Goal: Task Accomplishment & Management: Use online tool/utility

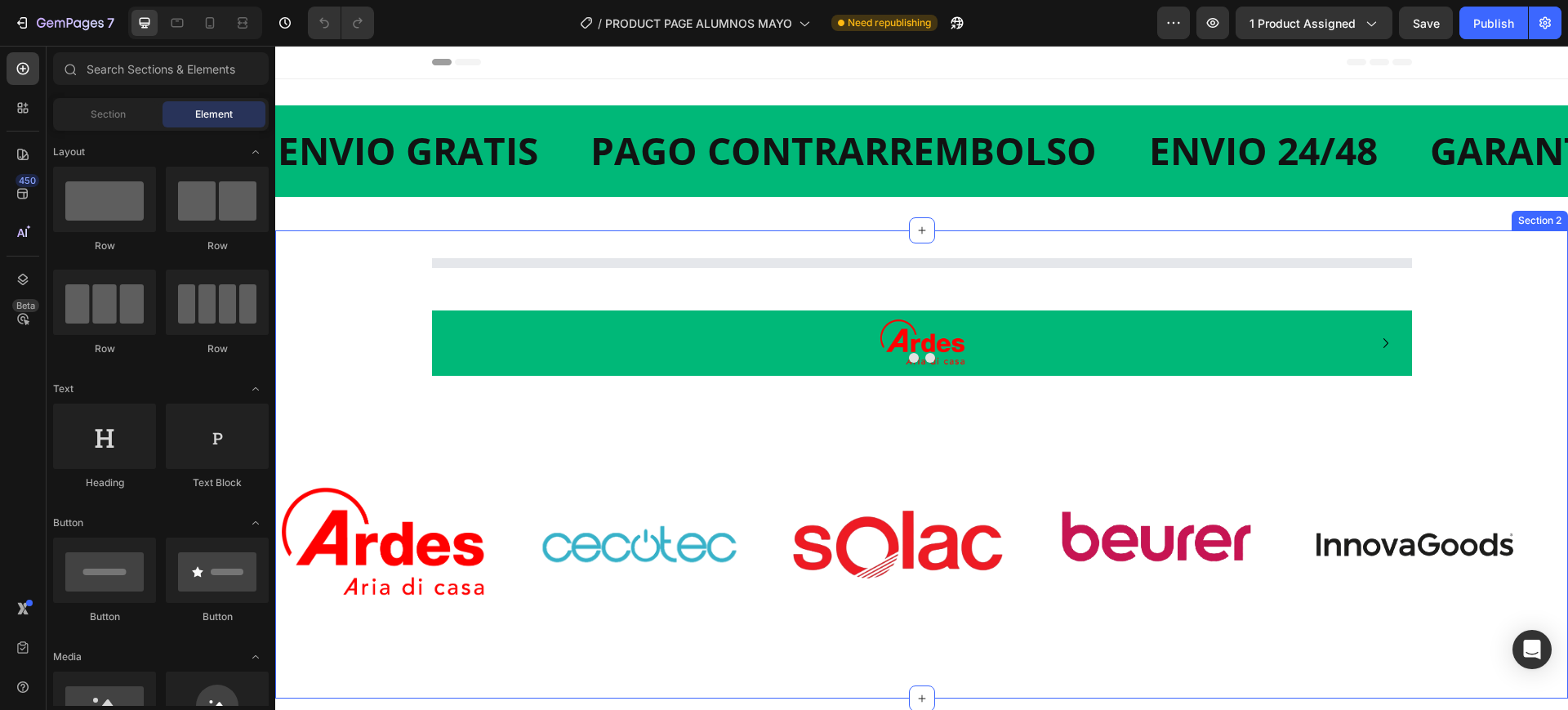
click at [613, 268] on div "Image Drop element here Carousel Row Image Image Image Image Image Image Image …" at bounding box center [922, 464] width 1293 height 468
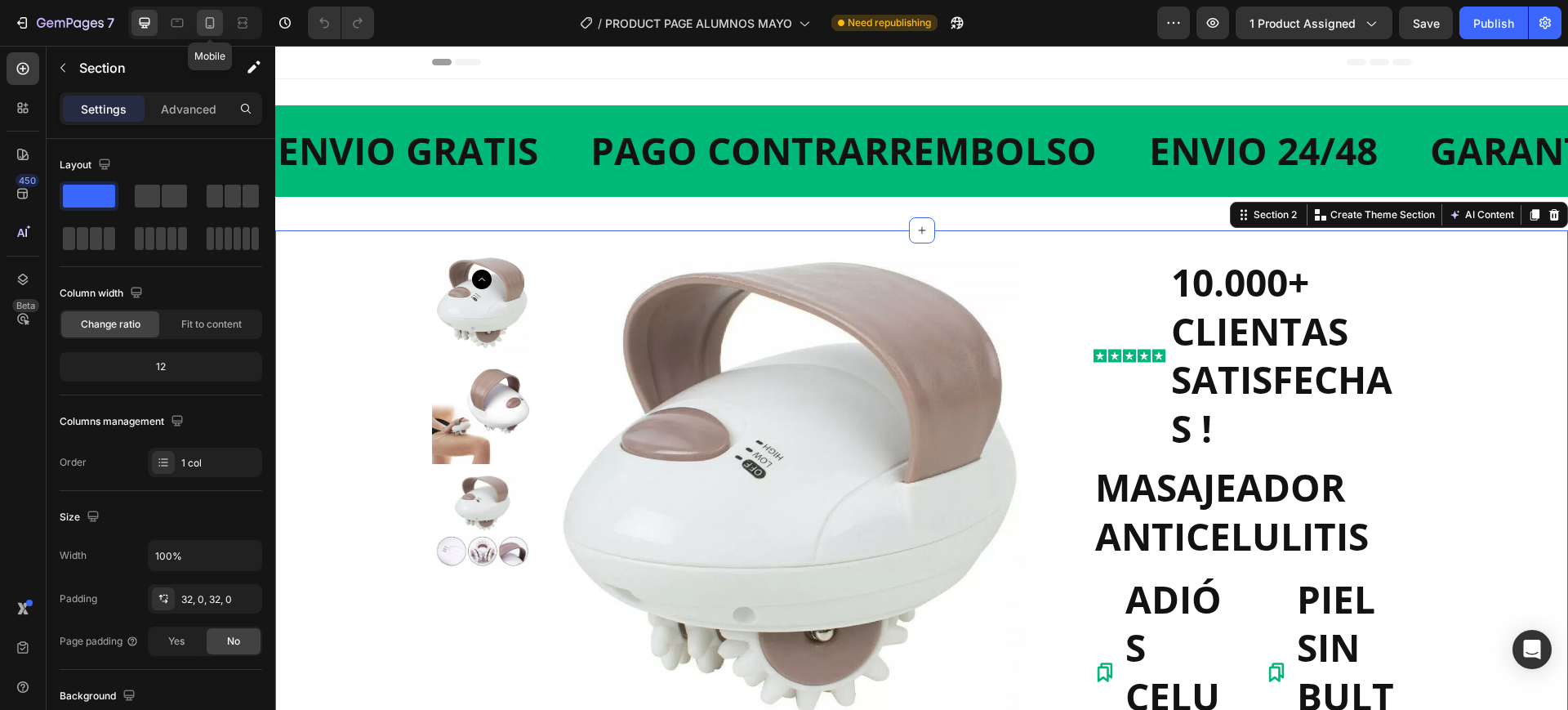
click at [205, 24] on icon at bounding box center [209, 22] width 16 height 16
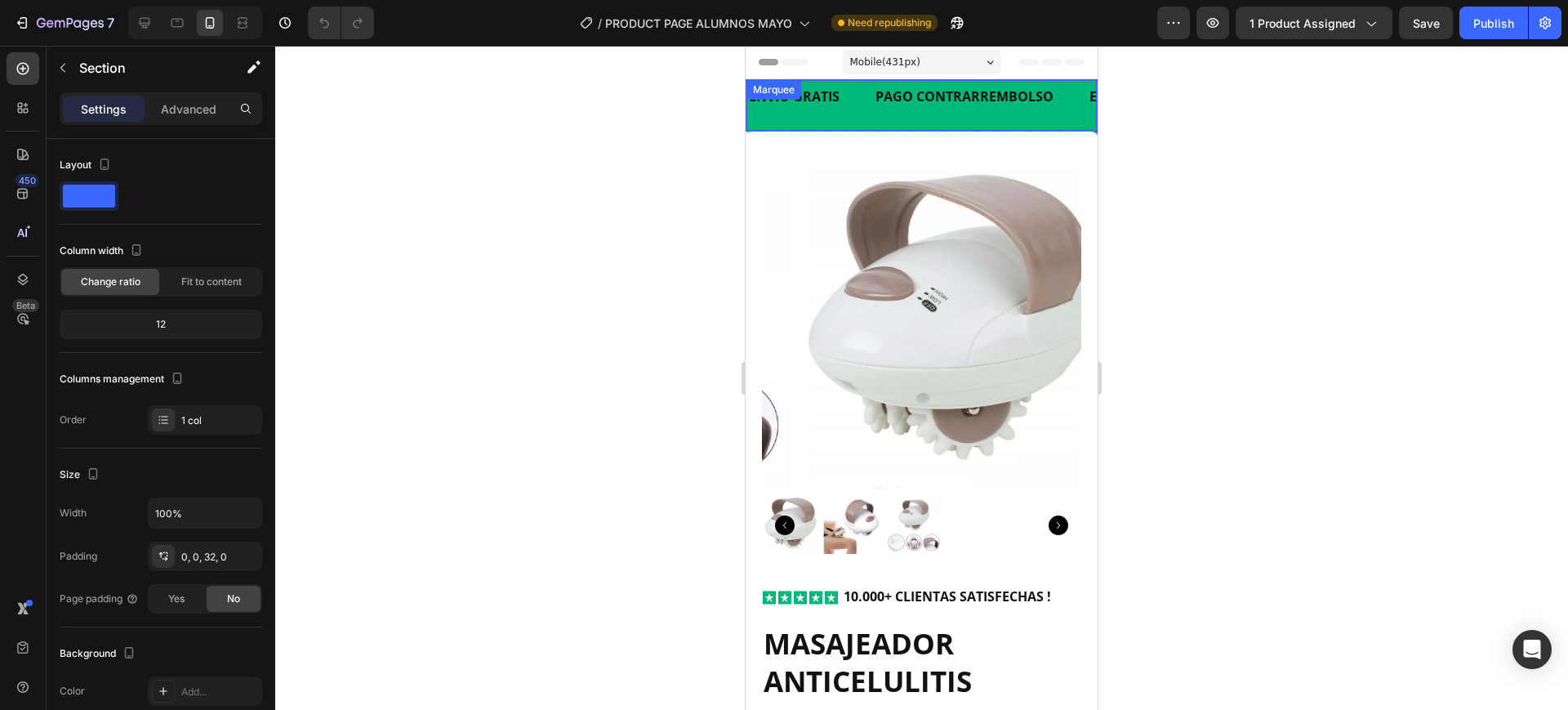
click at [974, 120] on div "ENVIO GRATIS Text Block PAGO CONTRARREMBOLSO Text Block ENVIO 24 / 48 Text Bloc…" at bounding box center [922, 105] width 350 height 51
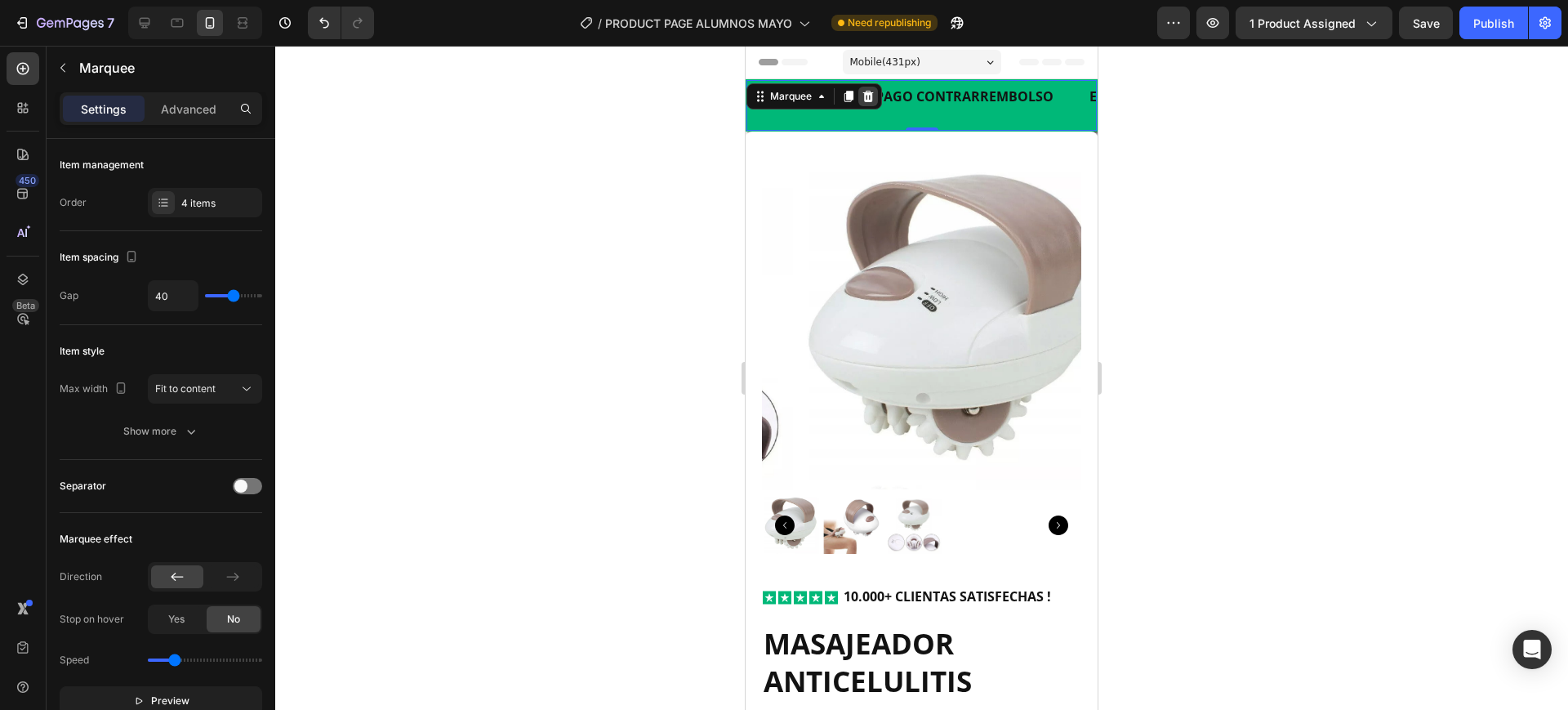
click at [864, 95] on icon at bounding box center [868, 96] width 13 height 13
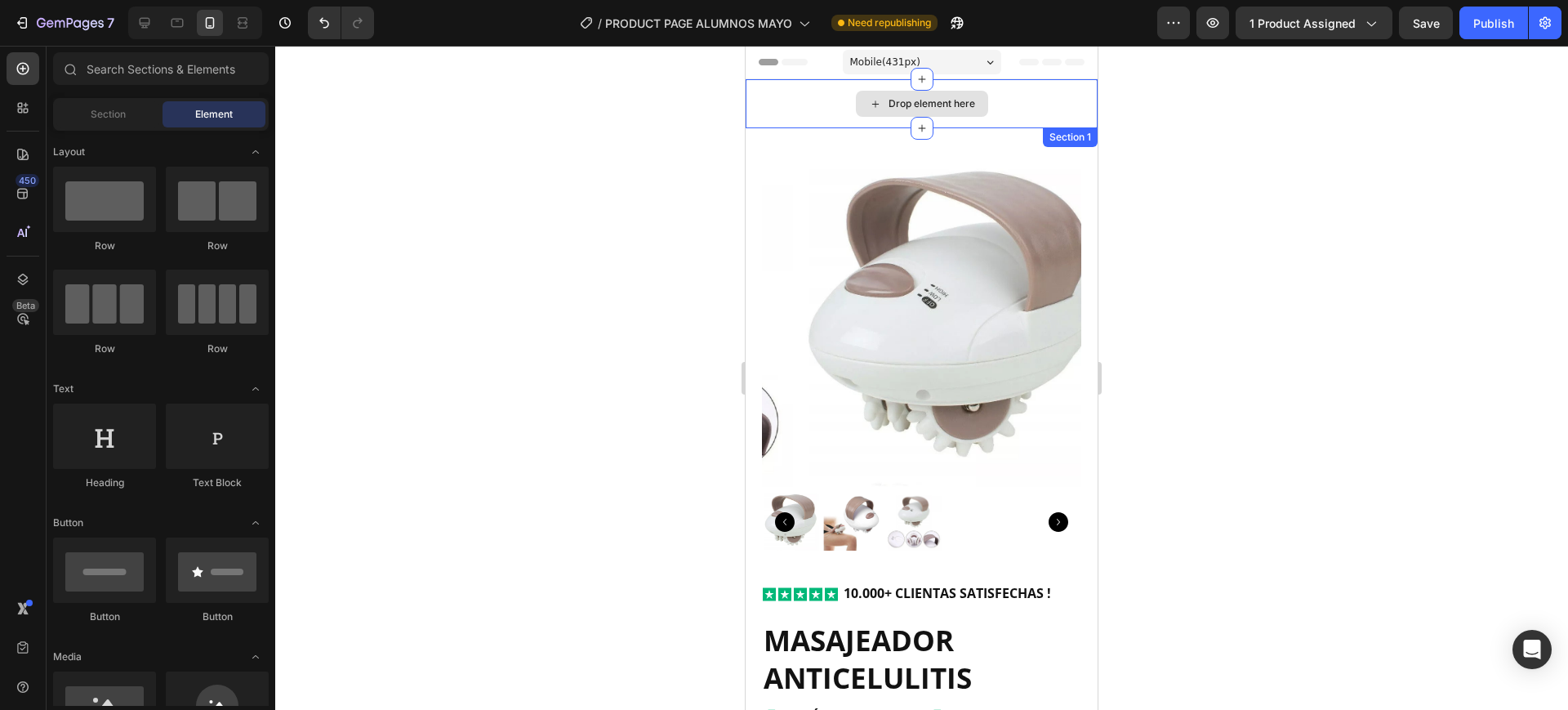
click at [965, 117] on div "Drop element here" at bounding box center [922, 103] width 352 height 49
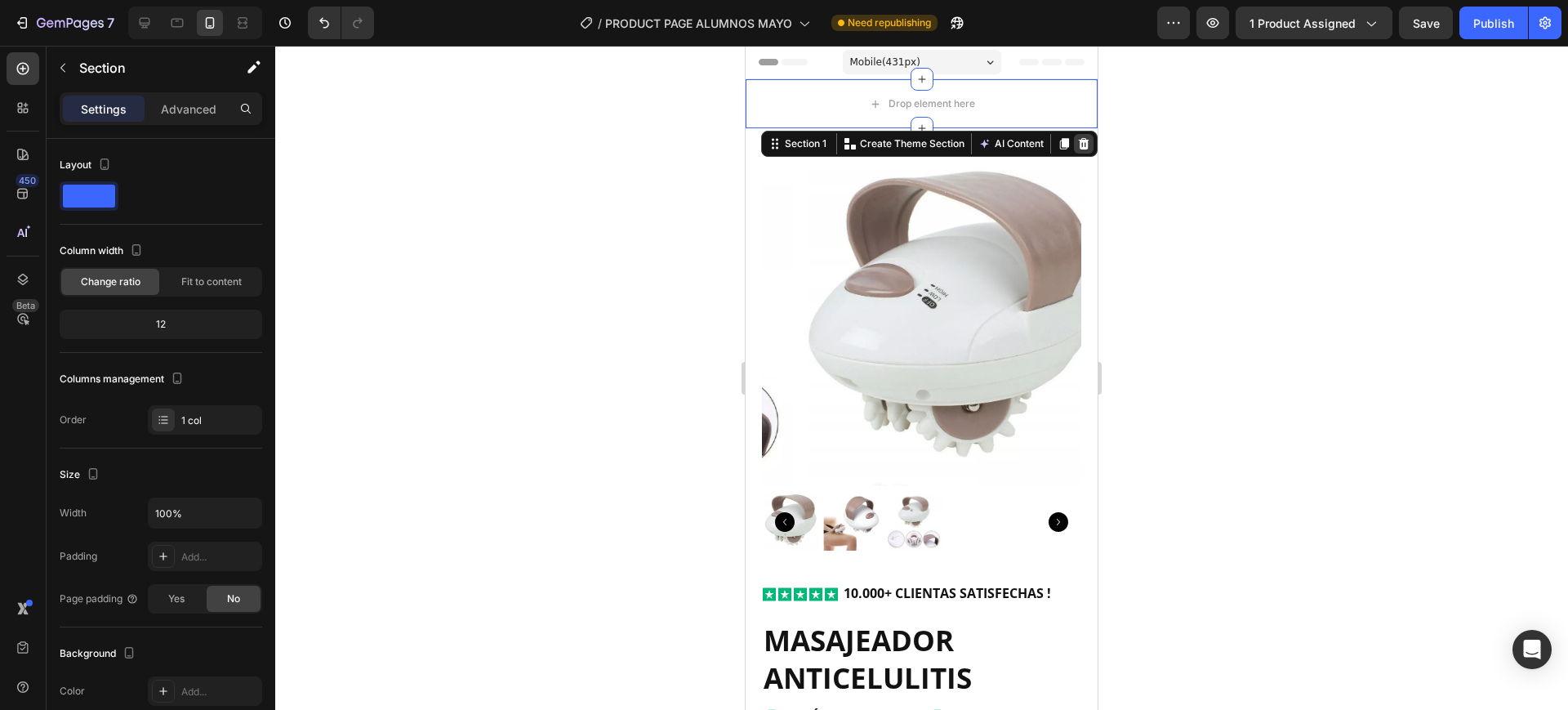
click at [1079, 148] on icon at bounding box center [1084, 144] width 11 height 12
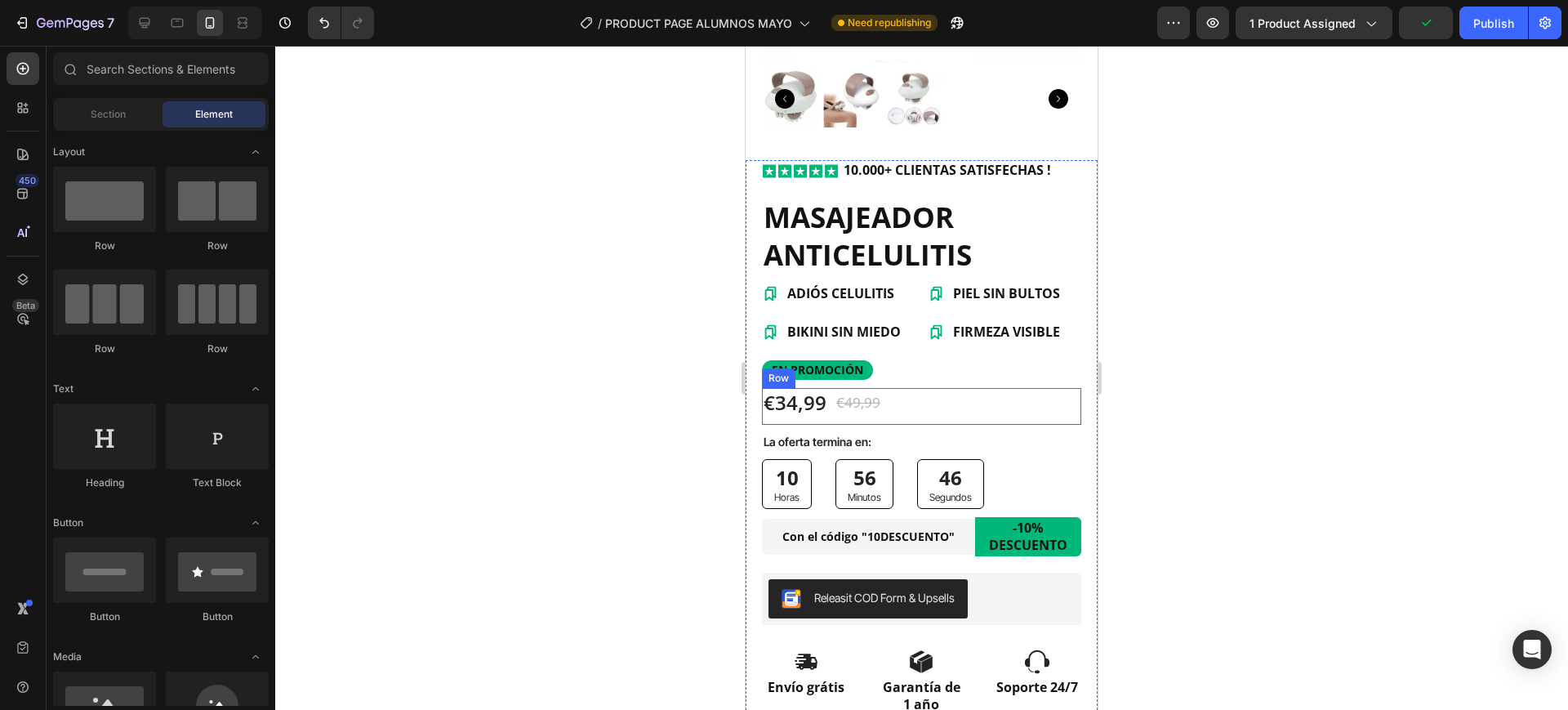
scroll to position [409, 0]
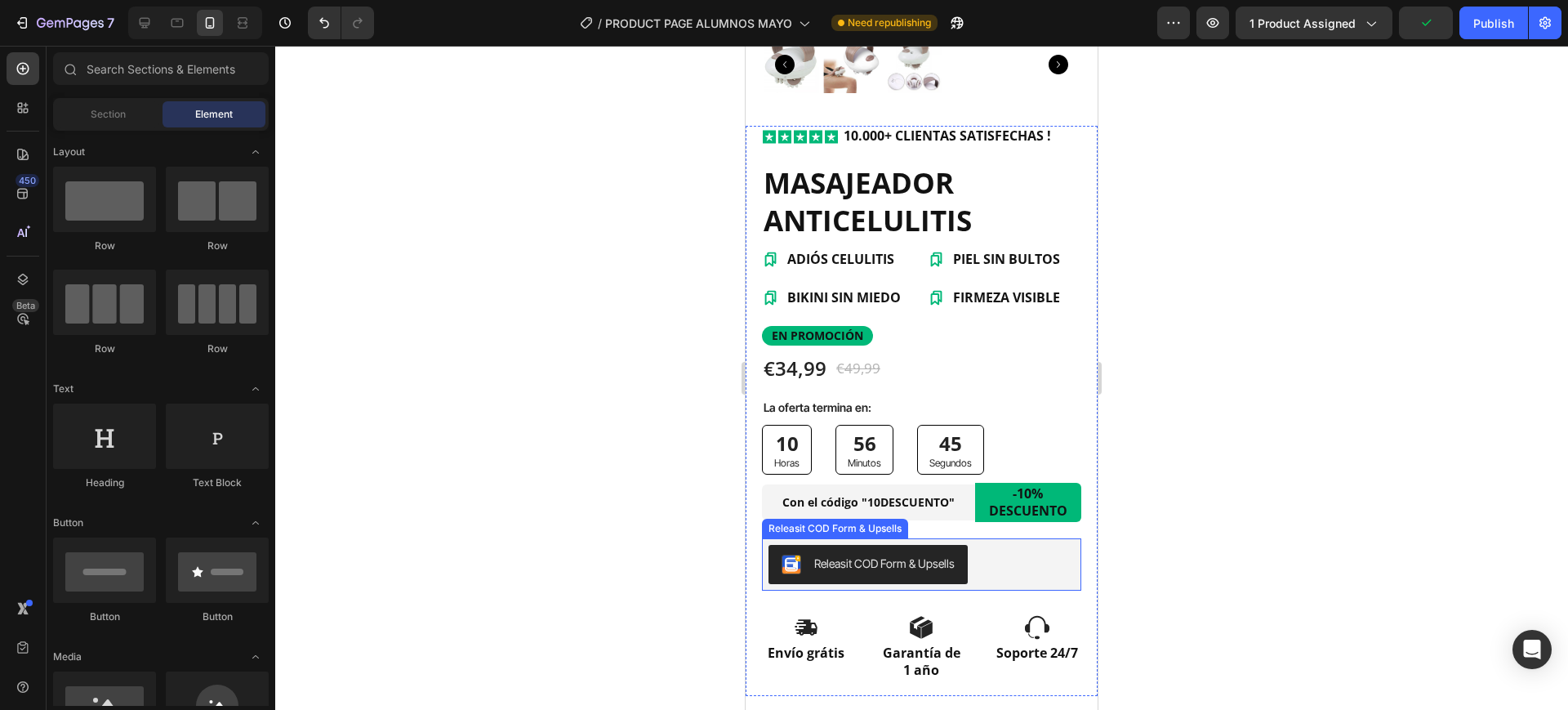
click at [899, 555] on div "Releasit COD Form & Upsells" at bounding box center [885, 563] width 141 height 17
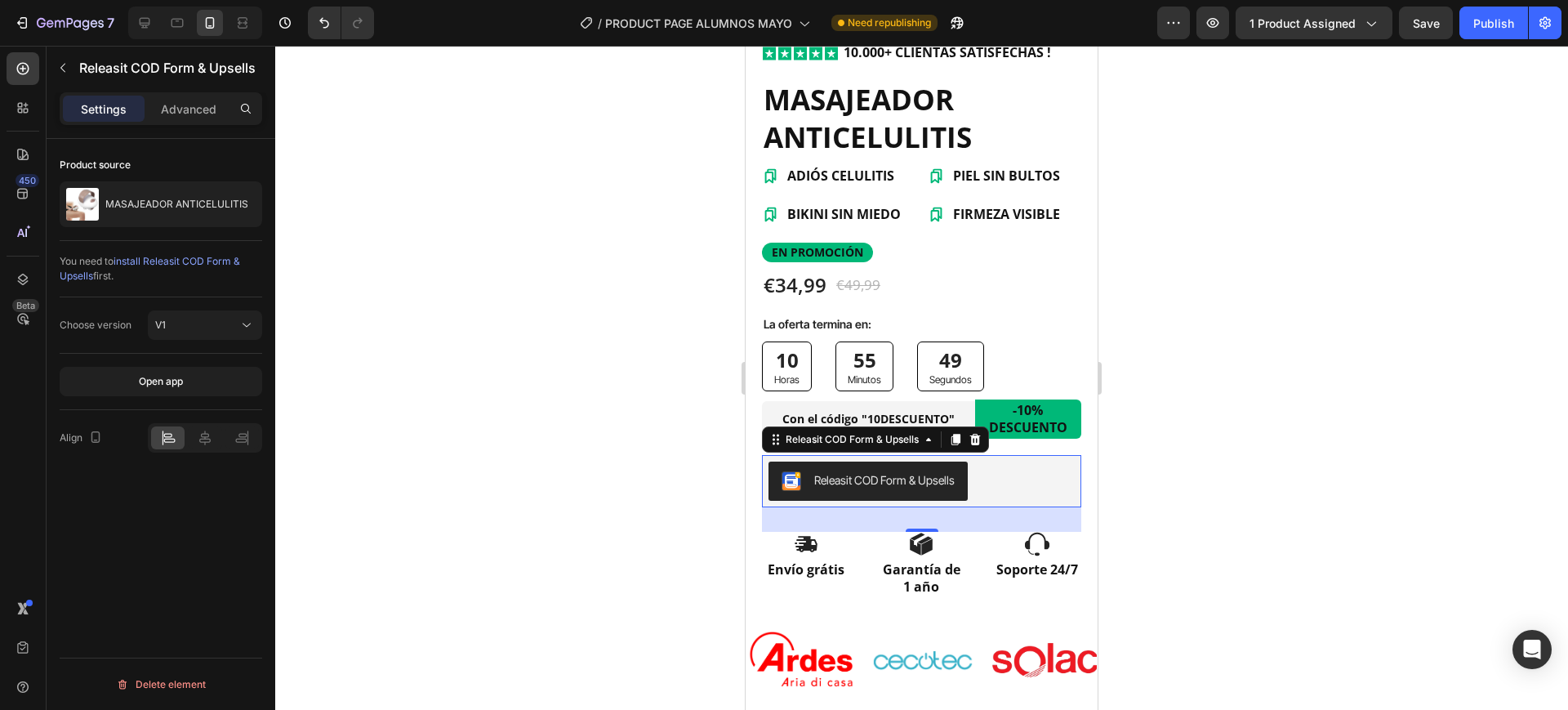
scroll to position [613, 0]
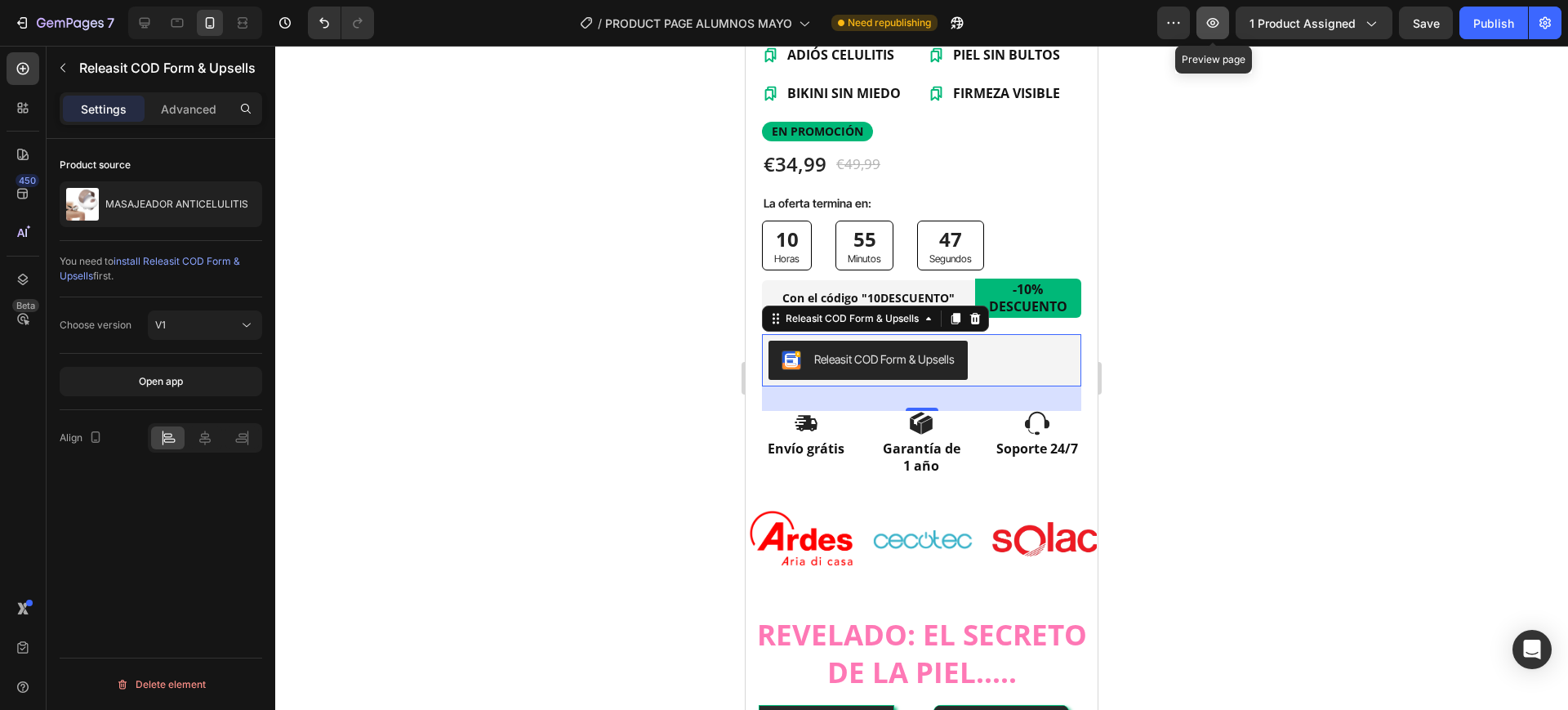
click at [1219, 29] on icon "button" at bounding box center [1213, 22] width 16 height 16
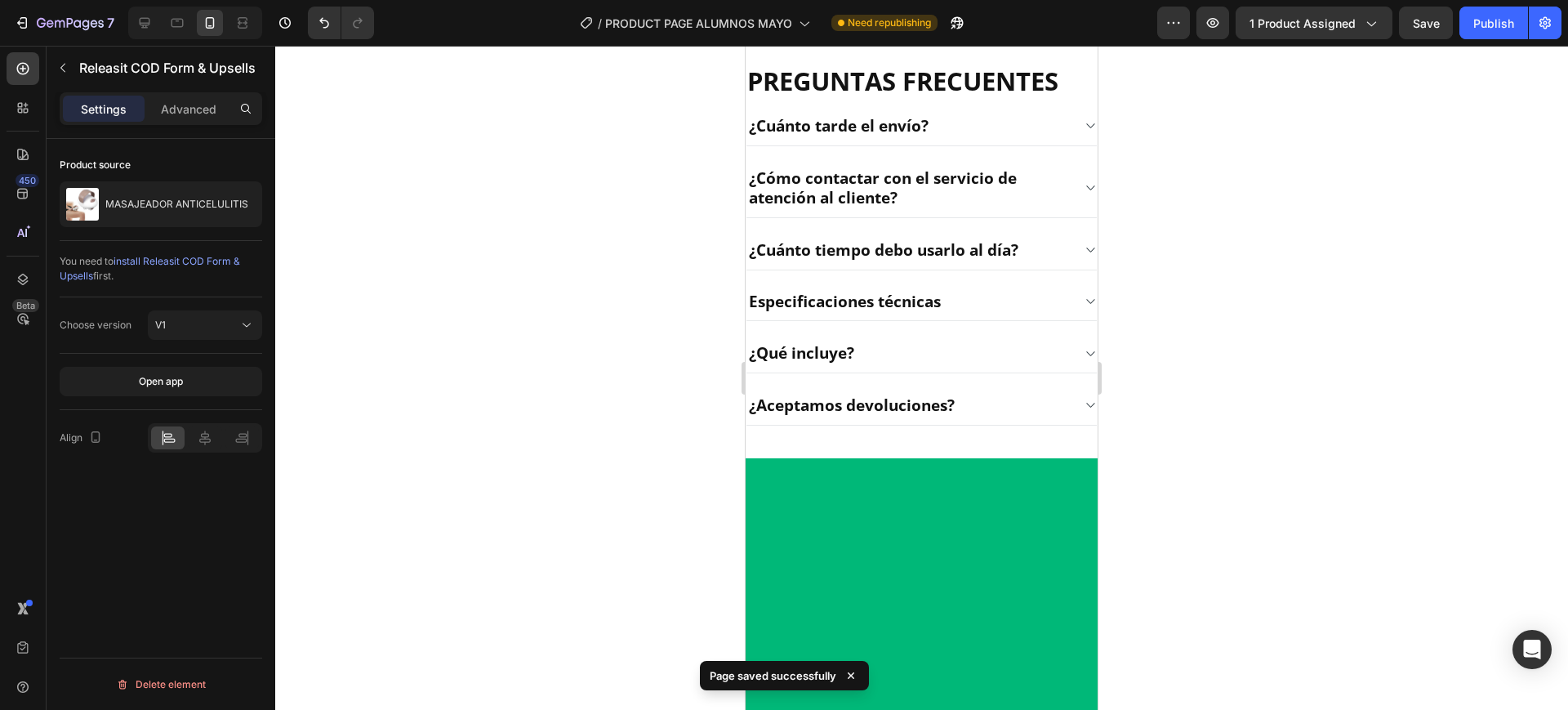
scroll to position [2555, 0]
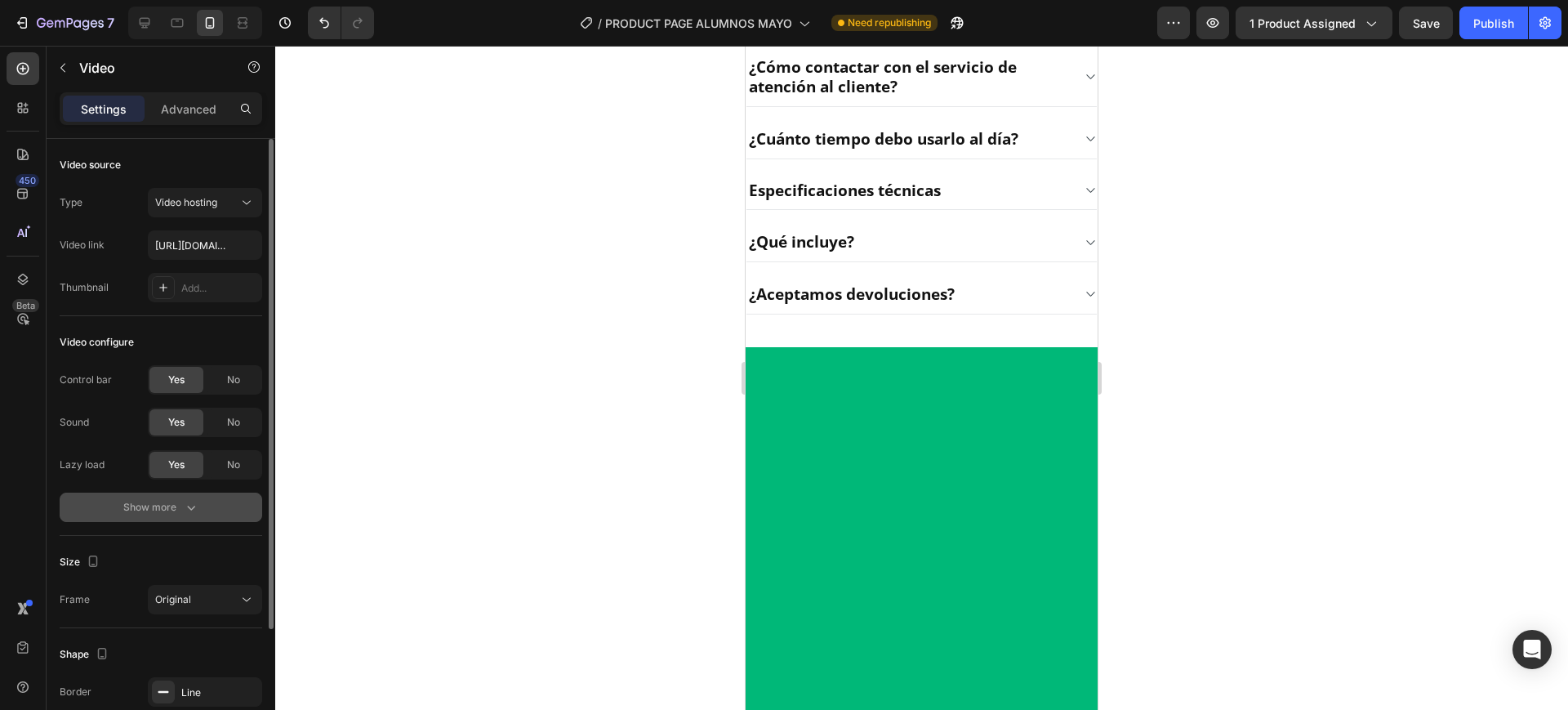
click at [185, 499] on icon "button" at bounding box center [191, 508] width 16 height 16
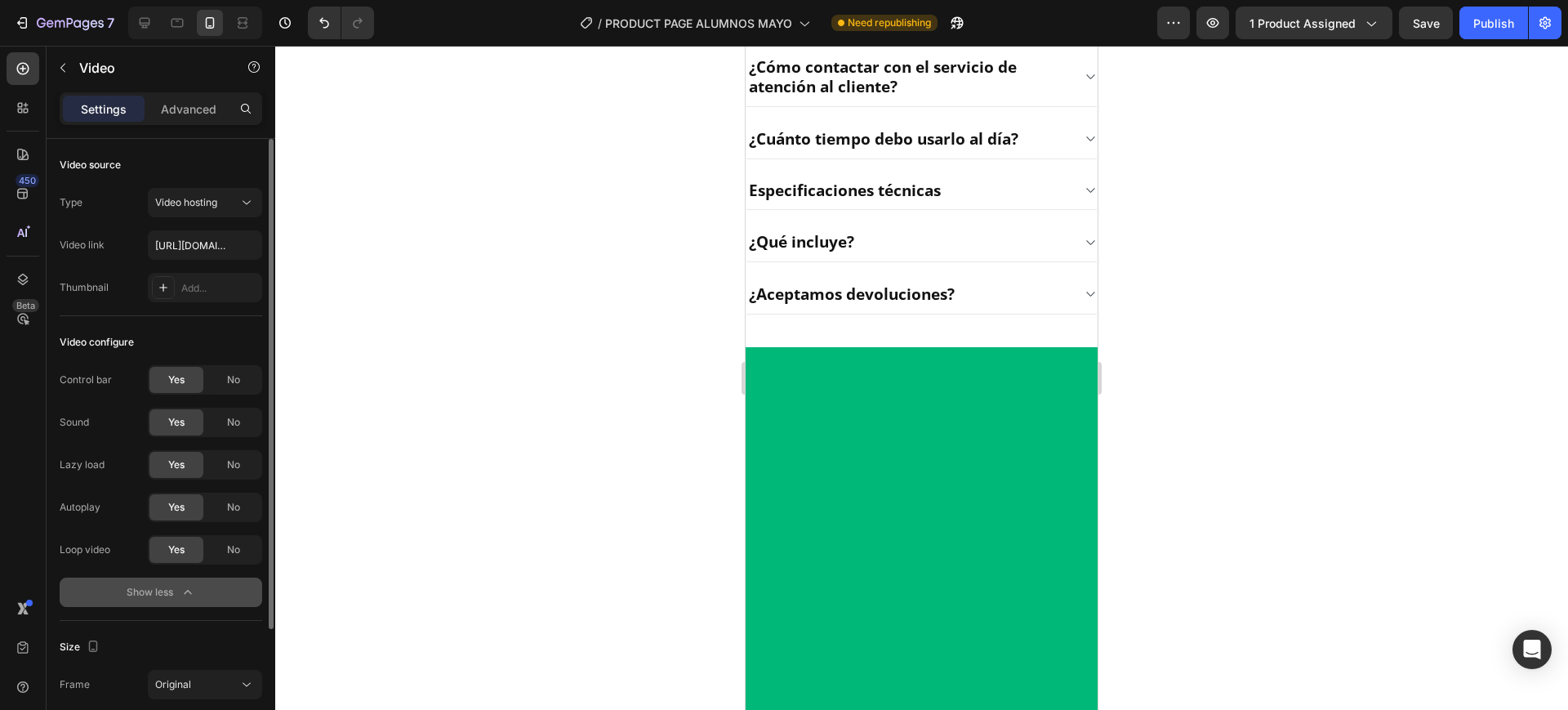
scroll to position [103, 0]
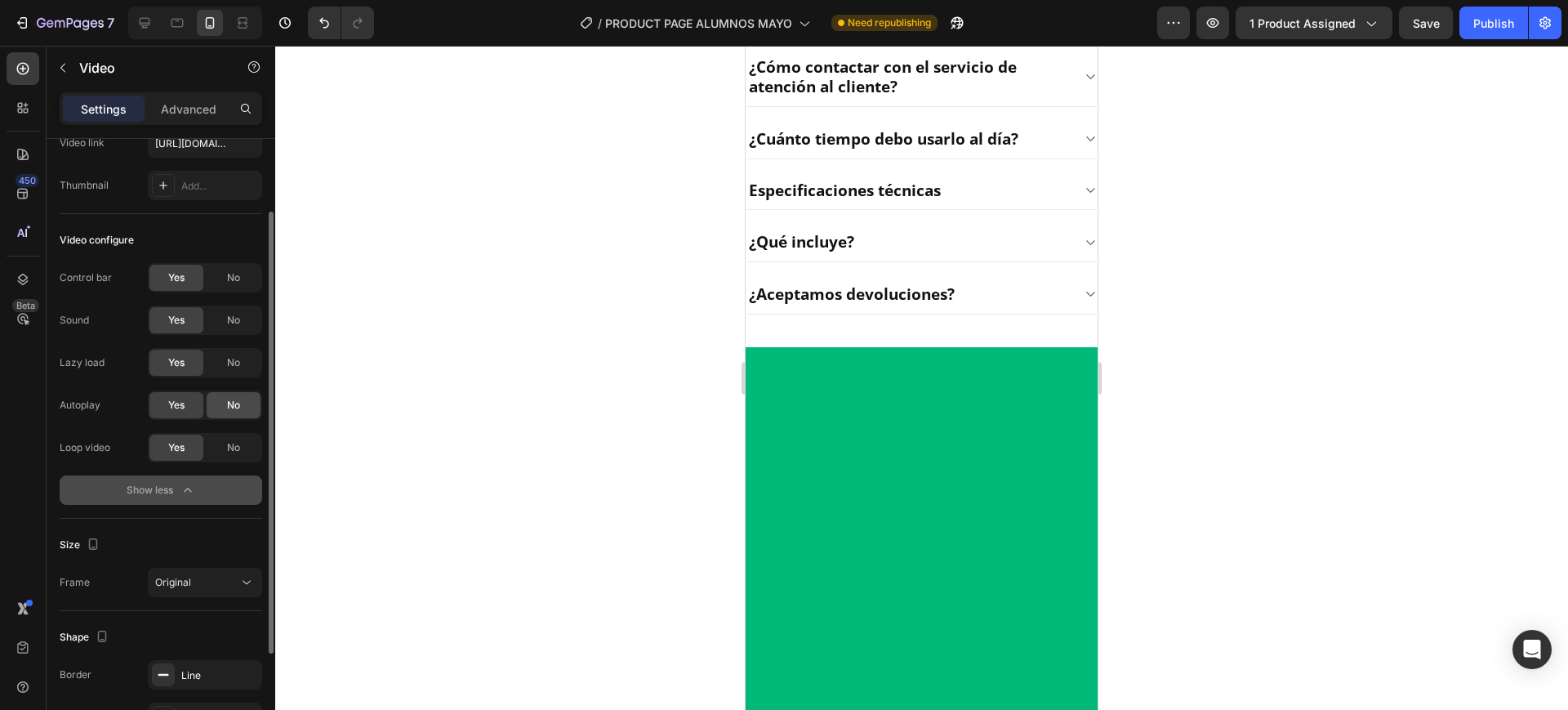
click at [229, 410] on span "No" at bounding box center [234, 405] width 13 height 14
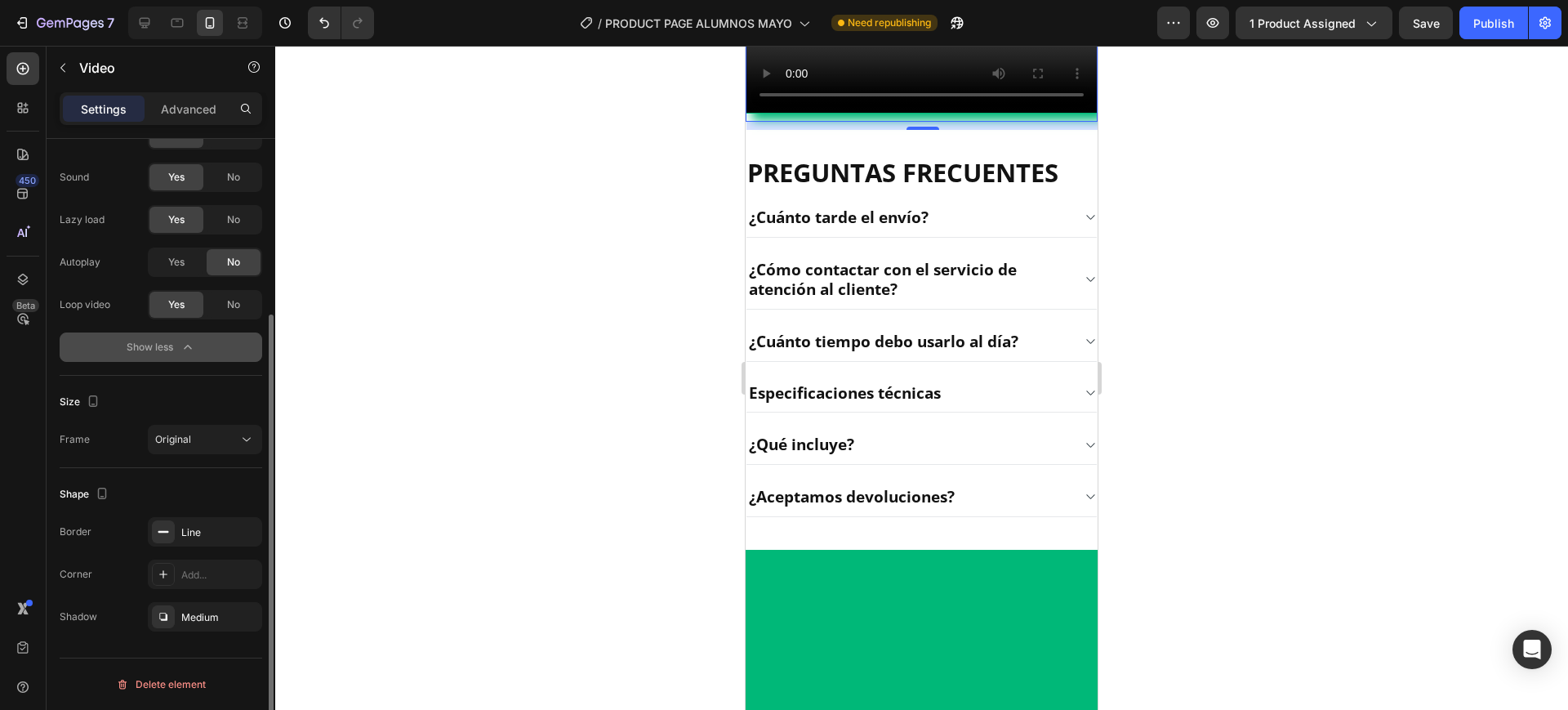
scroll to position [143, 0]
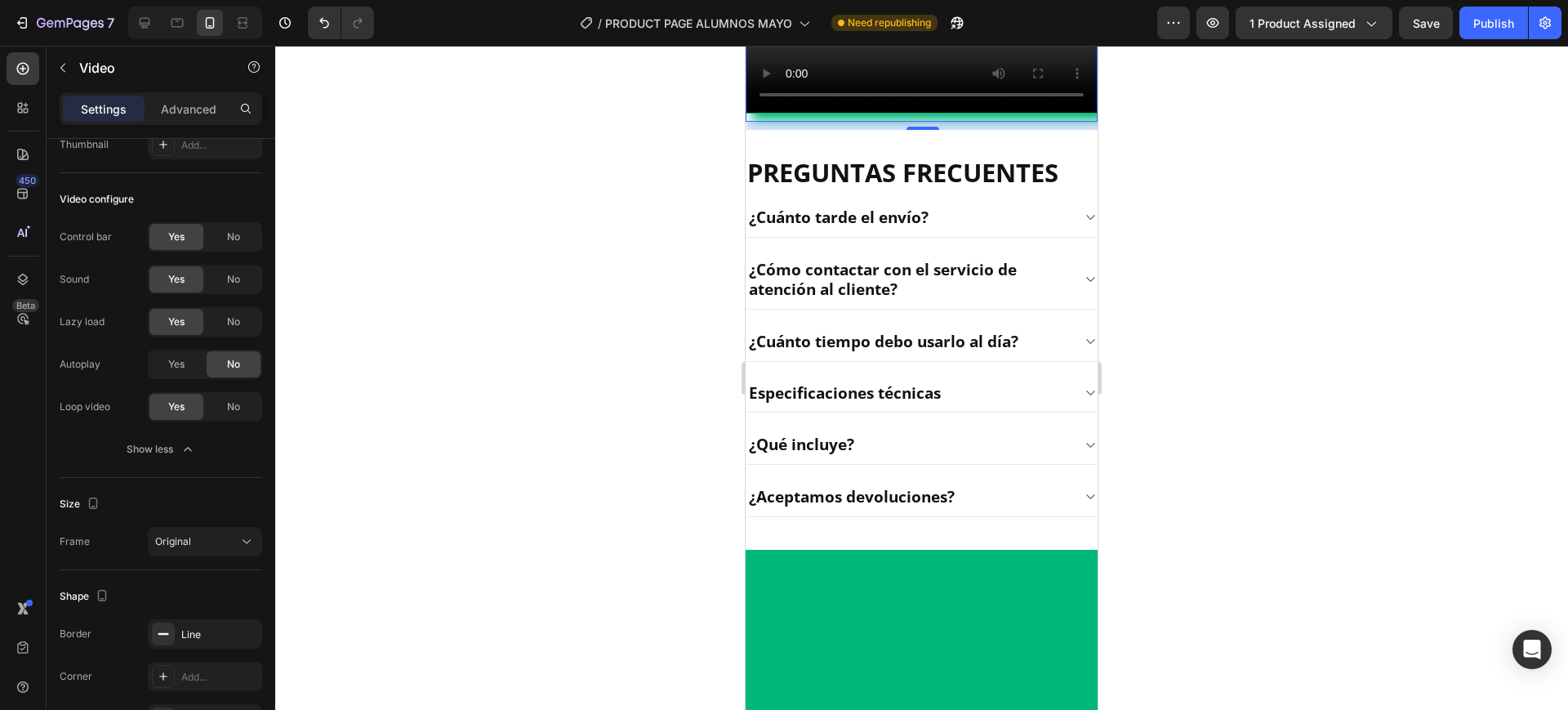
click at [73, 406] on div "Loop video" at bounding box center [85, 407] width 51 height 14
click at [253, 324] on div "No" at bounding box center [234, 321] width 53 height 26
click at [177, 319] on span "Yes" at bounding box center [177, 322] width 16 height 14
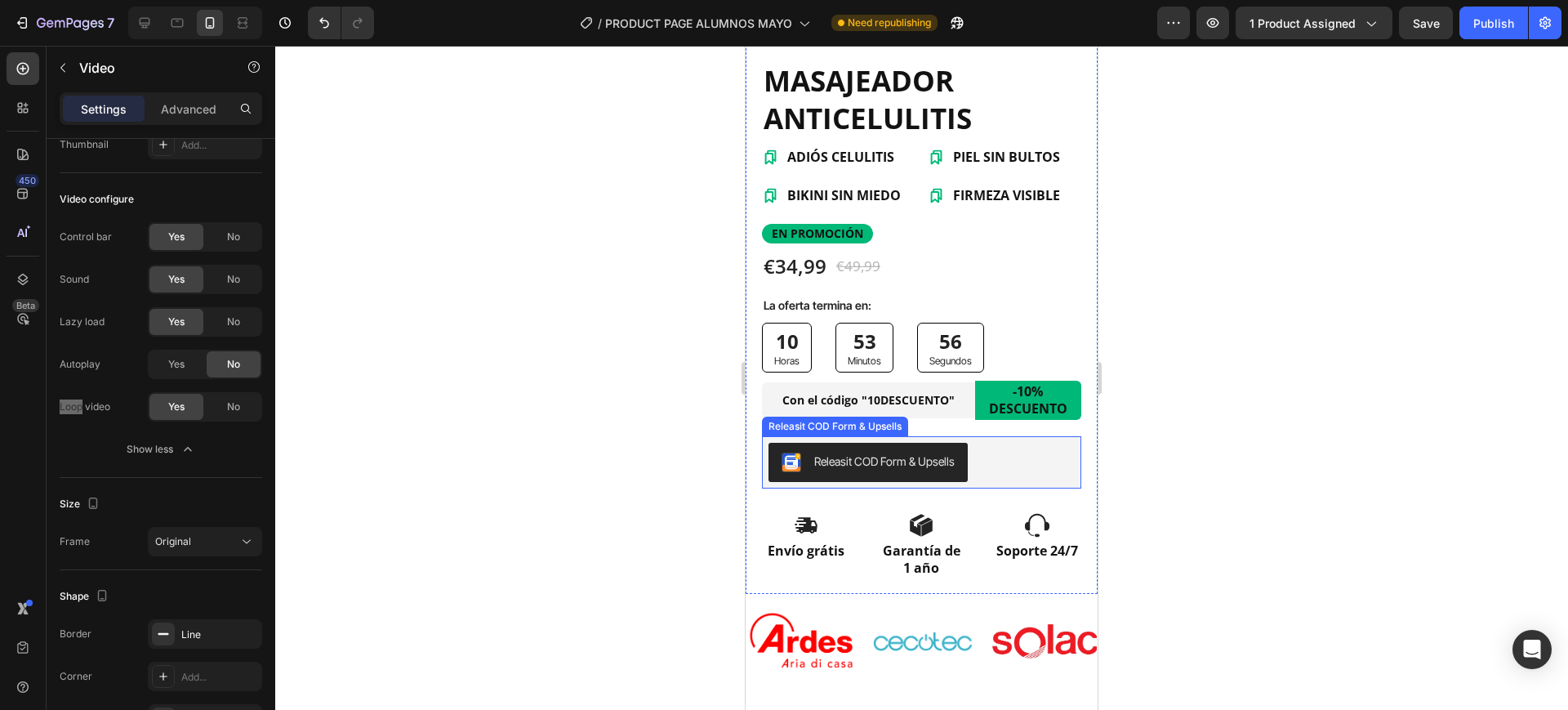
scroll to position [613, 0]
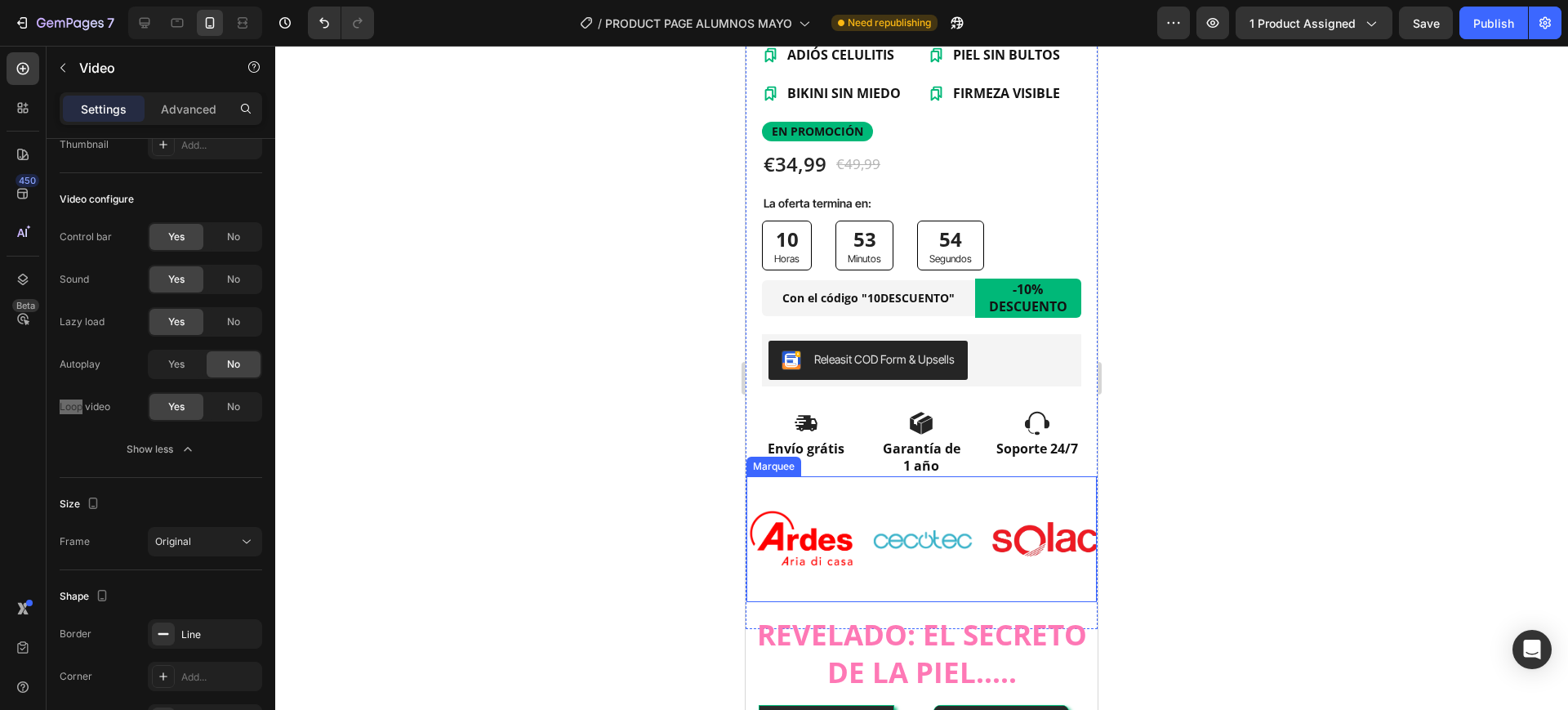
click at [1001, 476] on div "Image Image Image Image Image" at bounding box center [1053, 539] width 612 height 126
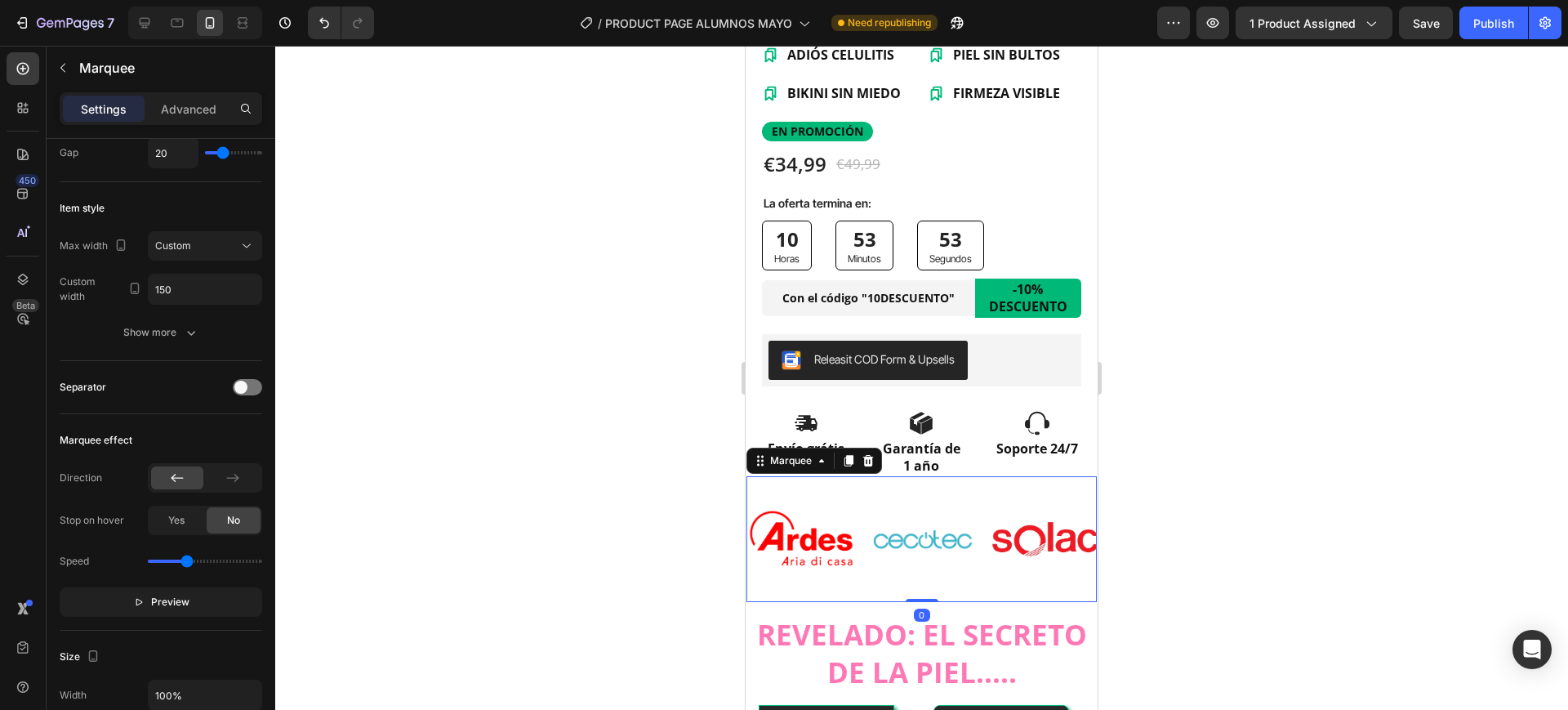
scroll to position [0, 0]
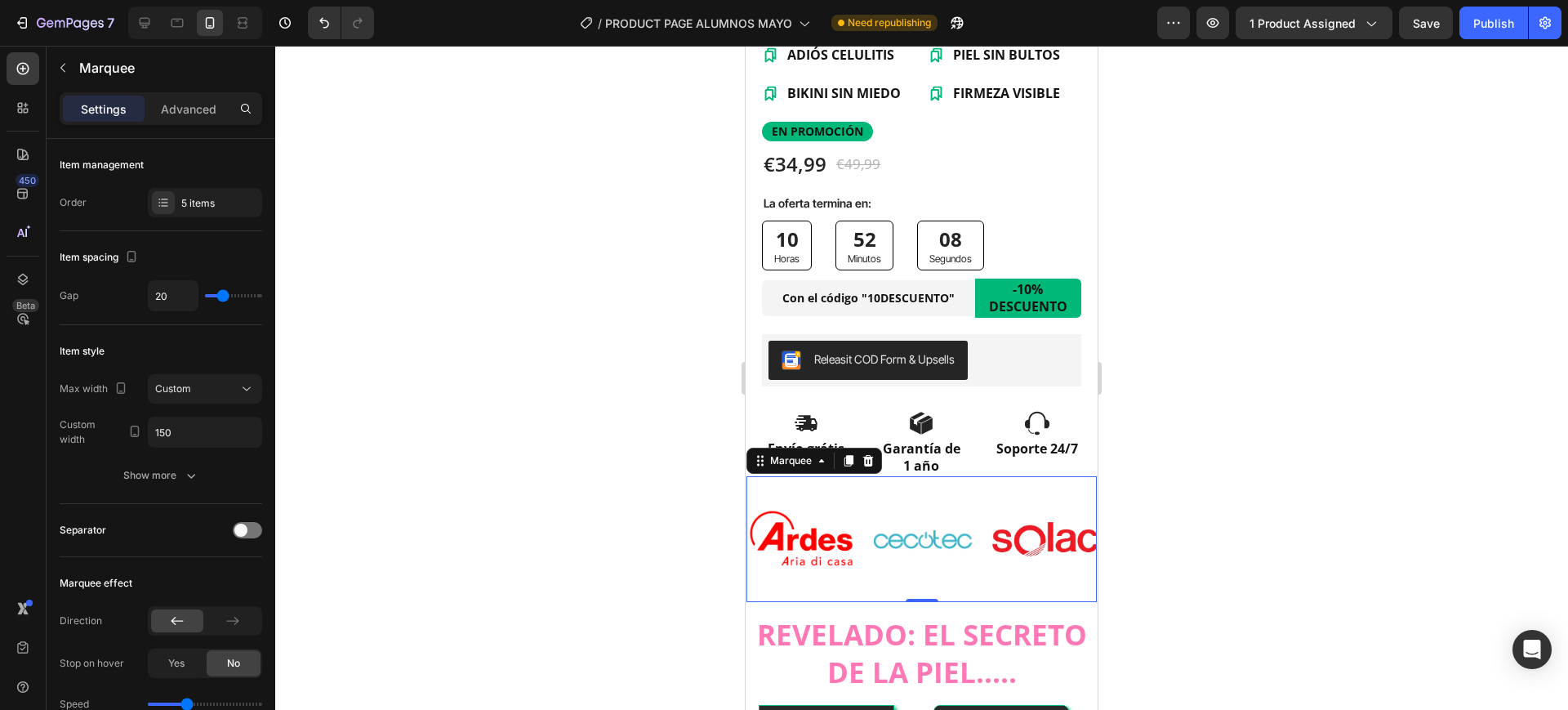
click at [1235, 516] on div at bounding box center [922, 377] width 1293 height 665
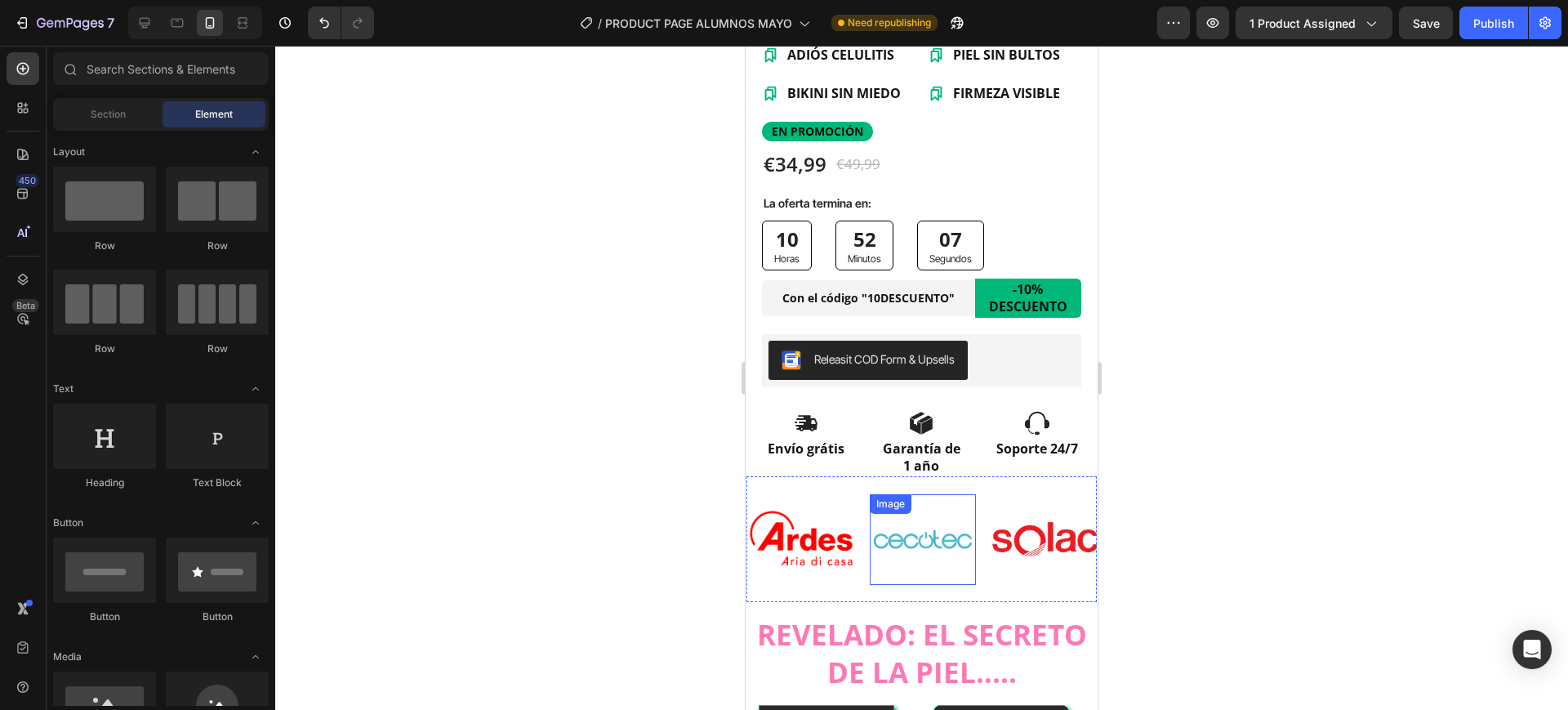
click at [948, 574] on div "Image Image Image Image Image" at bounding box center [1053, 539] width 612 height 126
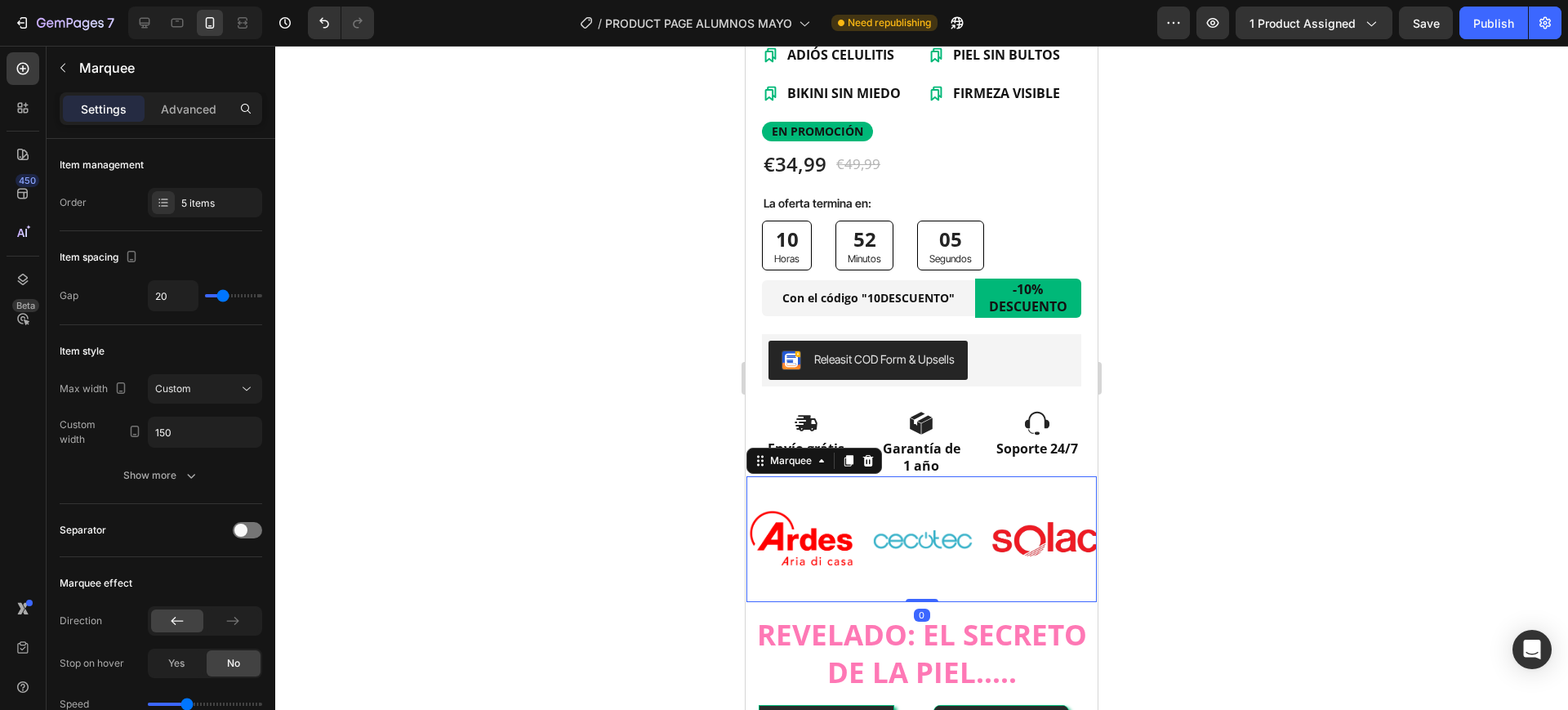
drag, startPoint x: 921, startPoint y: 584, endPoint x: 923, endPoint y: 567, distance: 17.1
click at [923, 567] on div "Image Image Image Image Image Image Image Image Image Image Marquee 0" at bounding box center [922, 539] width 352 height 128
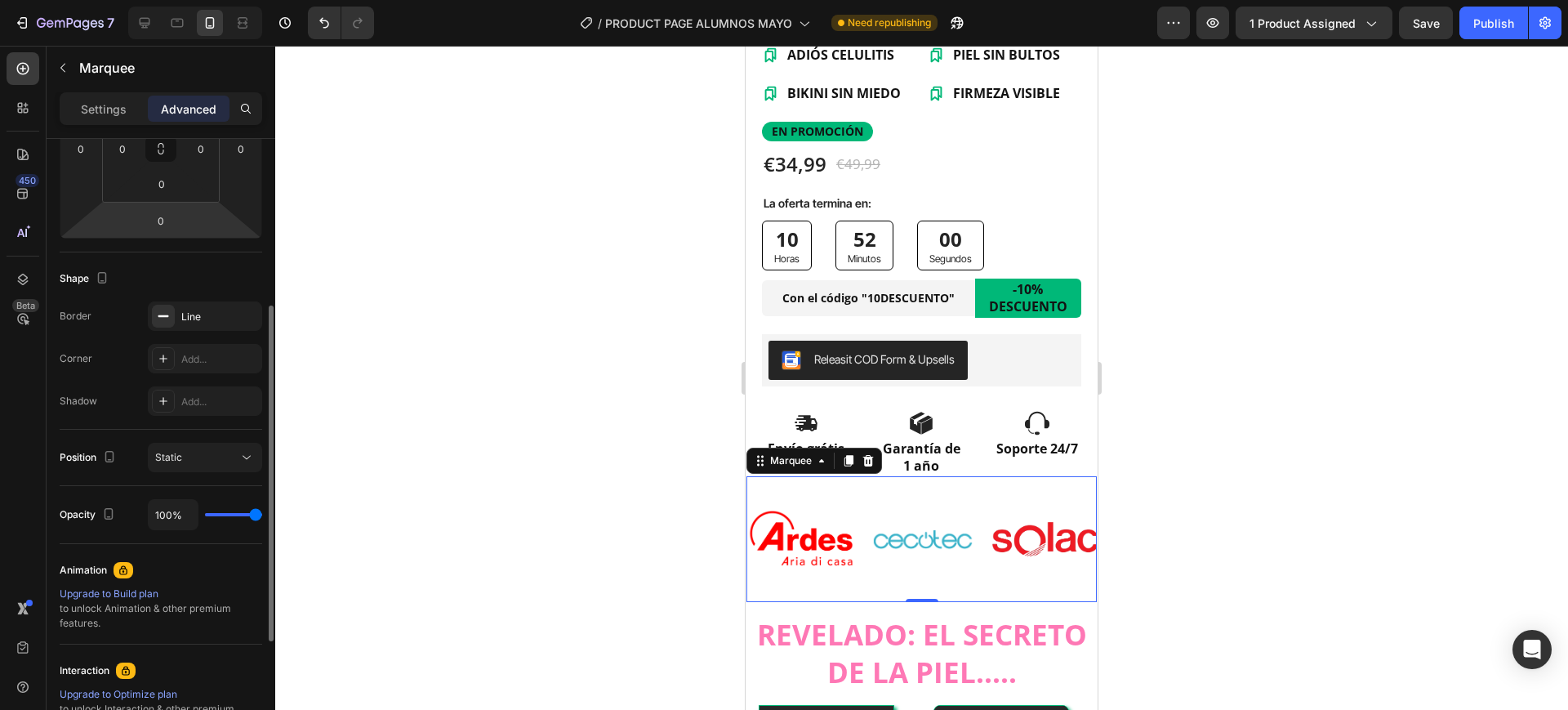
scroll to position [103, 0]
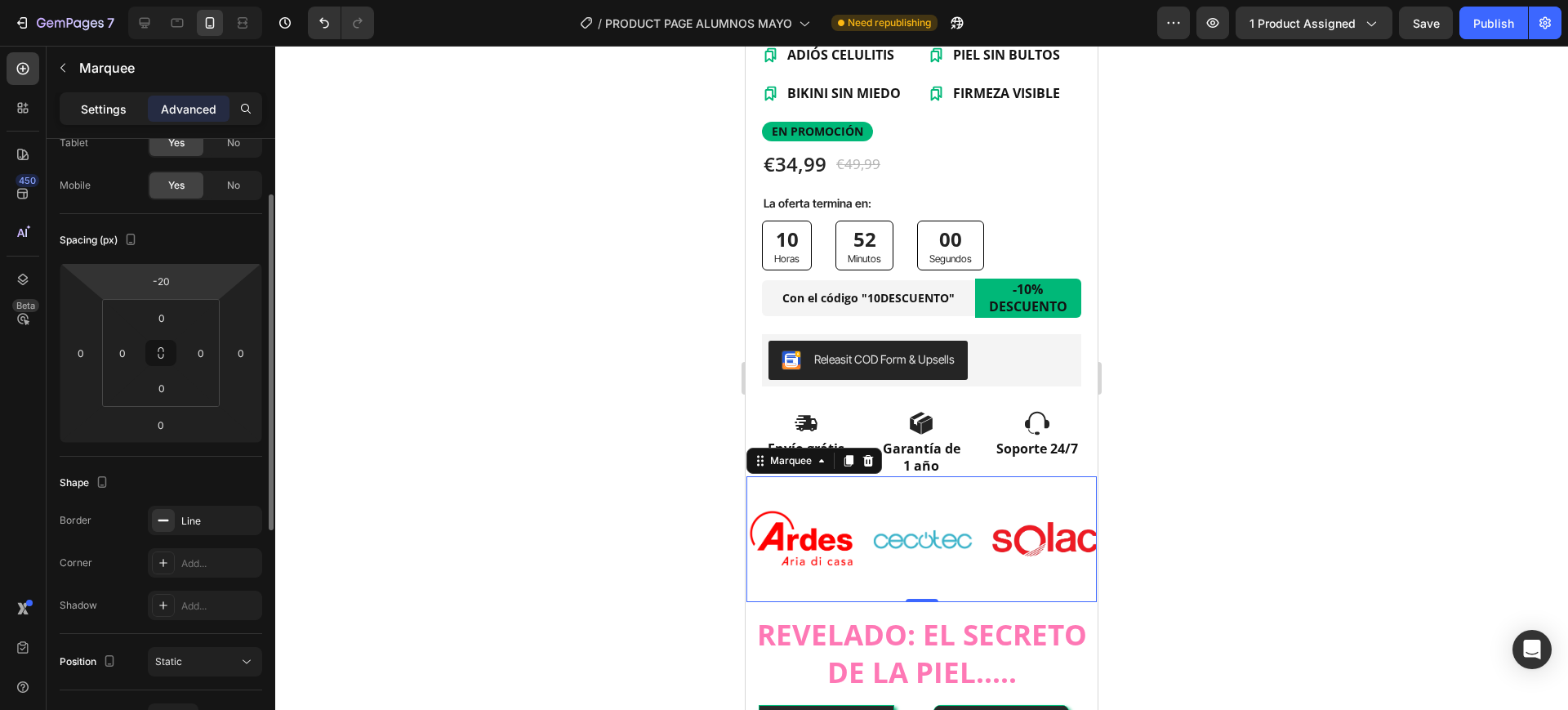
click at [116, 109] on p "Settings" at bounding box center [103, 109] width 45 height 17
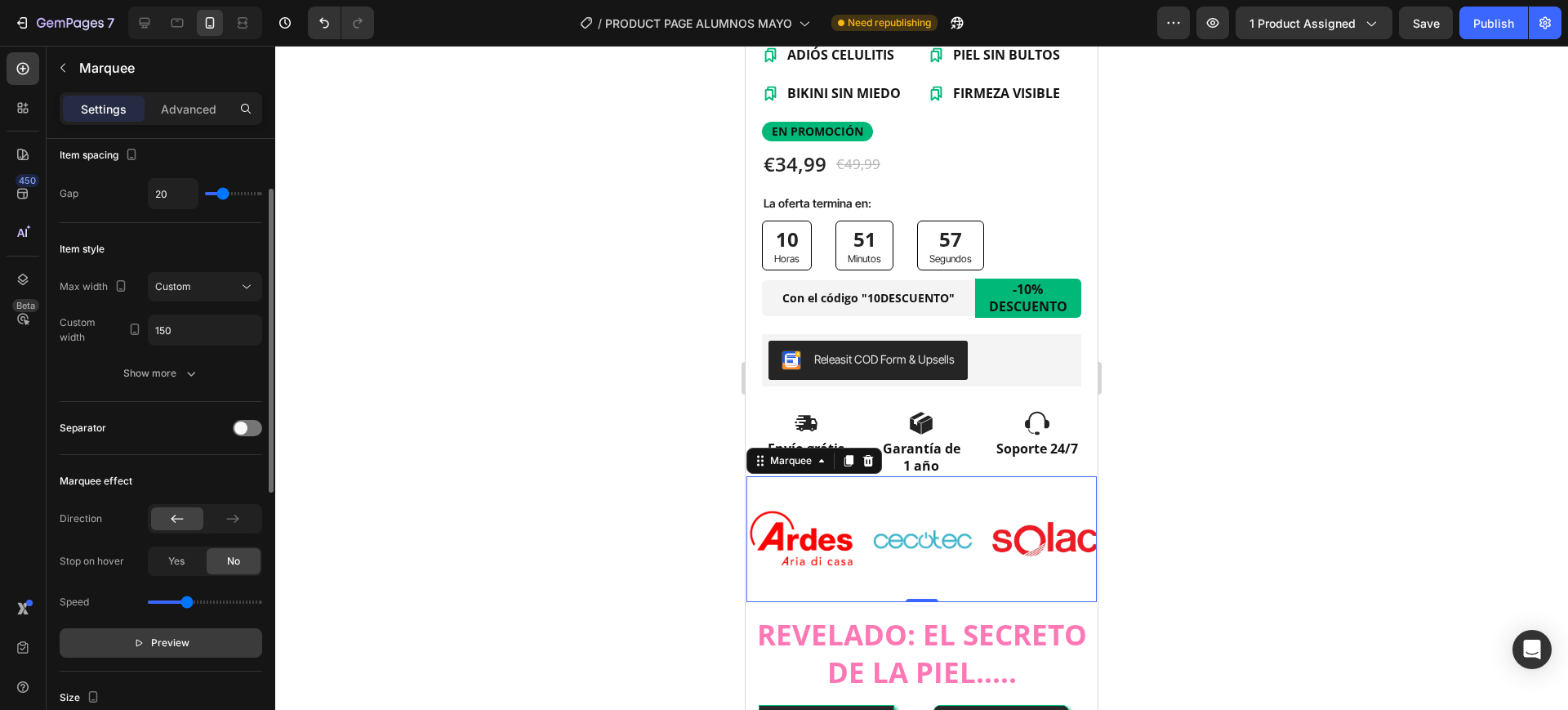
click at [201, 651] on button "Preview" at bounding box center [160, 643] width 202 height 29
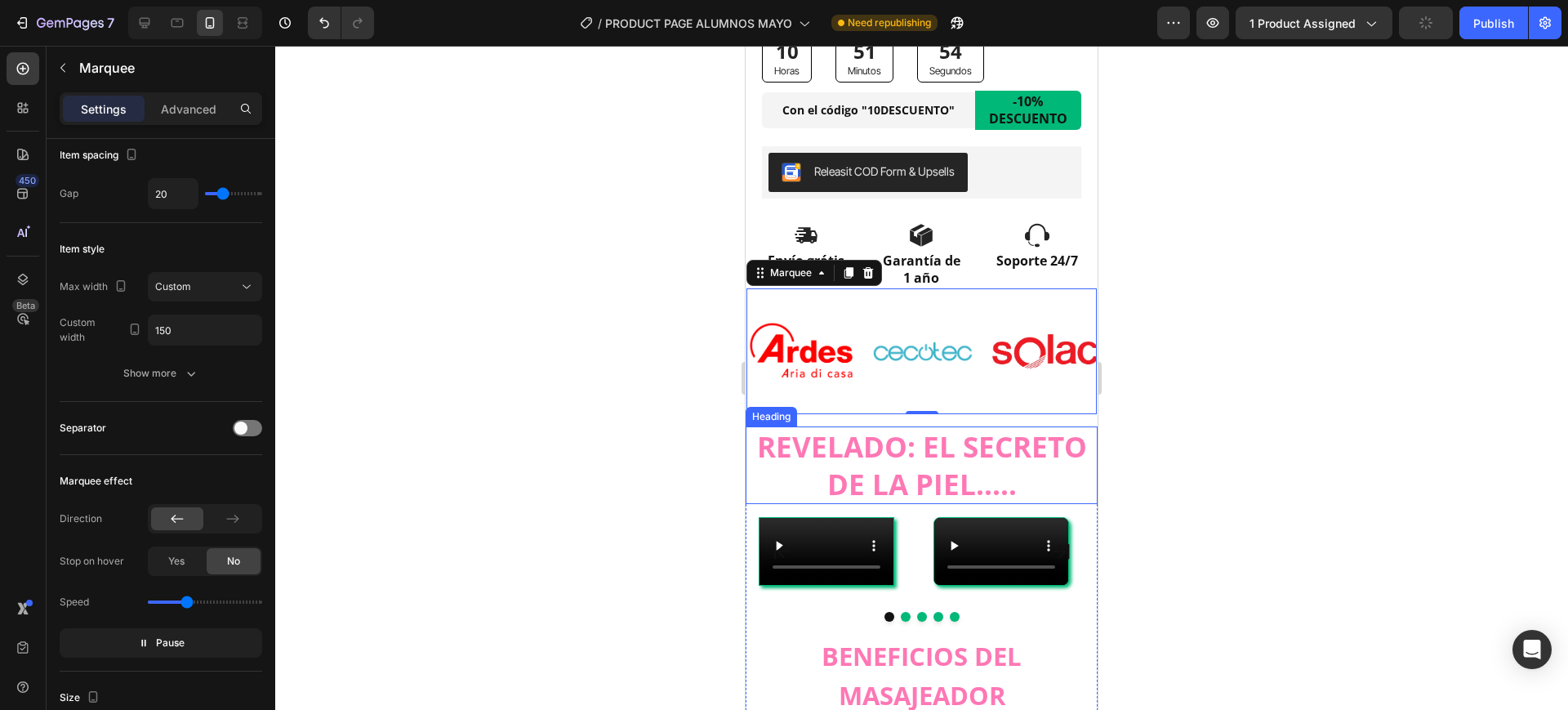
scroll to position [920, 0]
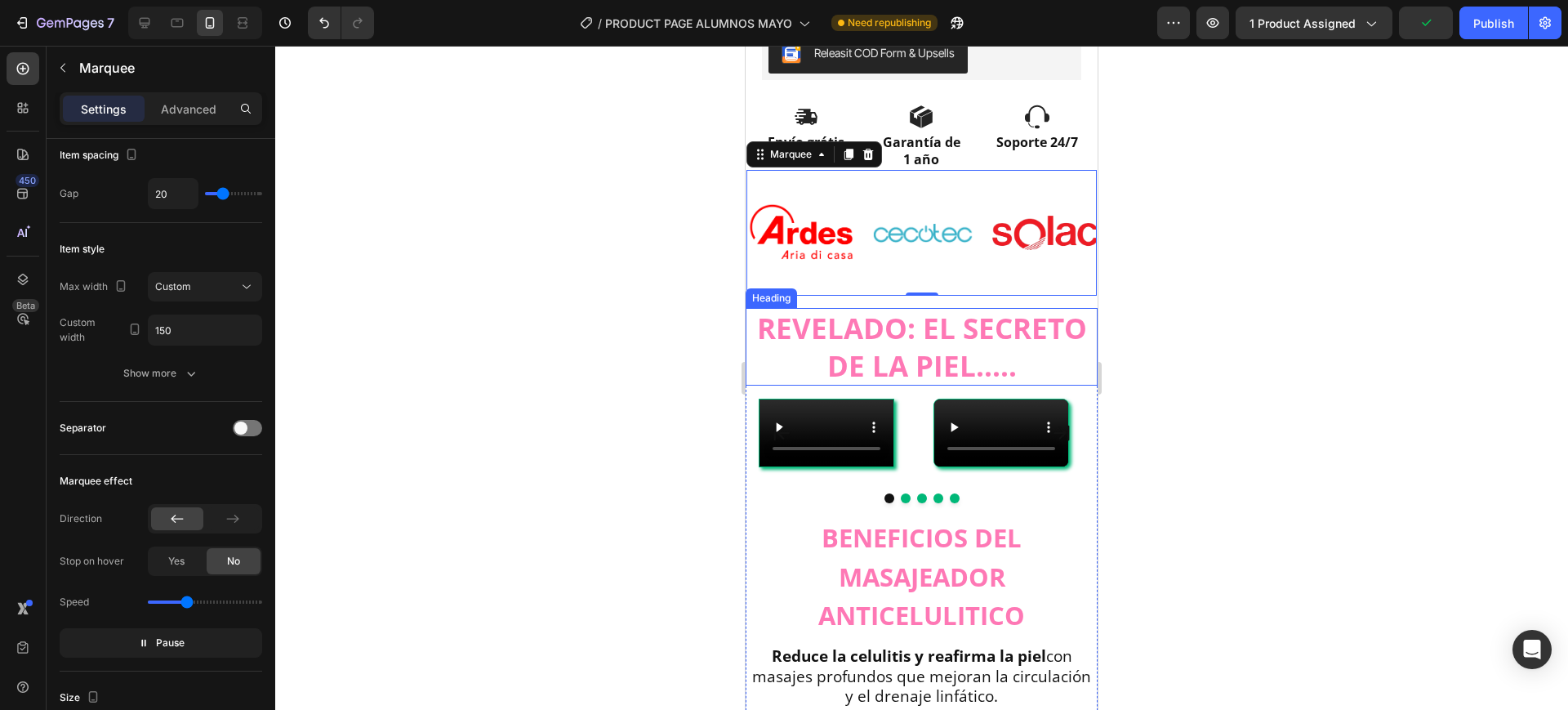
click at [941, 339] on h2 "REVELADO: EL SECRETO DE LA PIEL....." at bounding box center [922, 346] width 352 height 78
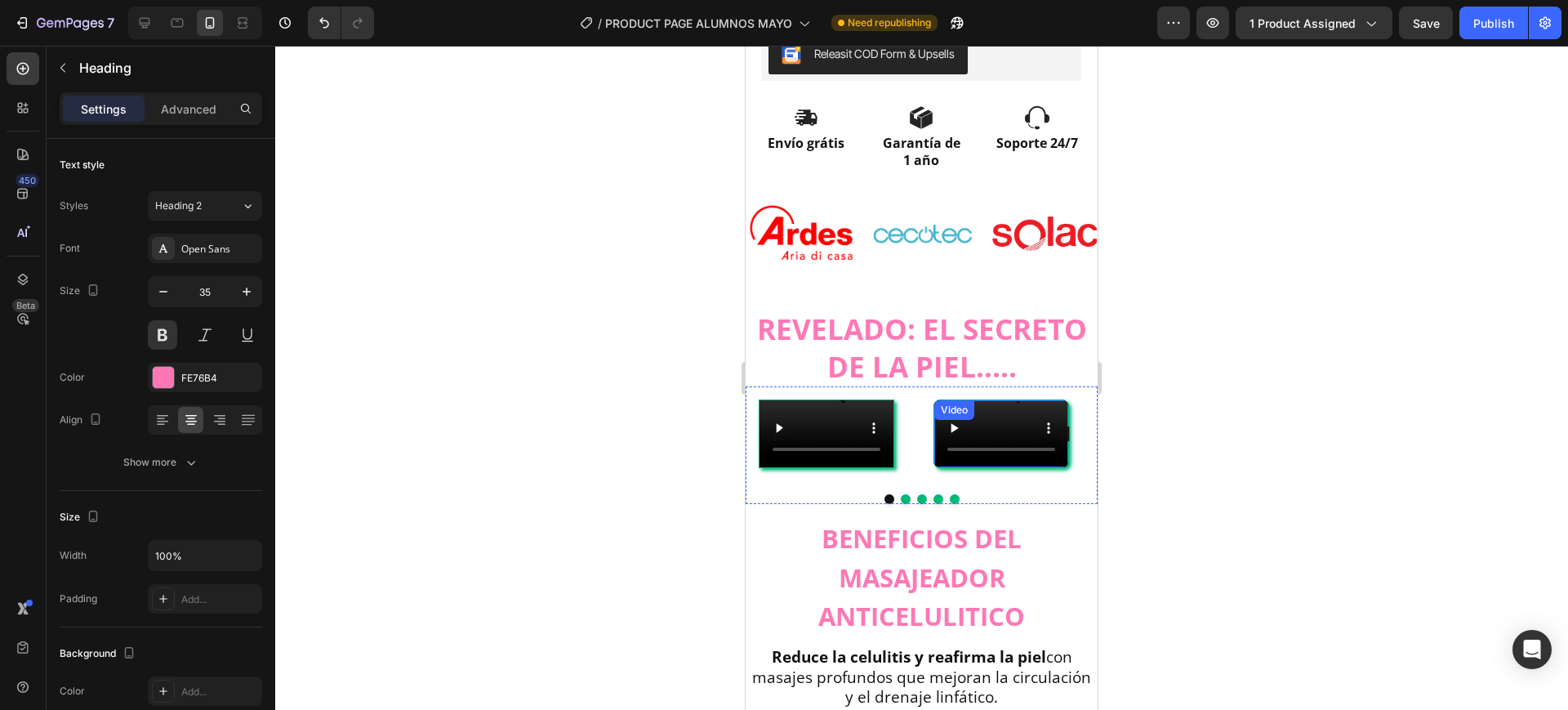
scroll to position [921, 0]
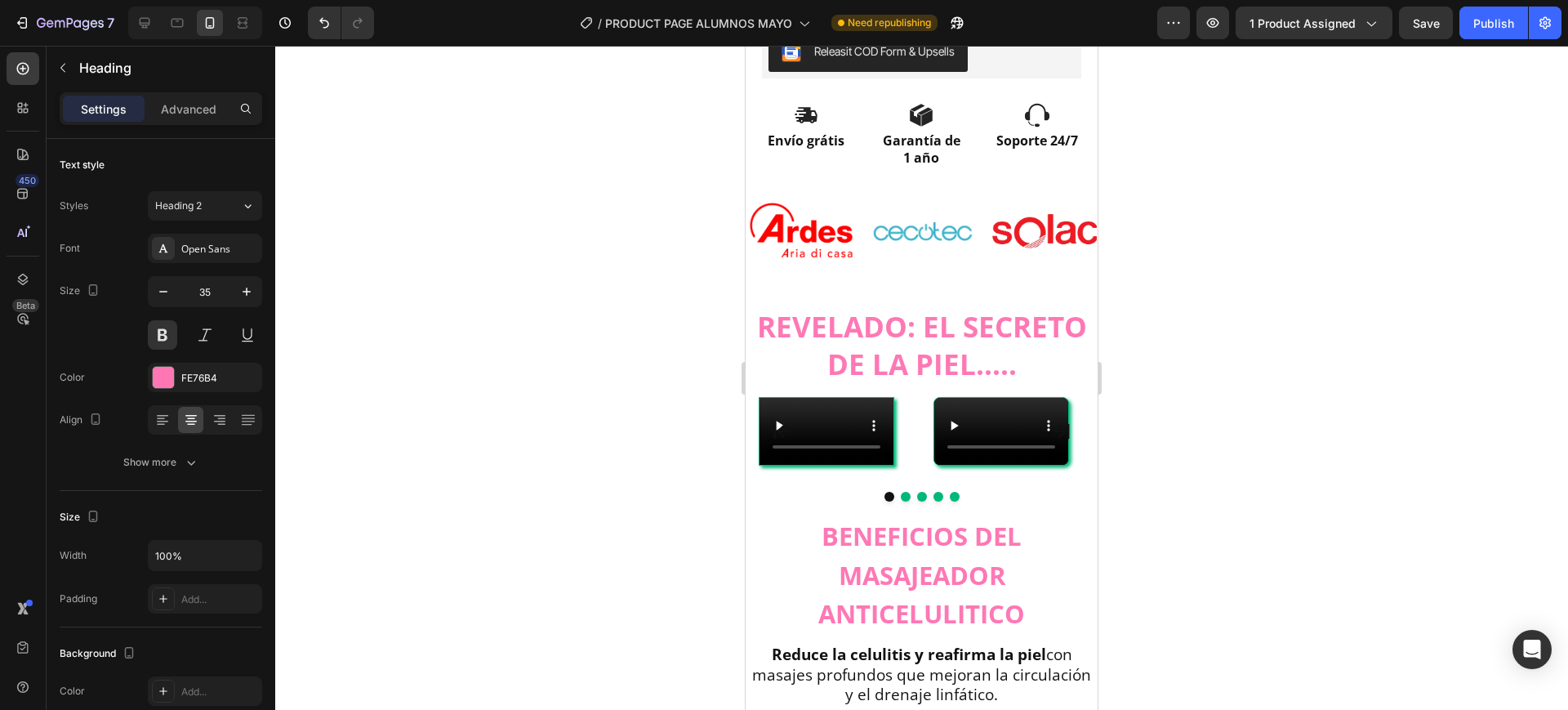
click at [899, 326] on h2 "REVELADO: EL SECRETO DE LA PIEL....." at bounding box center [922, 345] width 352 height 78
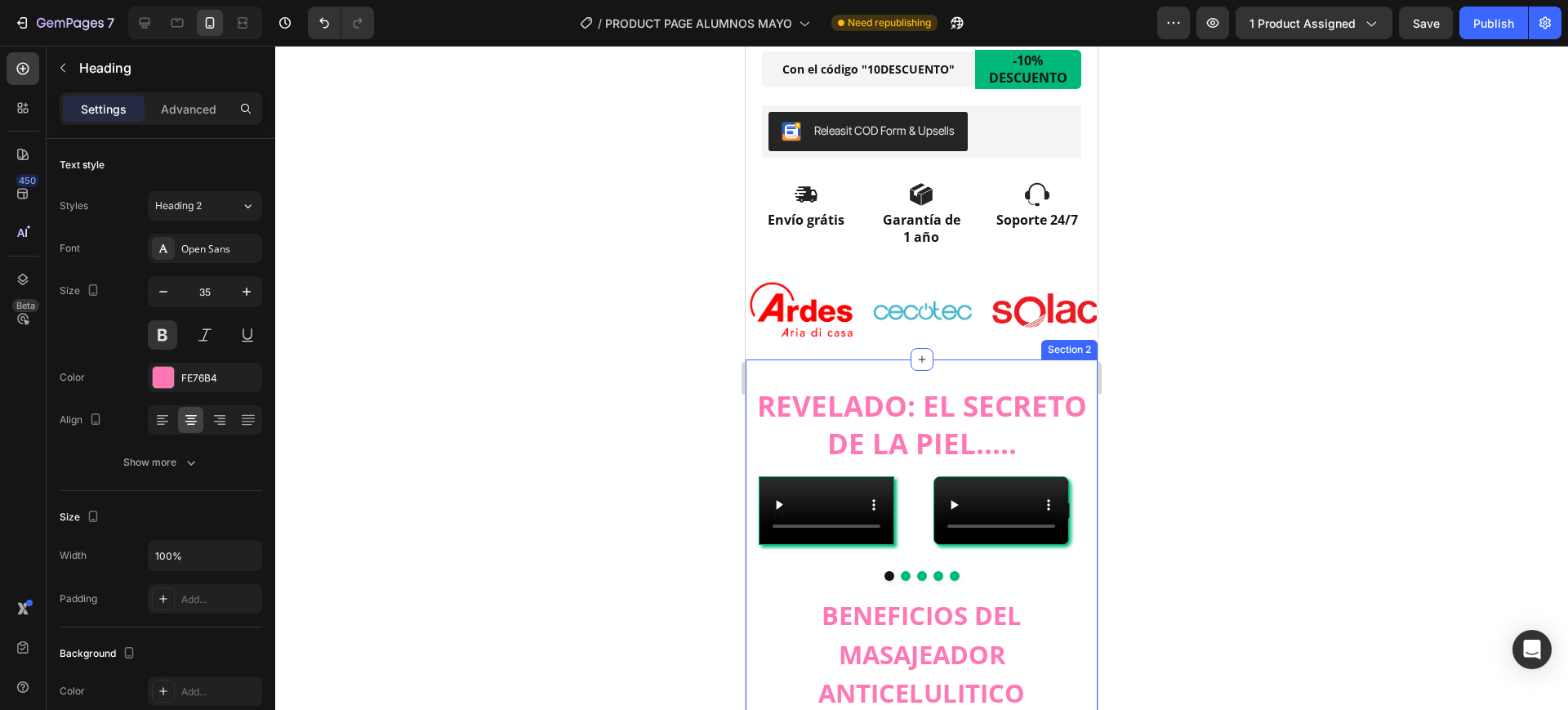
scroll to position [819, 0]
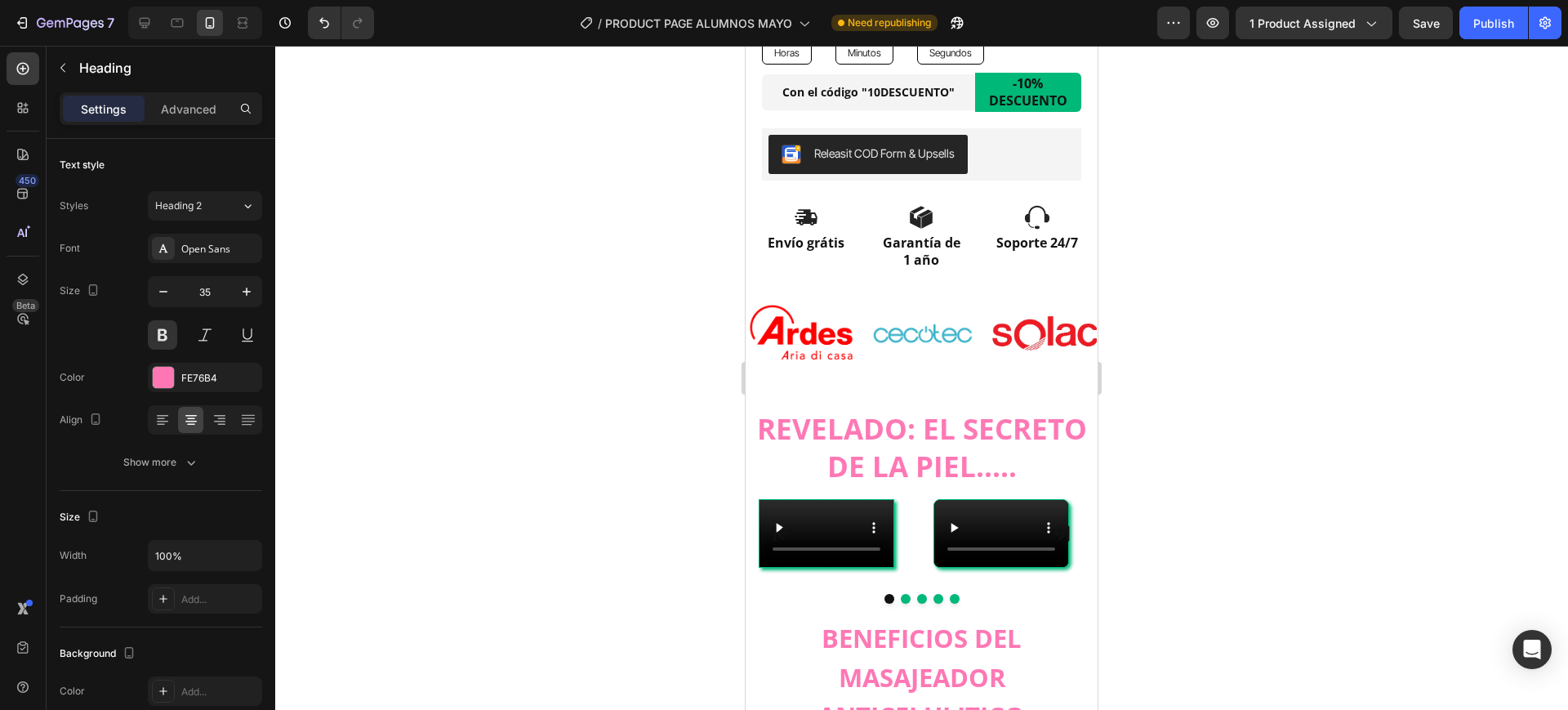
click at [915, 413] on p "REVELADO: EL SECRETO DE LA PIEL....." at bounding box center [921, 447] width 349 height 74
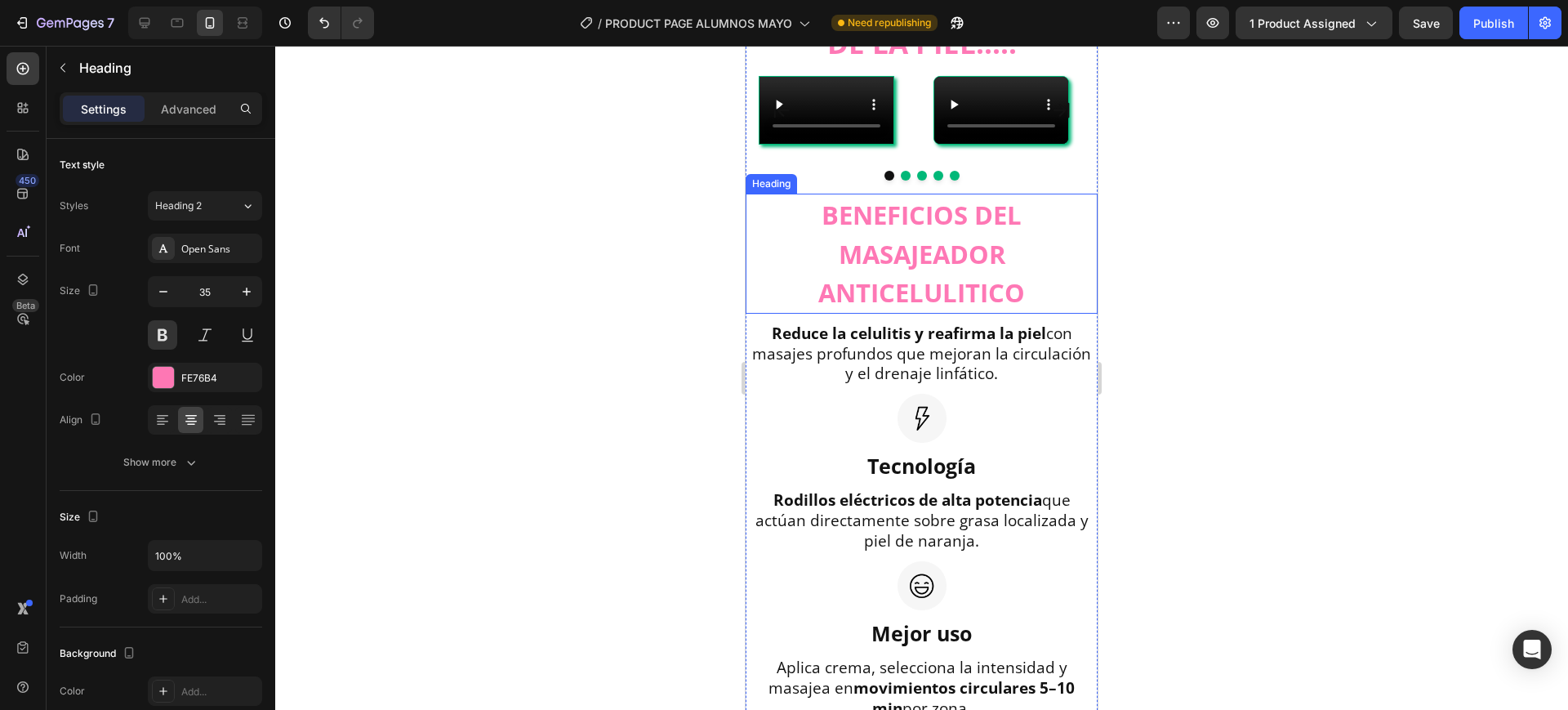
scroll to position [1330, 0]
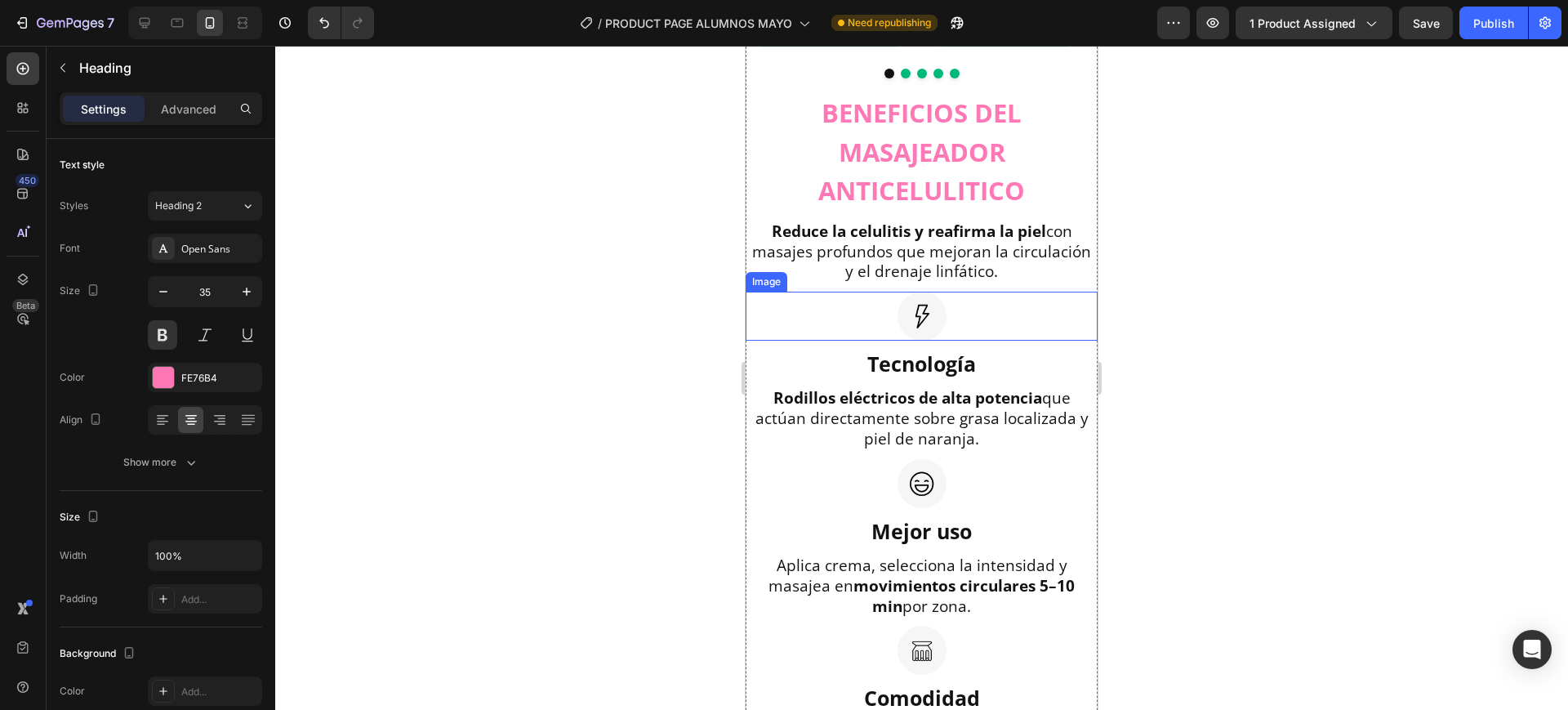
click at [922, 341] on img at bounding box center [922, 316] width 49 height 49
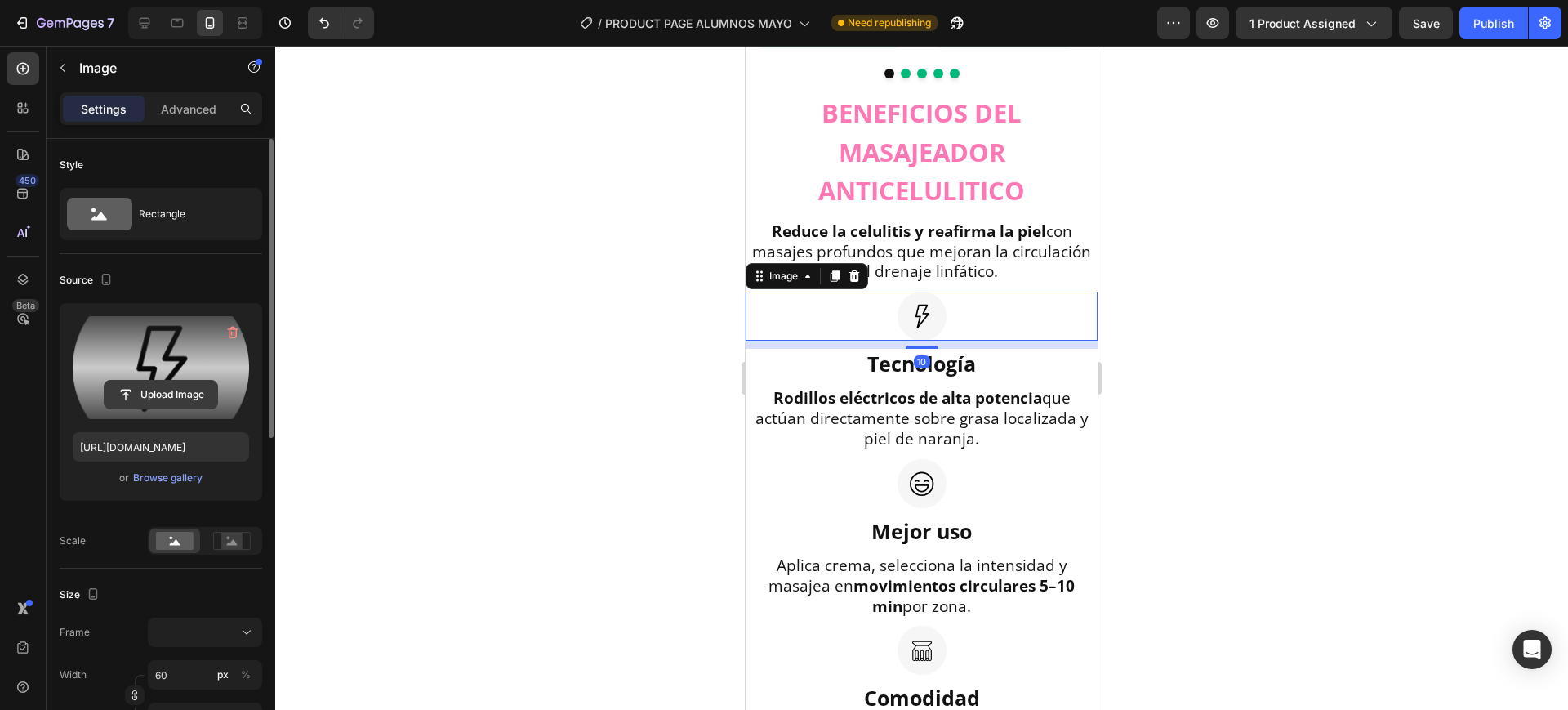
click at [165, 381] on input "file" at bounding box center [160, 394] width 112 height 28
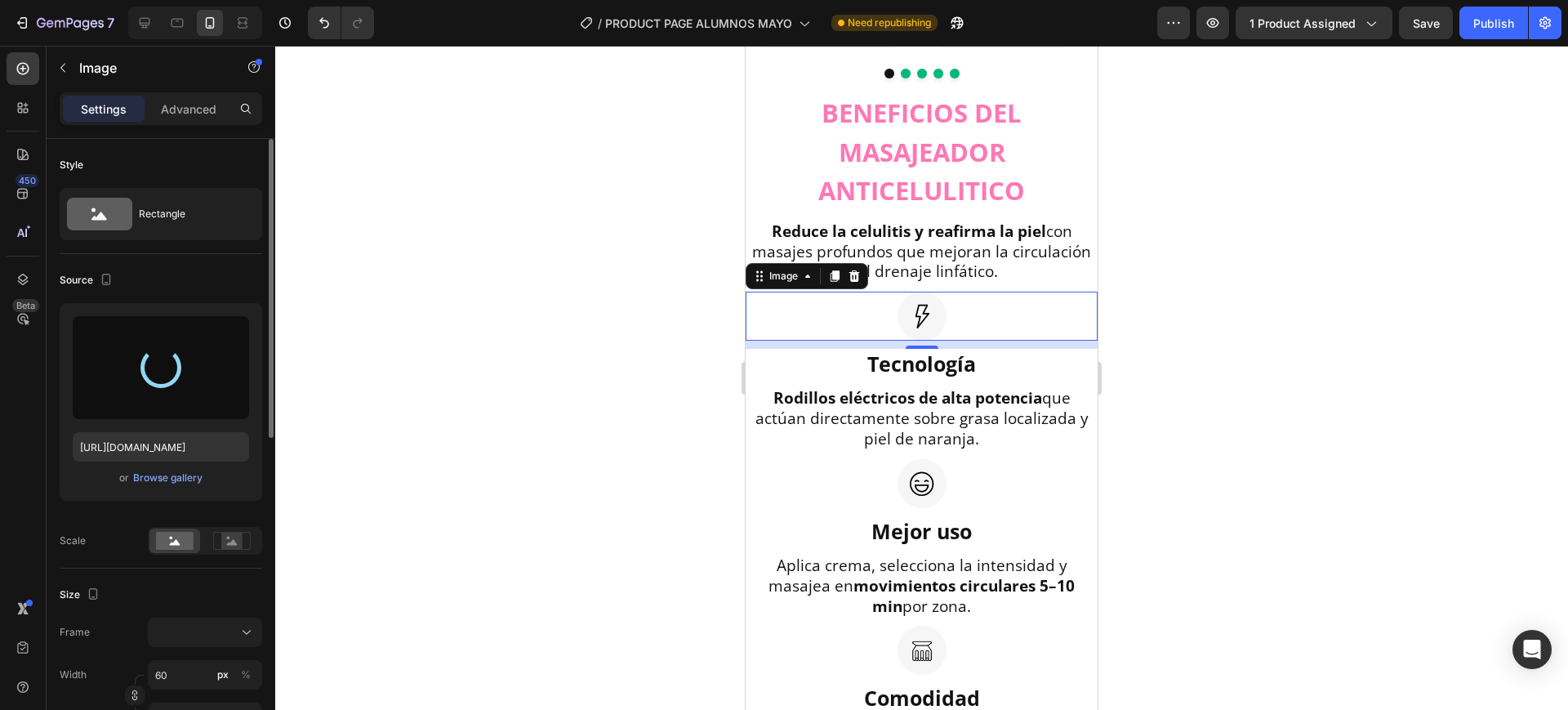
type input "[URL][DOMAIN_NAME]"
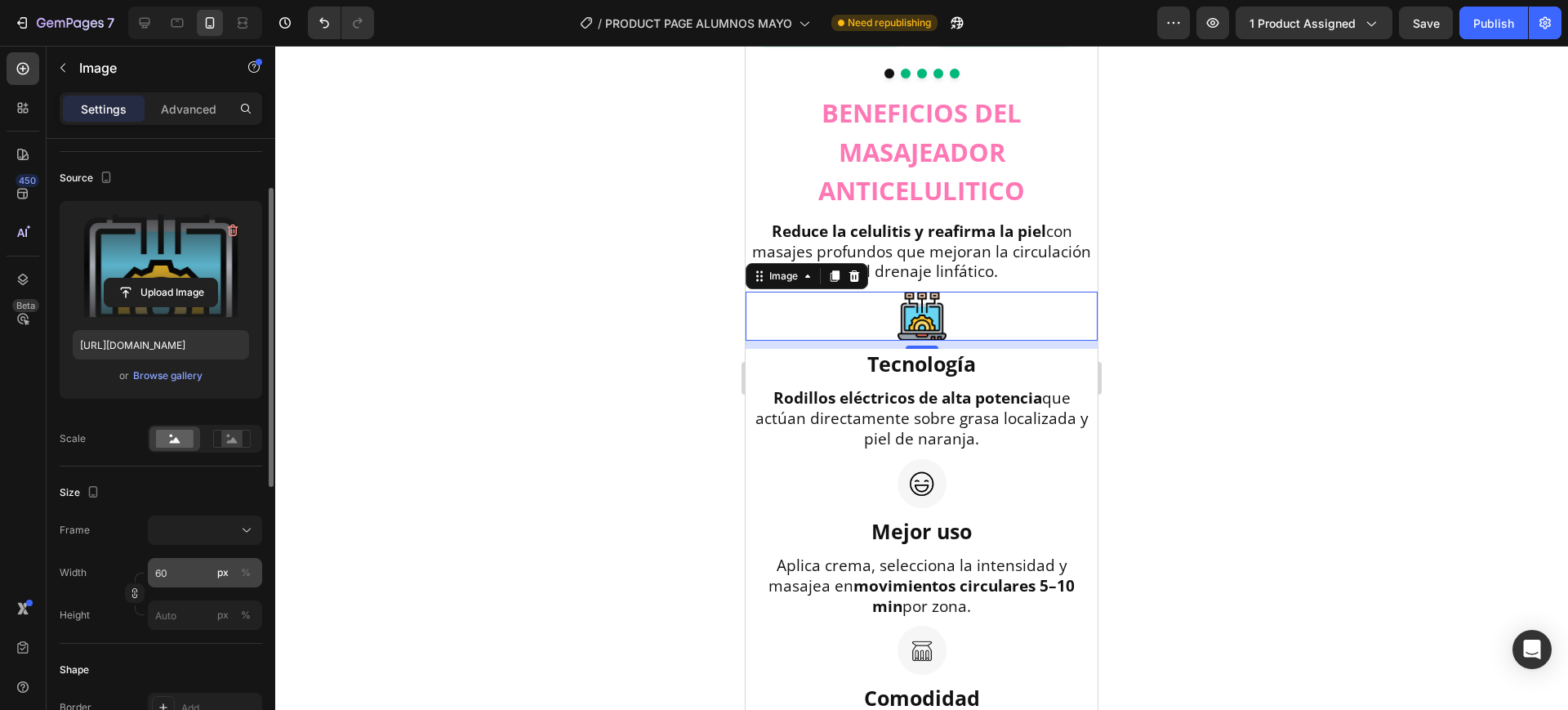
scroll to position [204, 0]
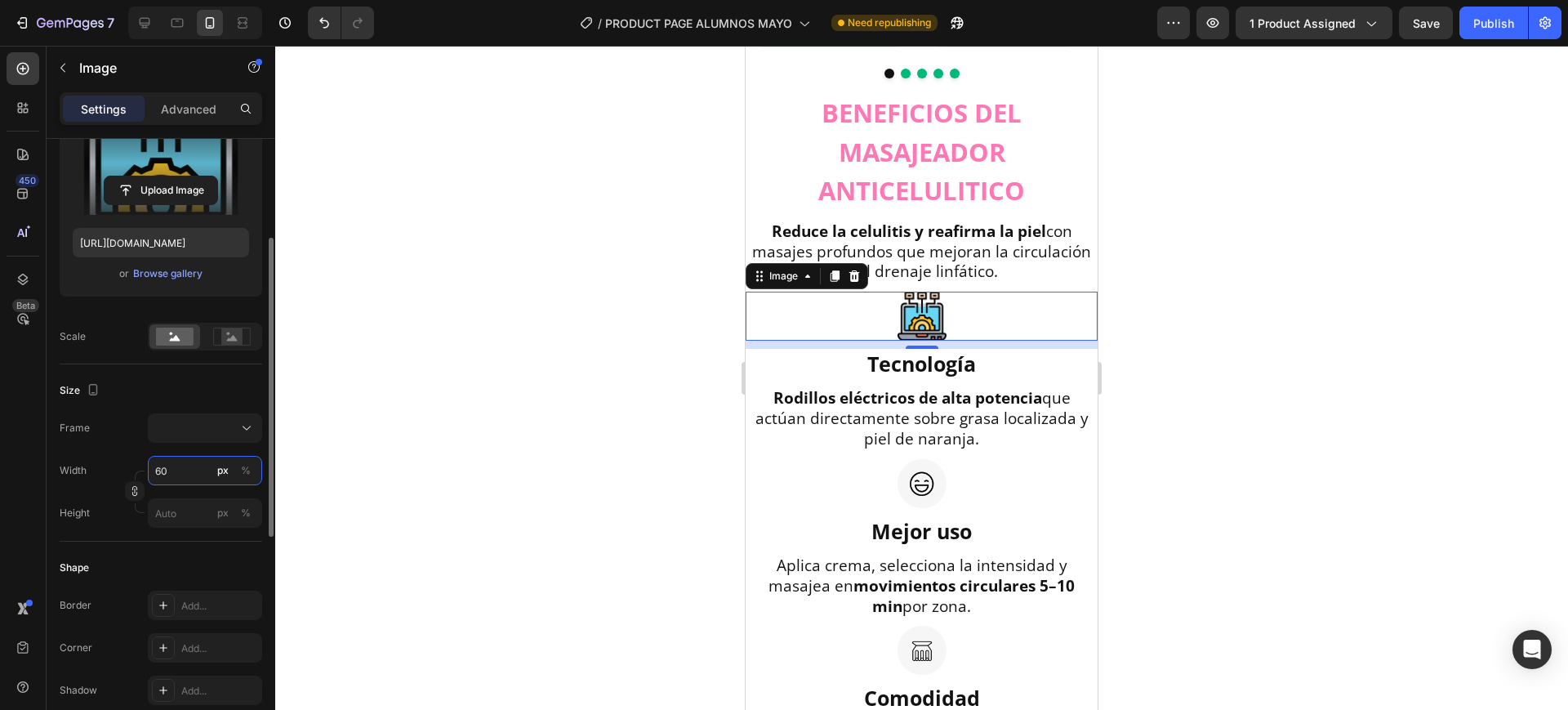
click at [160, 470] on input "60" at bounding box center [205, 470] width 114 height 29
type input "5"
type input "55"
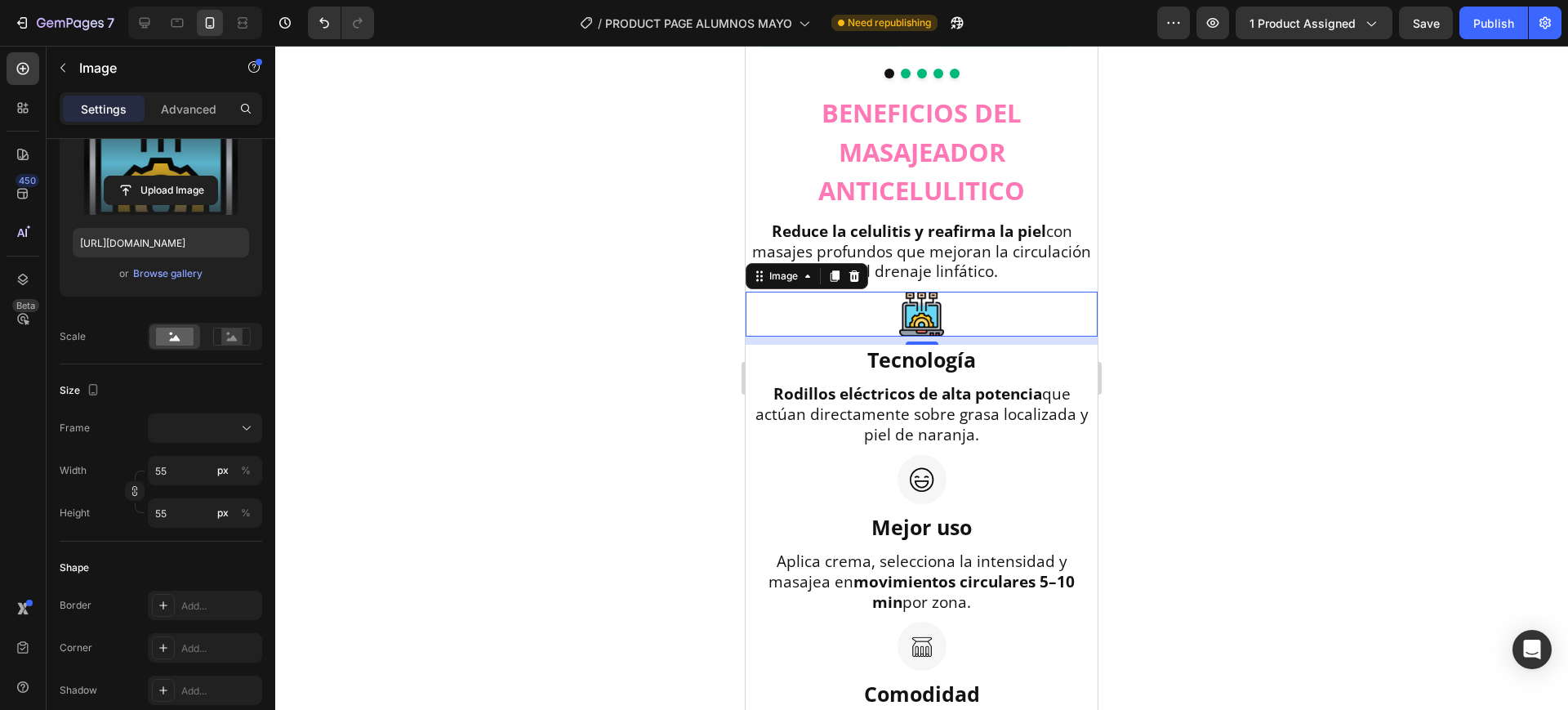
click at [577, 429] on div at bounding box center [922, 377] width 1293 height 665
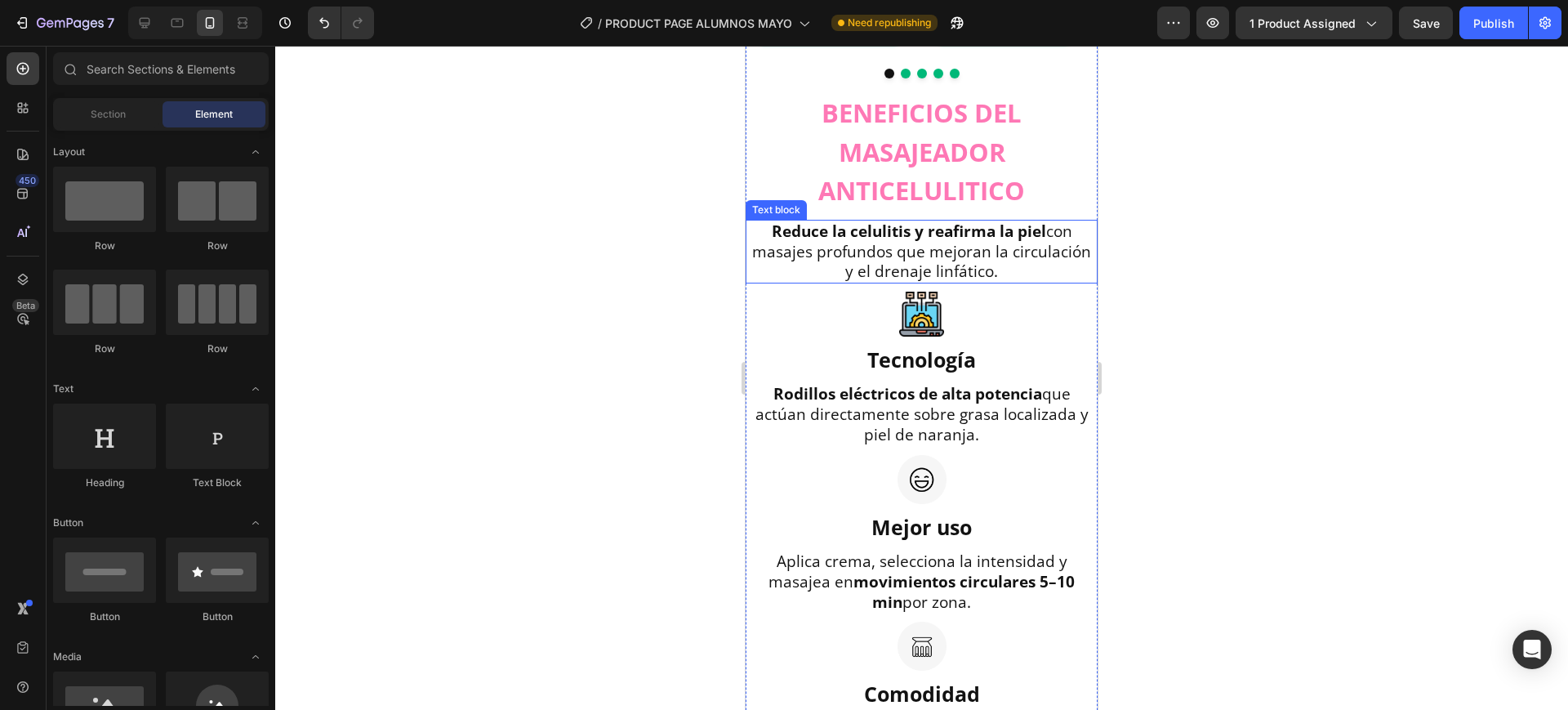
scroll to position [1432, 0]
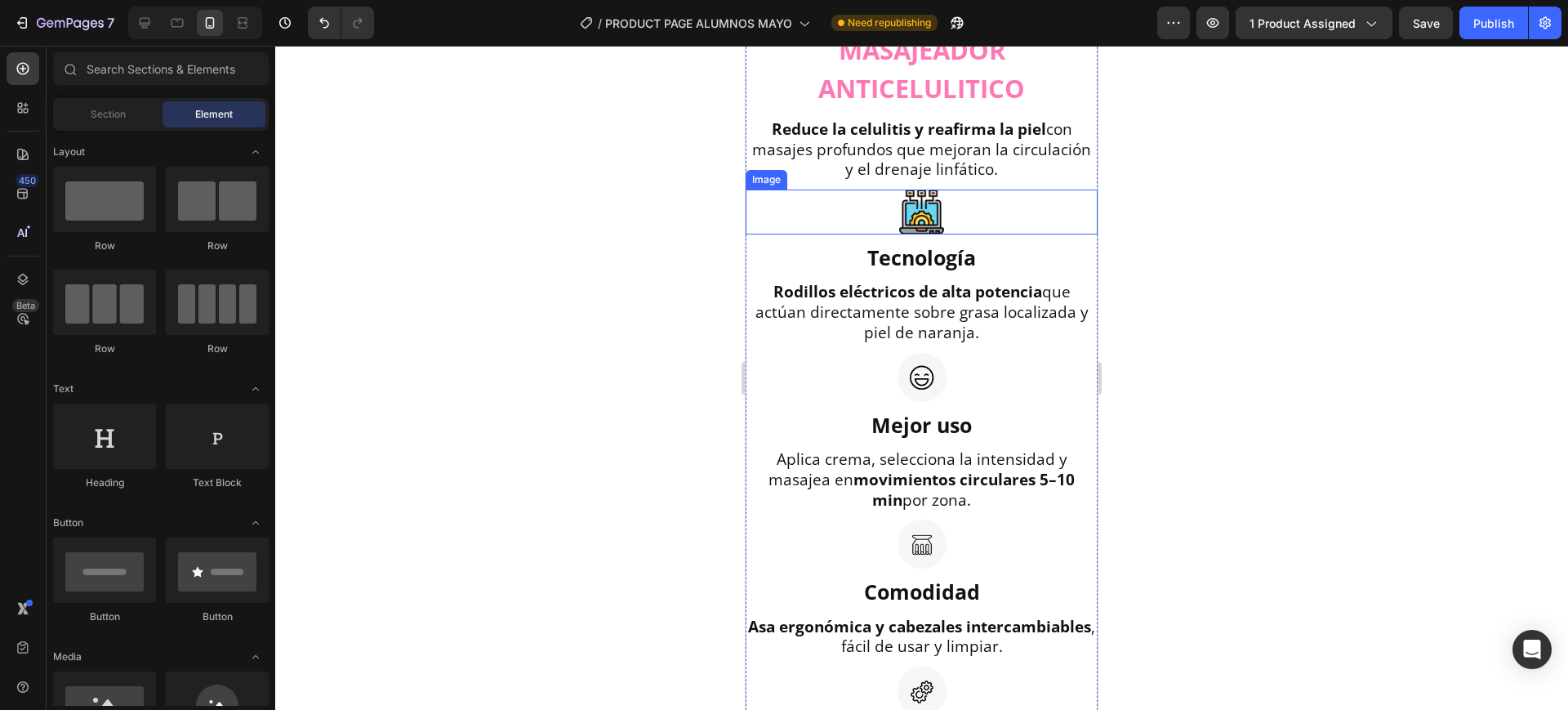
click at [923, 235] on img at bounding box center [922, 212] width 45 height 45
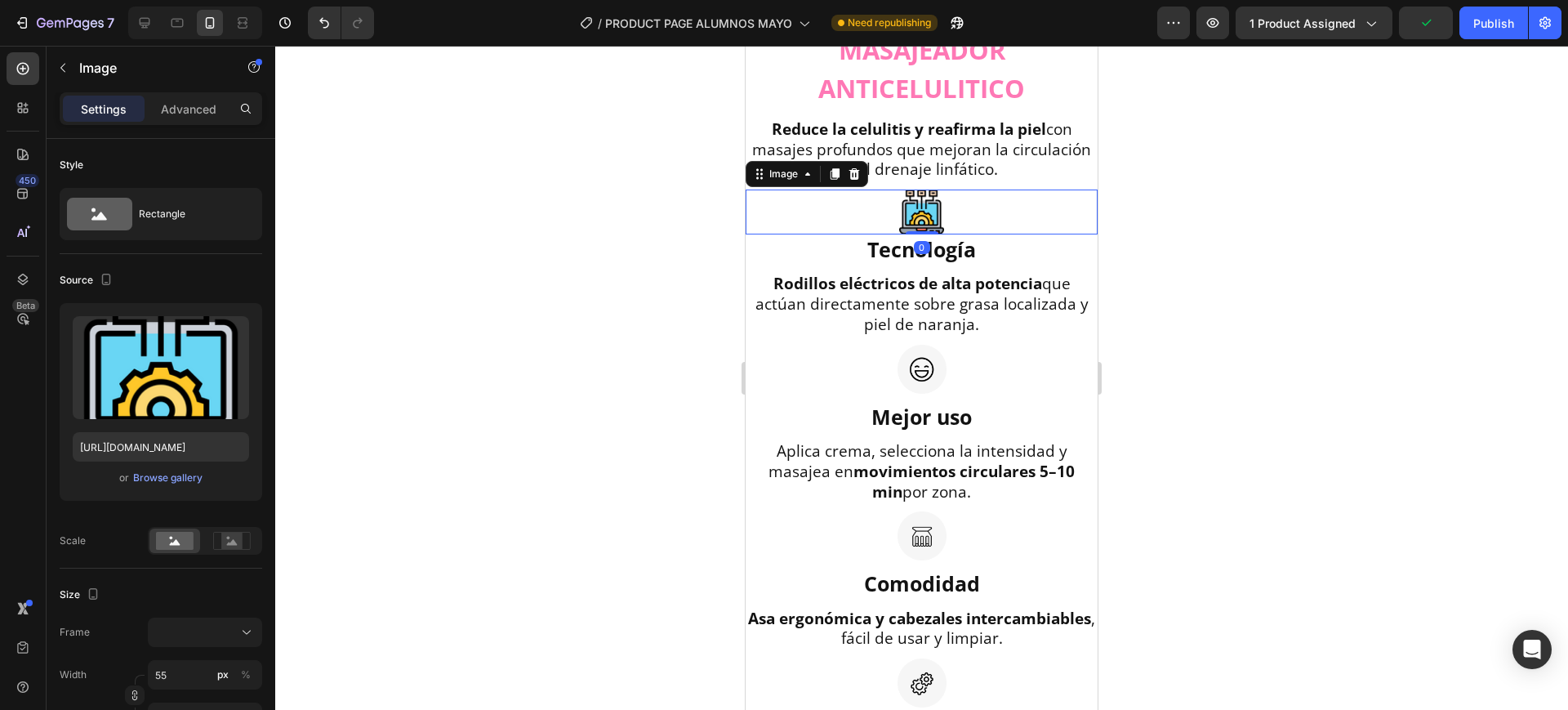
drag, startPoint x: 916, startPoint y: 413, endPoint x: 923, endPoint y: 391, distance: 23.1
click at [923, 235] on div "Image 0" at bounding box center [922, 212] width 352 height 45
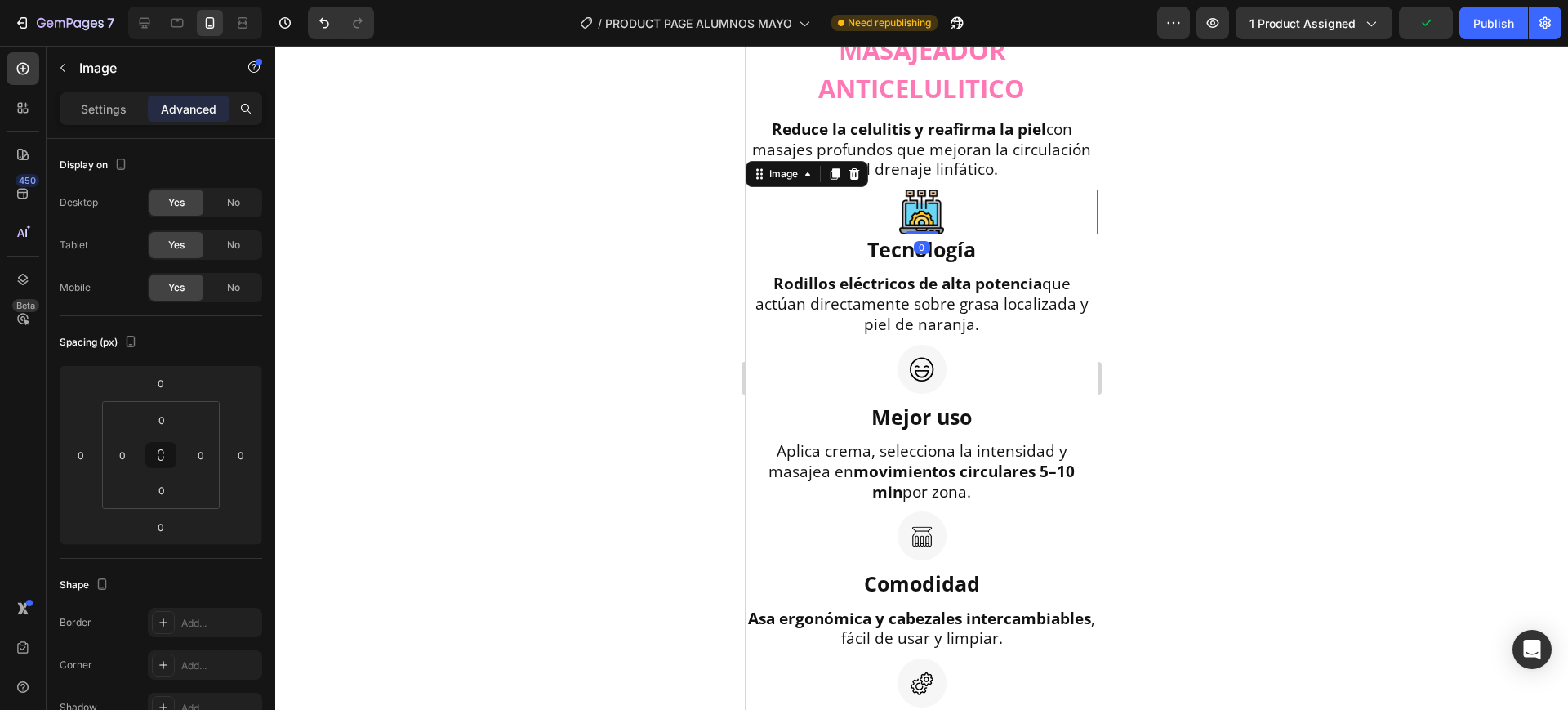
click at [1141, 478] on div at bounding box center [922, 377] width 1293 height 665
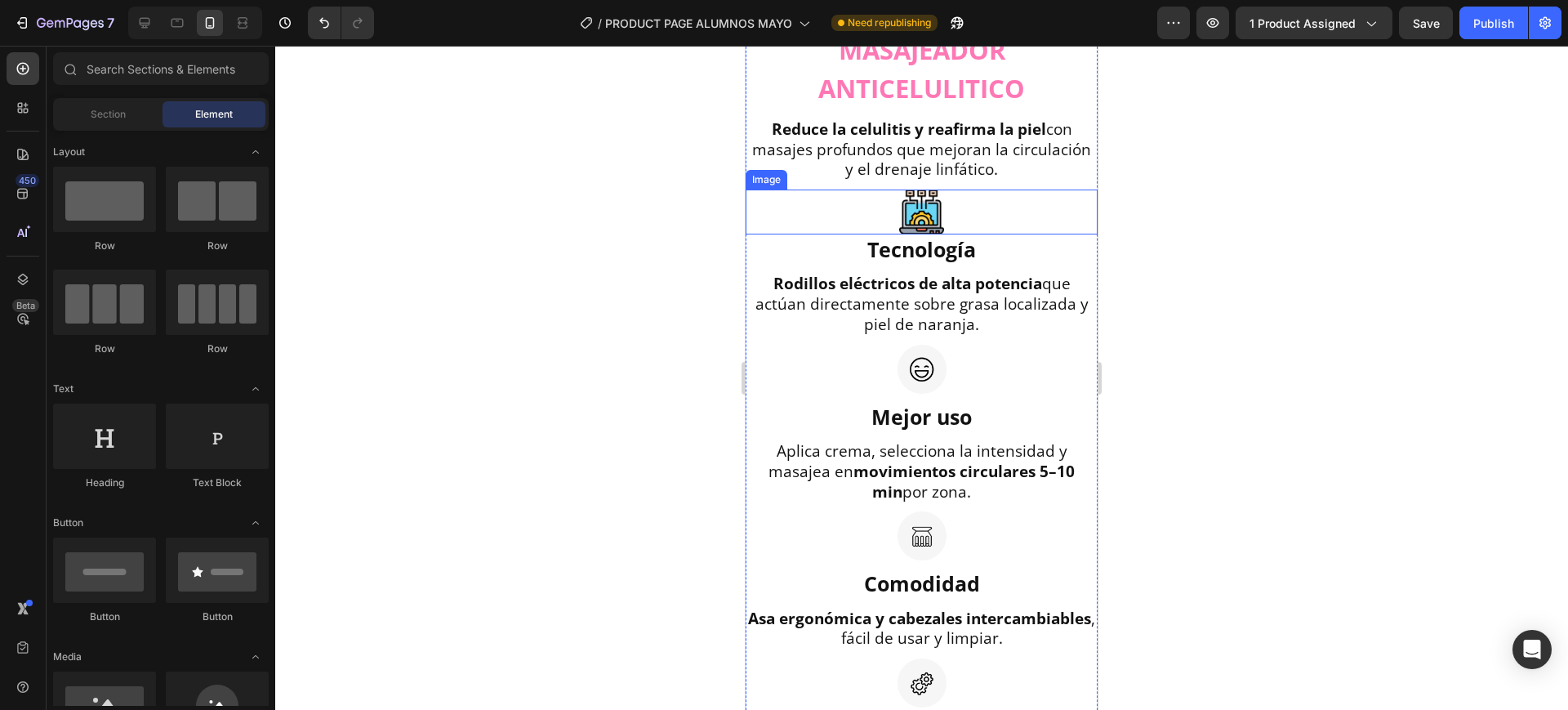
click at [937, 235] on div at bounding box center [922, 212] width 352 height 45
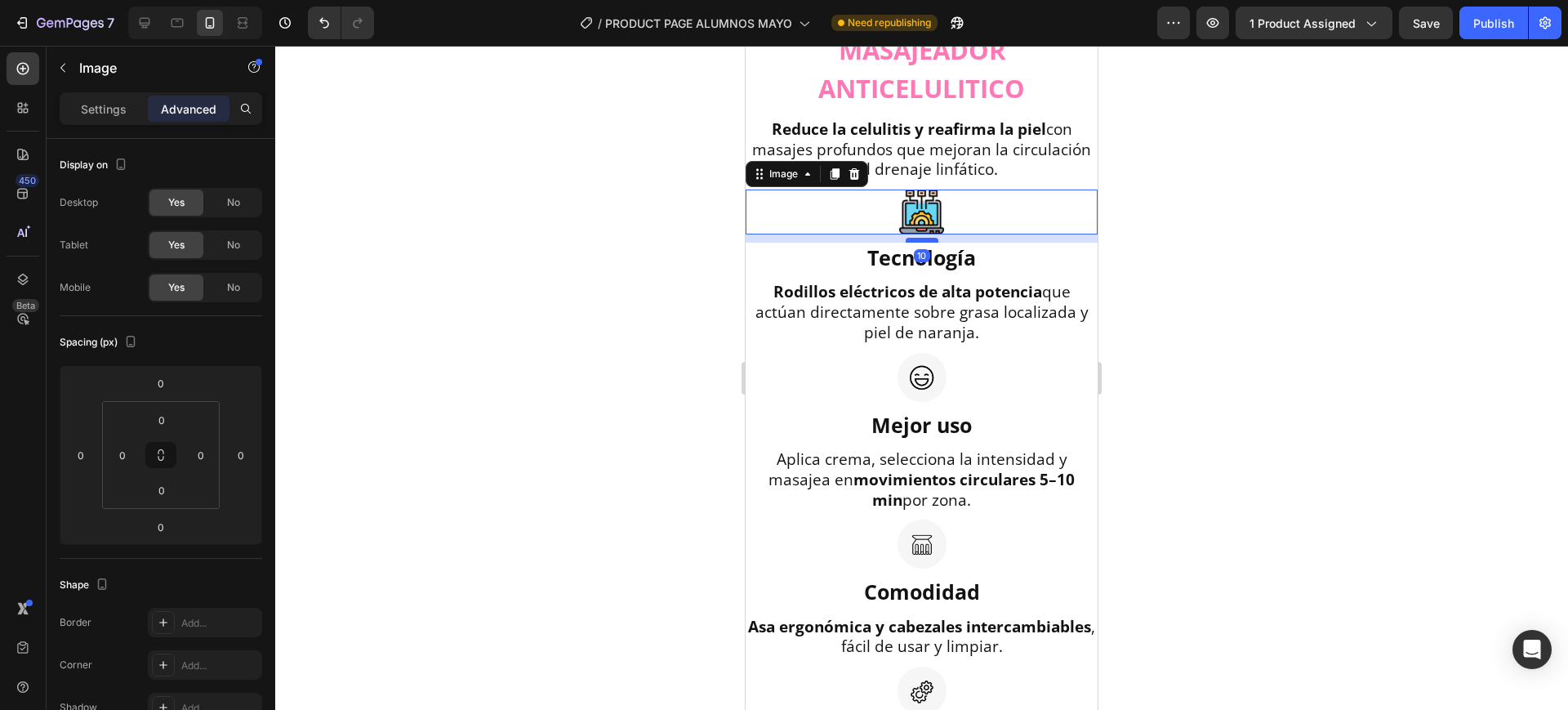
drag, startPoint x: 923, startPoint y: 401, endPoint x: 924, endPoint y: 409, distance: 8.1
click at [924, 243] on div at bounding box center [922, 240] width 33 height 4
type input "10"
click at [1196, 417] on div at bounding box center [922, 377] width 1293 height 665
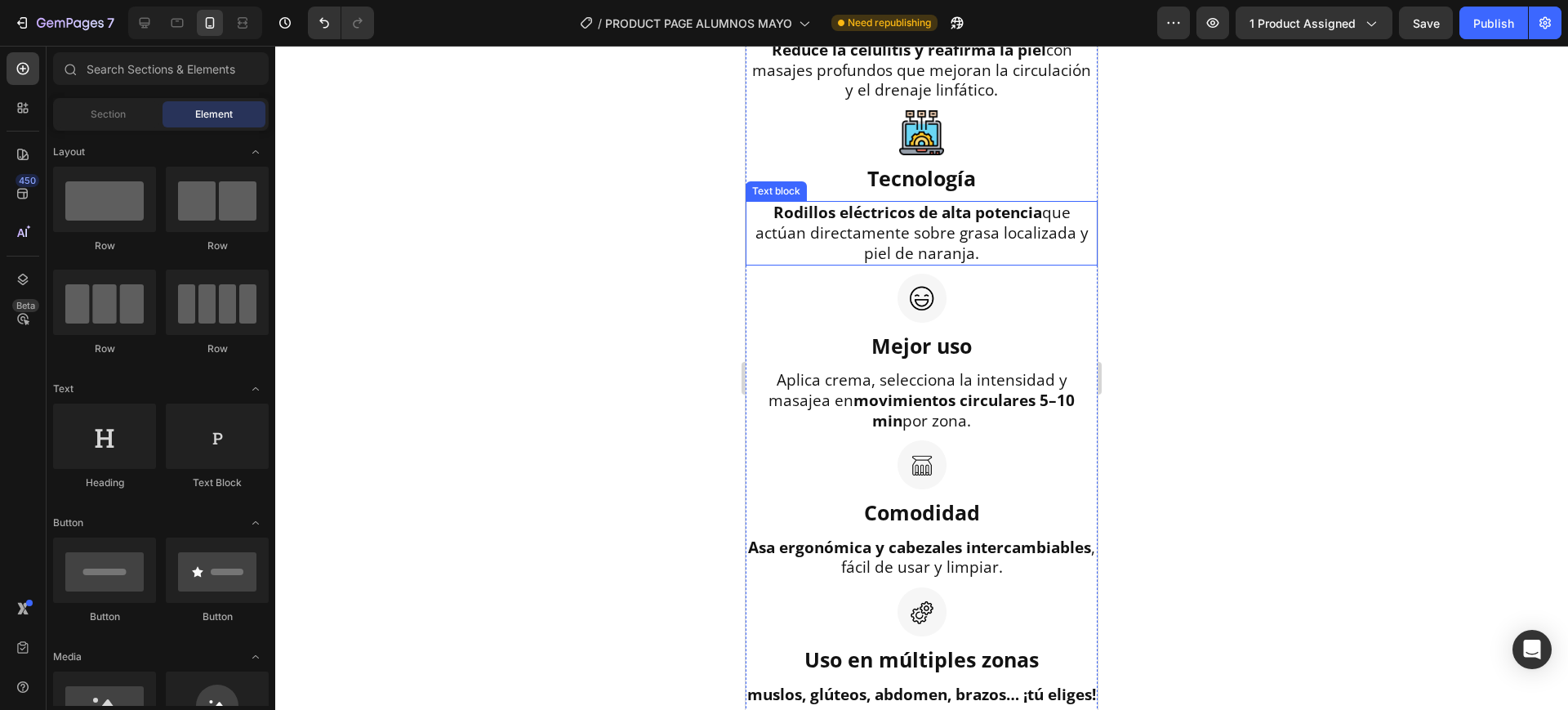
scroll to position [1534, 0]
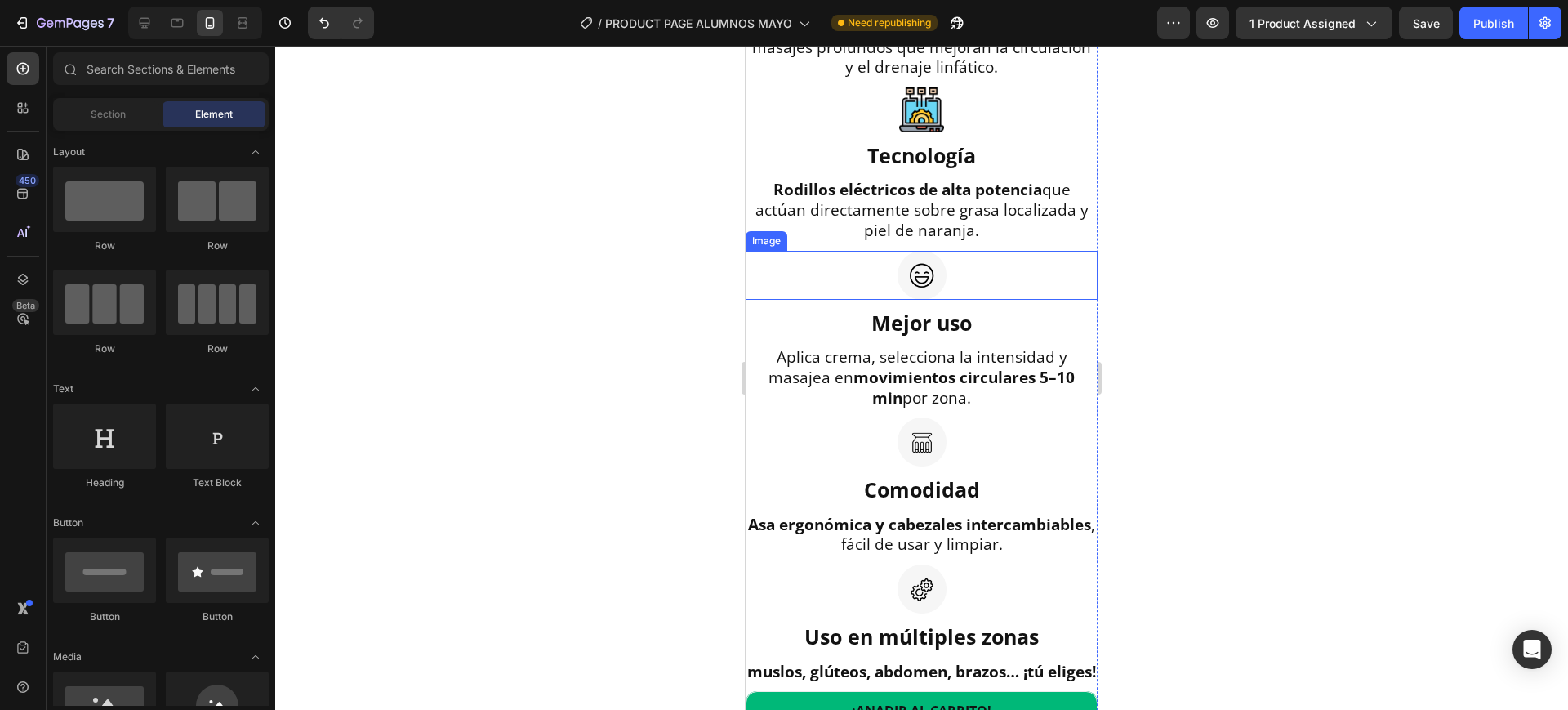
click at [906, 300] on img at bounding box center [922, 275] width 49 height 49
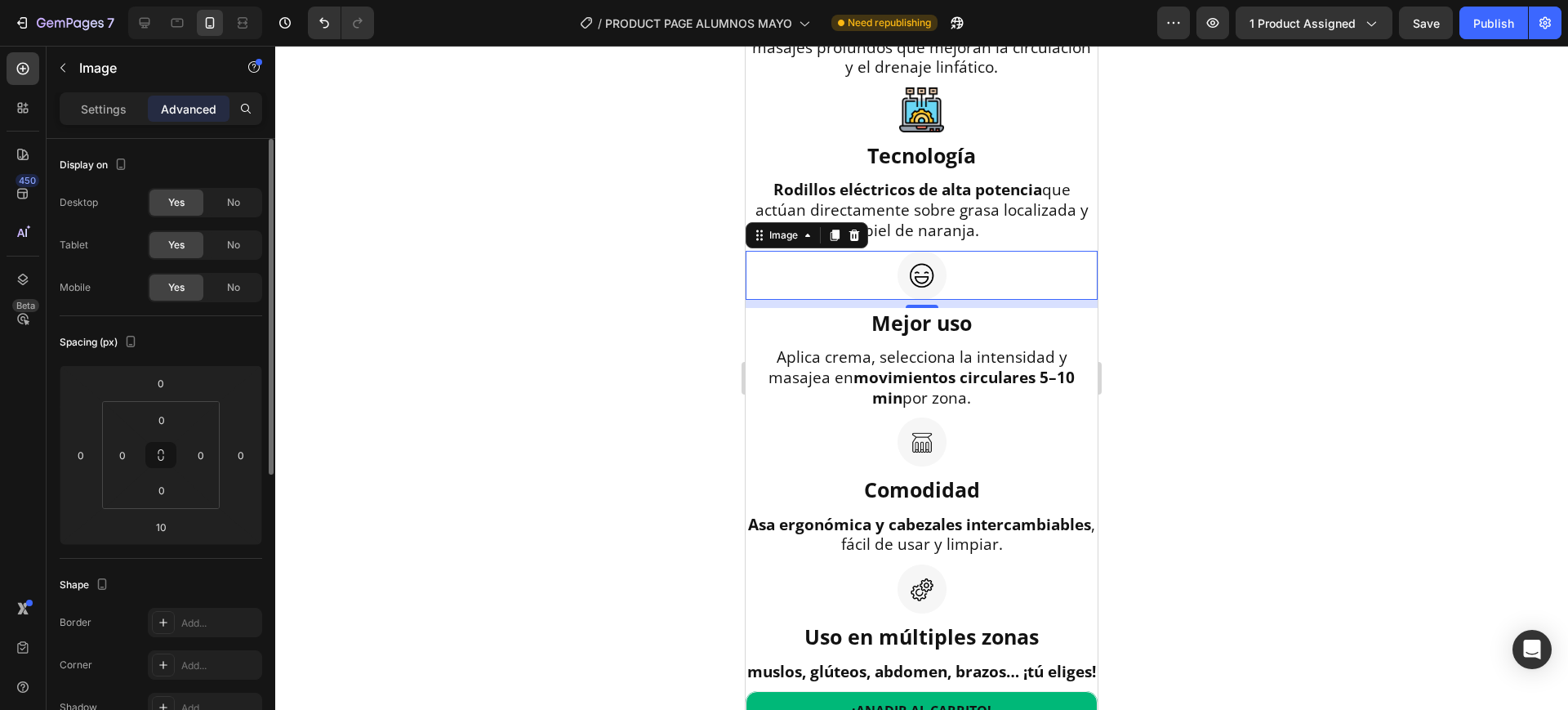
click at [98, 115] on p "Settings" at bounding box center [103, 109] width 45 height 17
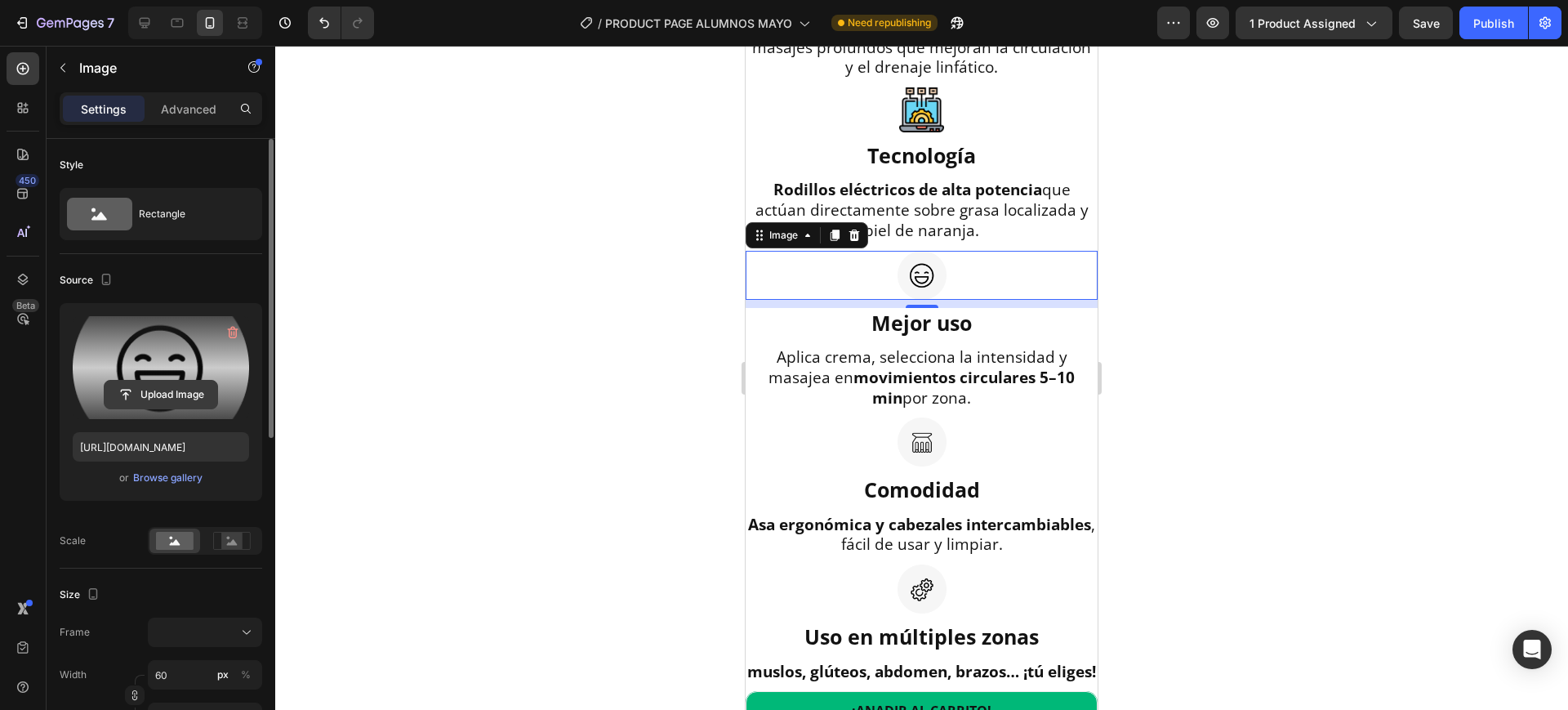
click at [152, 388] on input "file" at bounding box center [160, 394] width 112 height 28
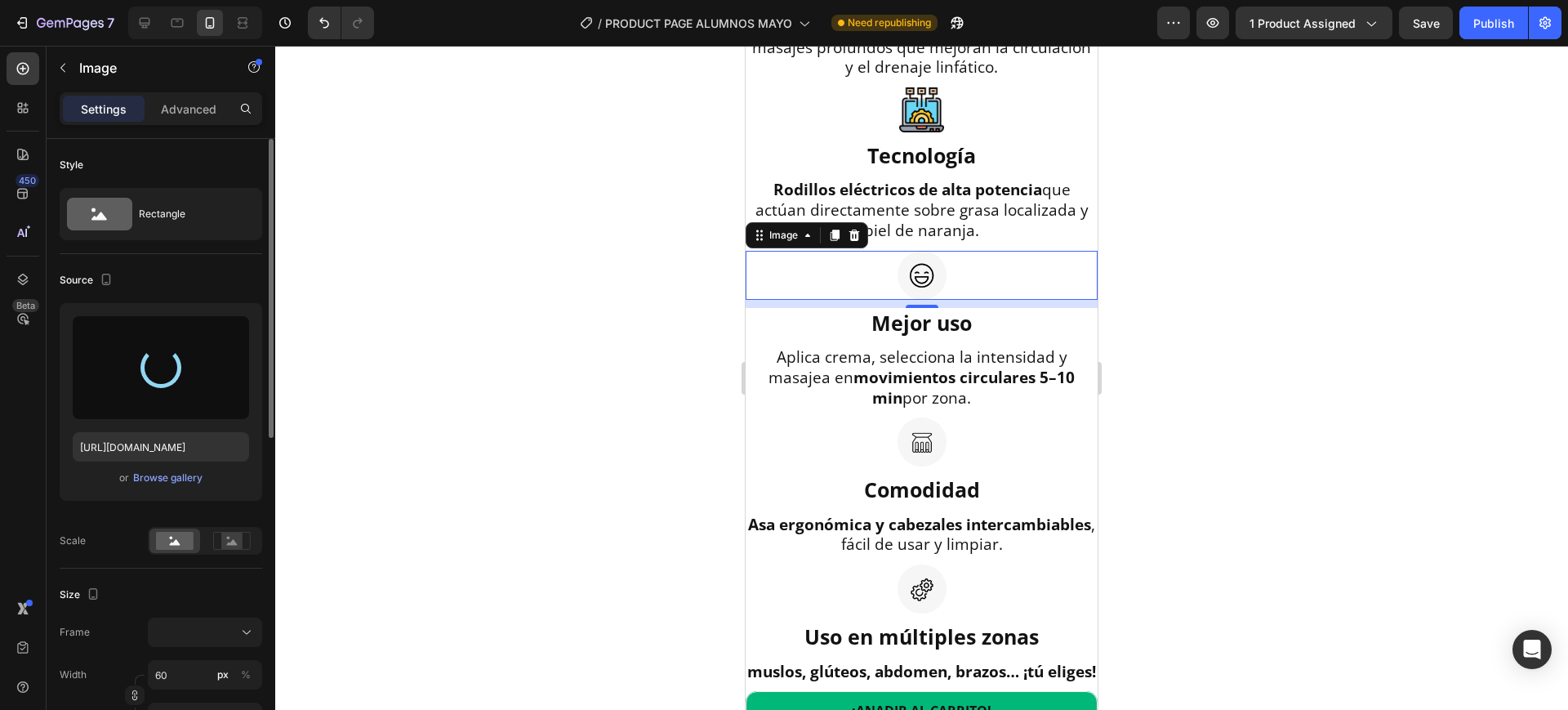
type input "[URL][DOMAIN_NAME]"
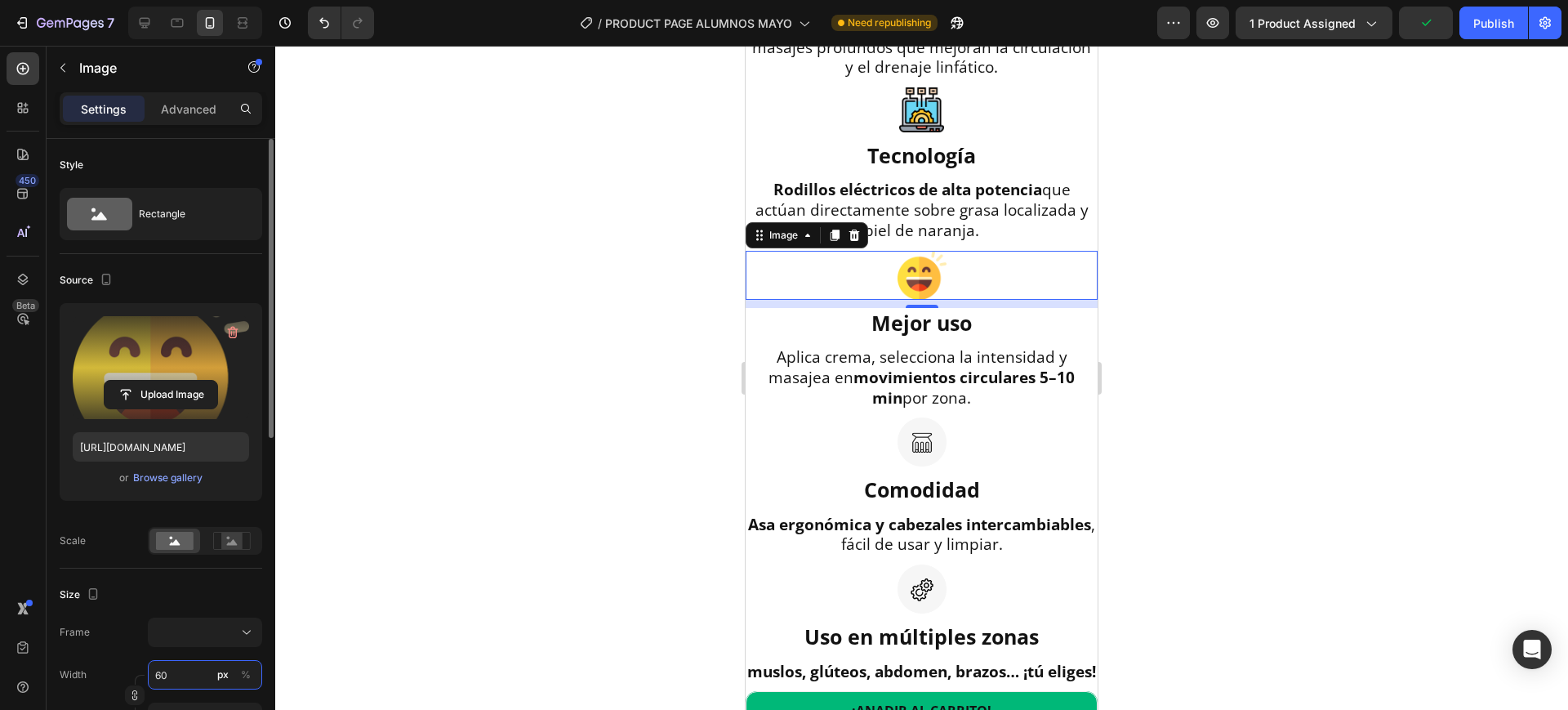
click at [161, 673] on input "60" at bounding box center [205, 674] width 114 height 29
type input "7"
type input "70"
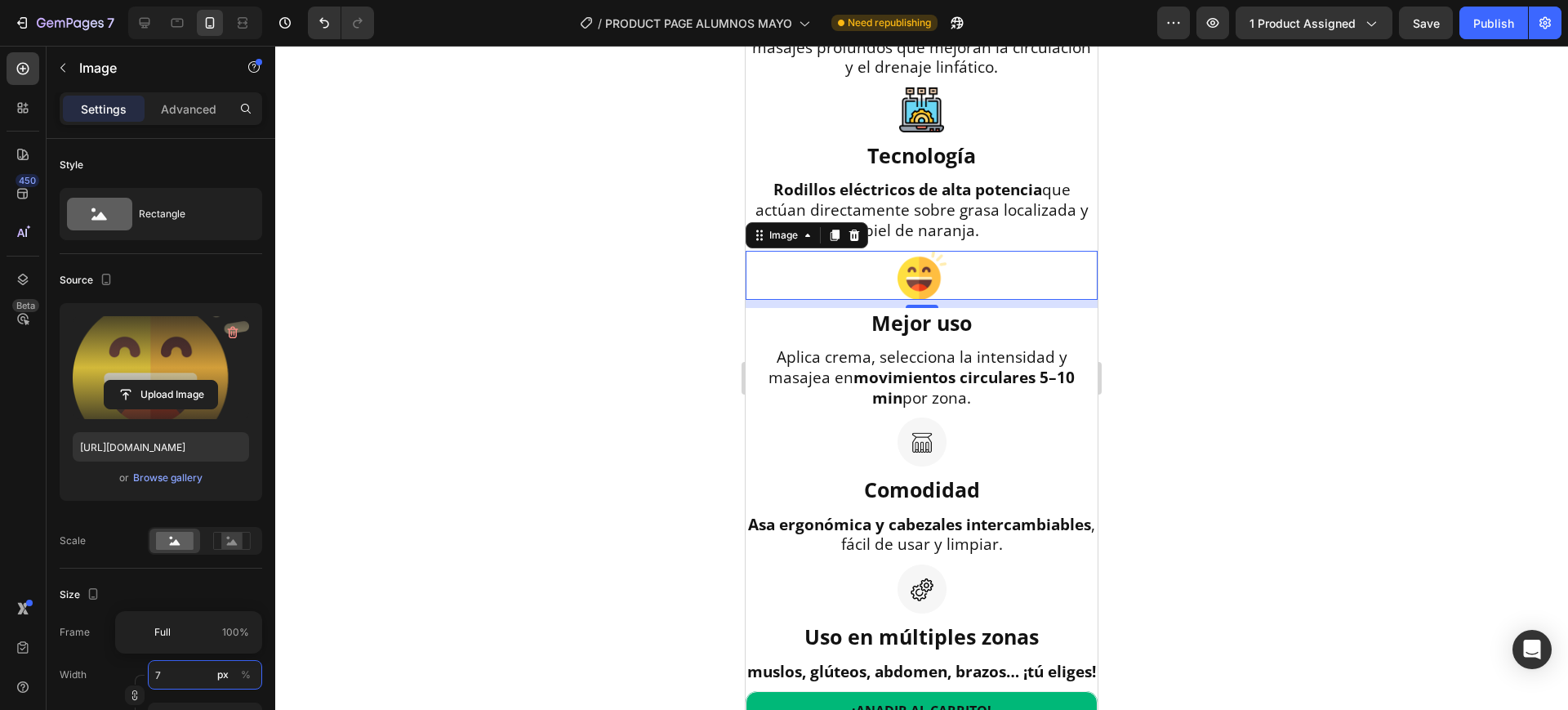
type input "70"
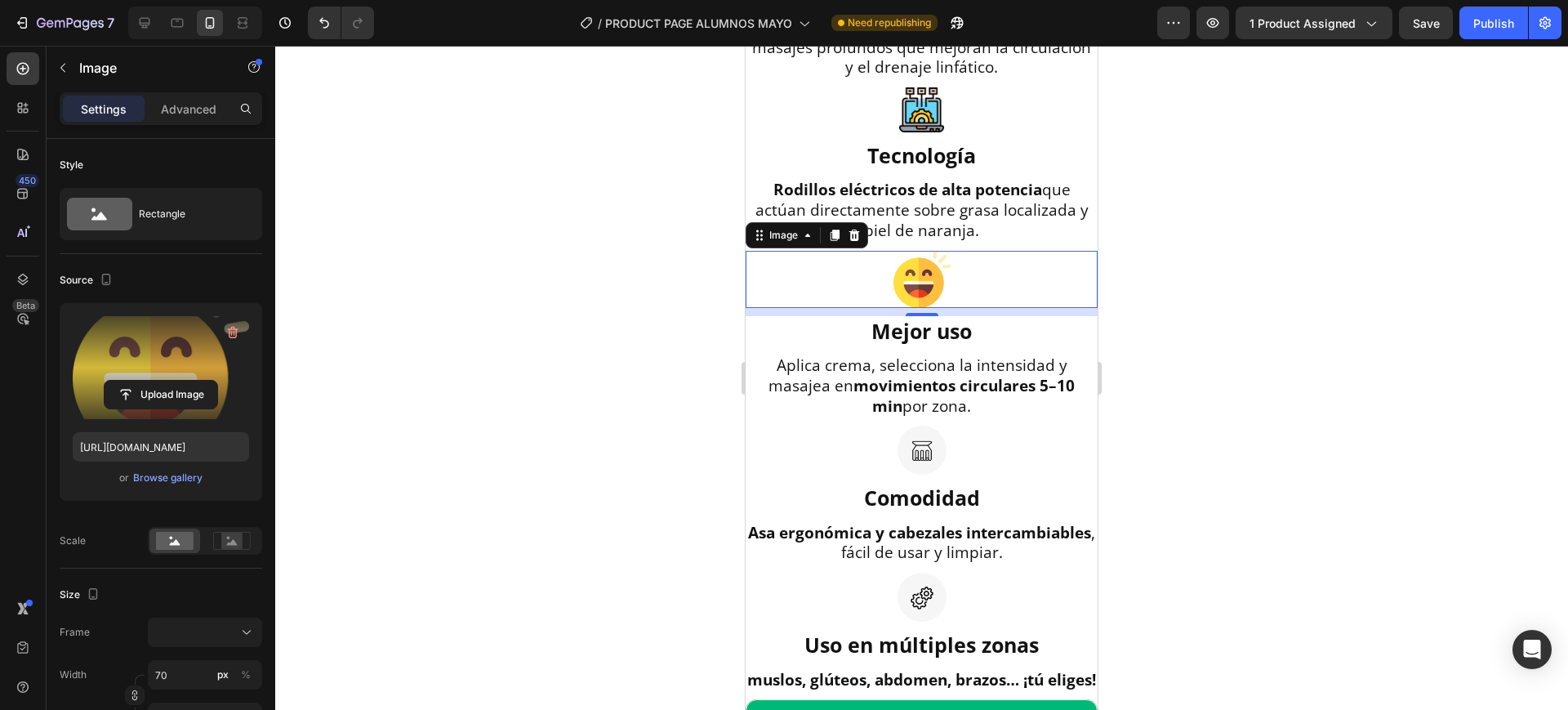
click at [1391, 510] on div at bounding box center [922, 377] width 1293 height 665
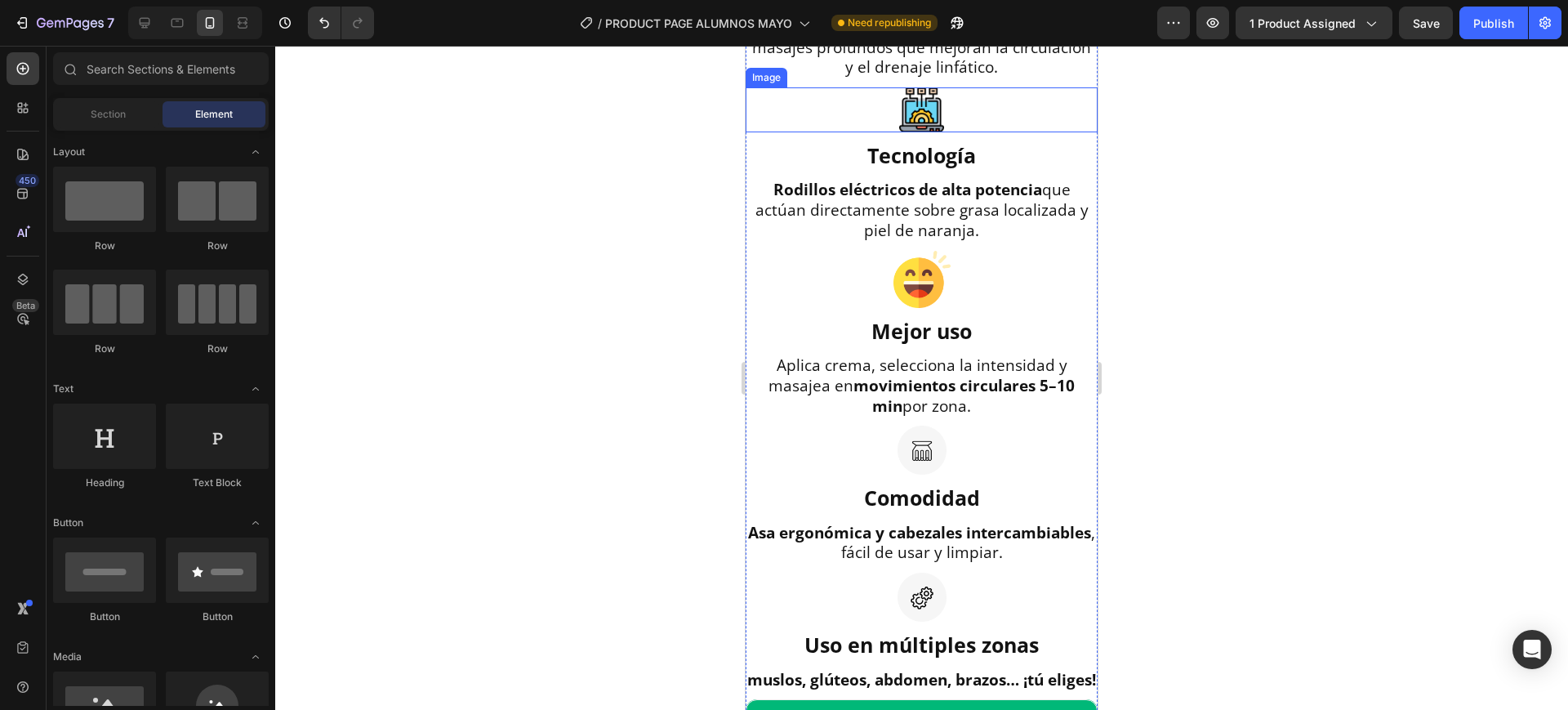
click at [923, 132] on img at bounding box center [922, 110] width 45 height 45
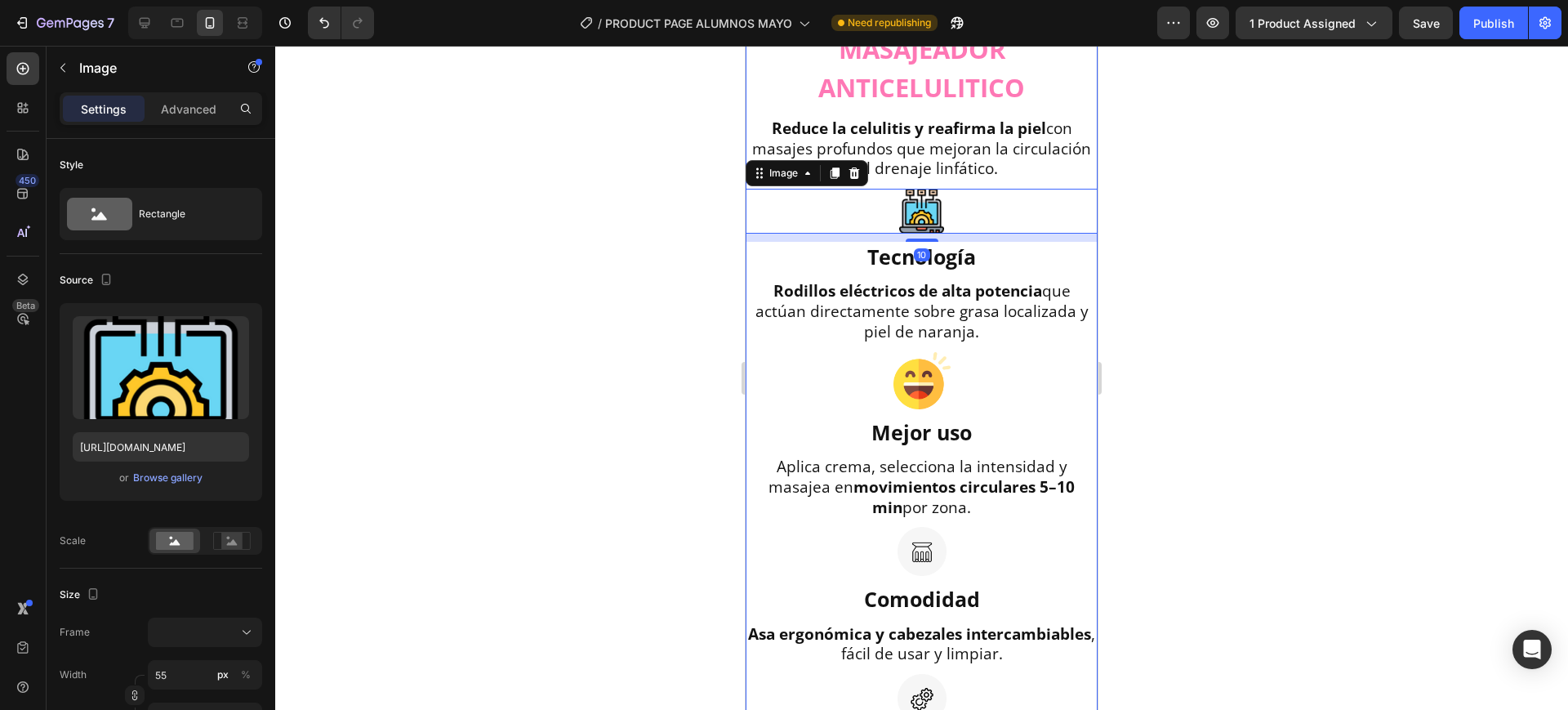
scroll to position [1432, 0]
click at [1360, 450] on div at bounding box center [922, 377] width 1293 height 665
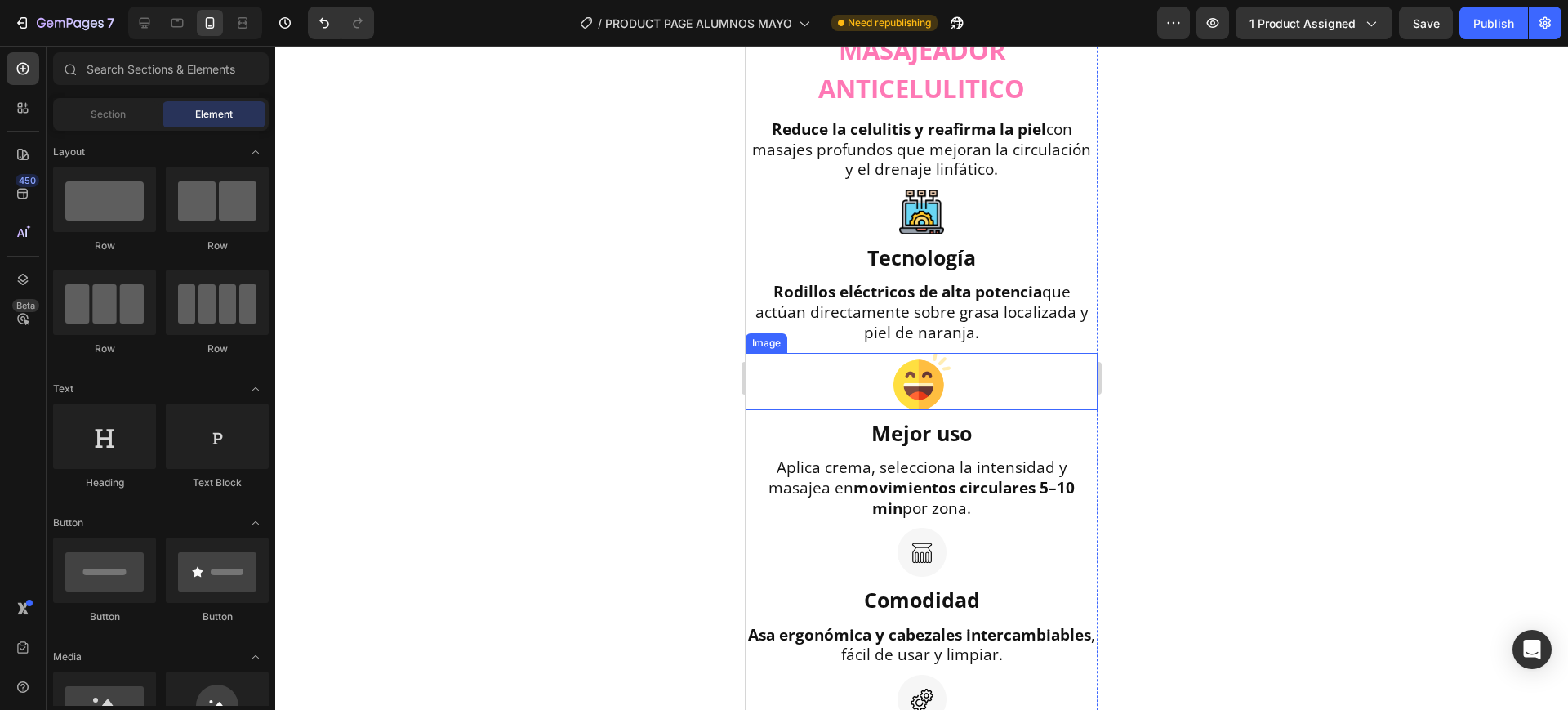
click at [923, 410] on img at bounding box center [922, 382] width 57 height 57
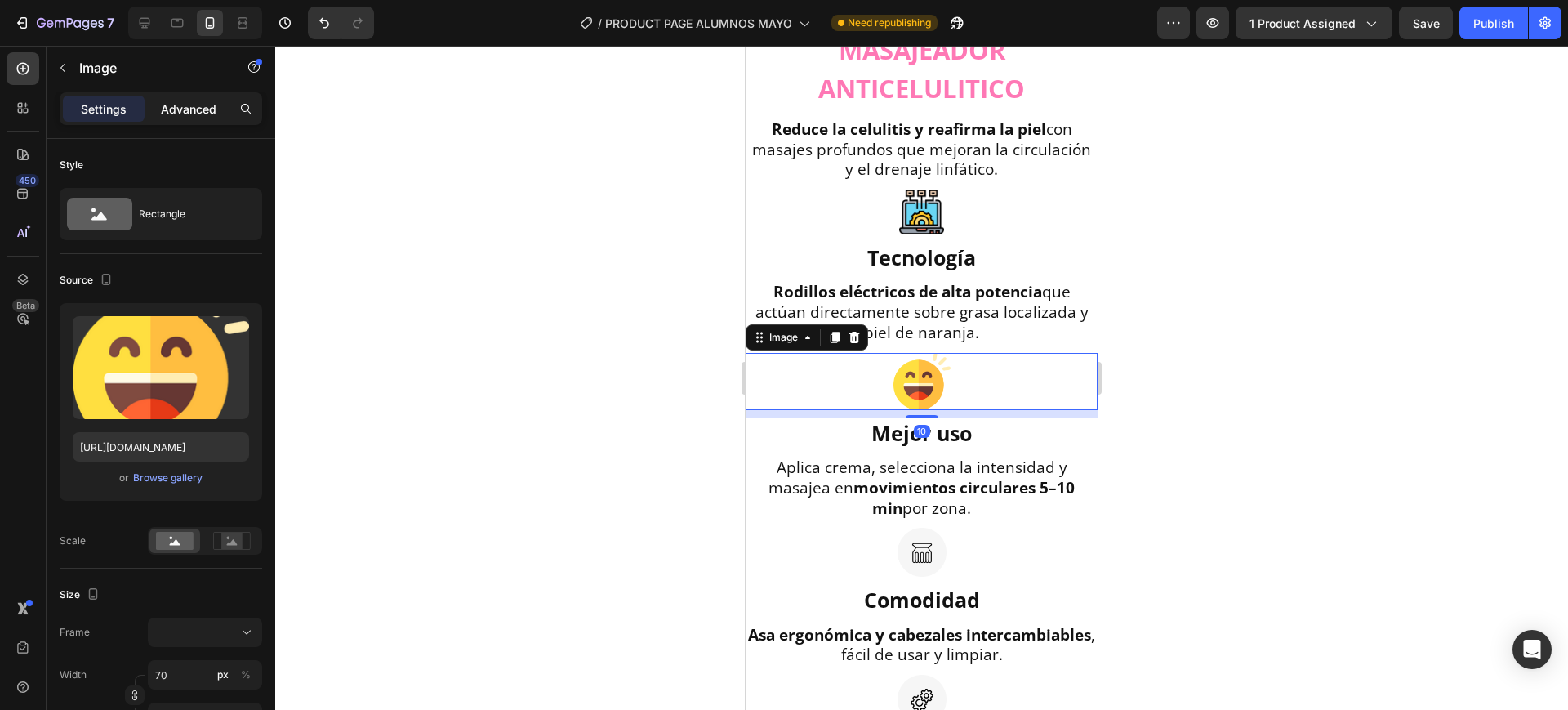
click at [212, 109] on p "Advanced" at bounding box center [189, 109] width 55 height 17
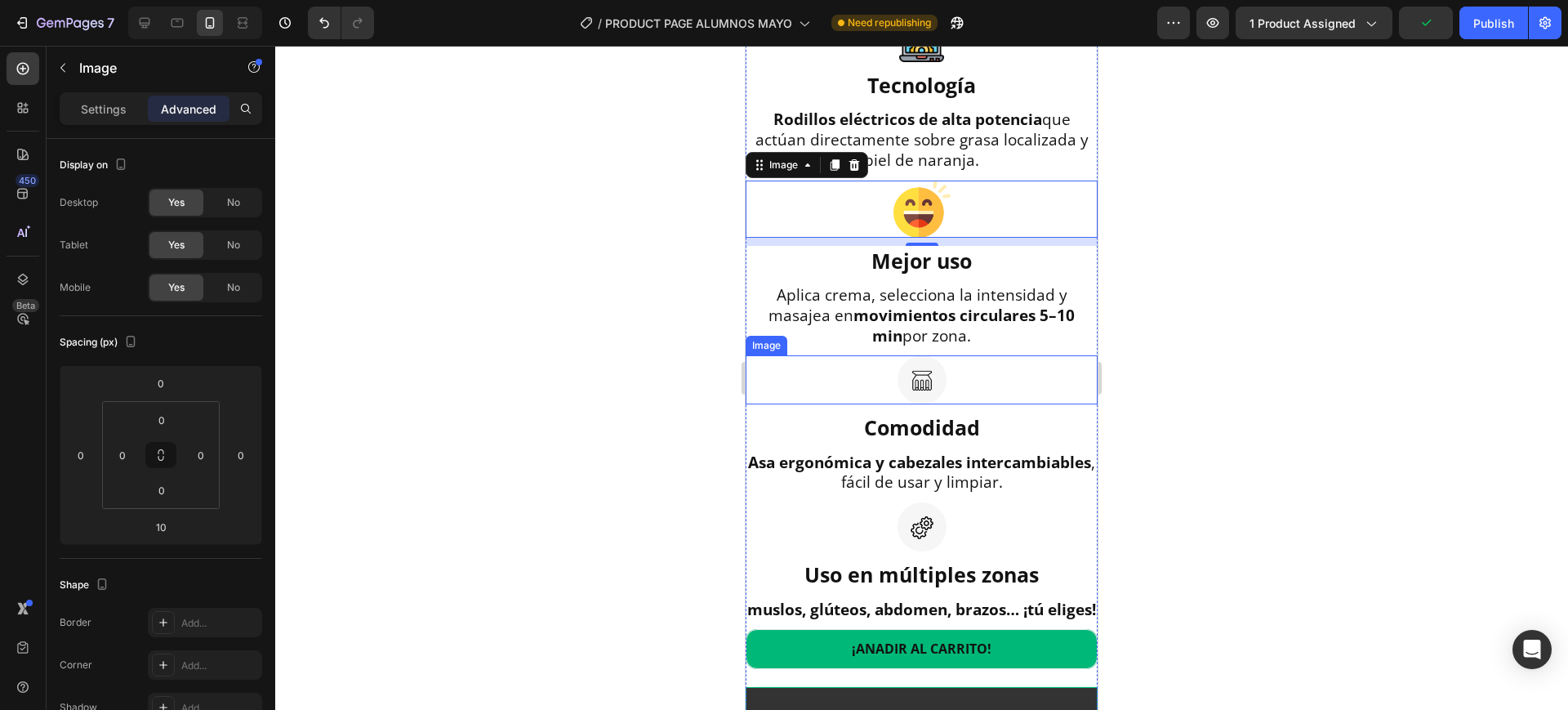
scroll to position [1637, 0]
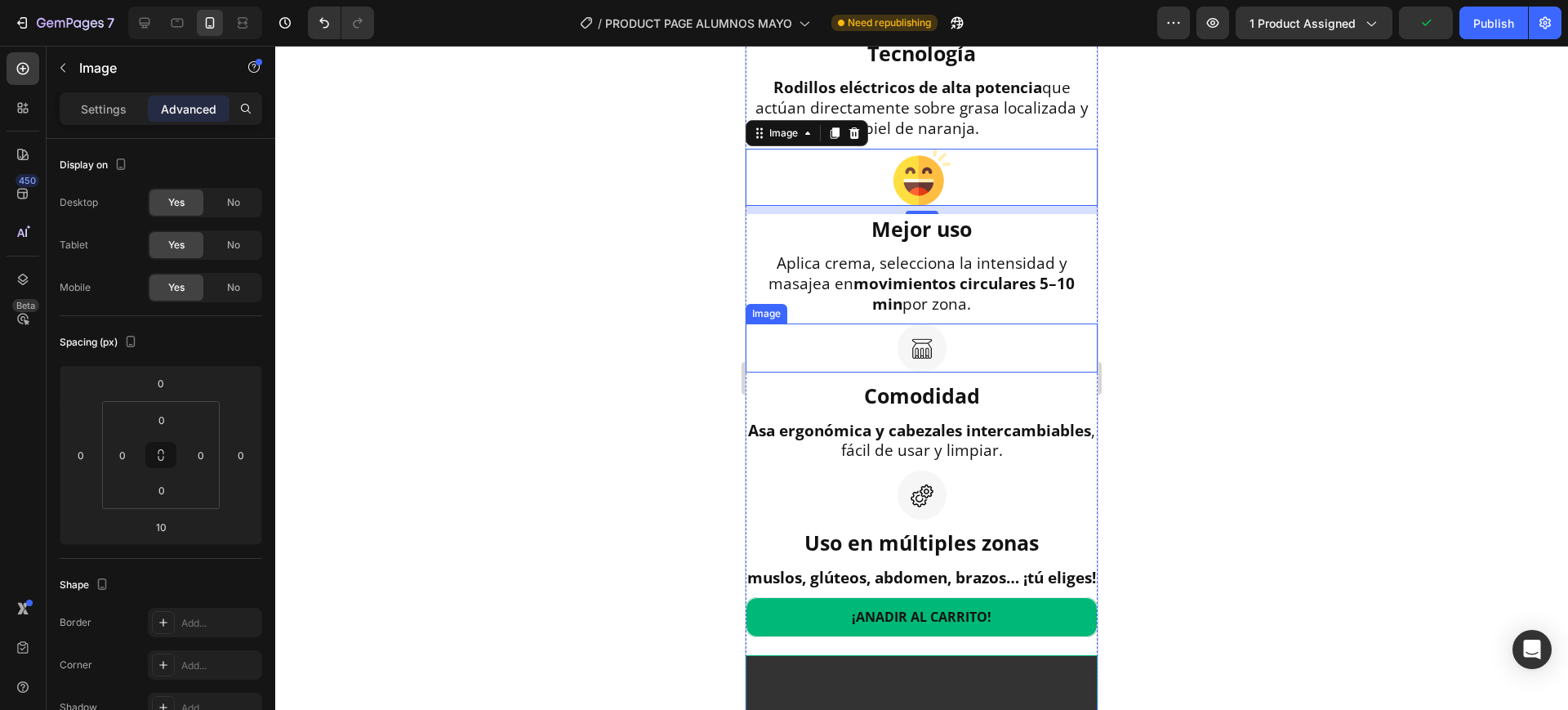
click at [911, 373] on img at bounding box center [922, 348] width 49 height 49
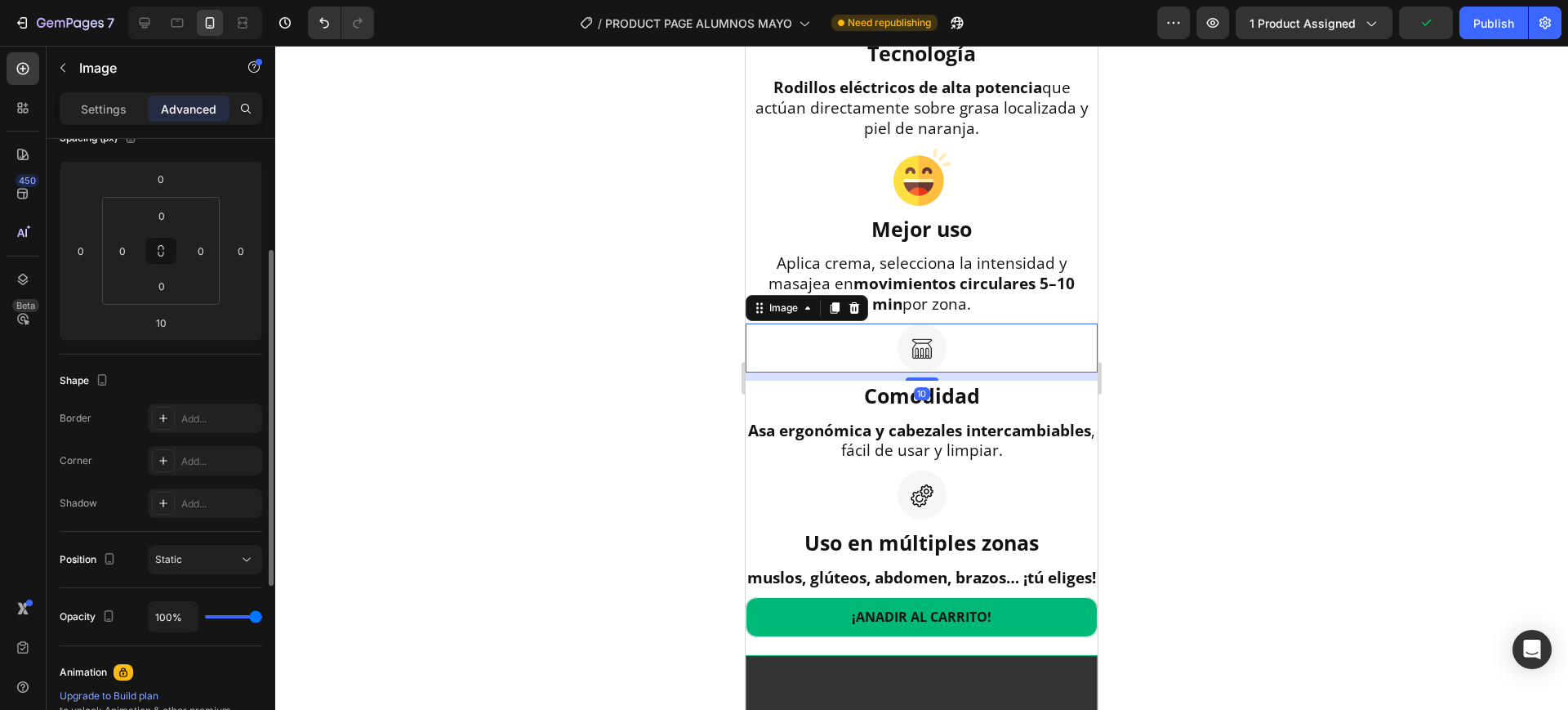
scroll to position [1738, 0]
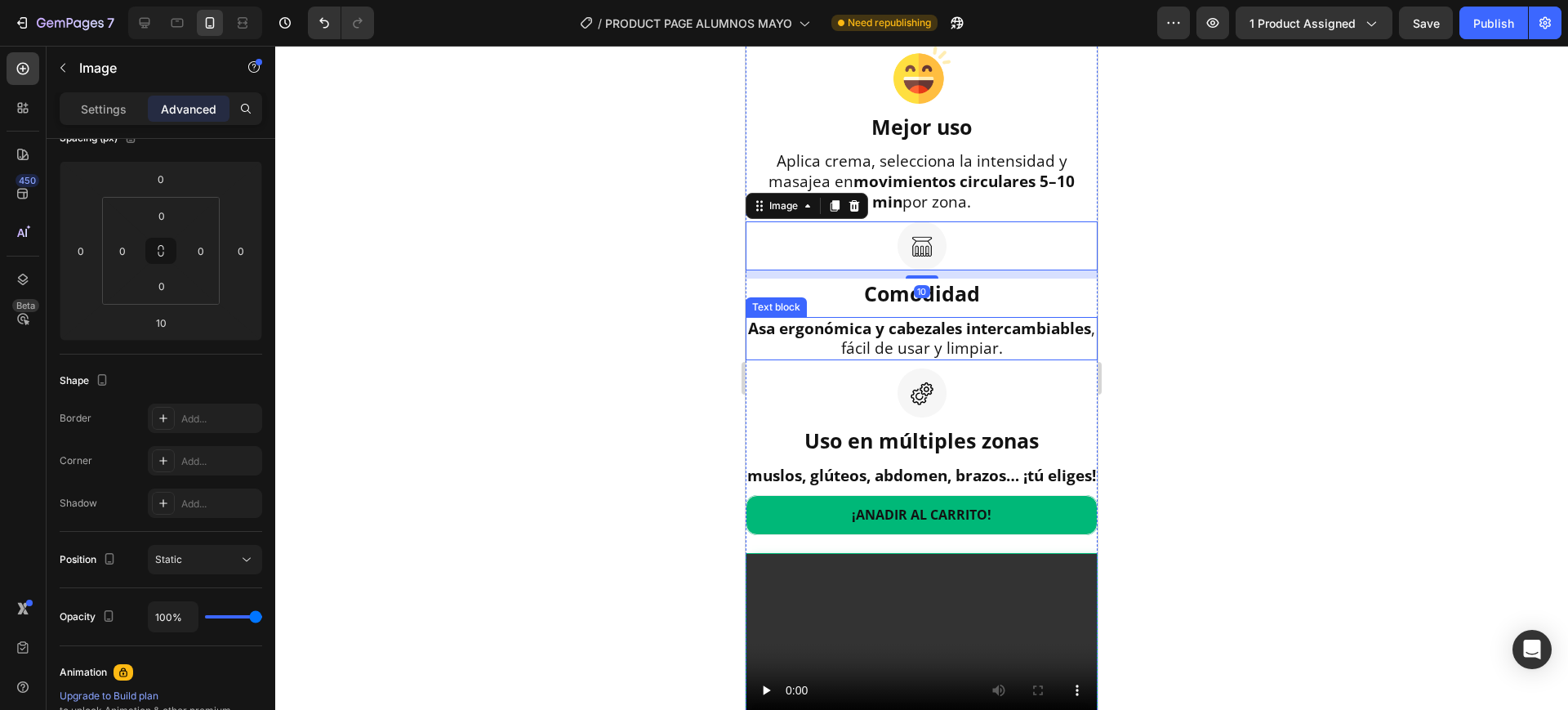
click at [1206, 474] on div at bounding box center [922, 377] width 1293 height 665
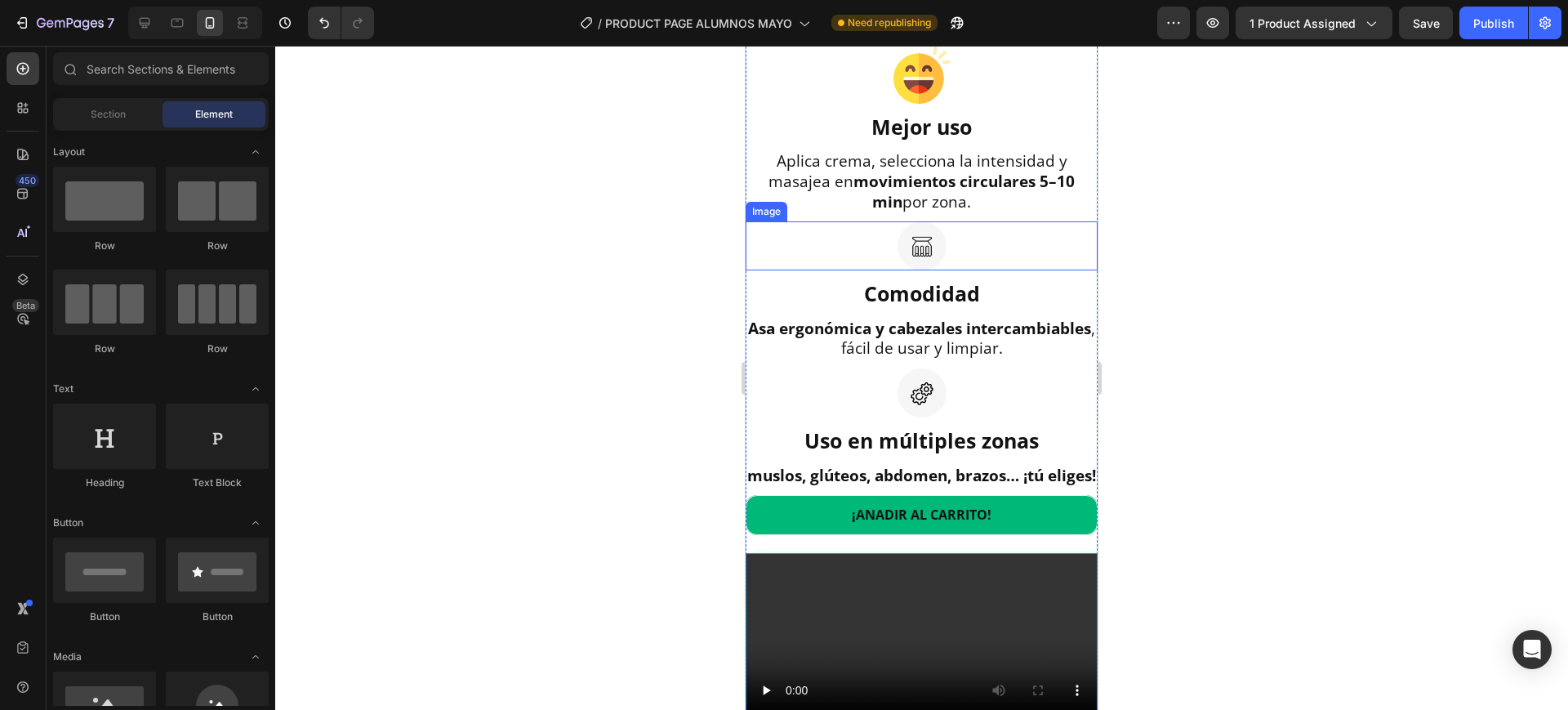
click at [927, 270] on img at bounding box center [922, 245] width 49 height 49
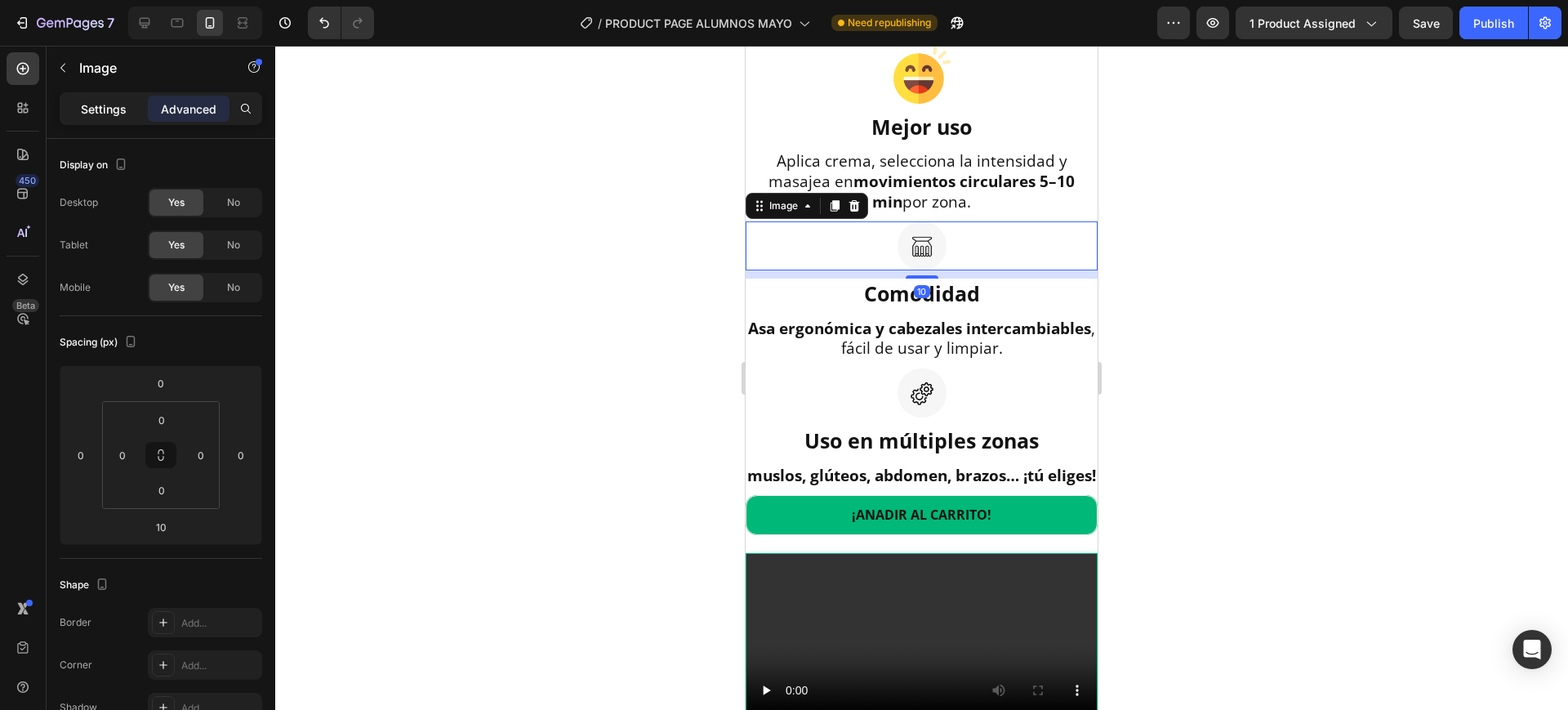
click at [103, 101] on p "Settings" at bounding box center [103, 109] width 45 height 17
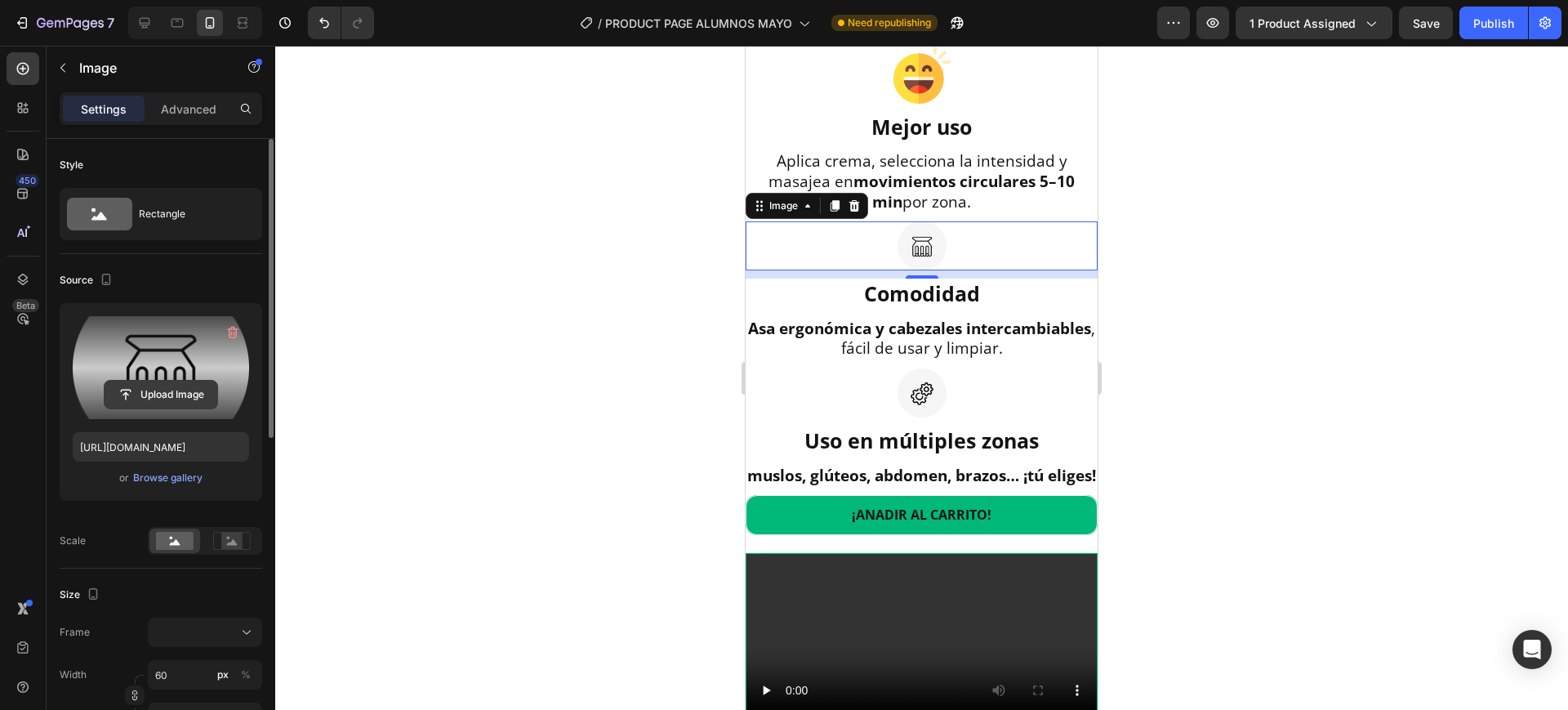
click at [168, 402] on input "file" at bounding box center [160, 394] width 112 height 28
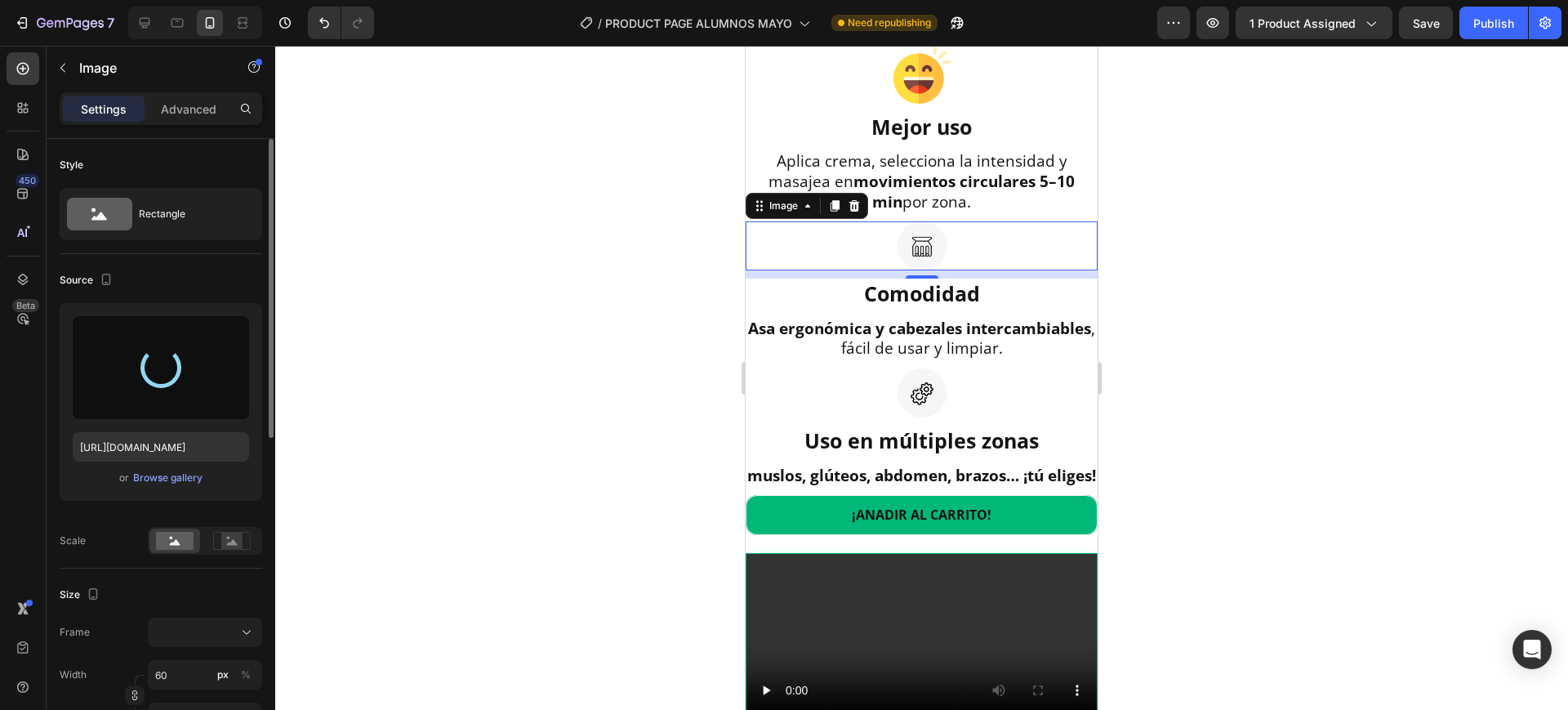
type input "[URL][DOMAIN_NAME]"
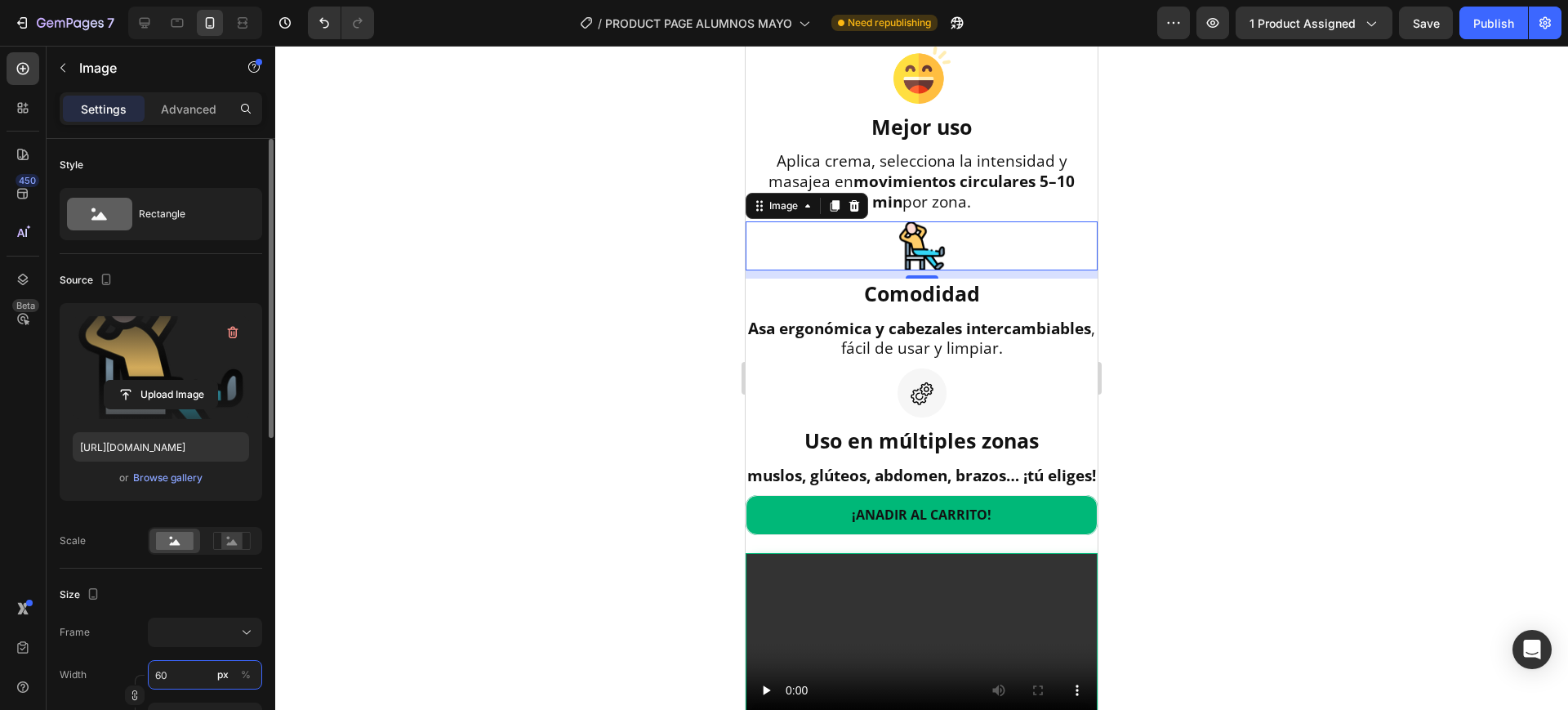
click at [168, 667] on input "60" at bounding box center [205, 674] width 114 height 29
type input "7"
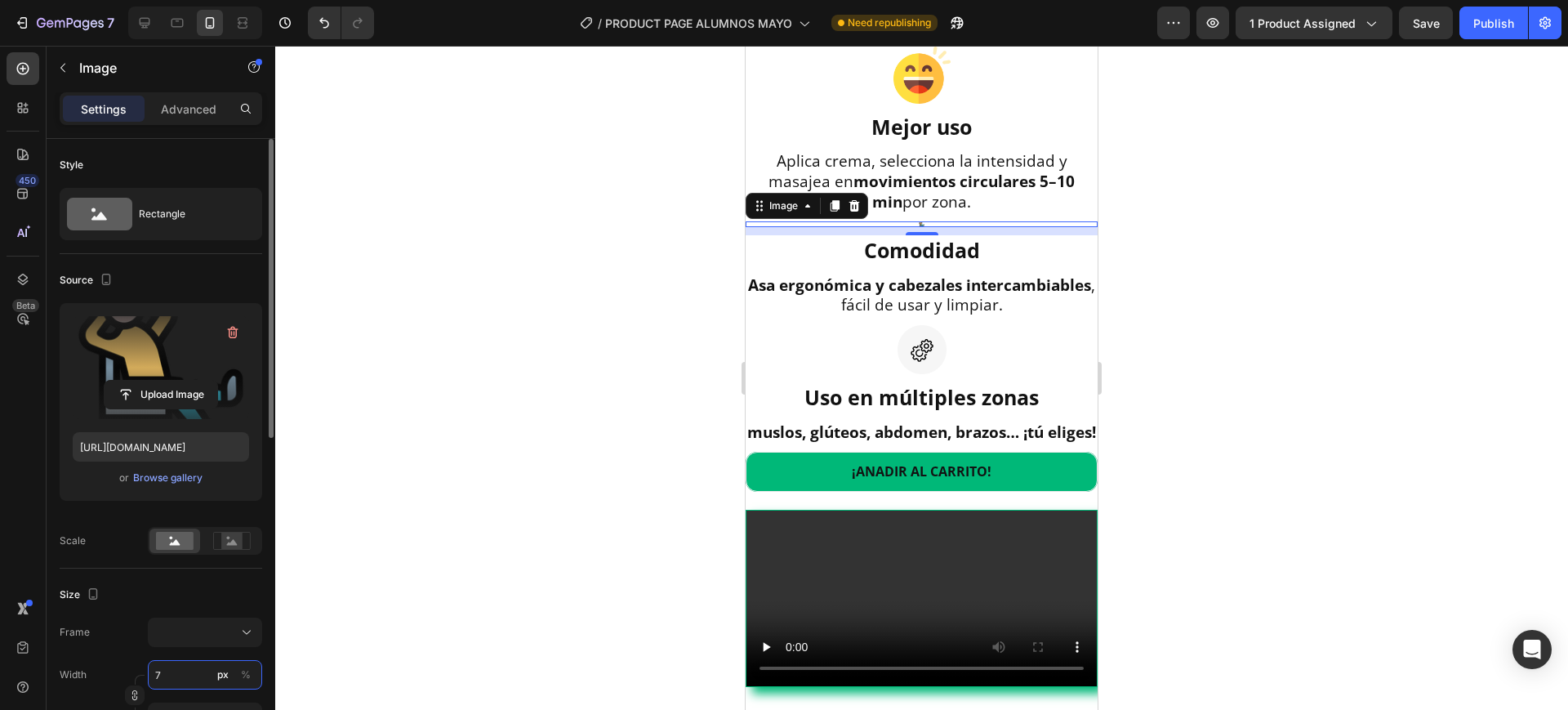
type input "70"
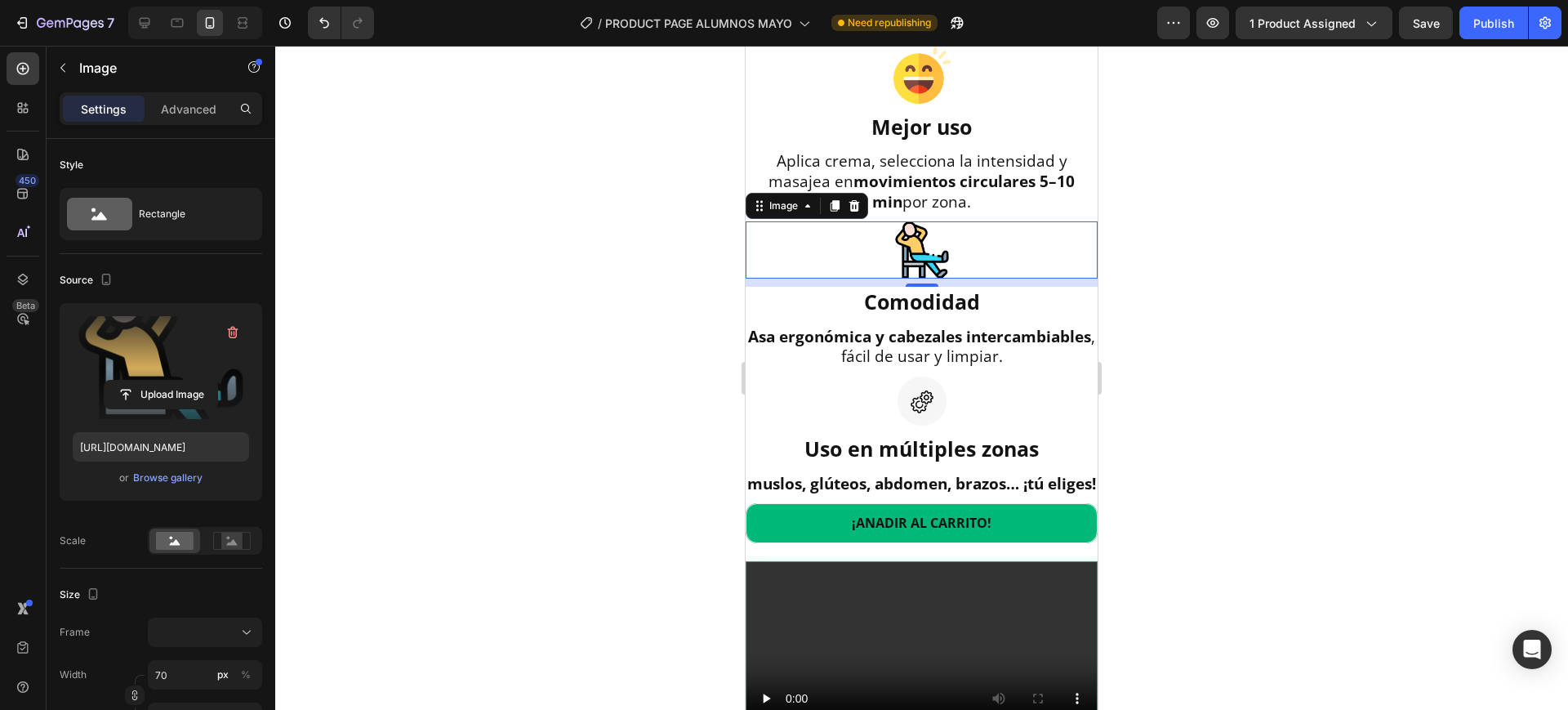
click at [1340, 491] on div at bounding box center [922, 377] width 1293 height 665
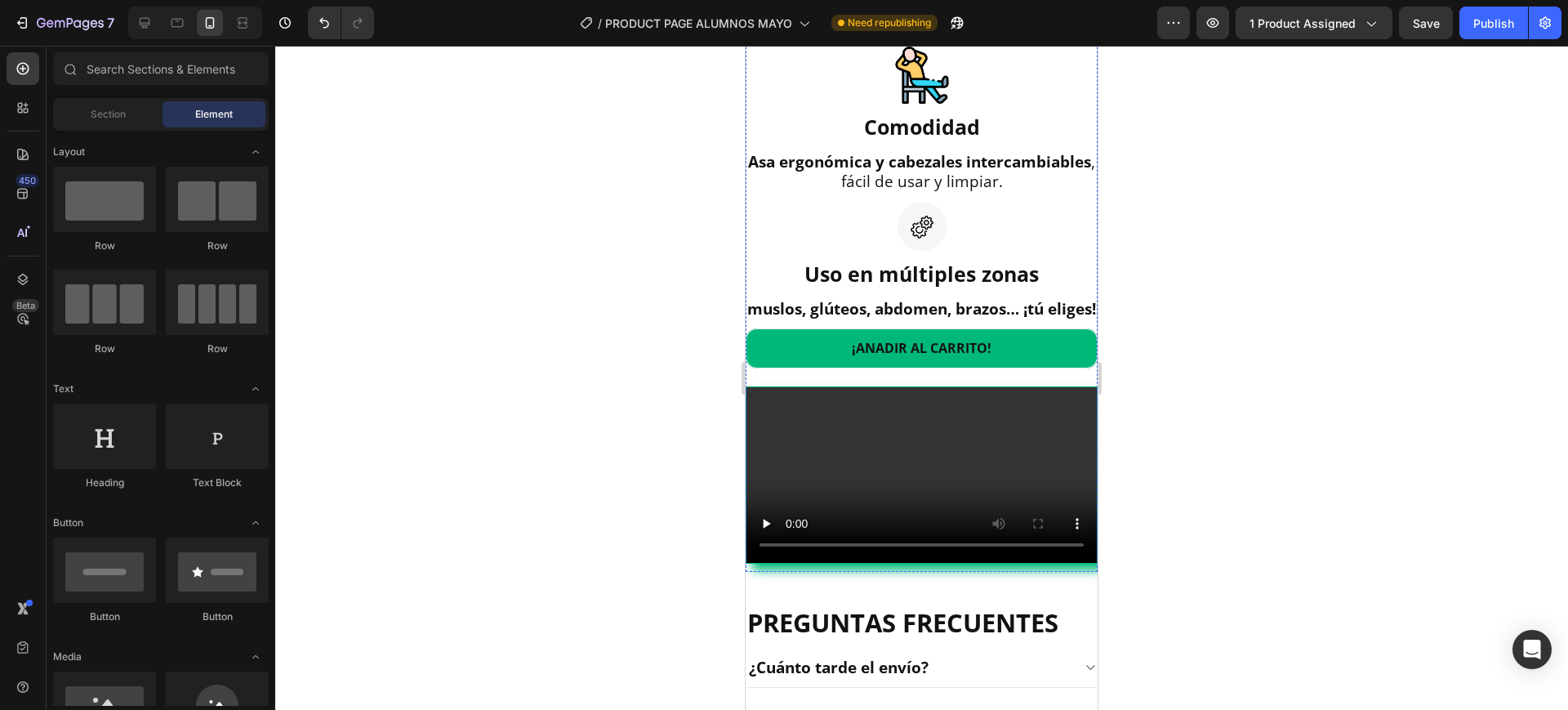
scroll to position [1943, 0]
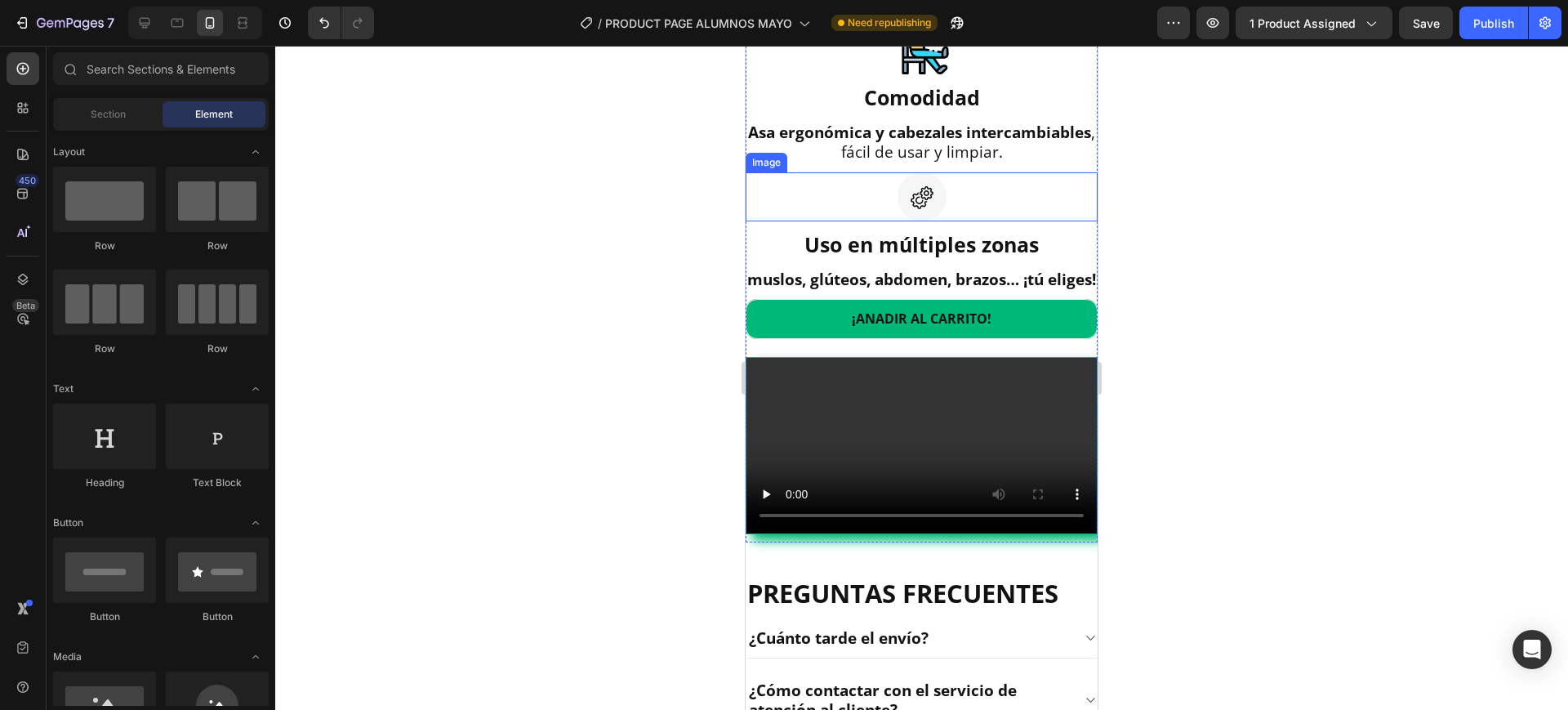
click at [907, 221] on img at bounding box center [922, 196] width 49 height 49
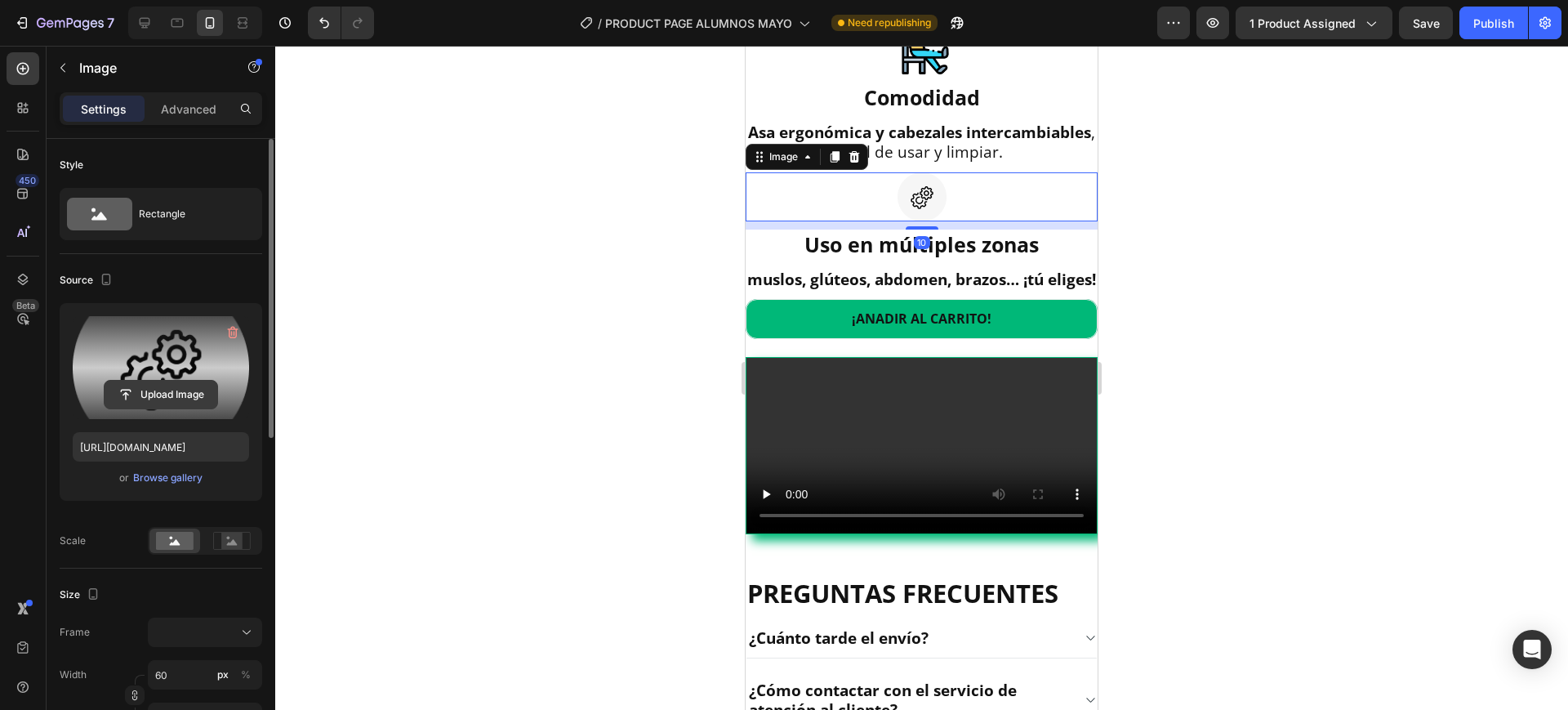
click at [181, 383] on input "file" at bounding box center [160, 394] width 112 height 28
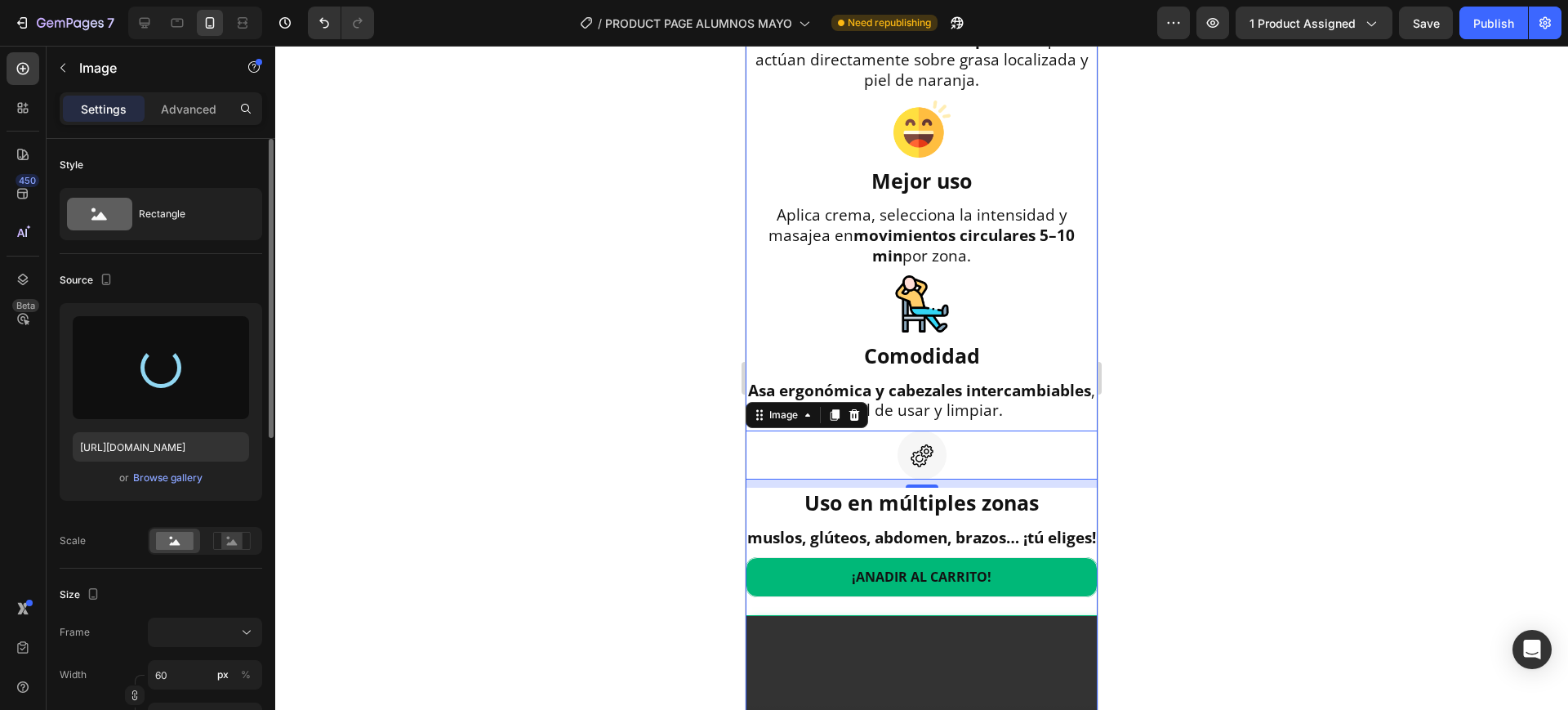
scroll to position [1637, 0]
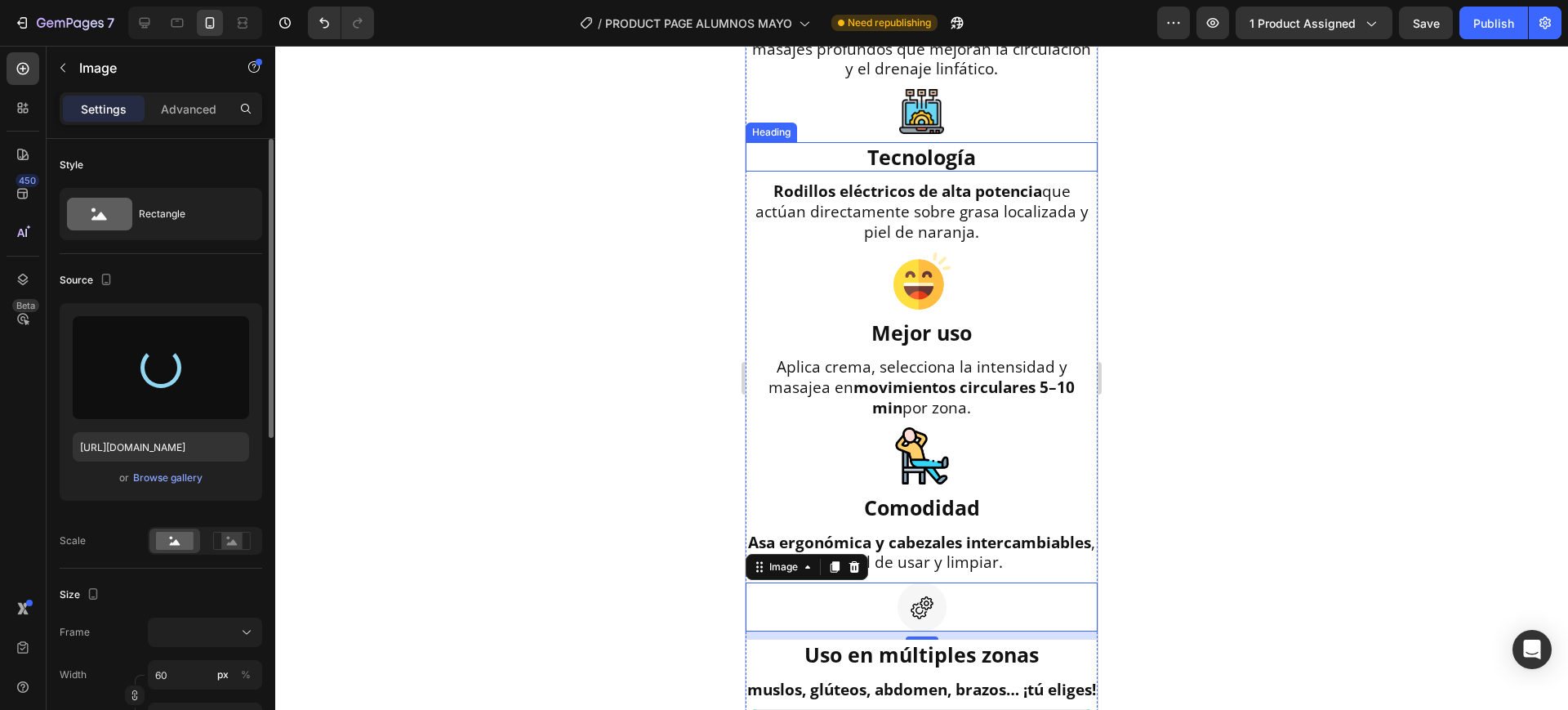
type input "[URL][DOMAIN_NAME]"
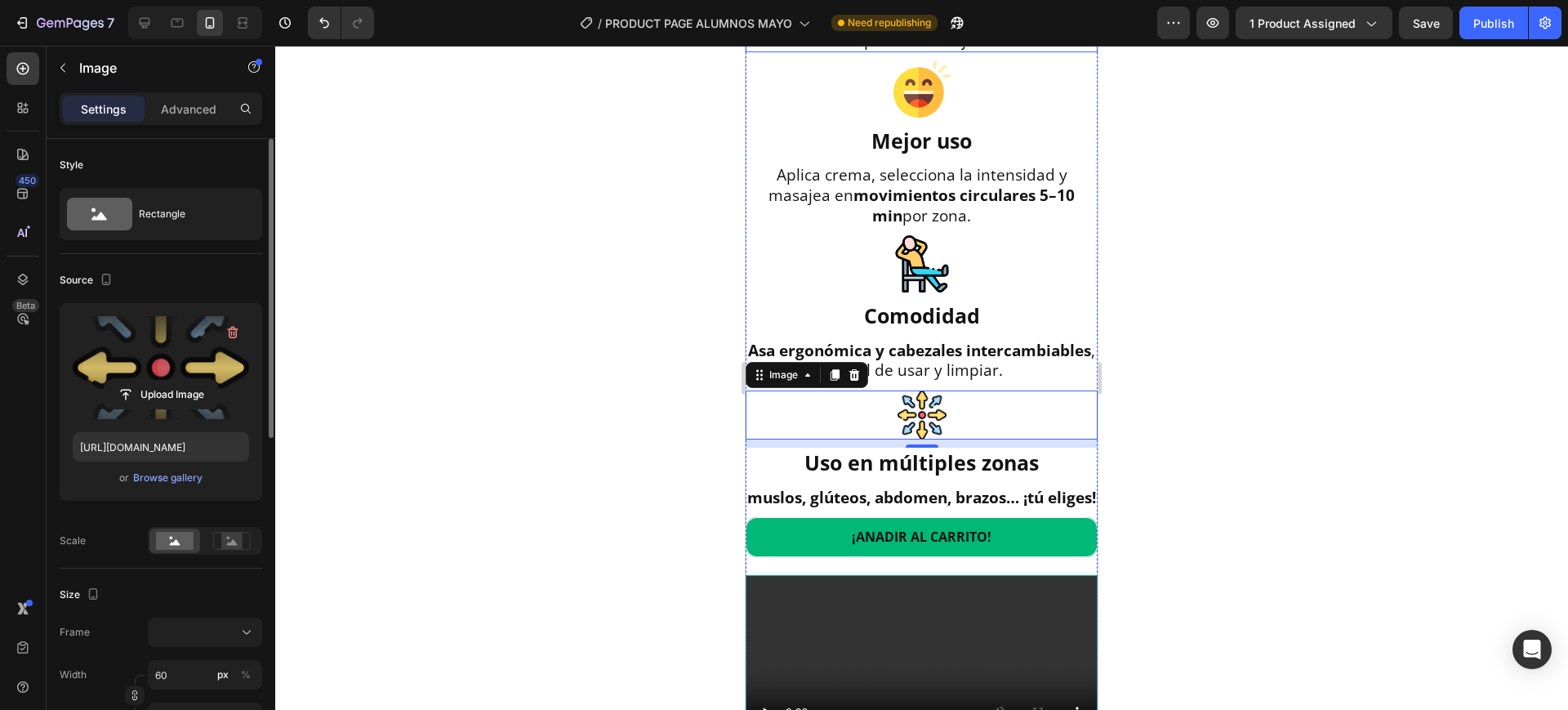
scroll to position [1738, 0]
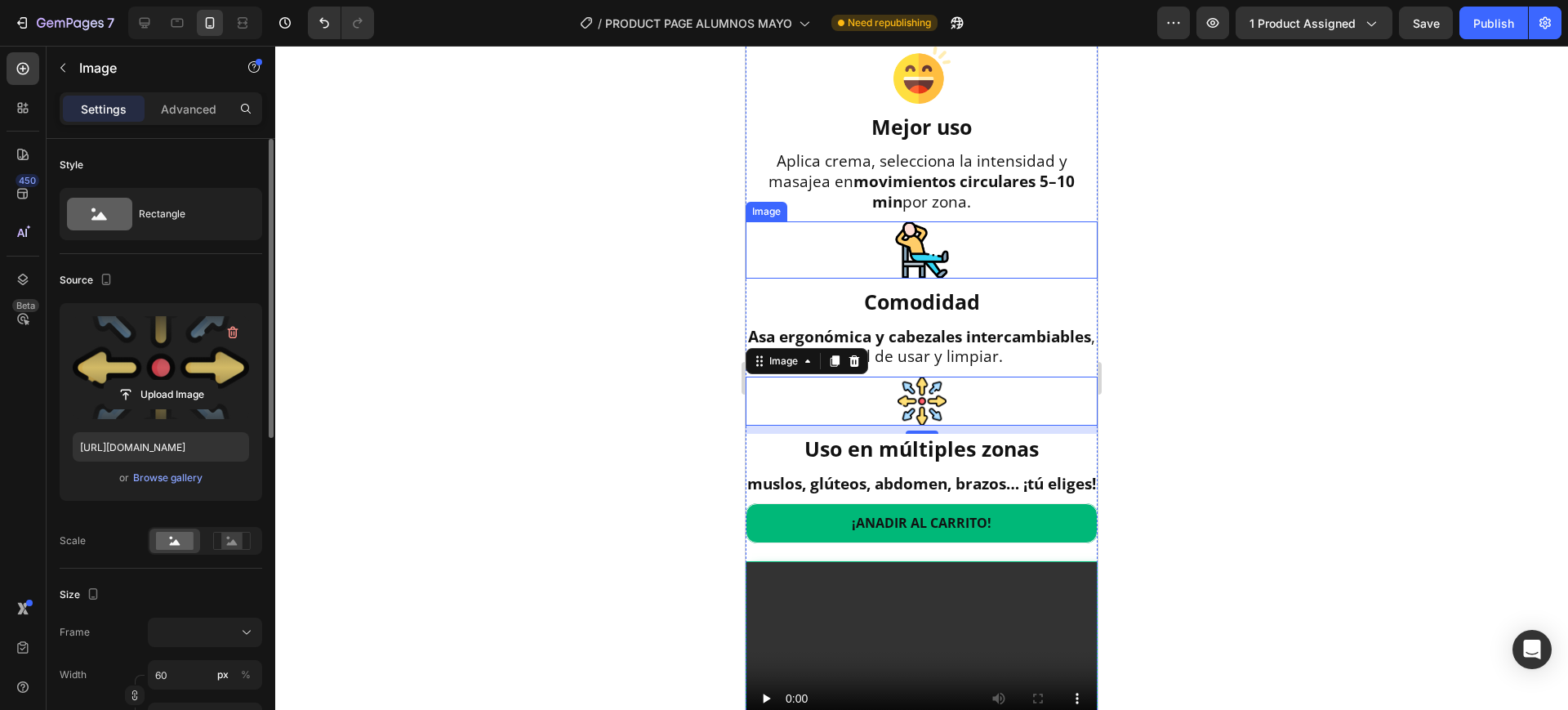
click at [913, 278] on img at bounding box center [922, 250] width 57 height 57
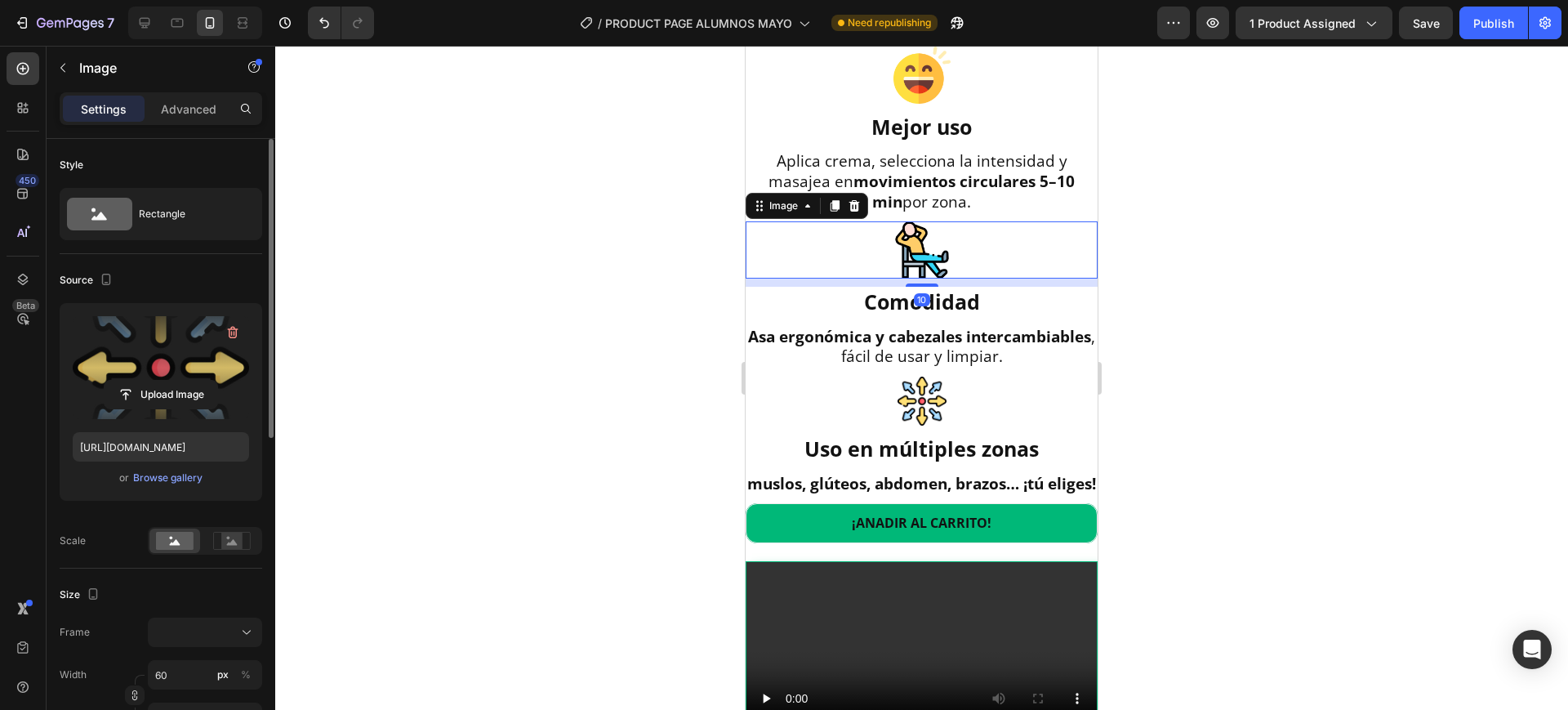
scroll to position [204, 0]
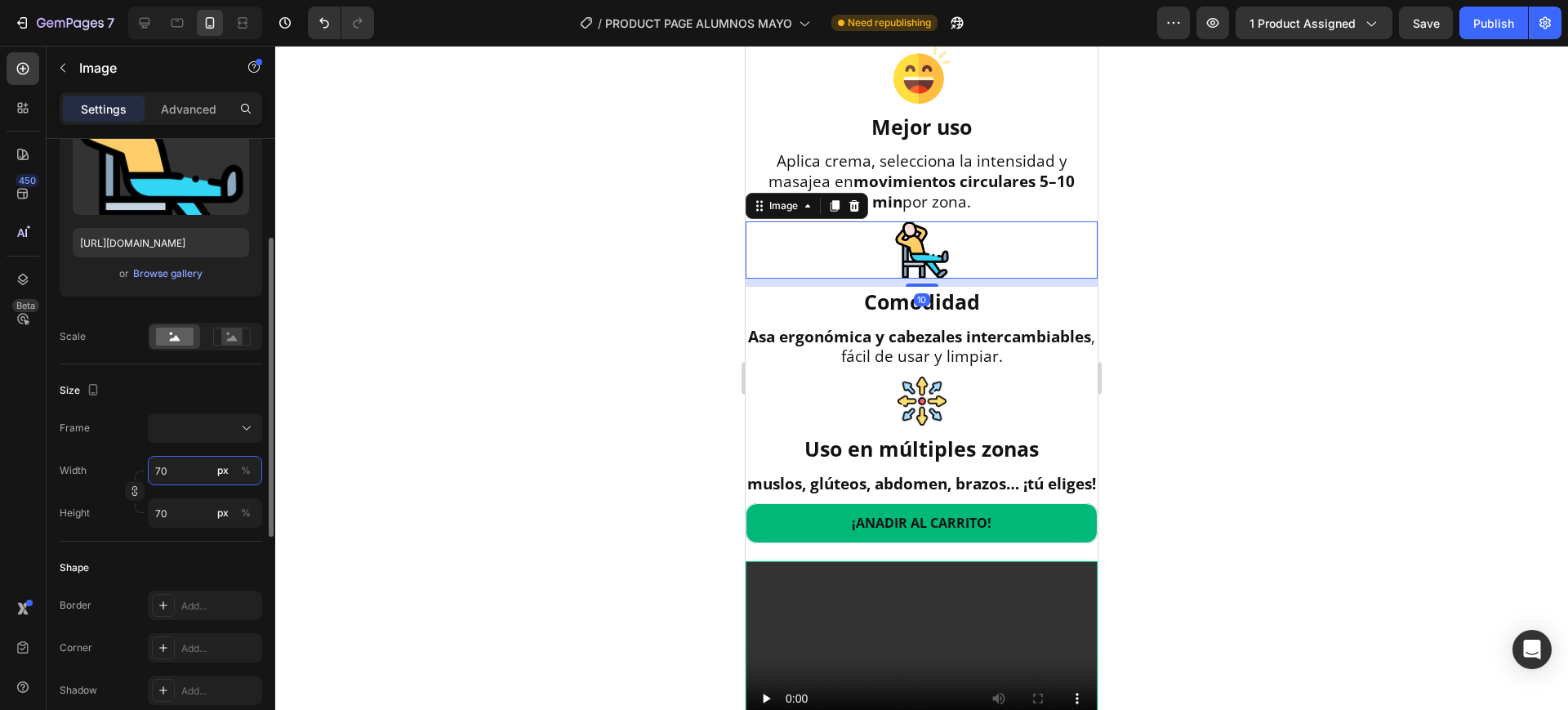
click at [174, 480] on input "70" at bounding box center [205, 470] width 114 height 29
type input "6"
type input "69"
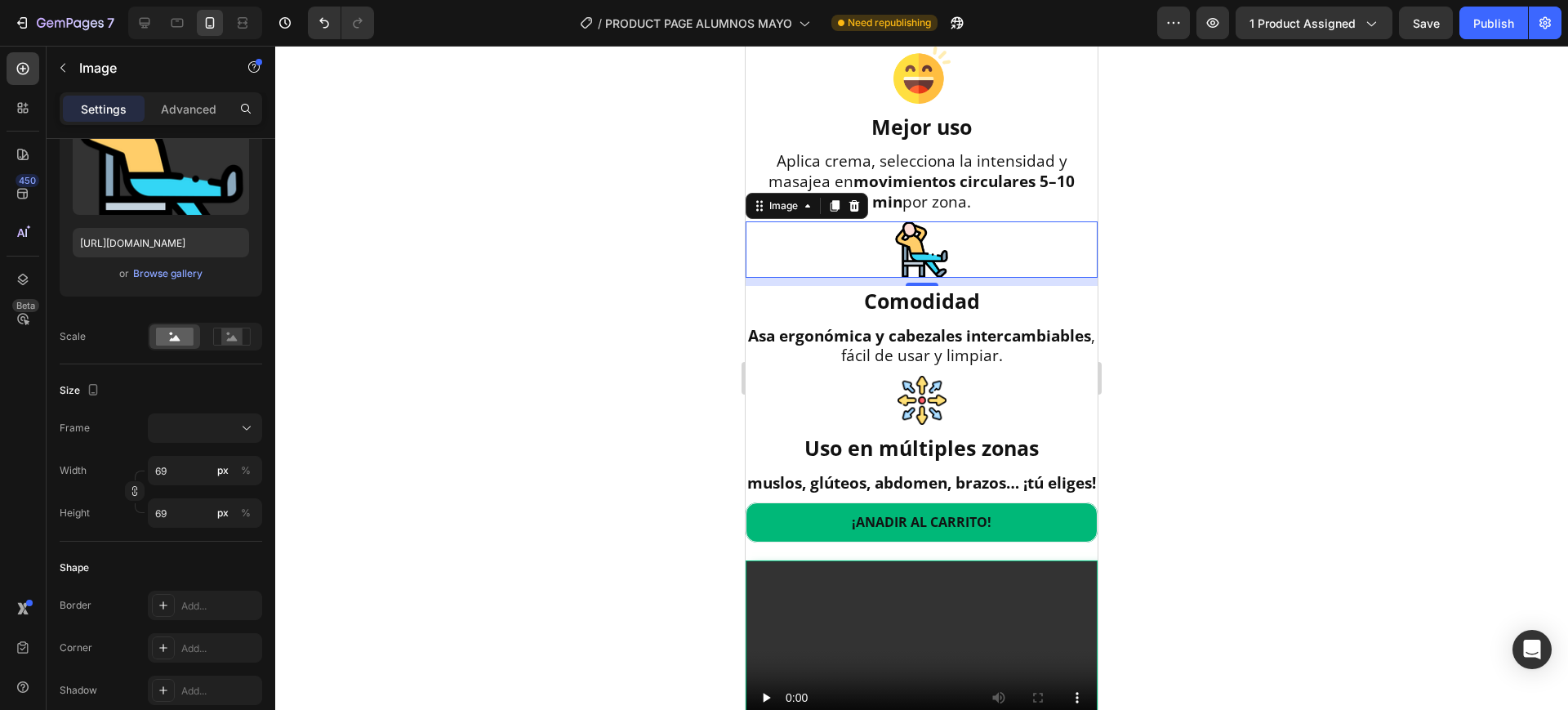
click at [497, 520] on div at bounding box center [922, 377] width 1293 height 665
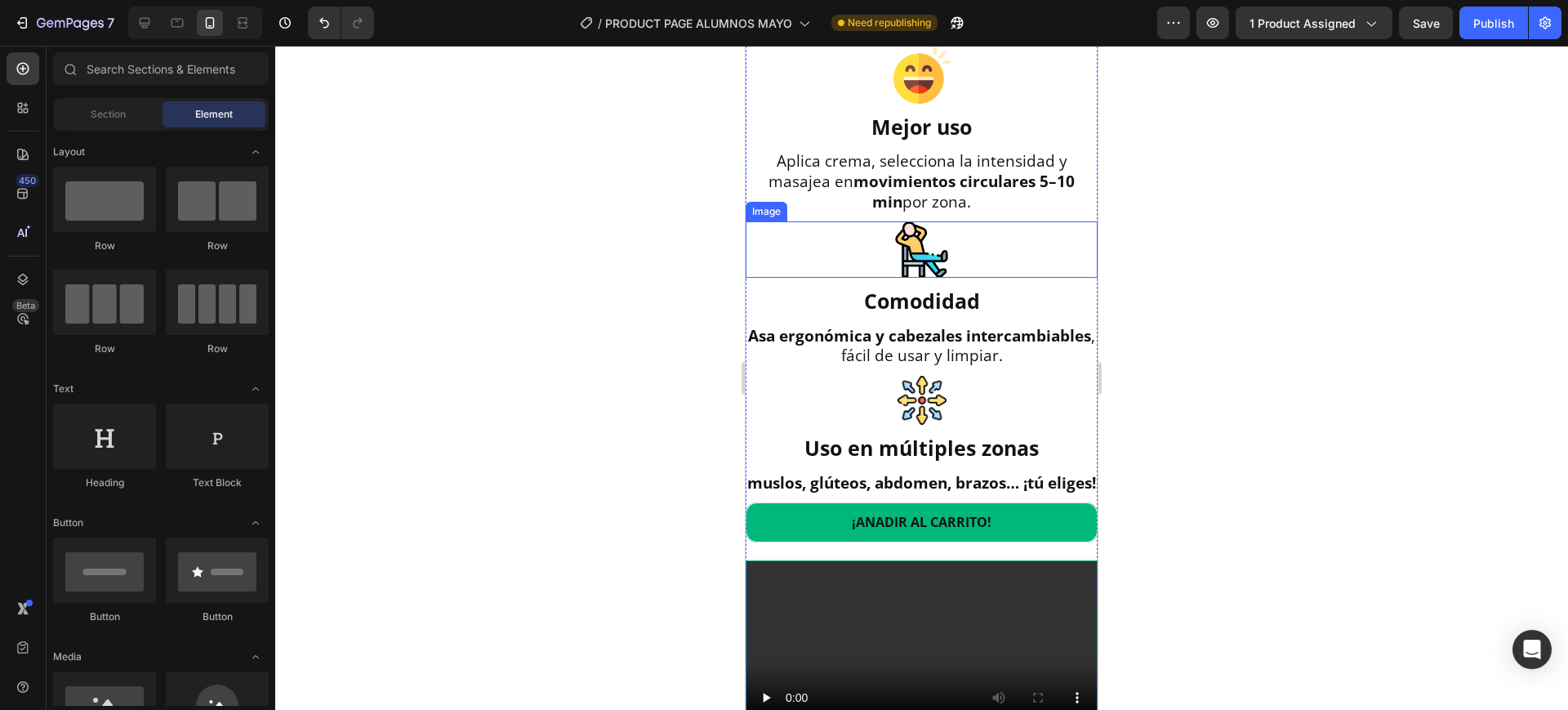
click at [893, 278] on img at bounding box center [921, 249] width 56 height 56
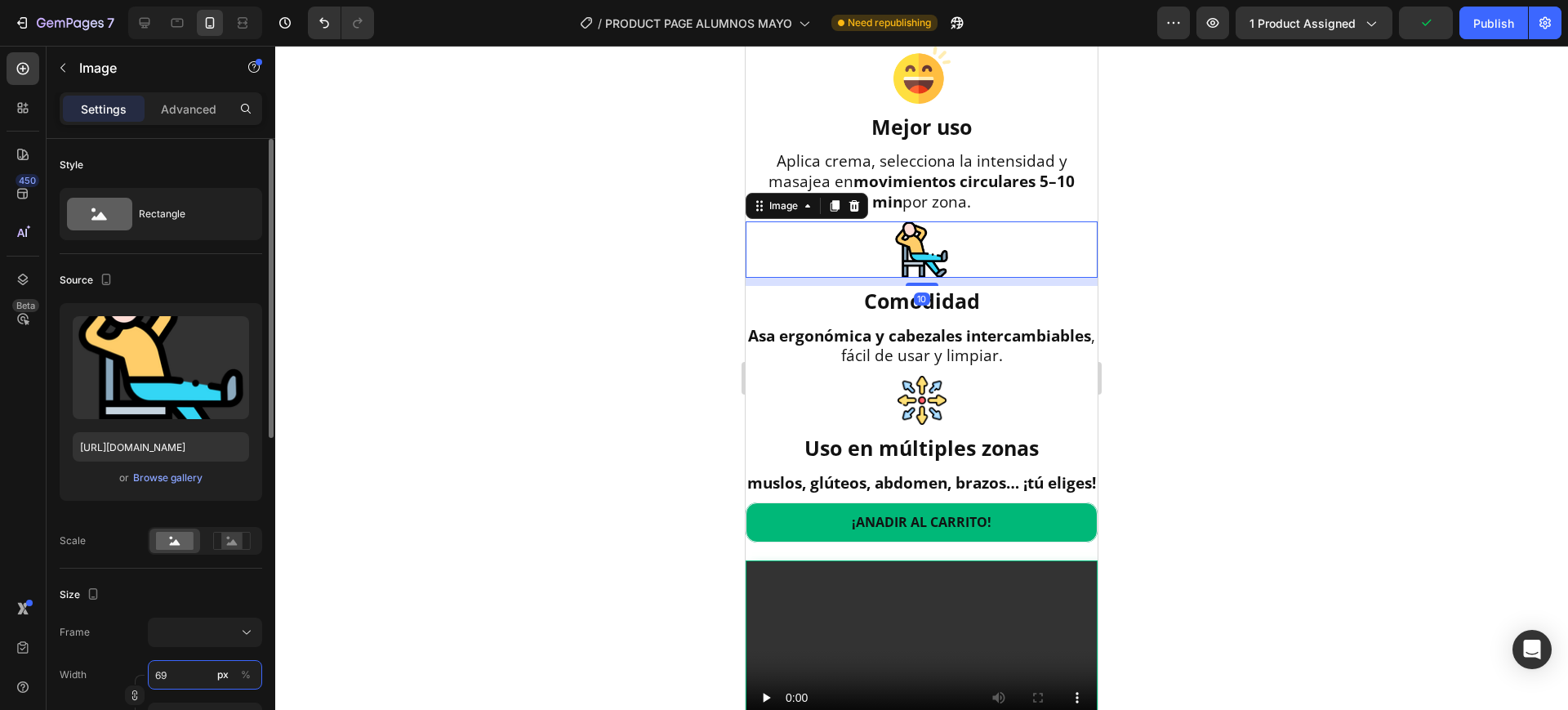
click at [164, 674] on input "69" at bounding box center [205, 674] width 114 height 29
type input "6"
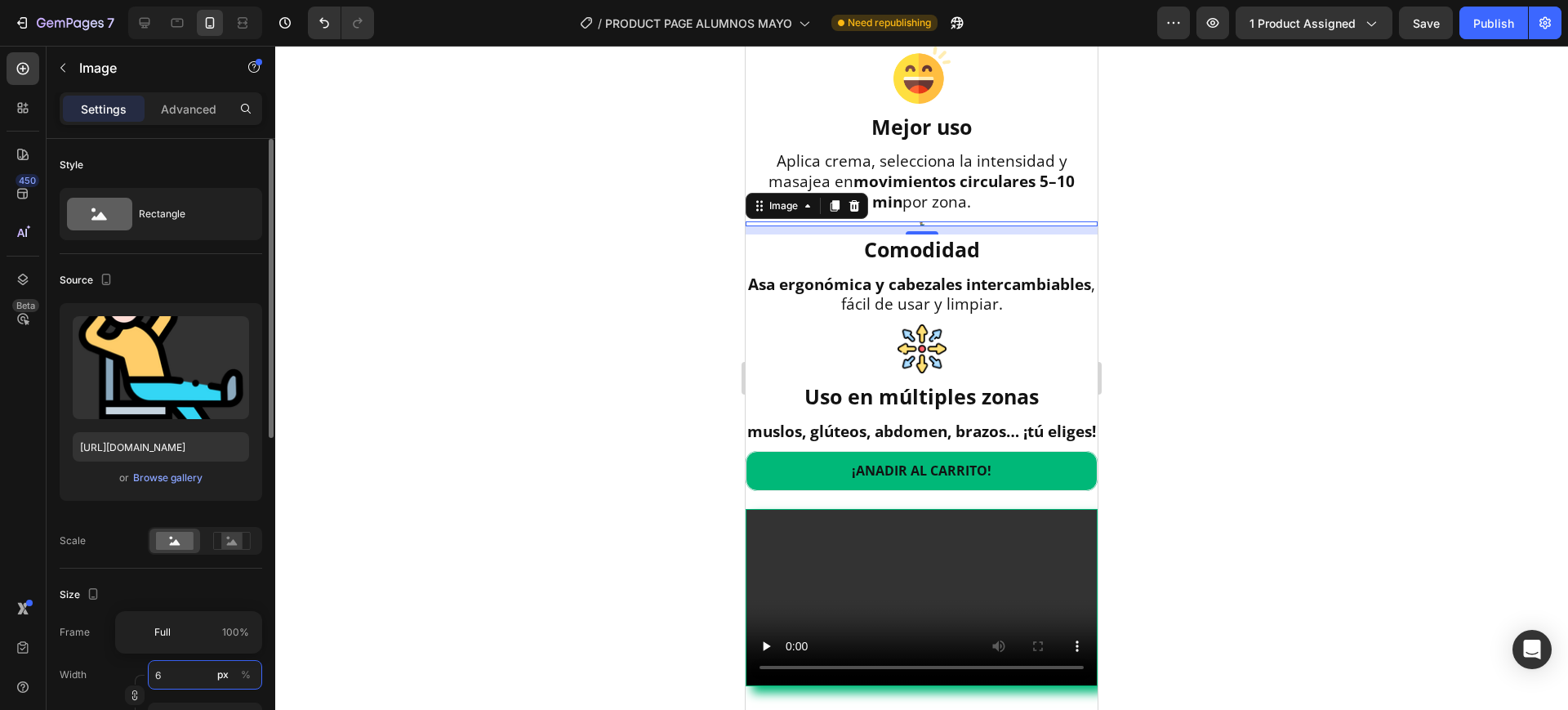
type input "60"
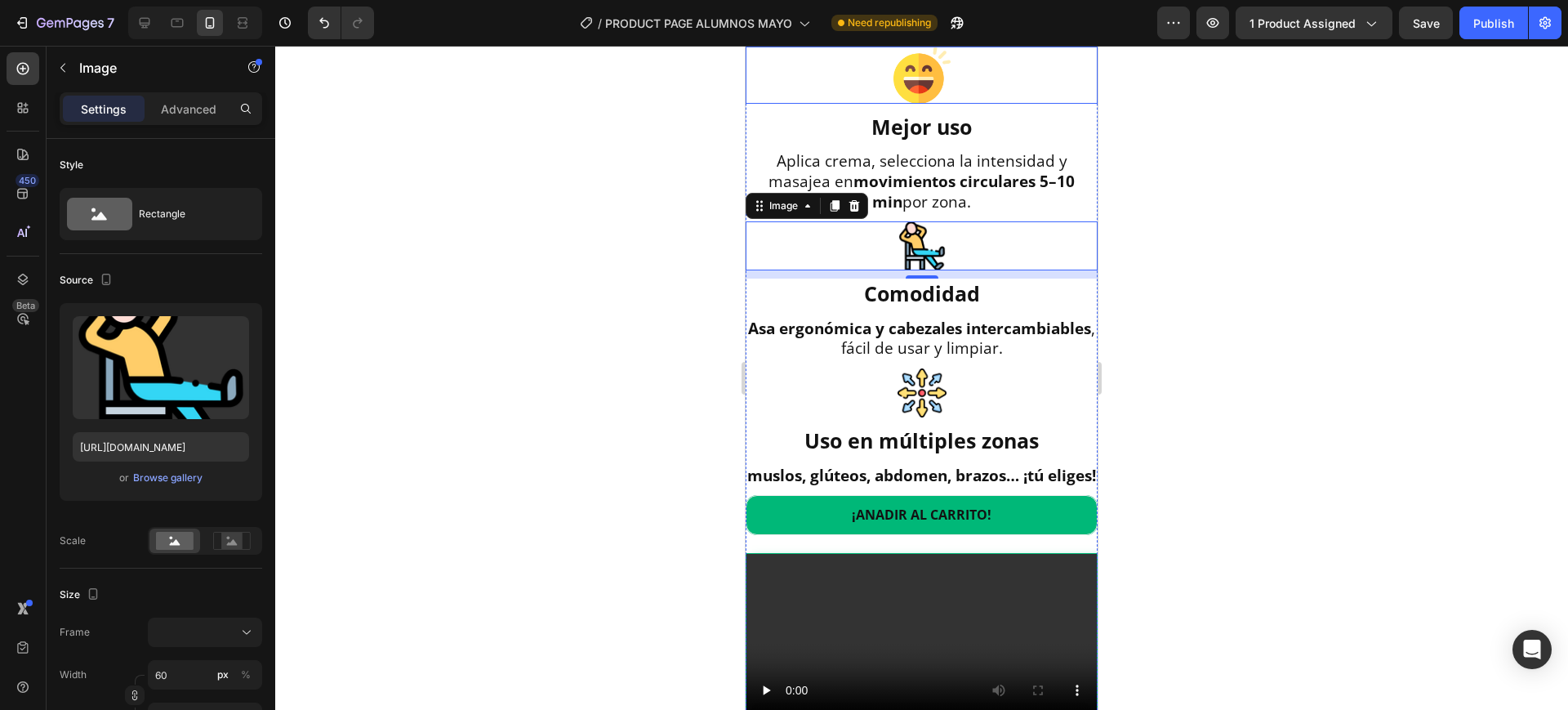
click at [930, 103] on img at bounding box center [922, 75] width 57 height 57
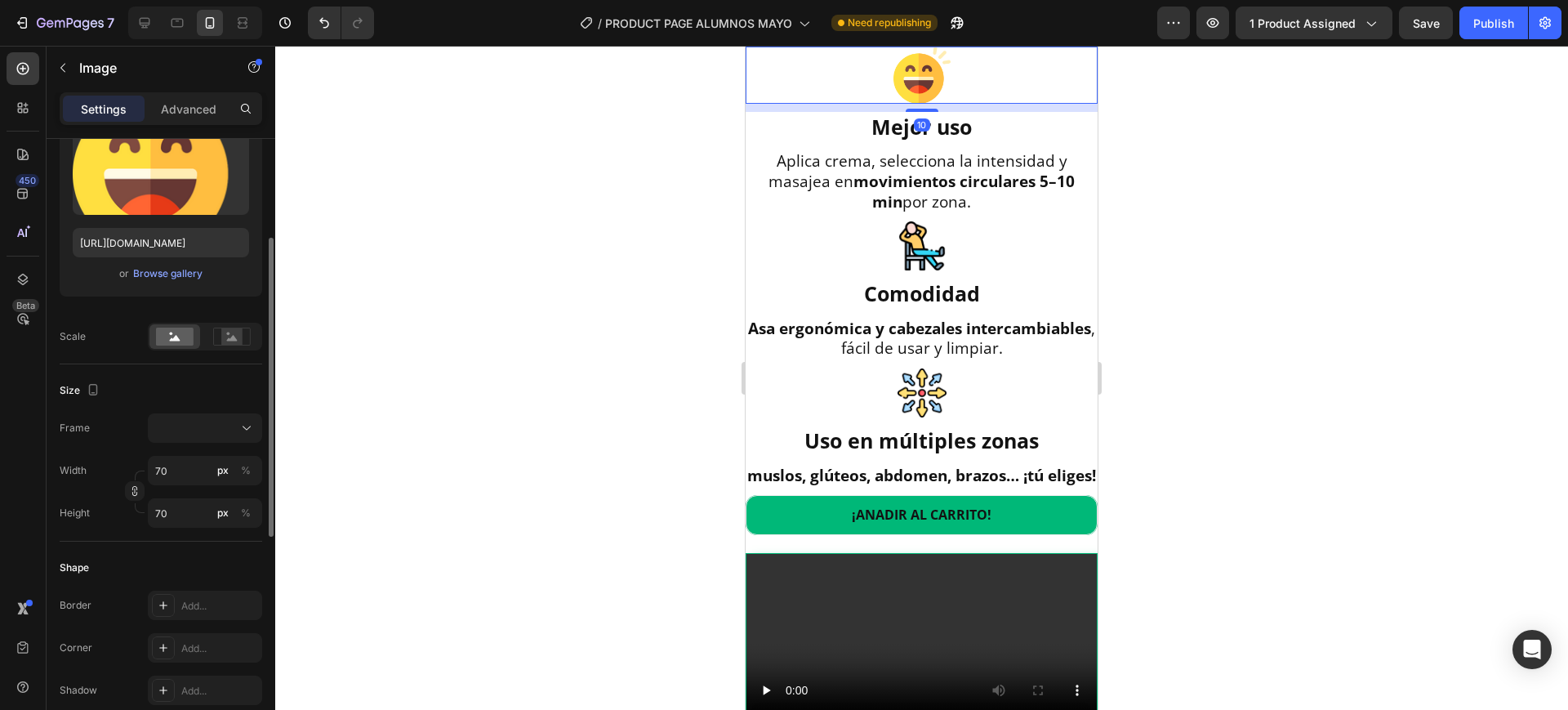
click at [175, 486] on div "Width 70 px % Height 70 px %" at bounding box center [160, 491] width 202 height 72
click at [176, 475] on input "70" at bounding box center [205, 470] width 114 height 29
type input "6"
type input "60"
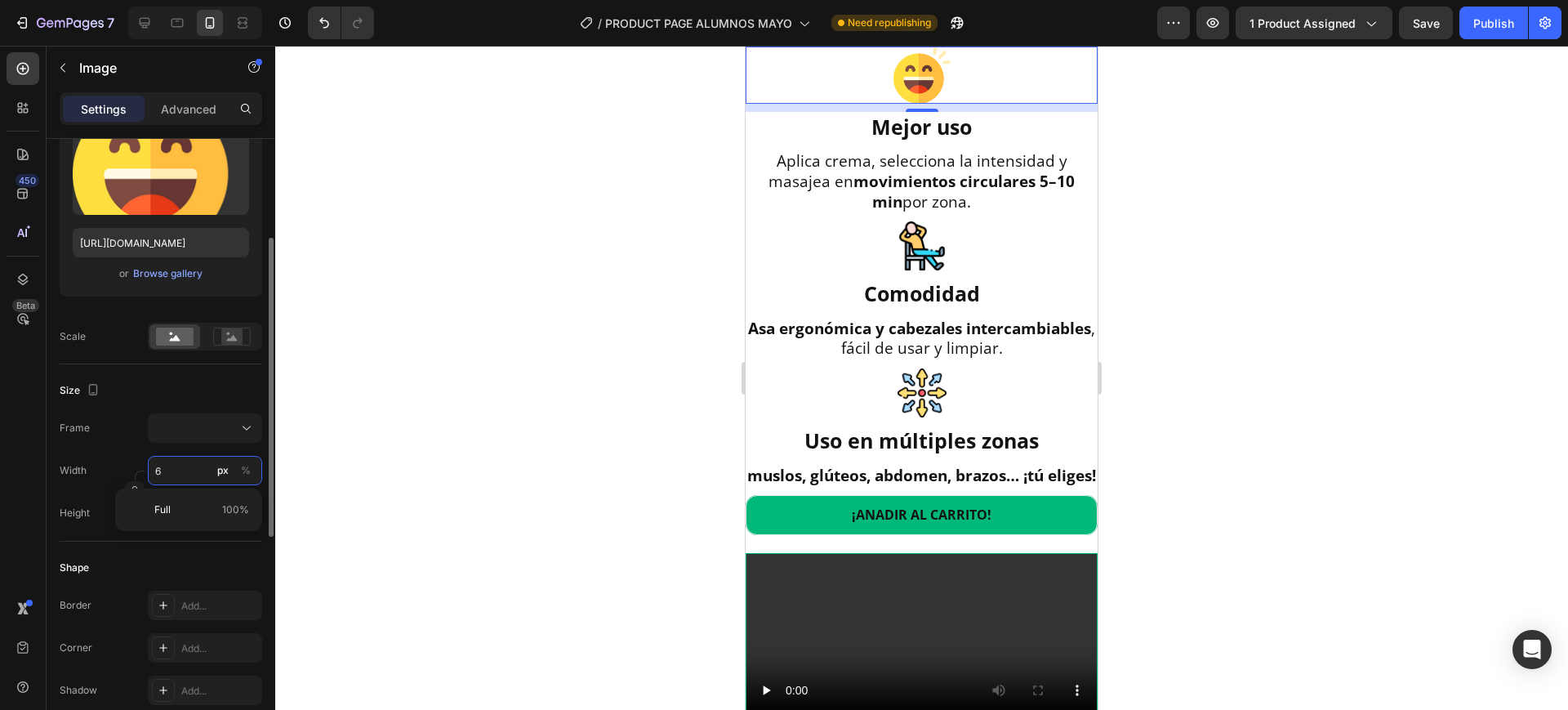
type input "60"
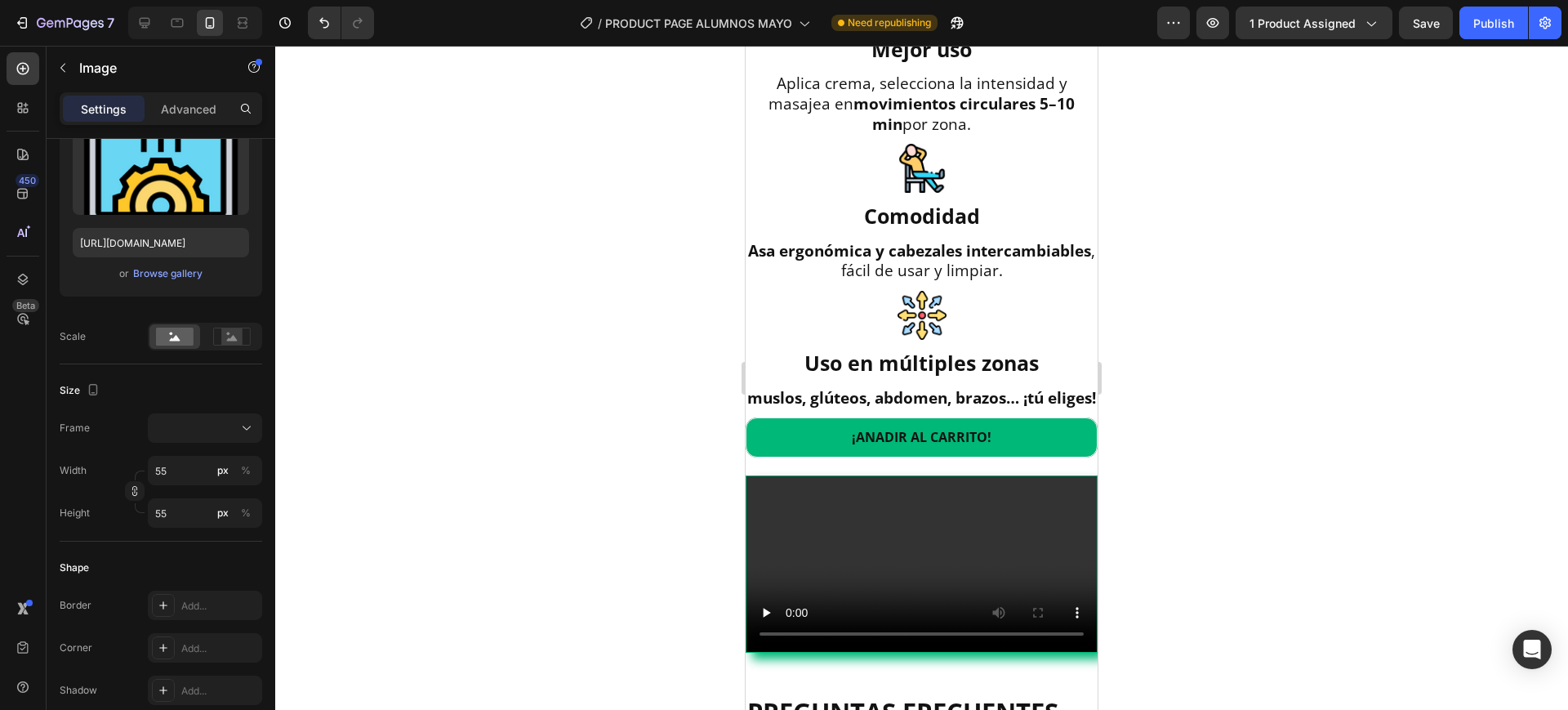
scroll to position [1841, 0]
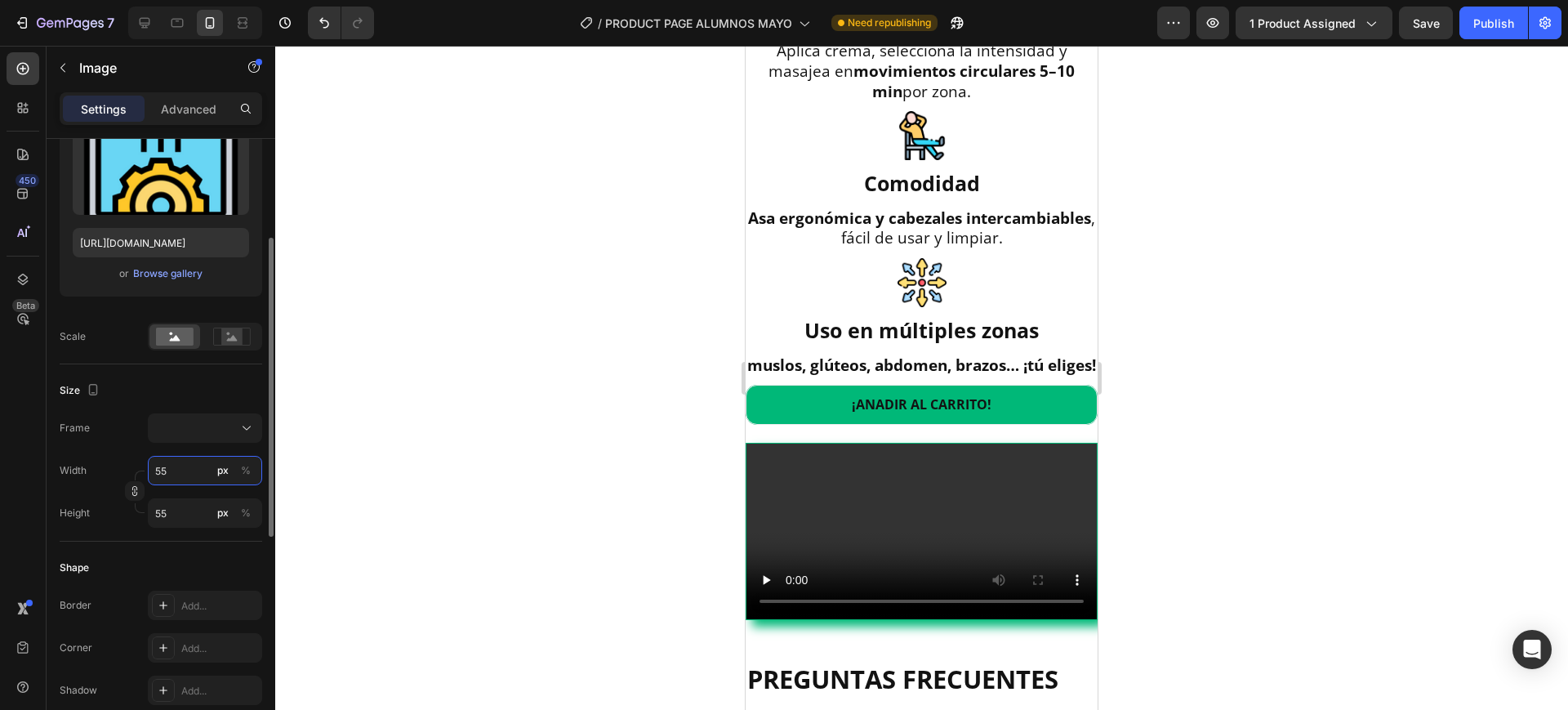
click at [188, 475] on input "55" at bounding box center [205, 470] width 114 height 29
click at [191, 470] on input "55" at bounding box center [205, 470] width 114 height 29
type input "5"
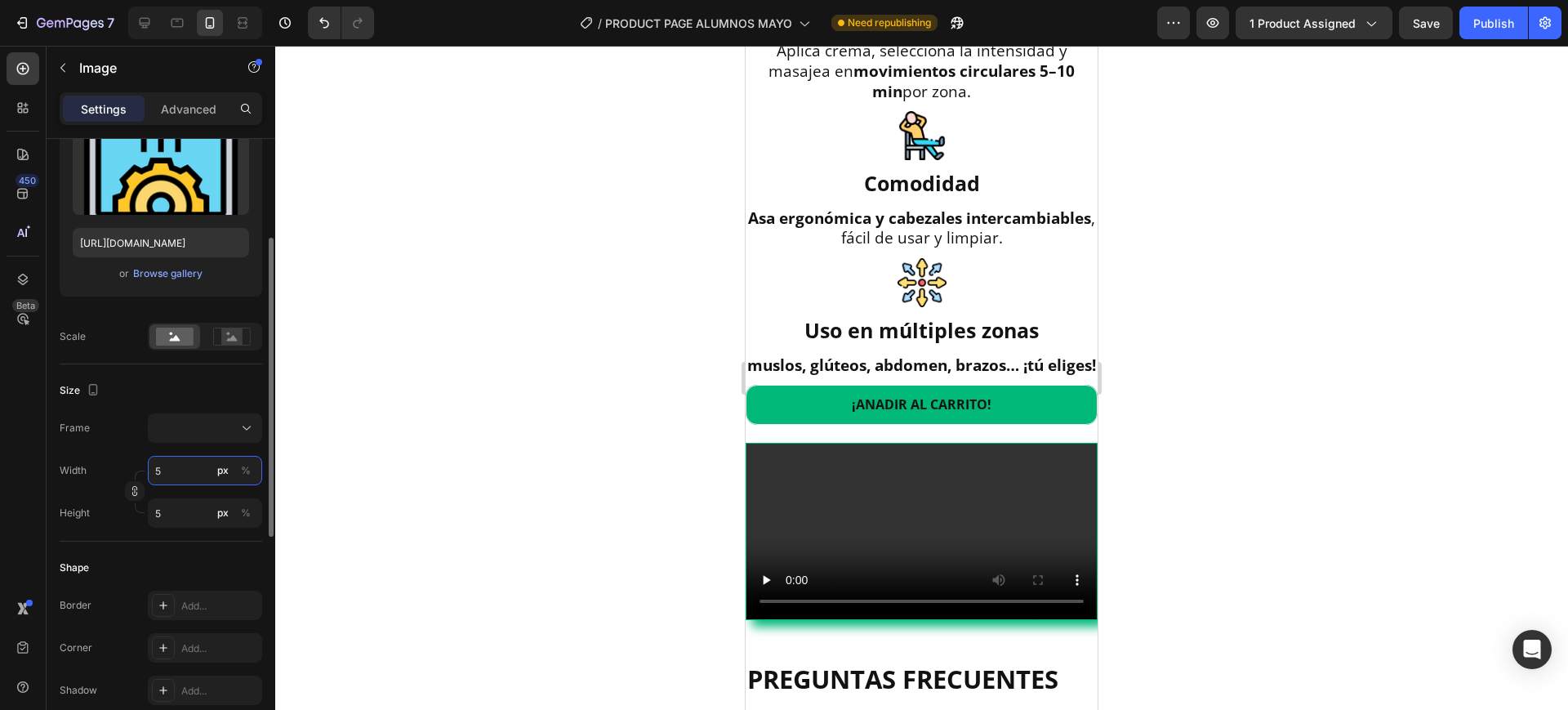
type input "50"
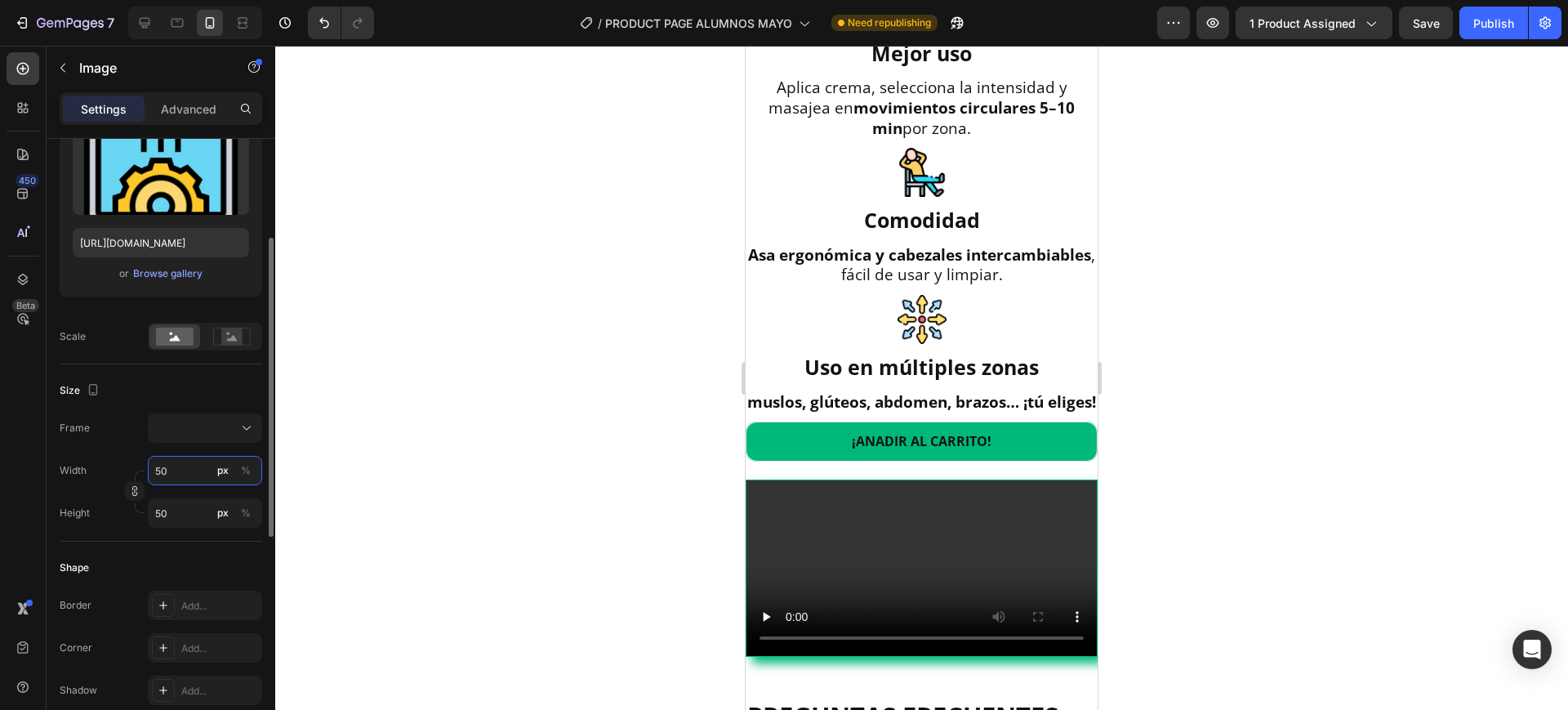
scroll to position [1837, 0]
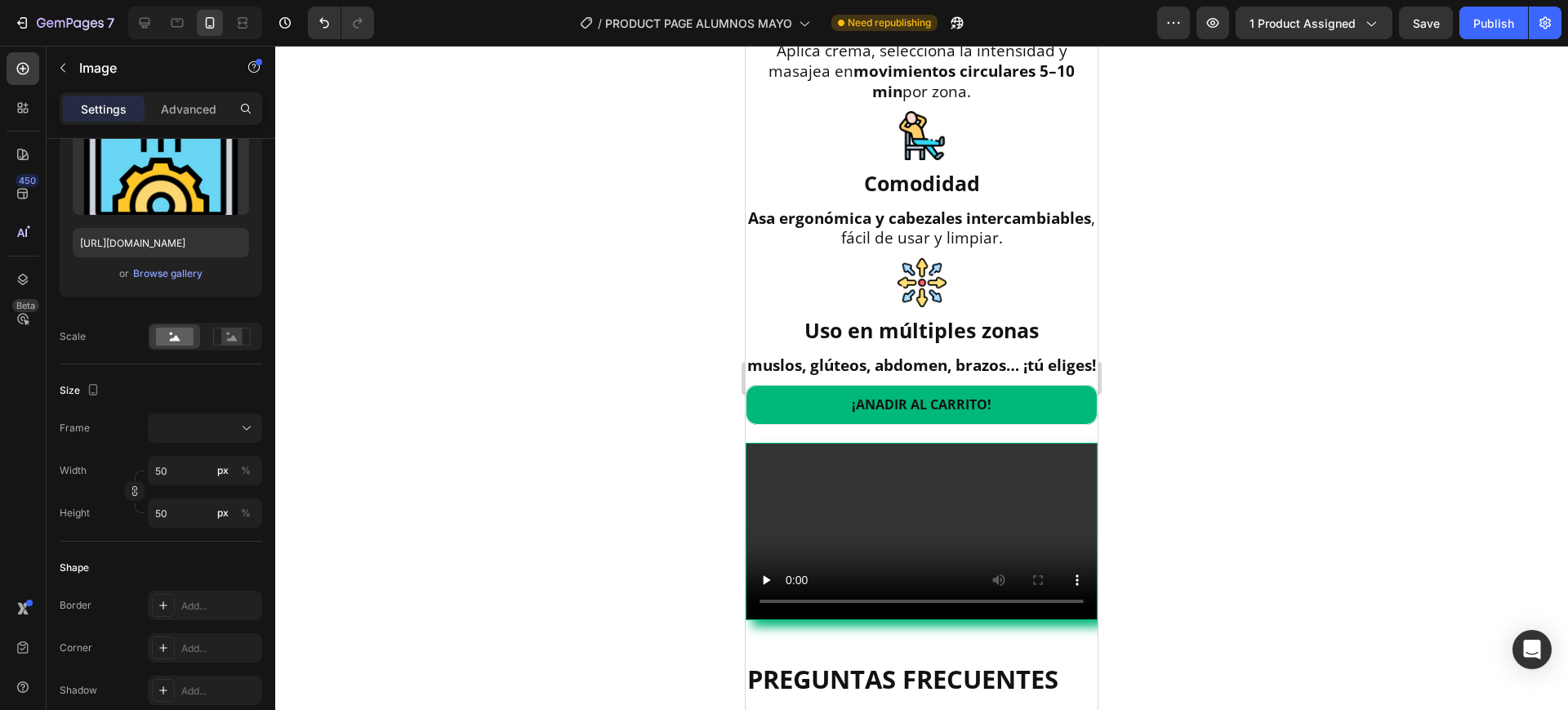
click at [503, 348] on div at bounding box center [922, 377] width 1293 height 665
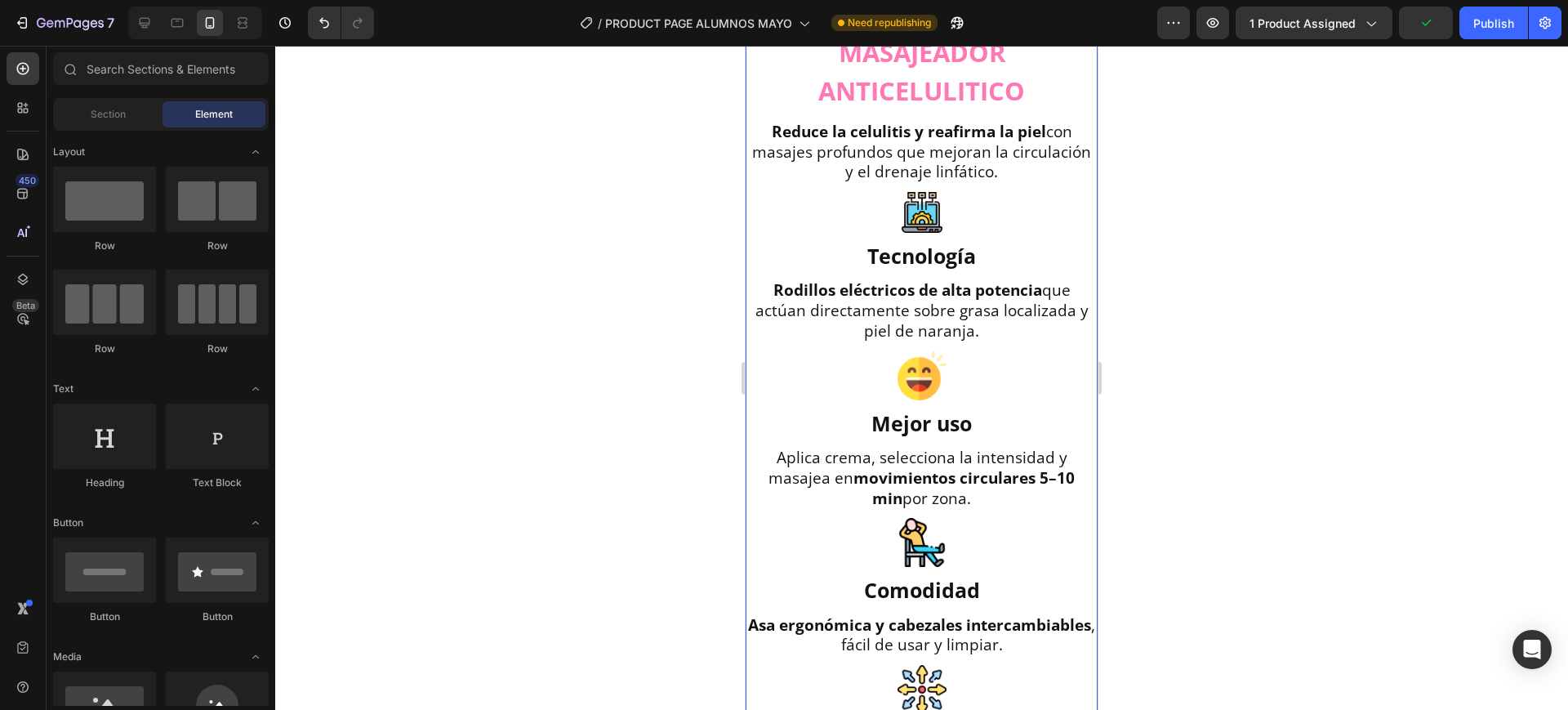
scroll to position [1325, 0]
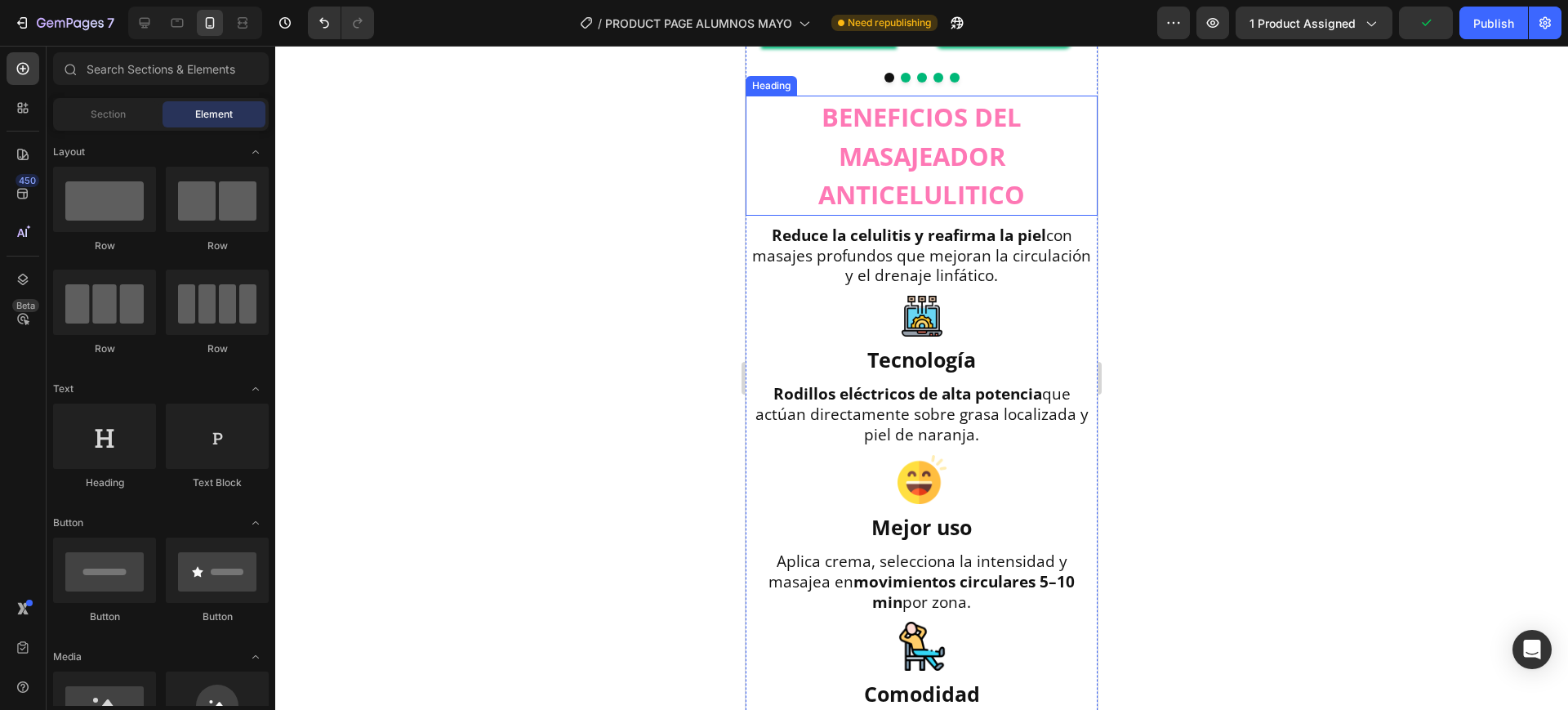
click at [942, 211] on span "BENEFICIOS DEL MASAJEADOR ANTICELULITICO" at bounding box center [922, 156] width 207 height 112
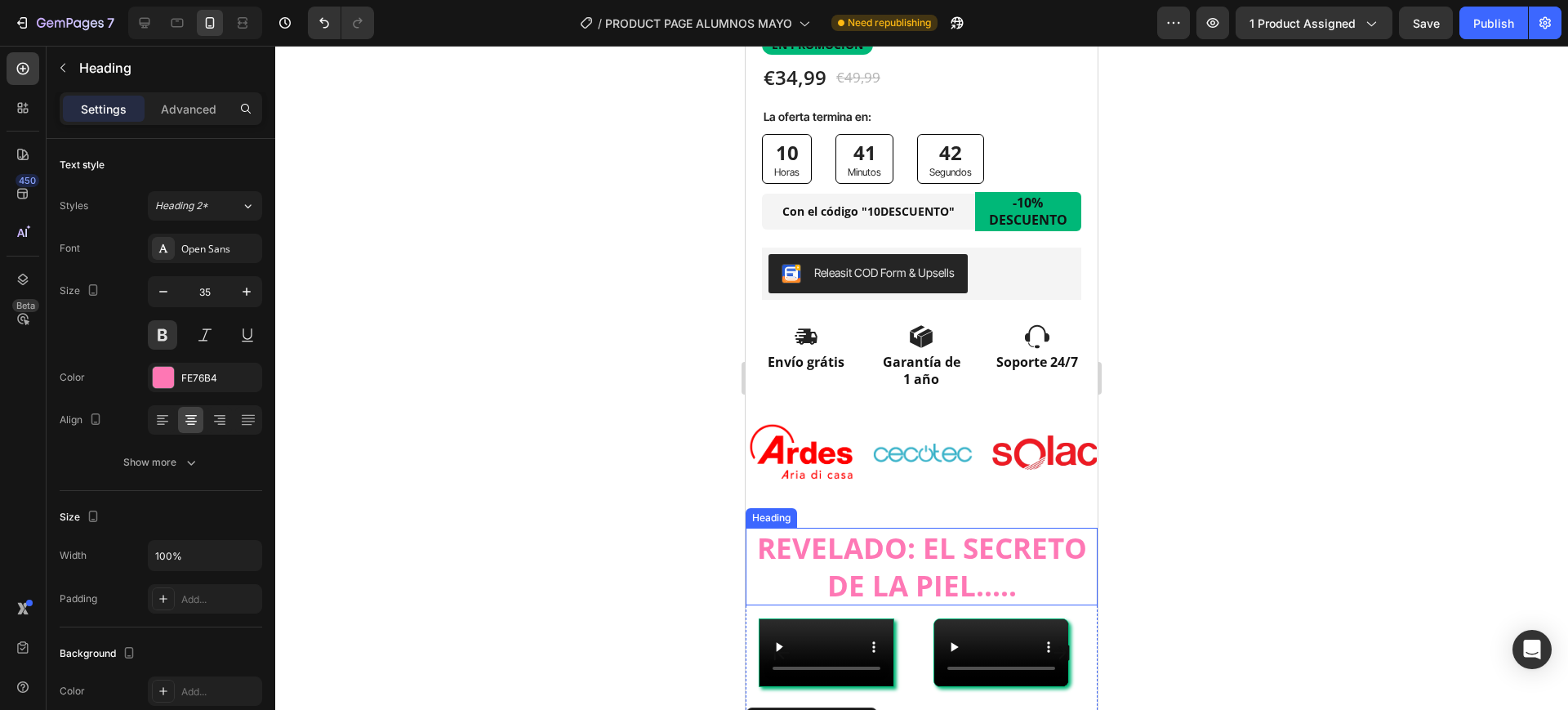
scroll to position [612, 0]
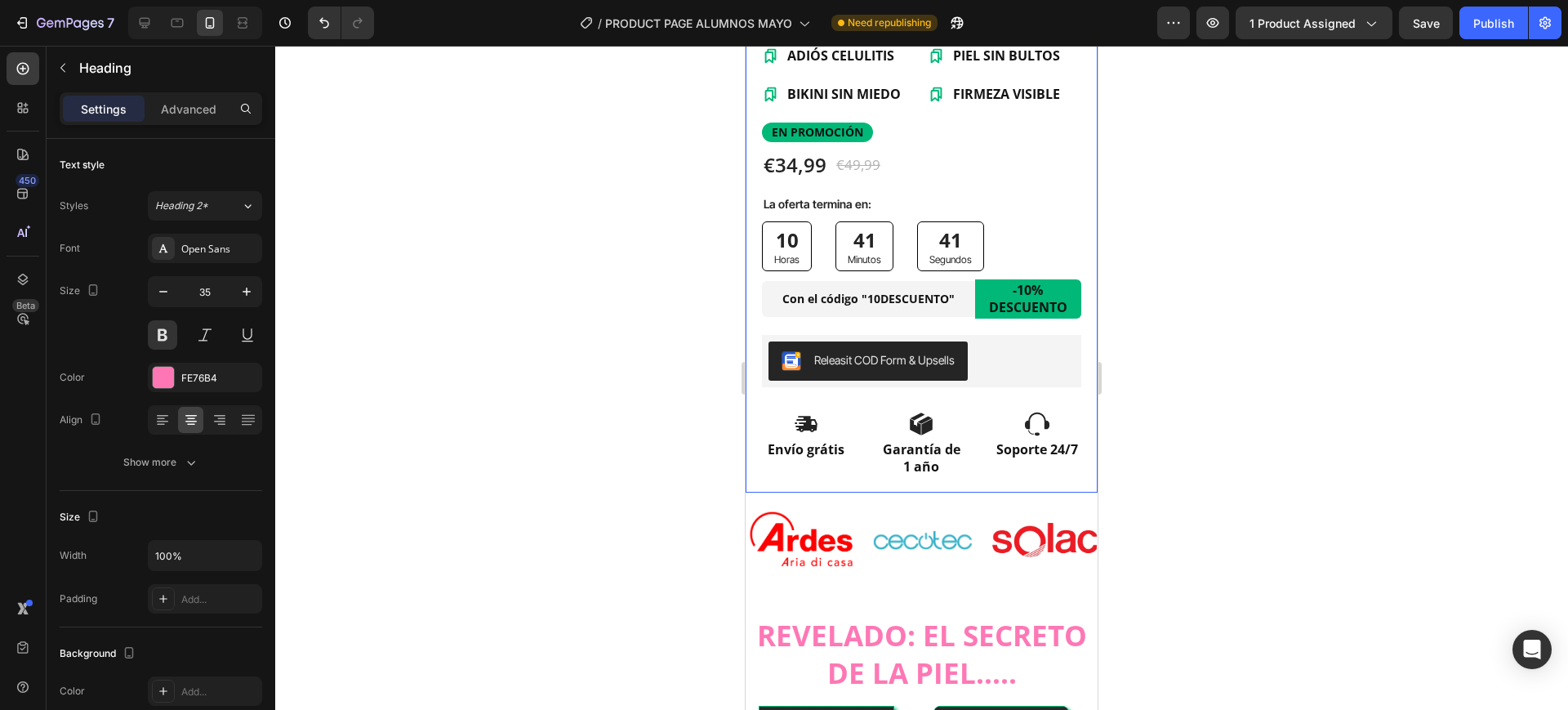
click at [858, 125] on p "EN PROMOCIÓN" at bounding box center [817, 132] width 92 height 14
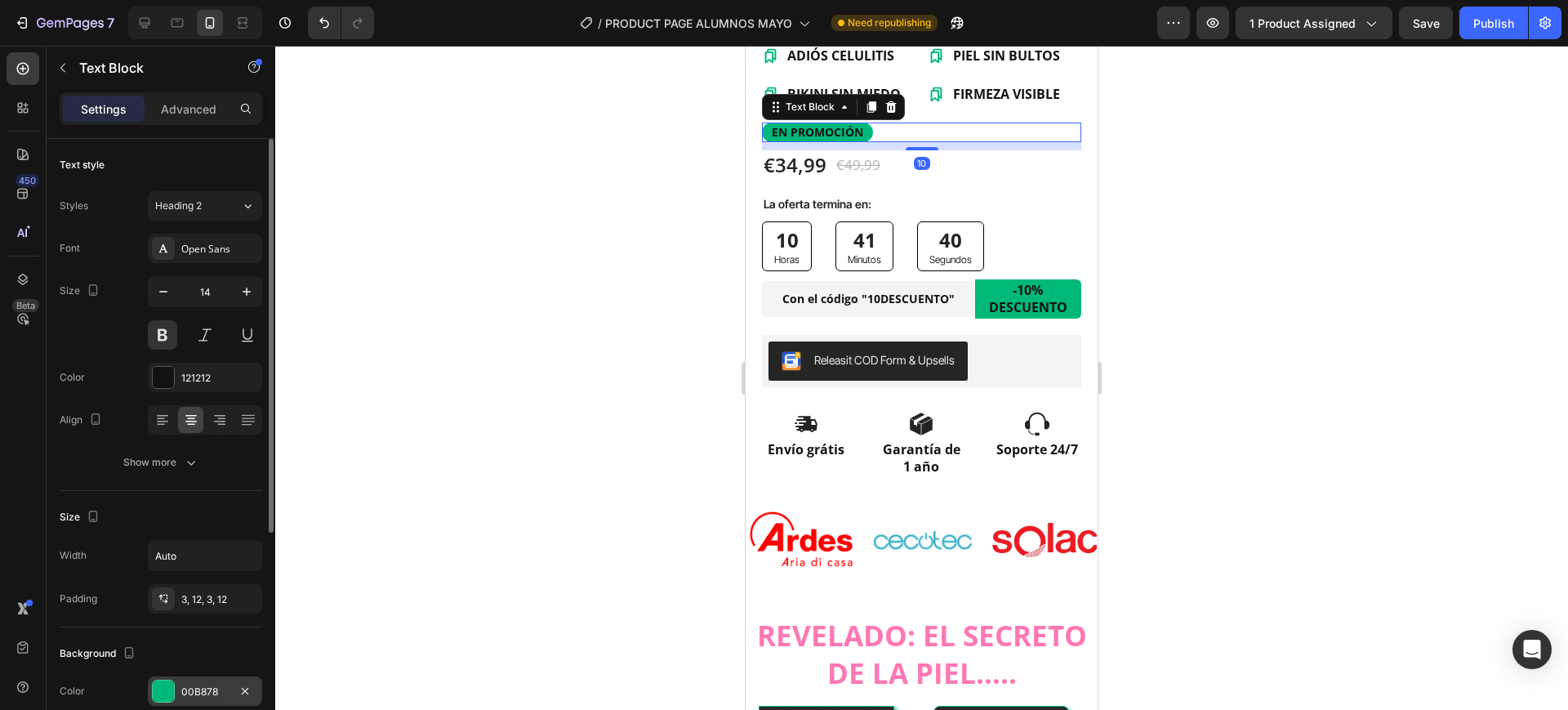
click at [197, 691] on div "00B878" at bounding box center [204, 692] width 47 height 14
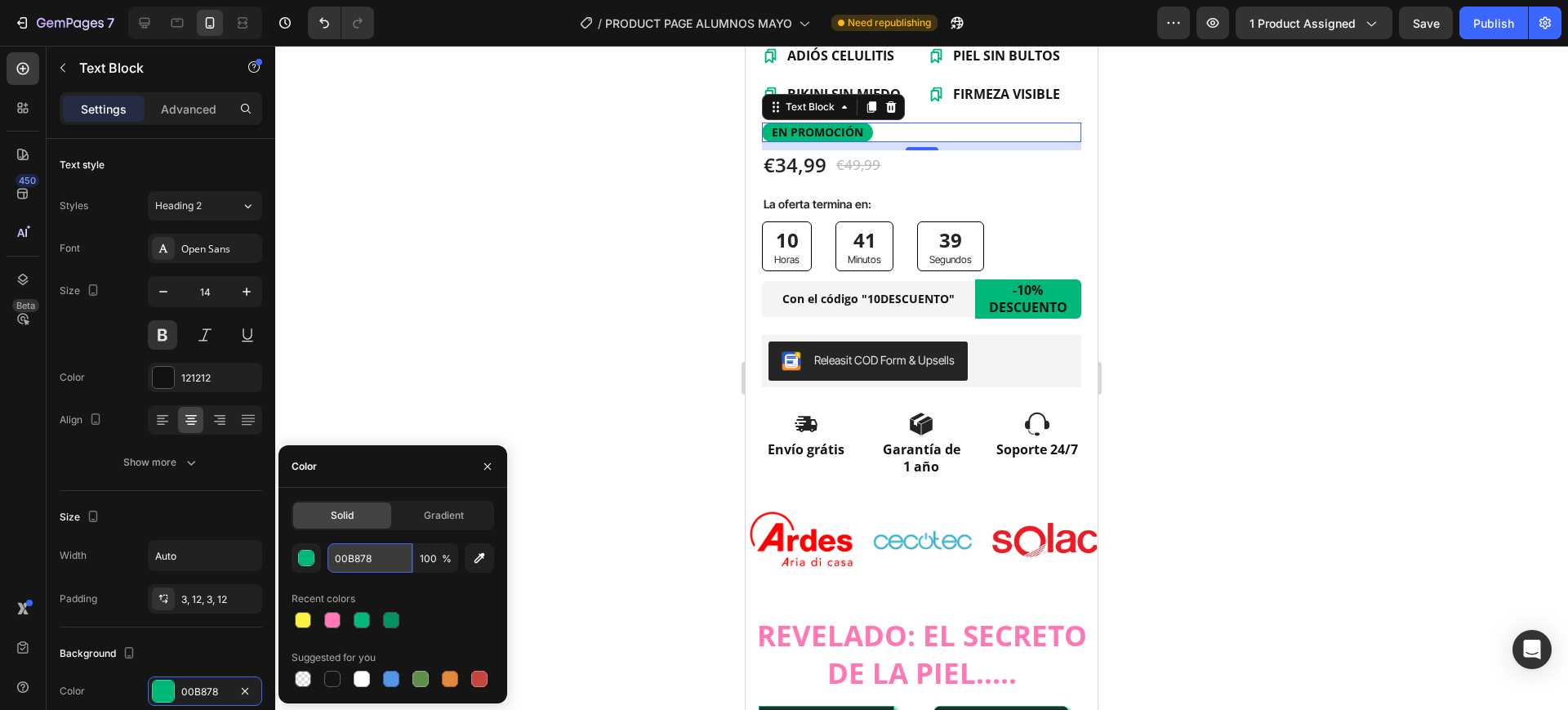
click at [356, 549] on input "00B878" at bounding box center [369, 557] width 85 height 29
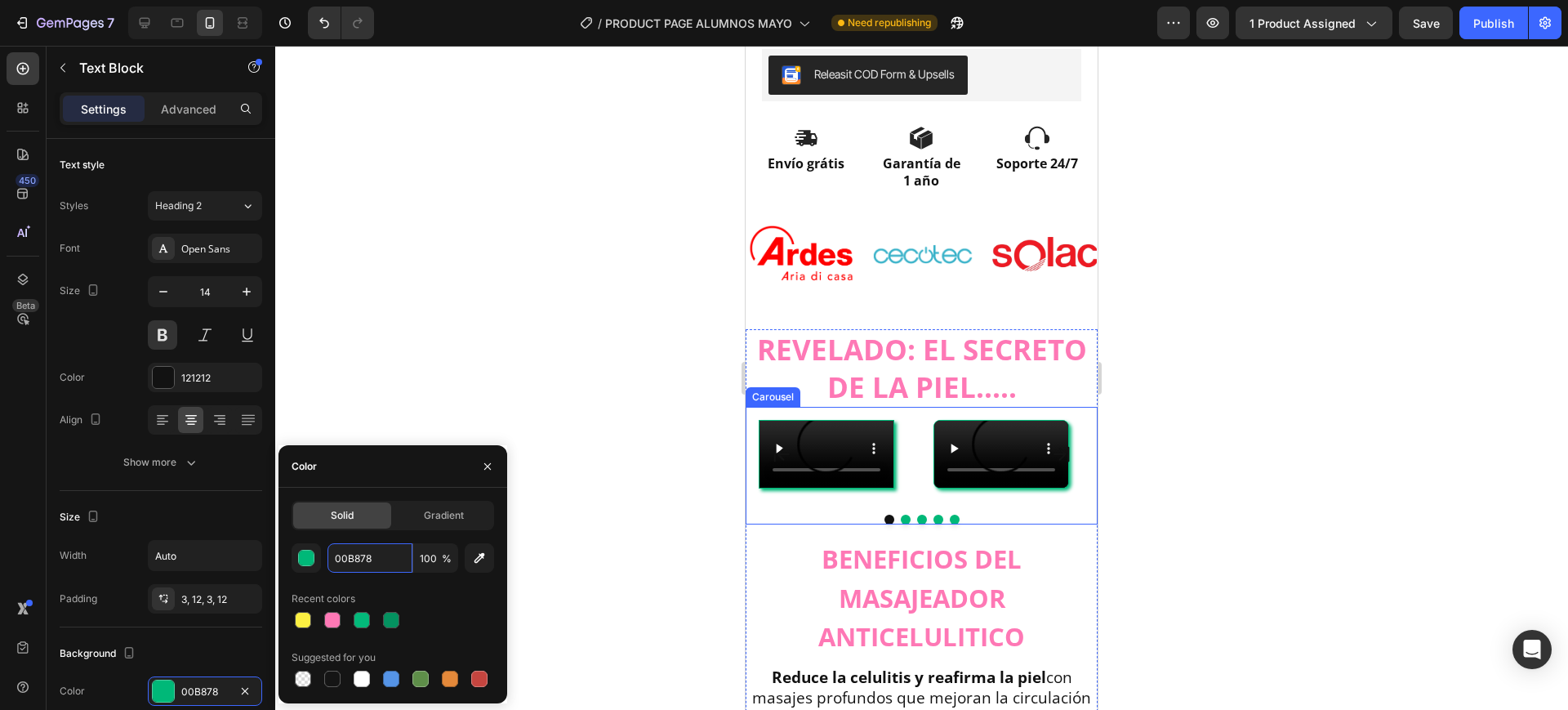
scroll to position [919, 0]
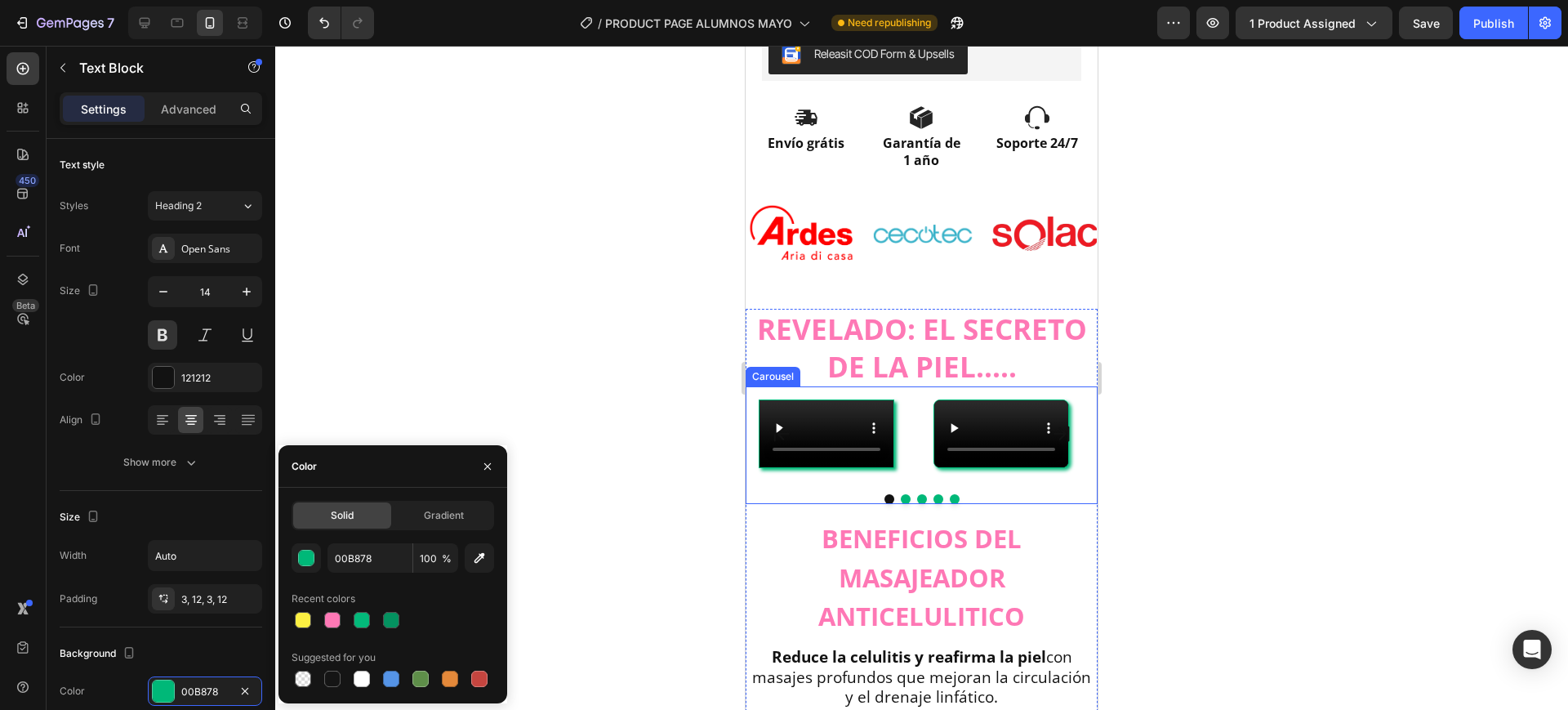
click at [904, 366] on h2 "REVELADO: EL SECRETO DE LA PIEL....." at bounding box center [922, 347] width 352 height 78
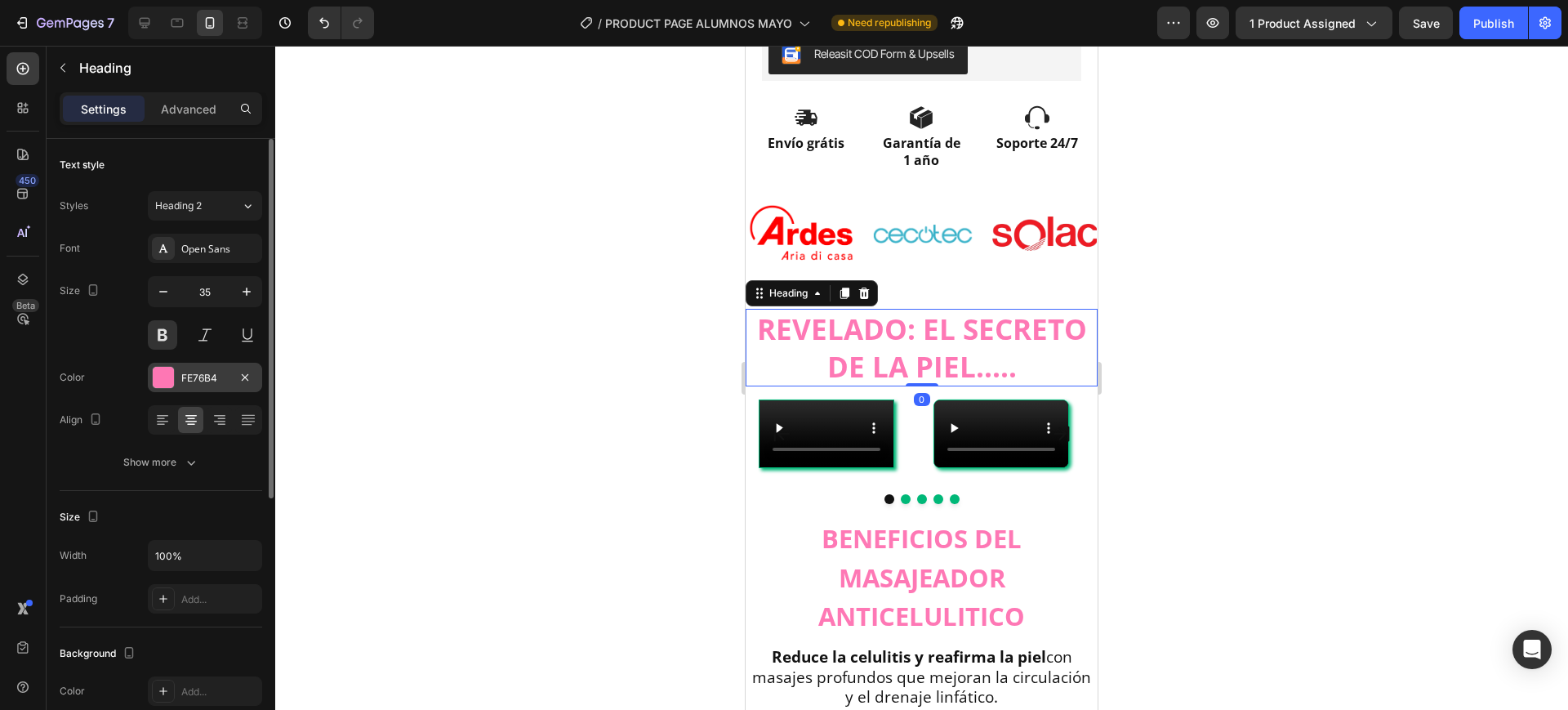
click at [223, 375] on div "FE76B4" at bounding box center [204, 378] width 47 height 14
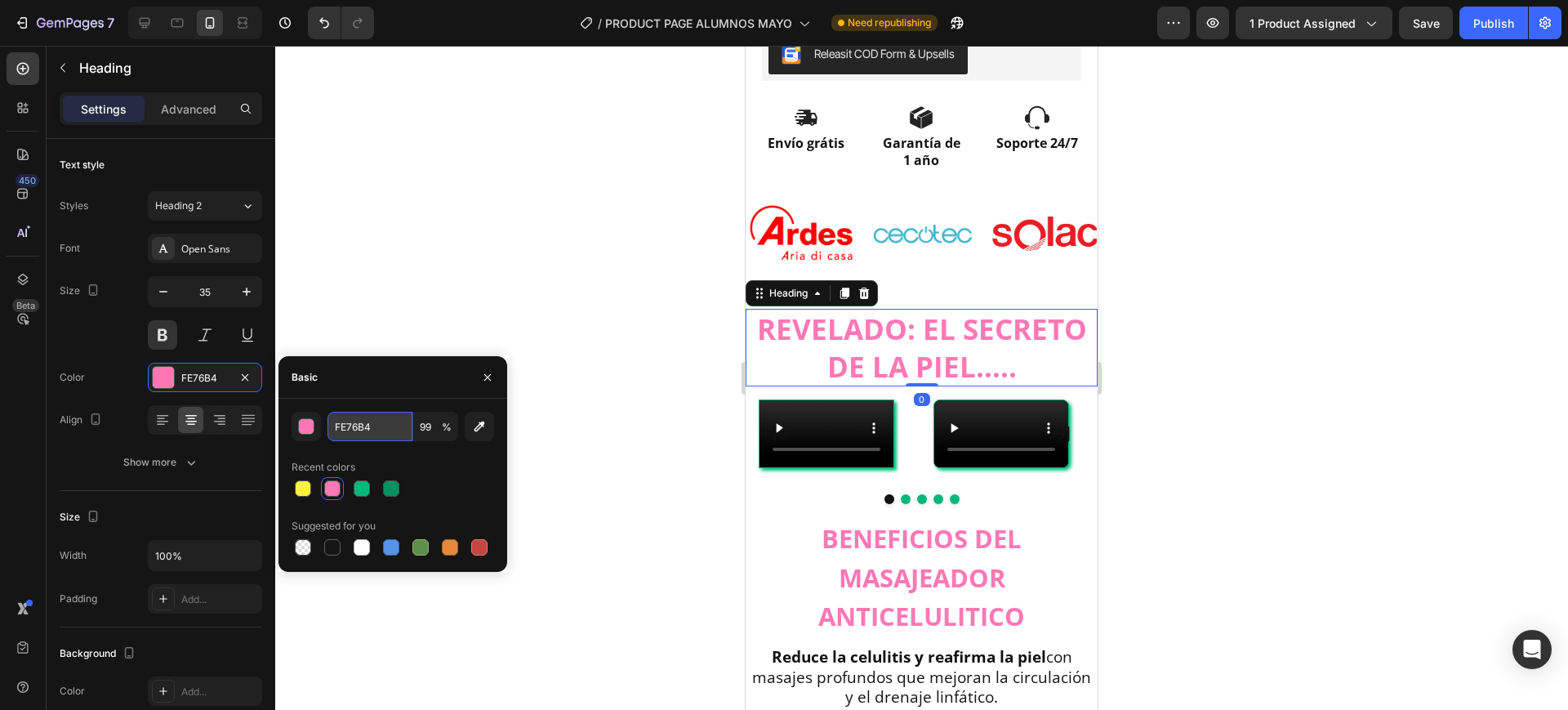
click at [363, 436] on input "FE76B4" at bounding box center [369, 426] width 85 height 29
paste input "00B878"
type input "00B878"
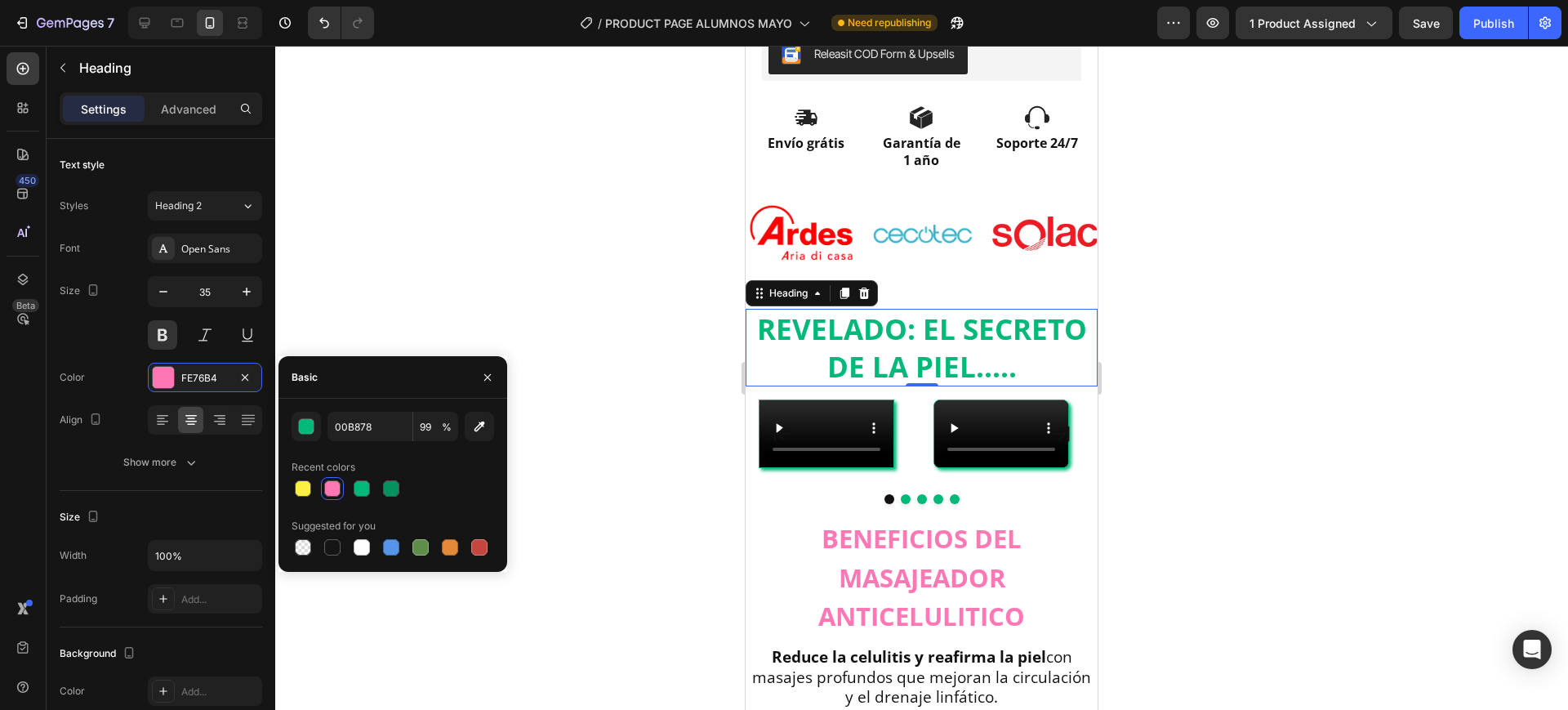
click at [432, 306] on div at bounding box center [922, 377] width 1293 height 665
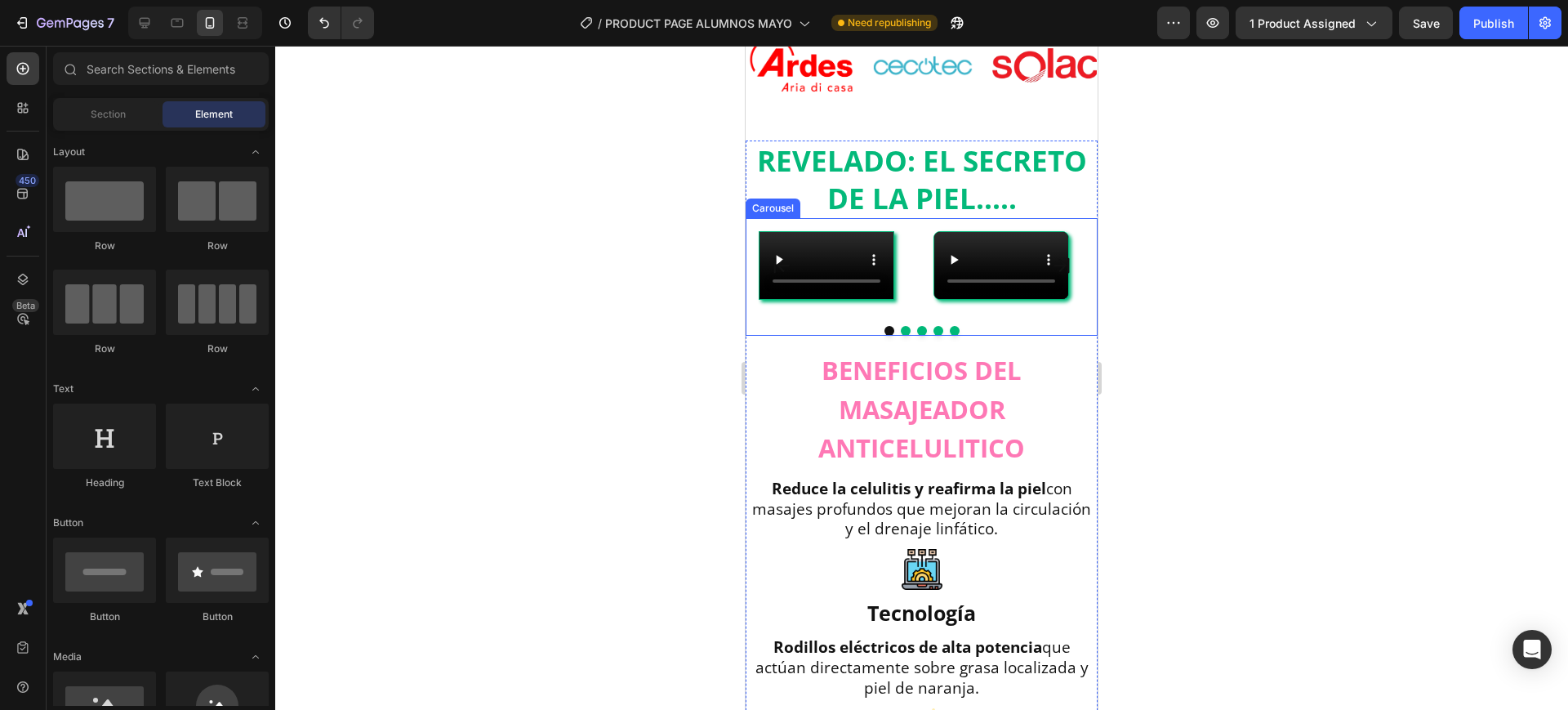
scroll to position [1123, 0]
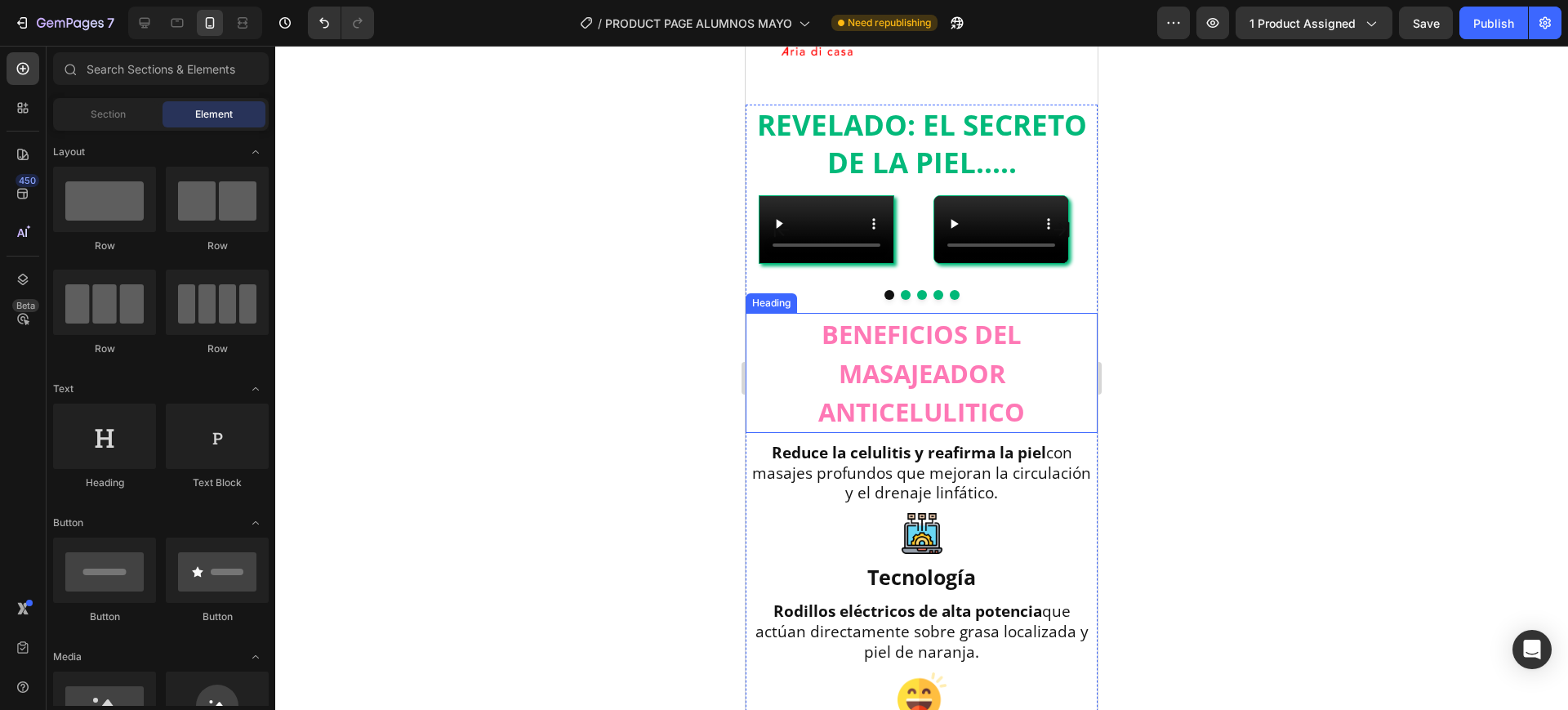
click at [912, 429] on span "BENEFICIOS DEL MASAJEADOR ANTICELULITICO" at bounding box center [922, 374] width 207 height 112
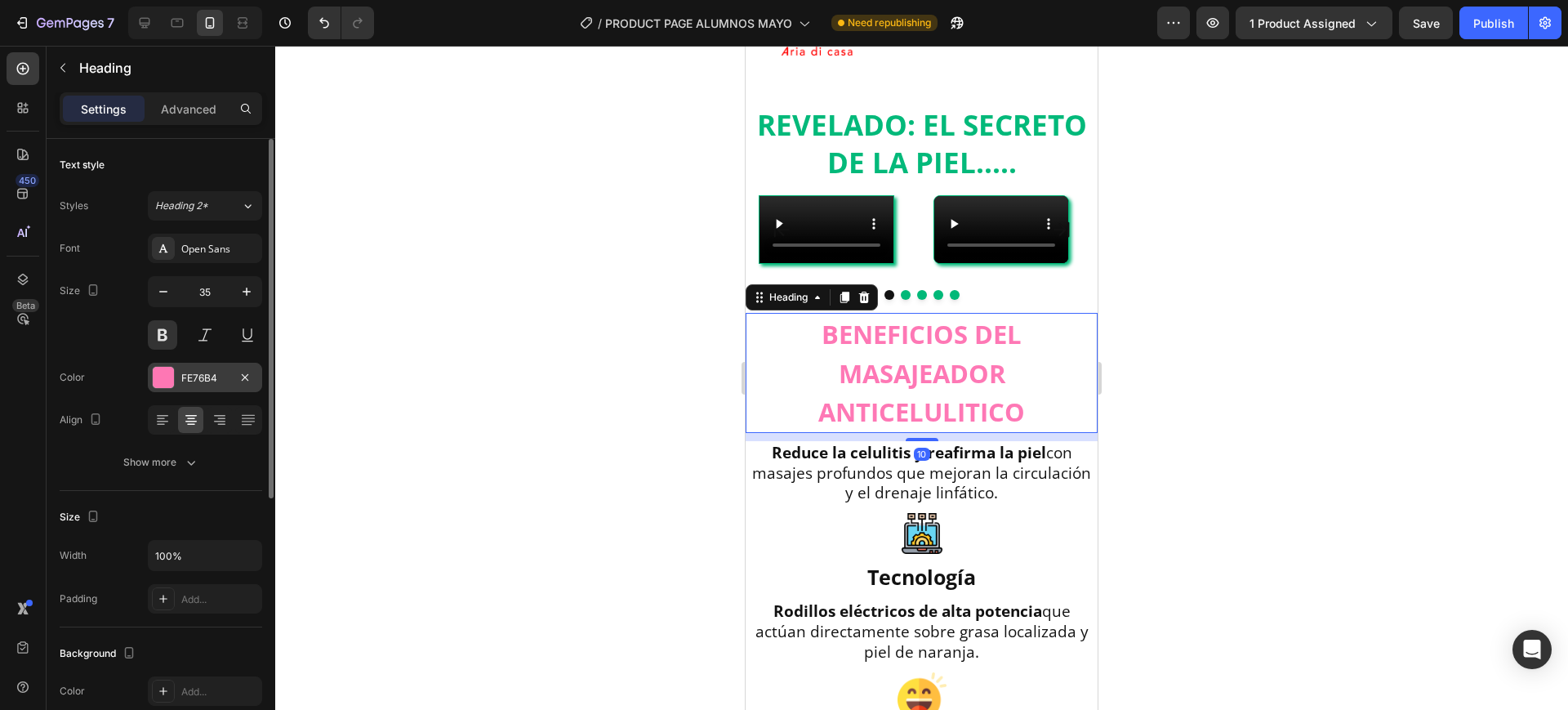
click at [201, 389] on div "FE76B4" at bounding box center [205, 377] width 114 height 29
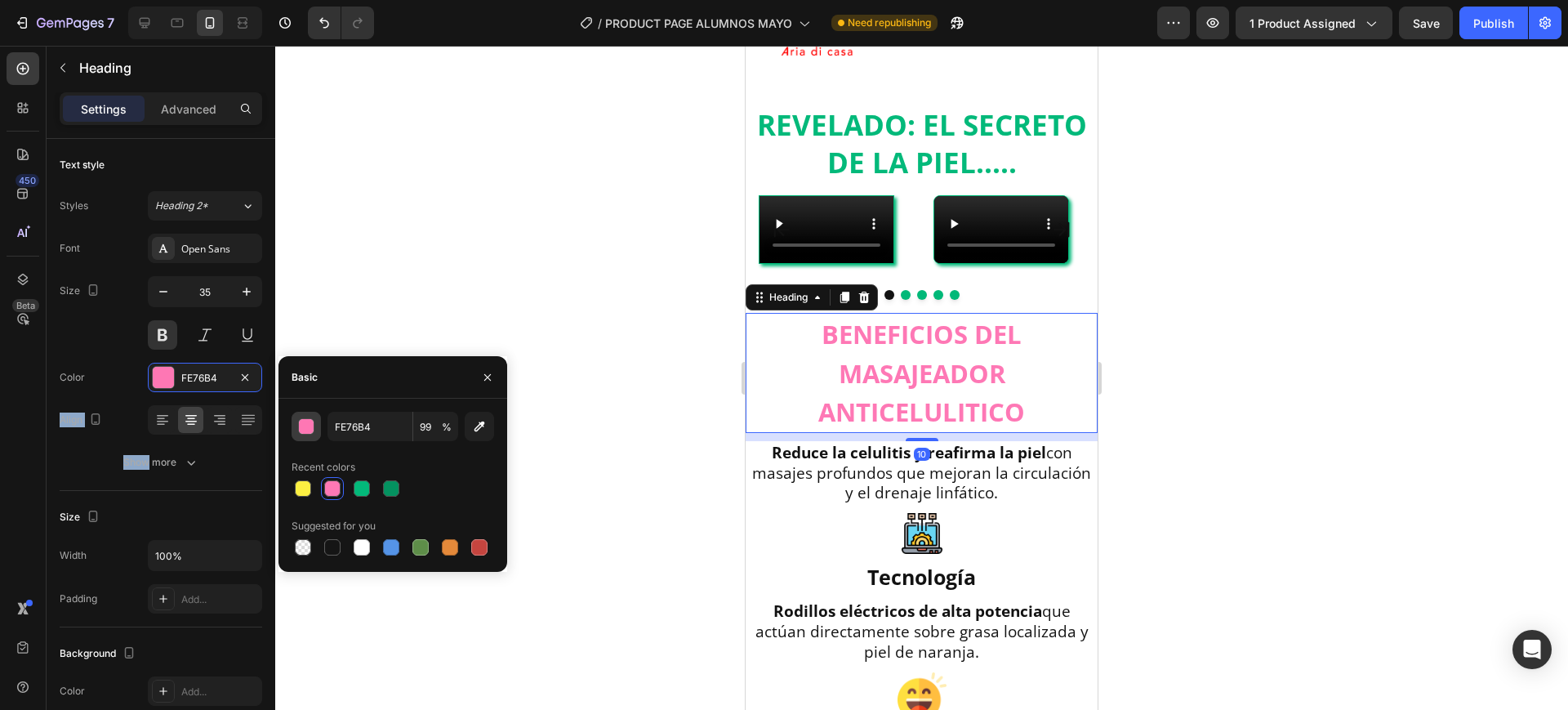
drag, startPoint x: 201, startPoint y: 389, endPoint x: 308, endPoint y: 422, distance: 112.0
click at [275, 413] on div "450 Beta Sections(18) Elements(84) Section Element Hero Section Product Detail …" at bounding box center [137, 377] width 275 height 665
click at [361, 433] on input "FE76B4" at bounding box center [369, 426] width 85 height 29
paste input "00B878"
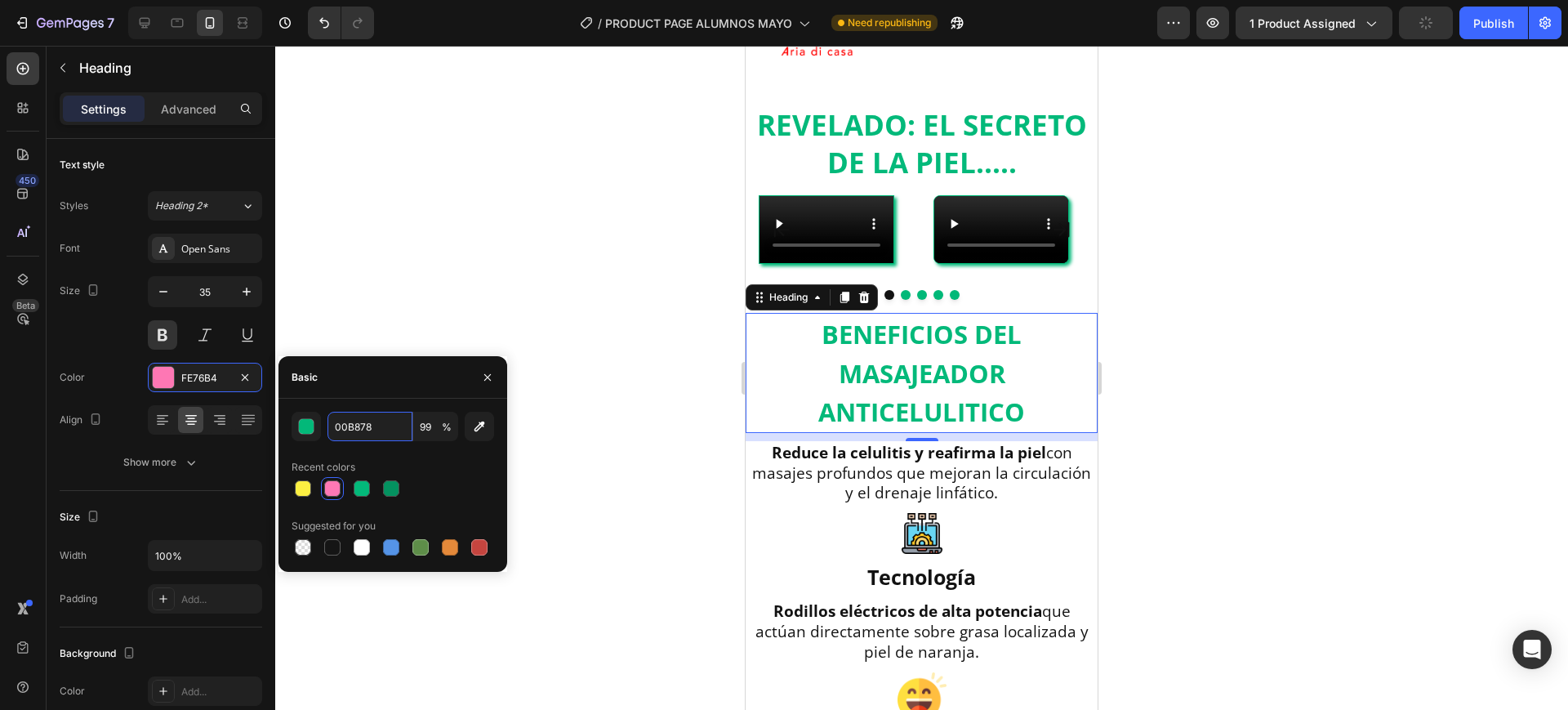
type input "00B878"
click at [891, 122] on h2 "REVELADO: EL SECRETO DE LA PIEL....." at bounding box center [922, 143] width 352 height 78
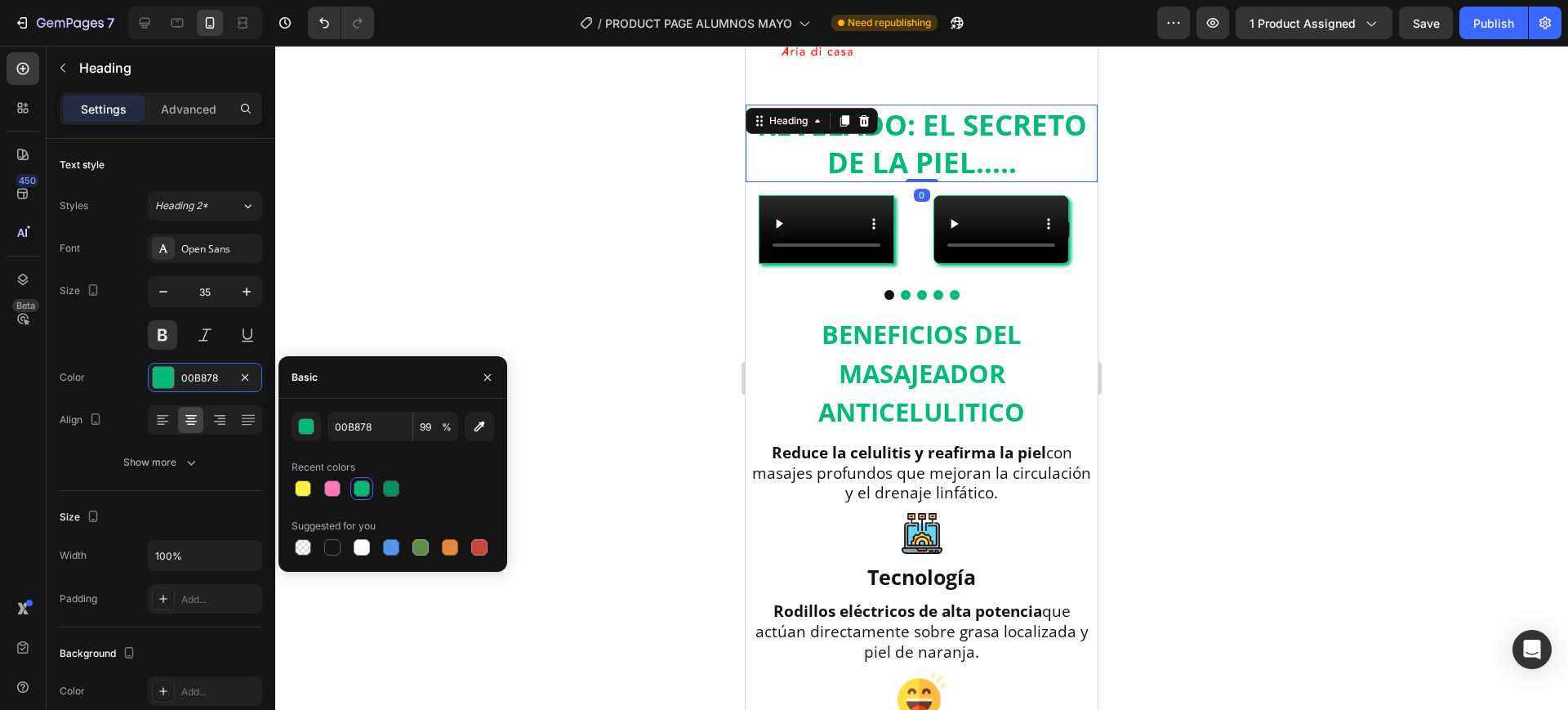
scroll to position [204, 0]
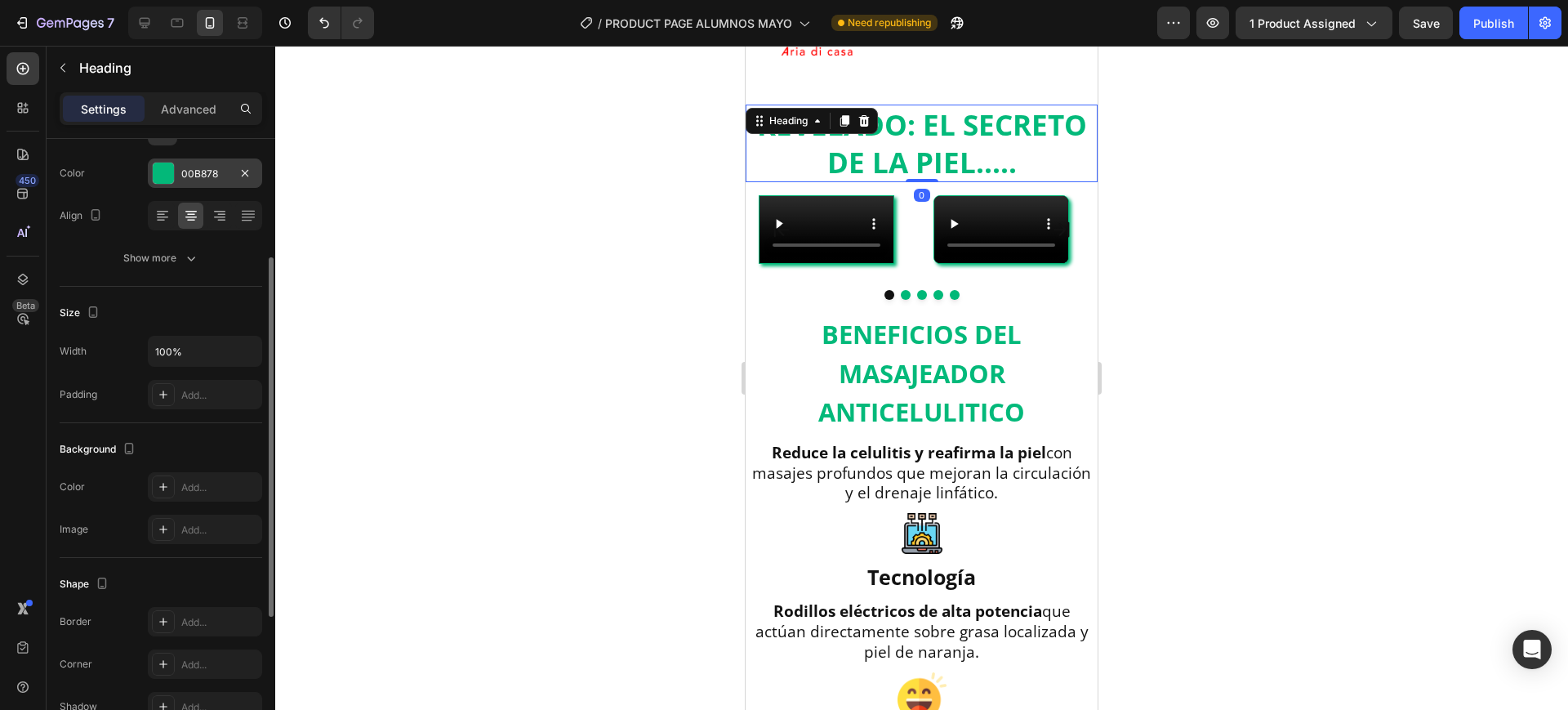
click at [192, 176] on div "00B878" at bounding box center [204, 174] width 47 height 14
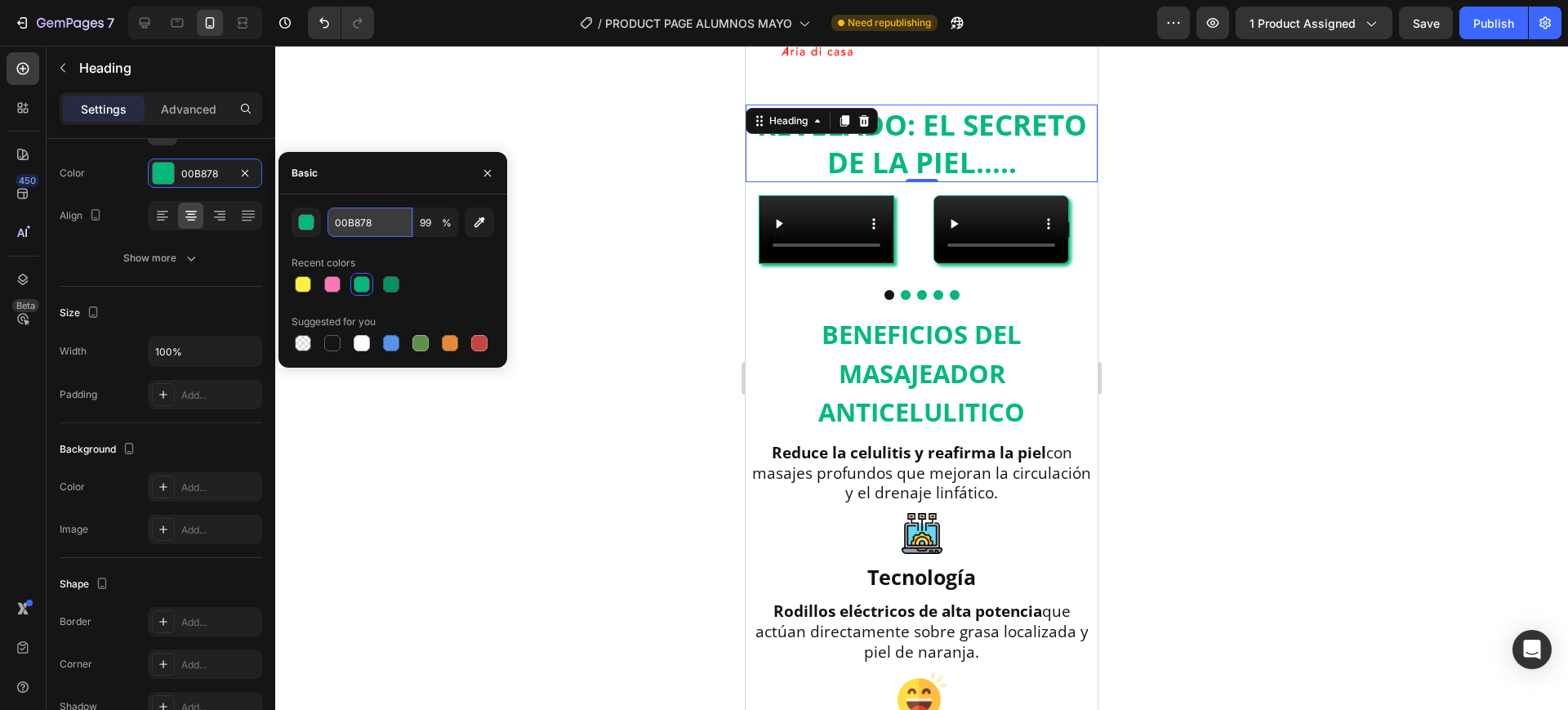
click at [385, 214] on input "00B878" at bounding box center [369, 222] width 85 height 29
paste input "FF5C8A"
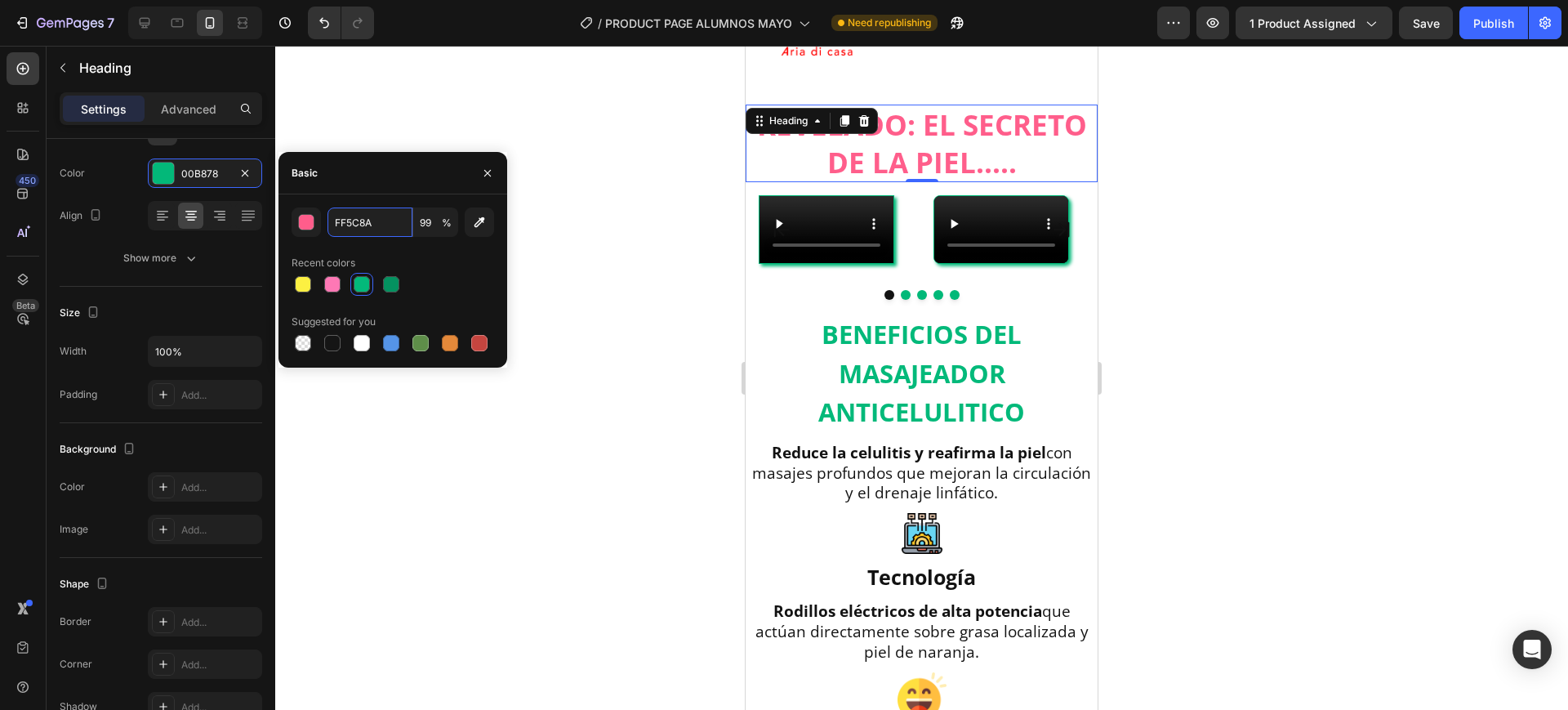
type input "FF5C8A"
click at [448, 268] on div "Recent colors" at bounding box center [392, 262] width 202 height 26
click at [924, 429] on span "BENEFICIOS DEL MASAJEADOR ANTICELULITICO" at bounding box center [922, 374] width 207 height 112
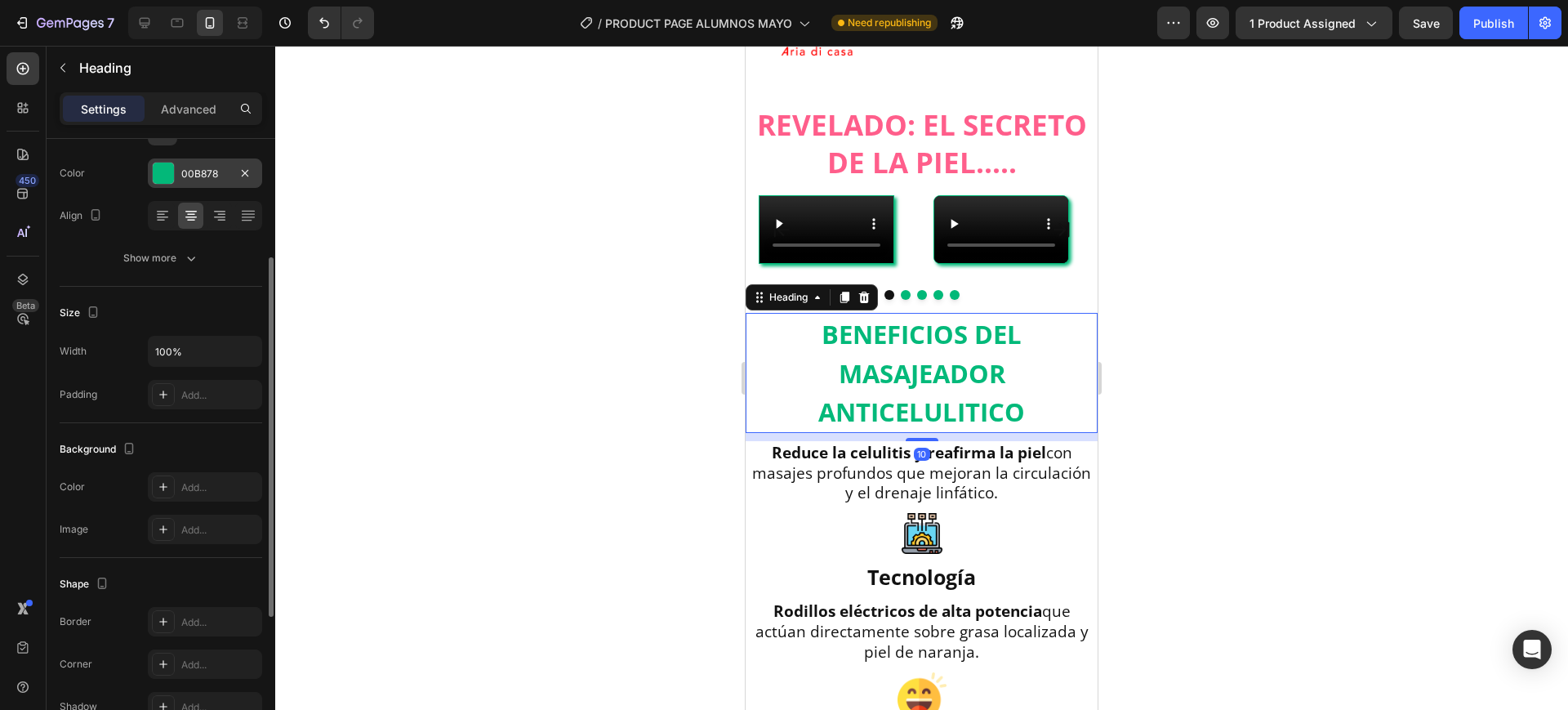
click at [168, 162] on div at bounding box center [163, 173] width 21 height 21
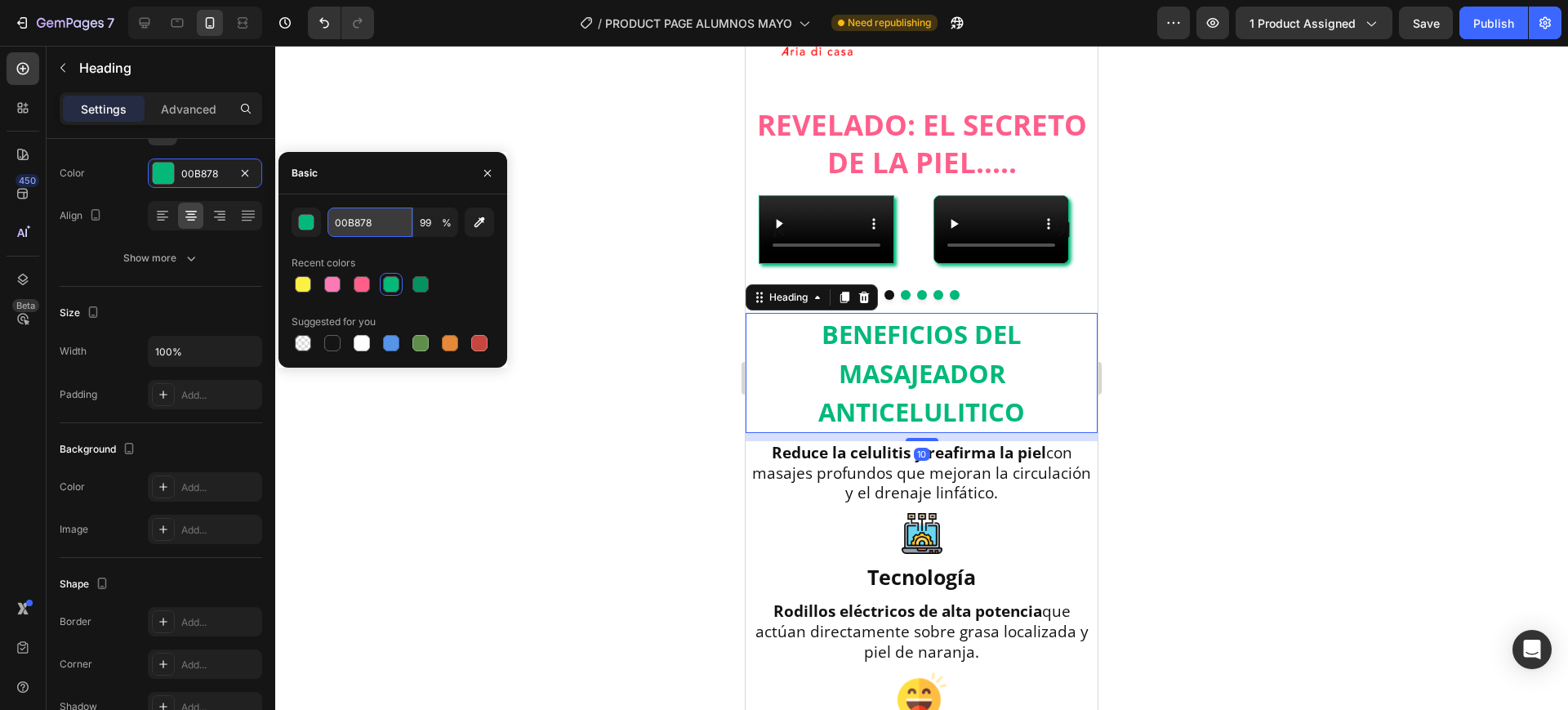
click at [378, 227] on input "00B878" at bounding box center [369, 222] width 85 height 29
paste input "FF5C8A"
type input "FF5C8A"
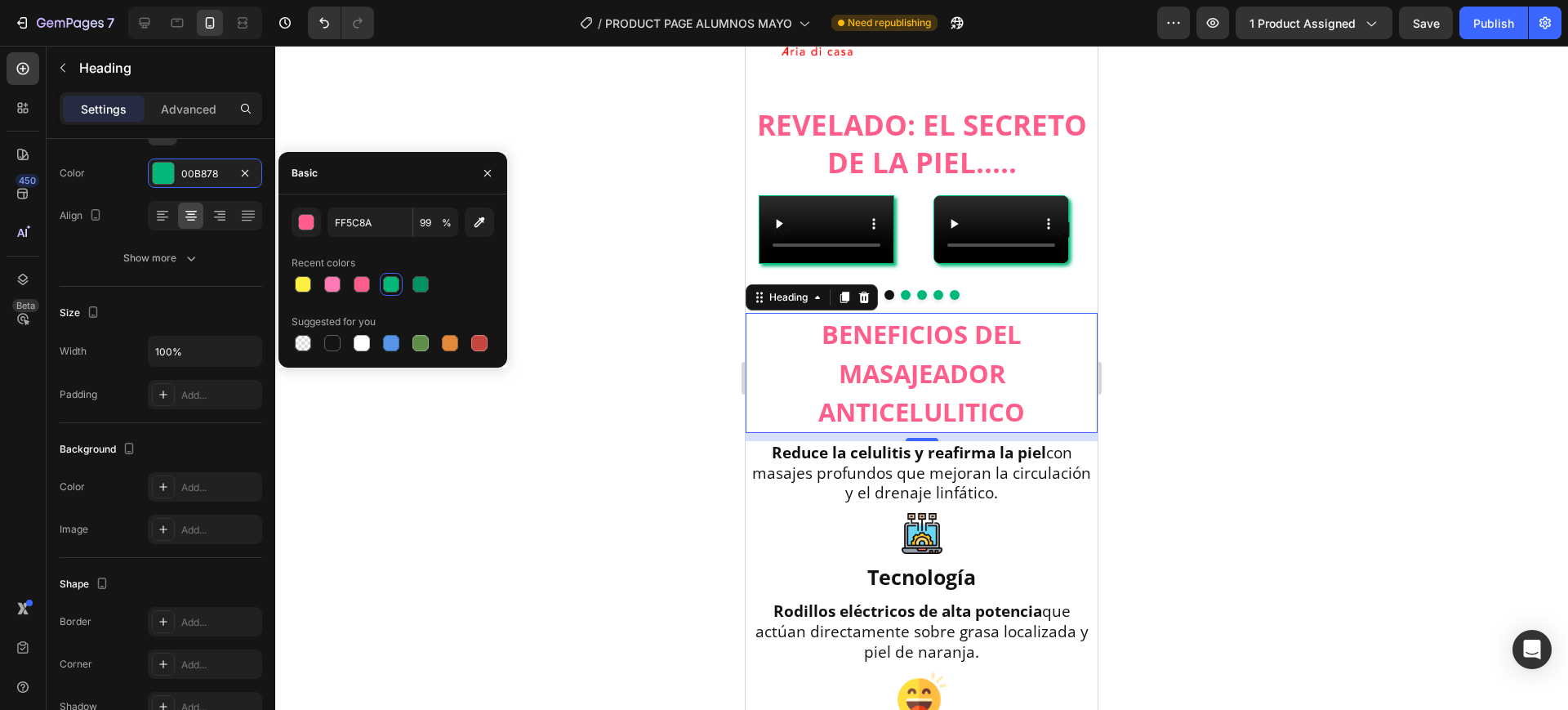
click at [591, 291] on div at bounding box center [922, 377] width 1293 height 665
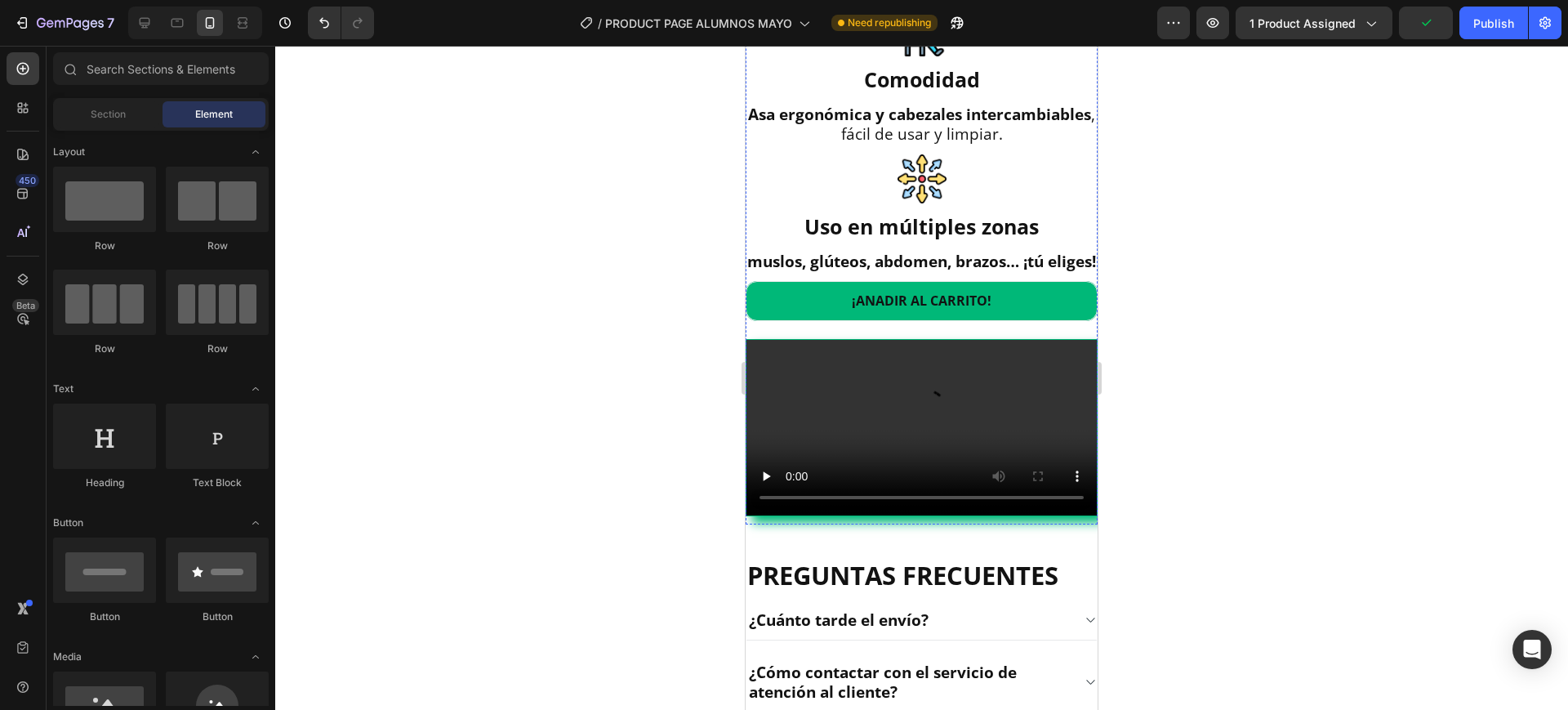
scroll to position [1941, 0]
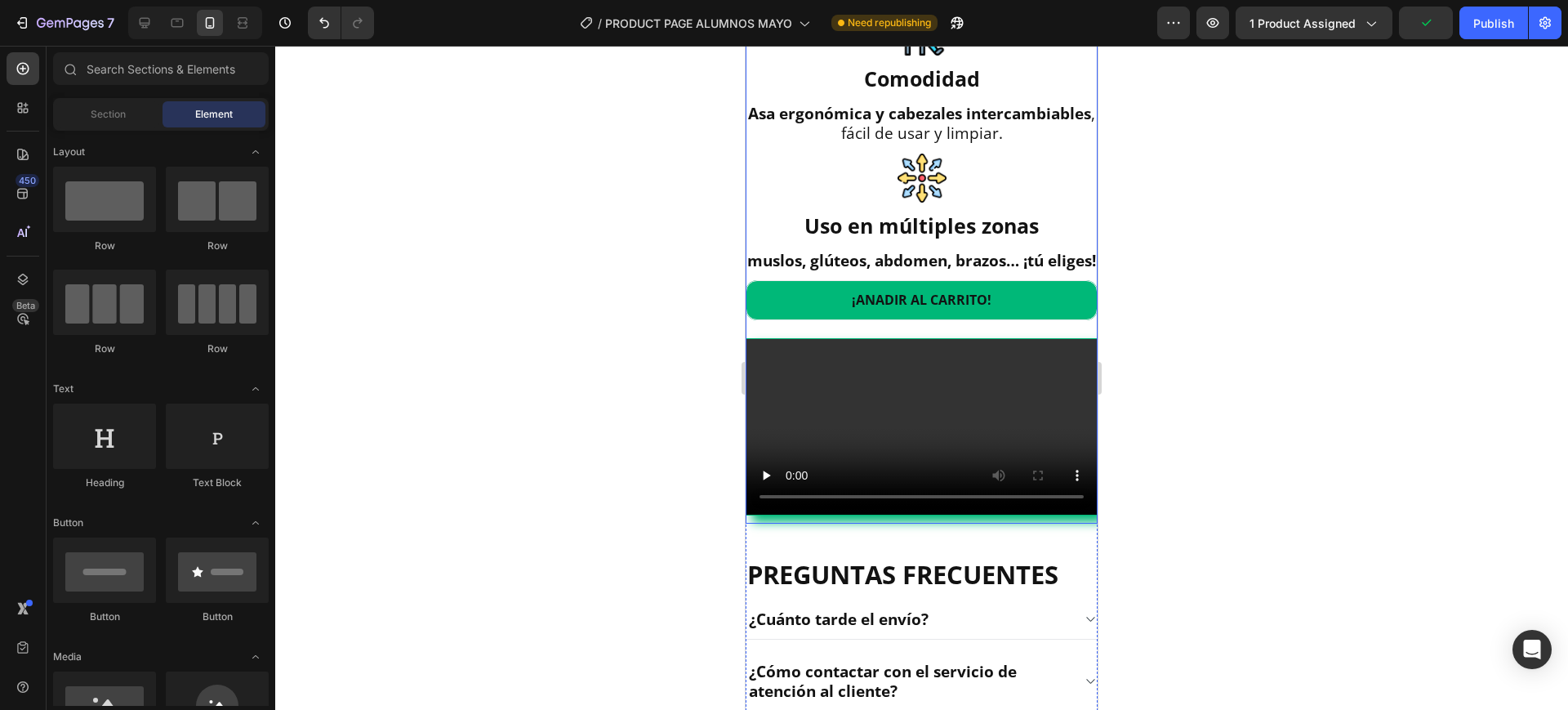
click at [972, 523] on div "BENEFICIOS DEL MASAJEADOR ANTICELULITICO Heading Reduce la celulitis y reafirma…" at bounding box center [922, 1] width 352 height 1043
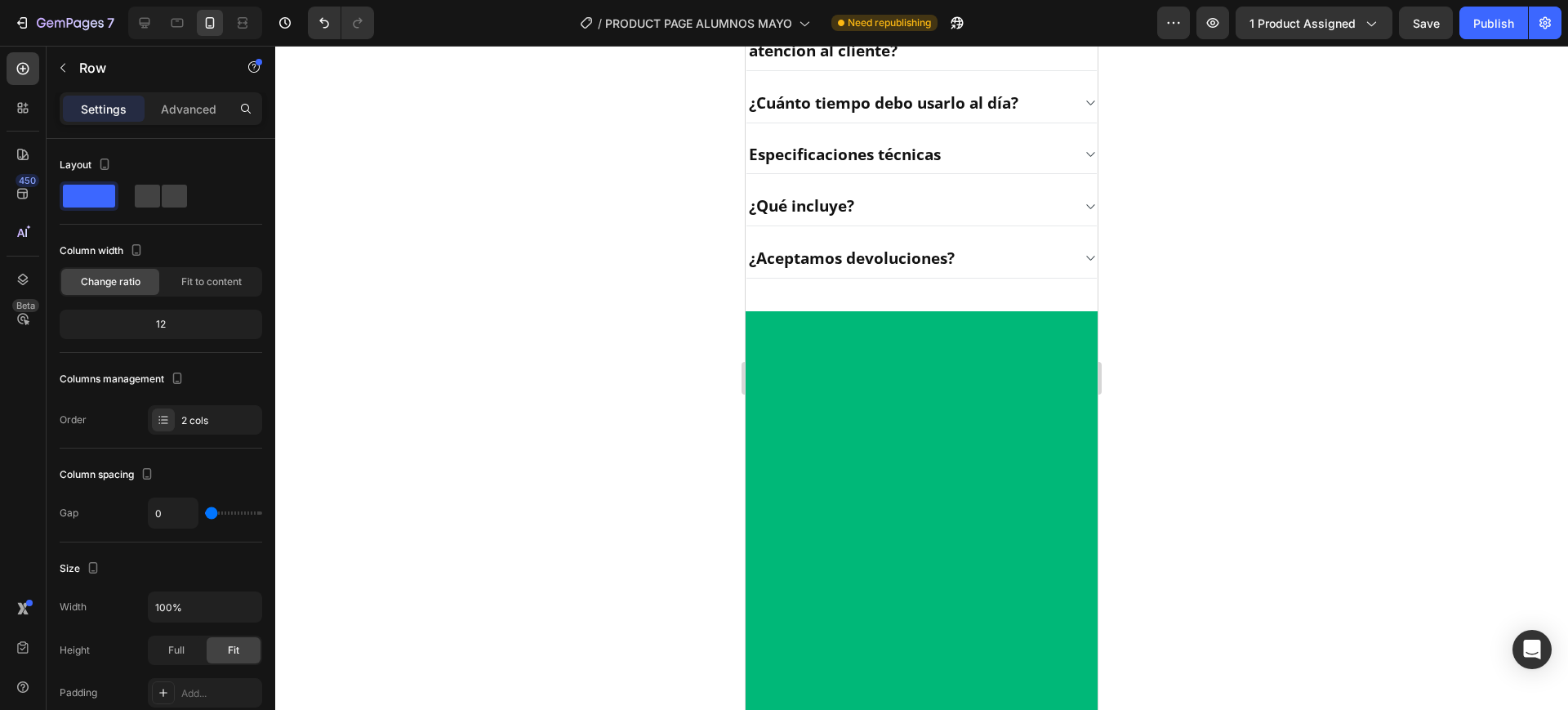
scroll to position [2656, 0]
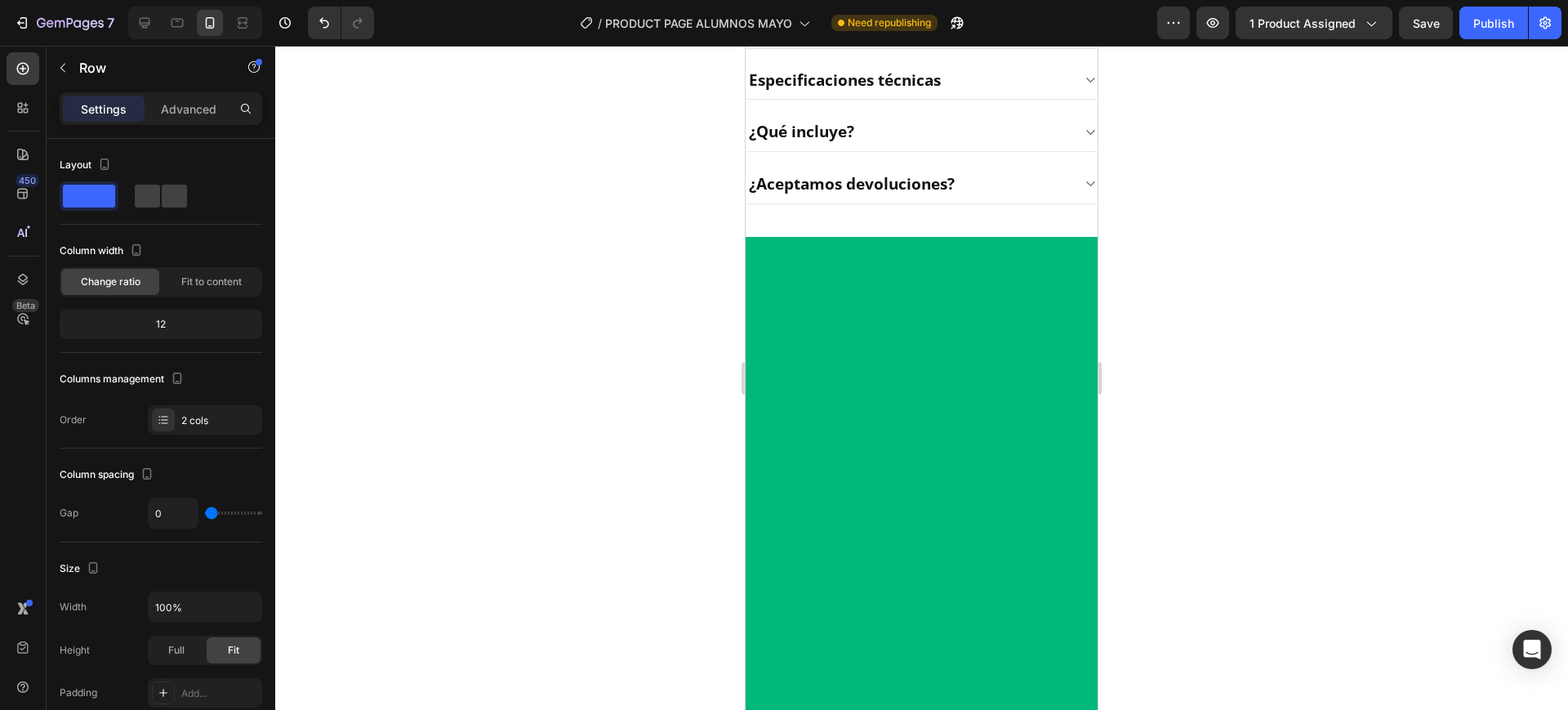
click at [1223, 369] on div at bounding box center [922, 377] width 1293 height 665
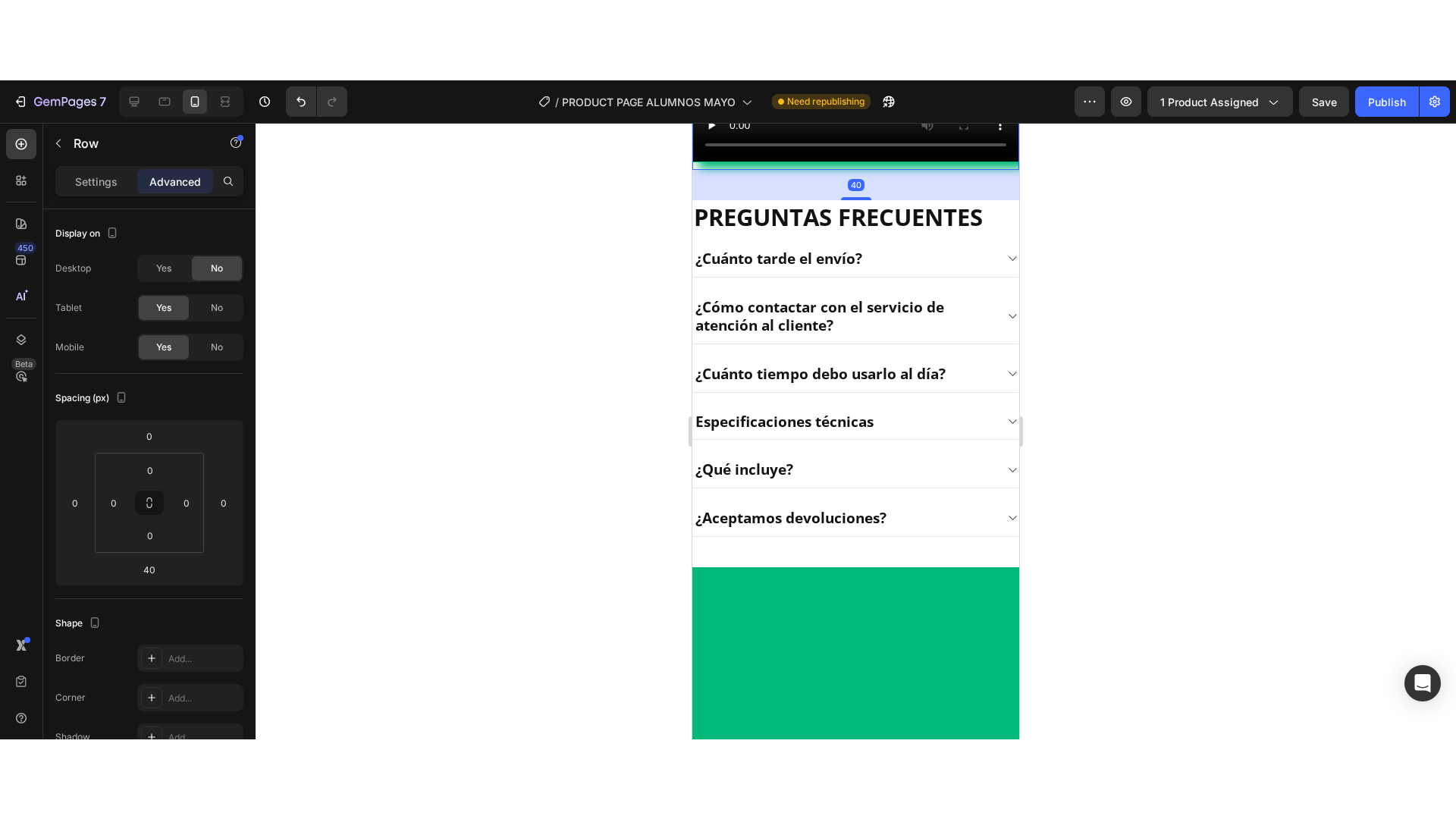
scroll to position [1990, 0]
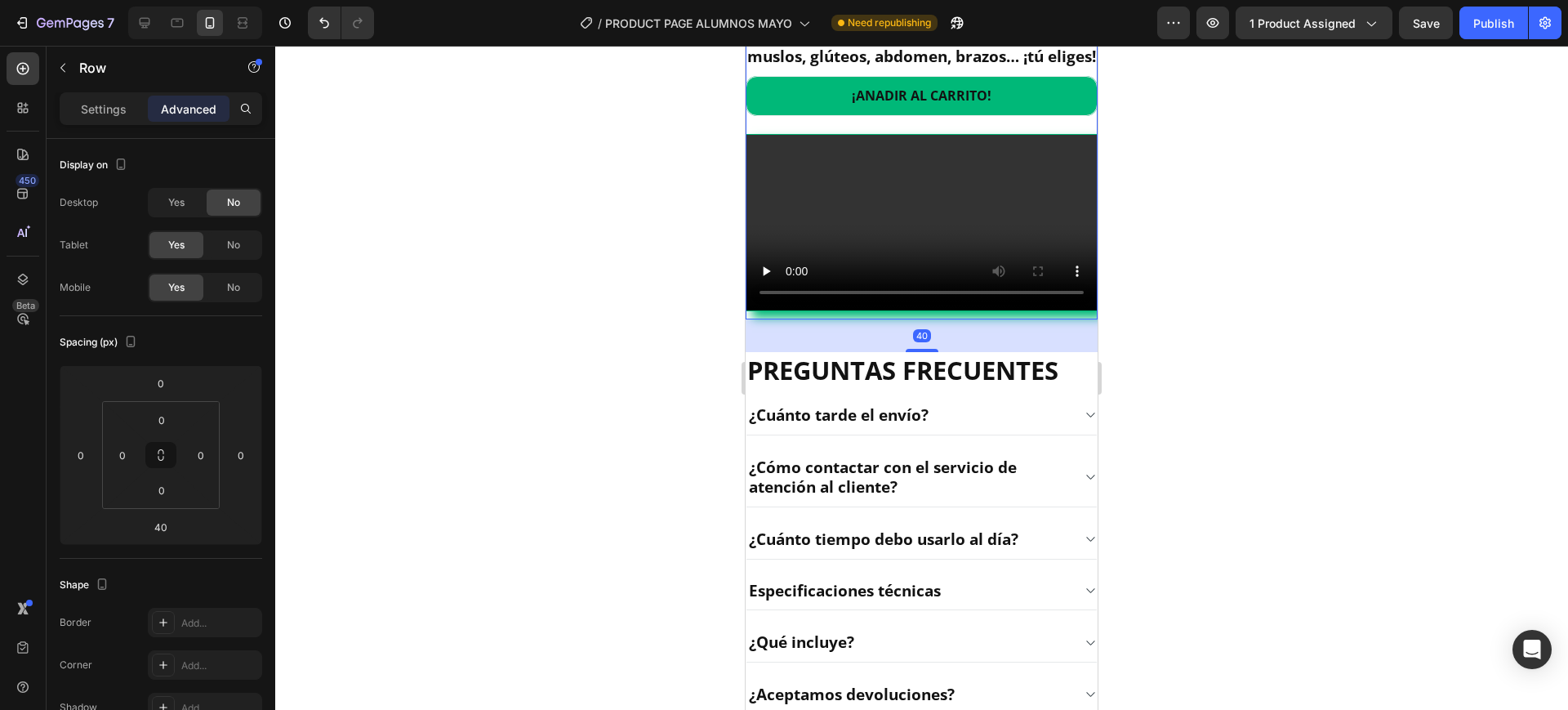
click at [924, 310] on video at bounding box center [922, 222] width 350 height 176
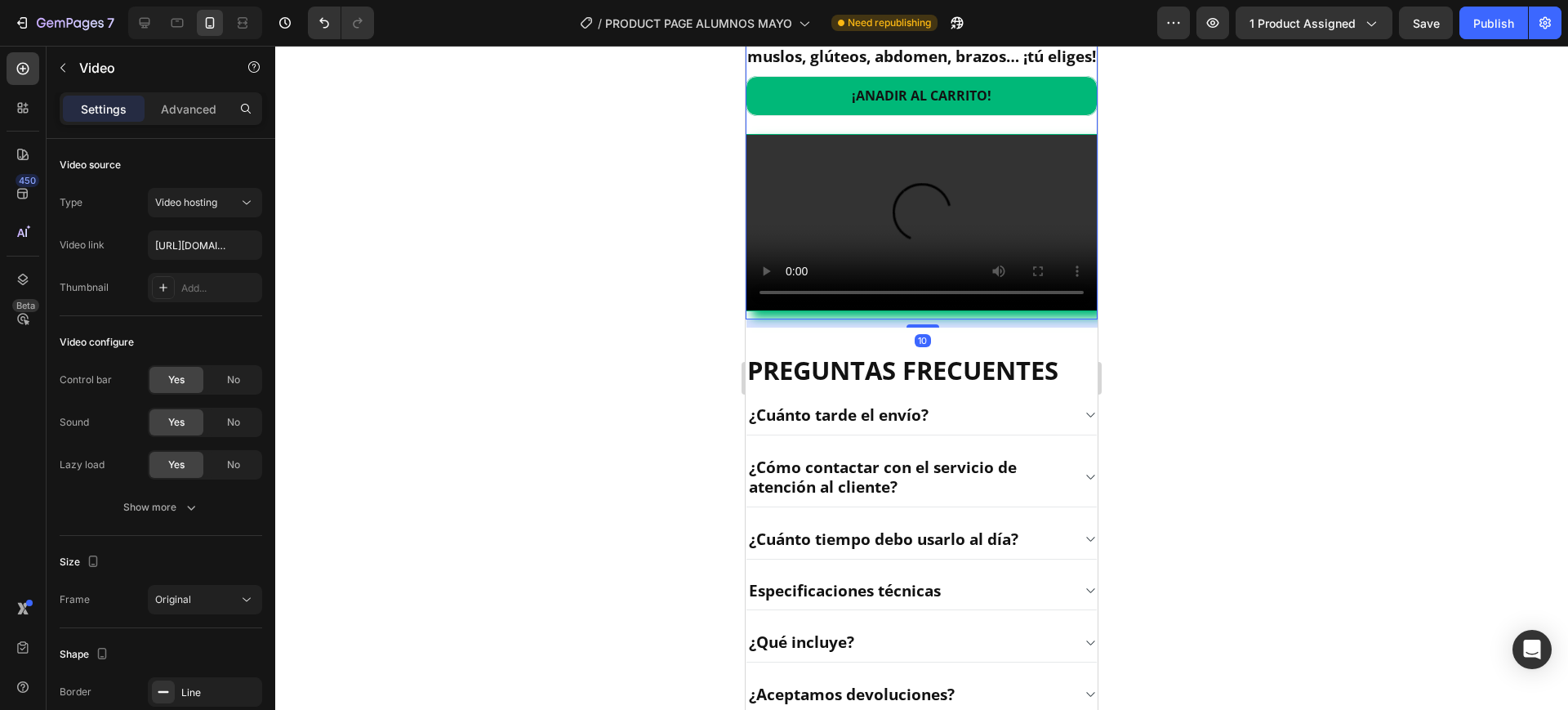
click at [905, 310] on video at bounding box center [922, 222] width 350 height 176
click at [884, 310] on video at bounding box center [922, 222] width 350 height 176
drag, startPoint x: 884, startPoint y: 374, endPoint x: 1630, endPoint y: 543, distance: 764.9
click at [884, 310] on video at bounding box center [922, 222] width 350 height 176
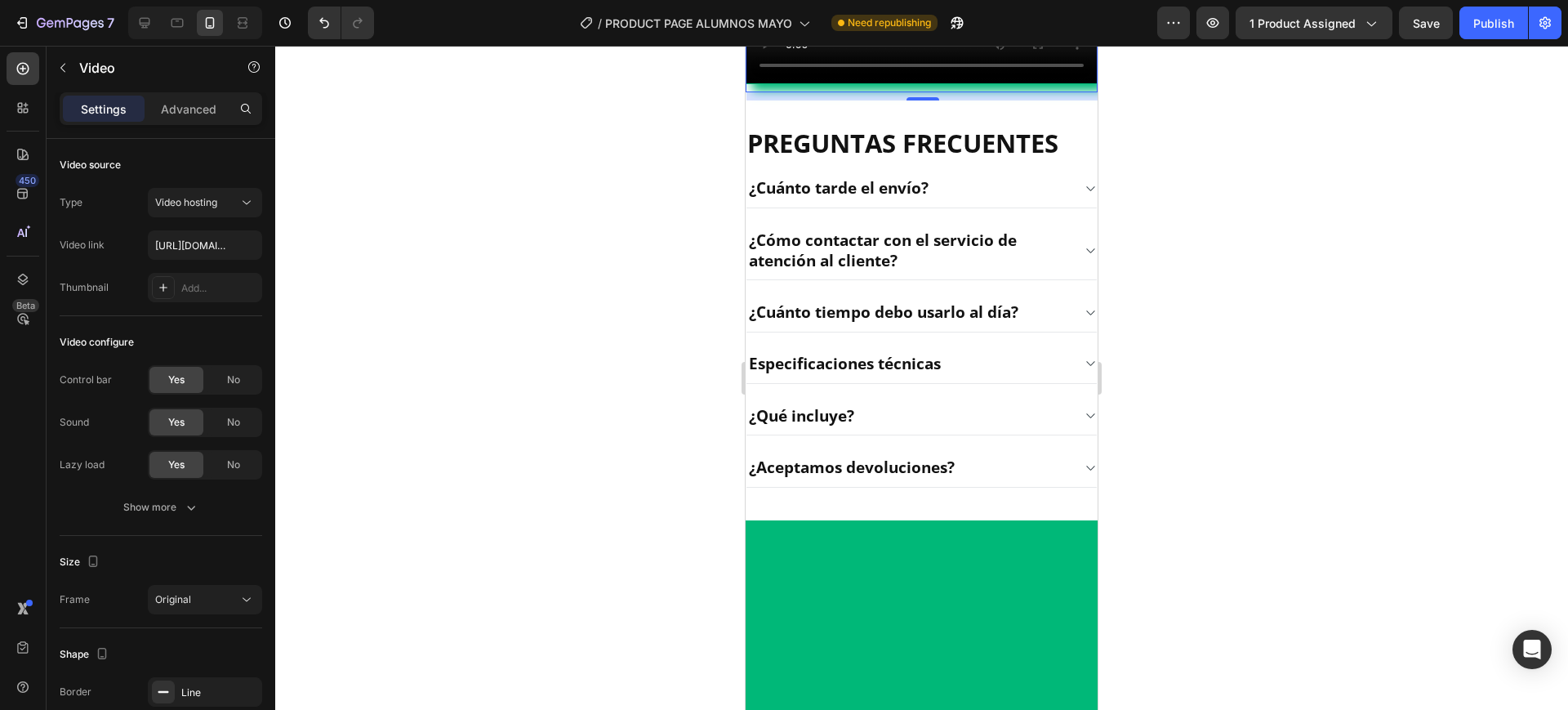
scroll to position [2411, 0]
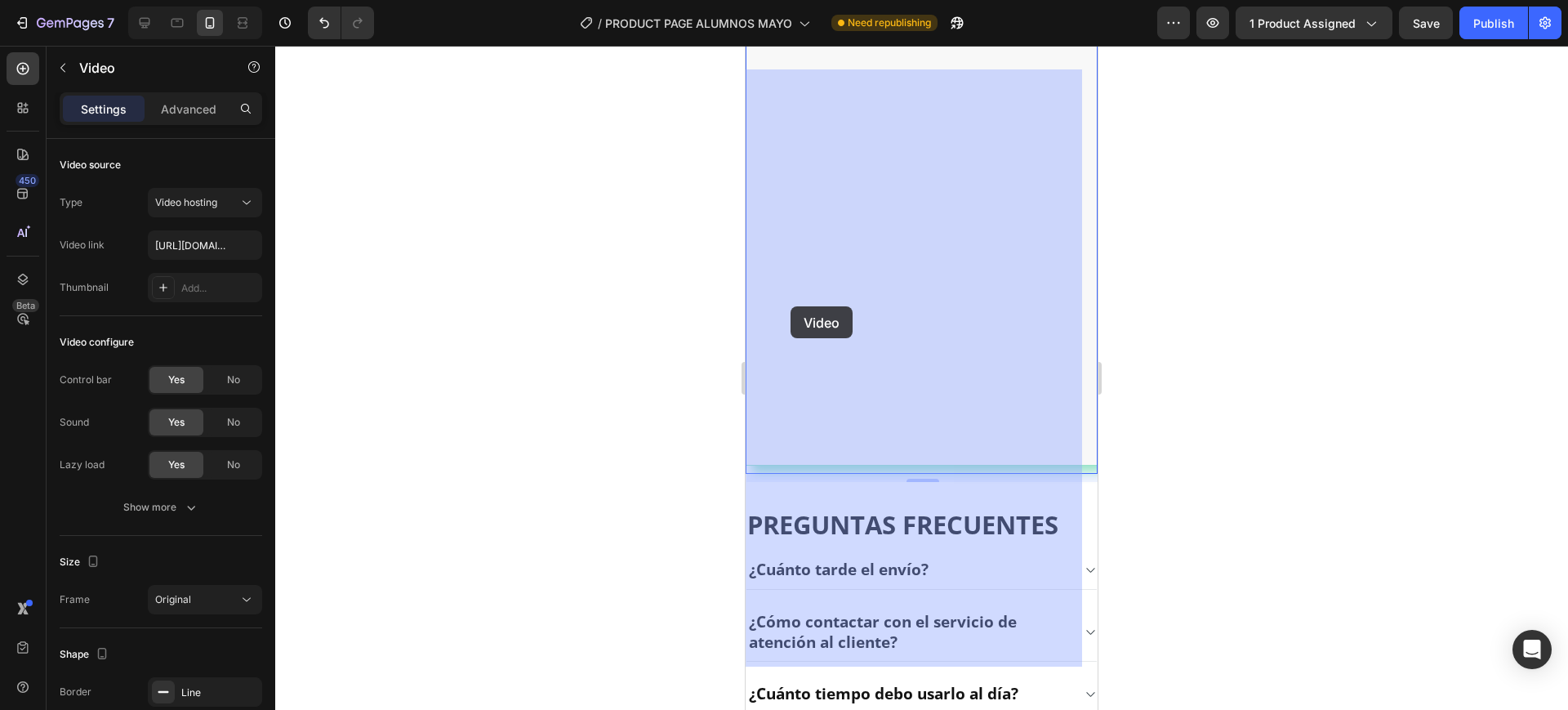
drag, startPoint x: 883, startPoint y: 351, endPoint x: 791, endPoint y: 307, distance: 102.0
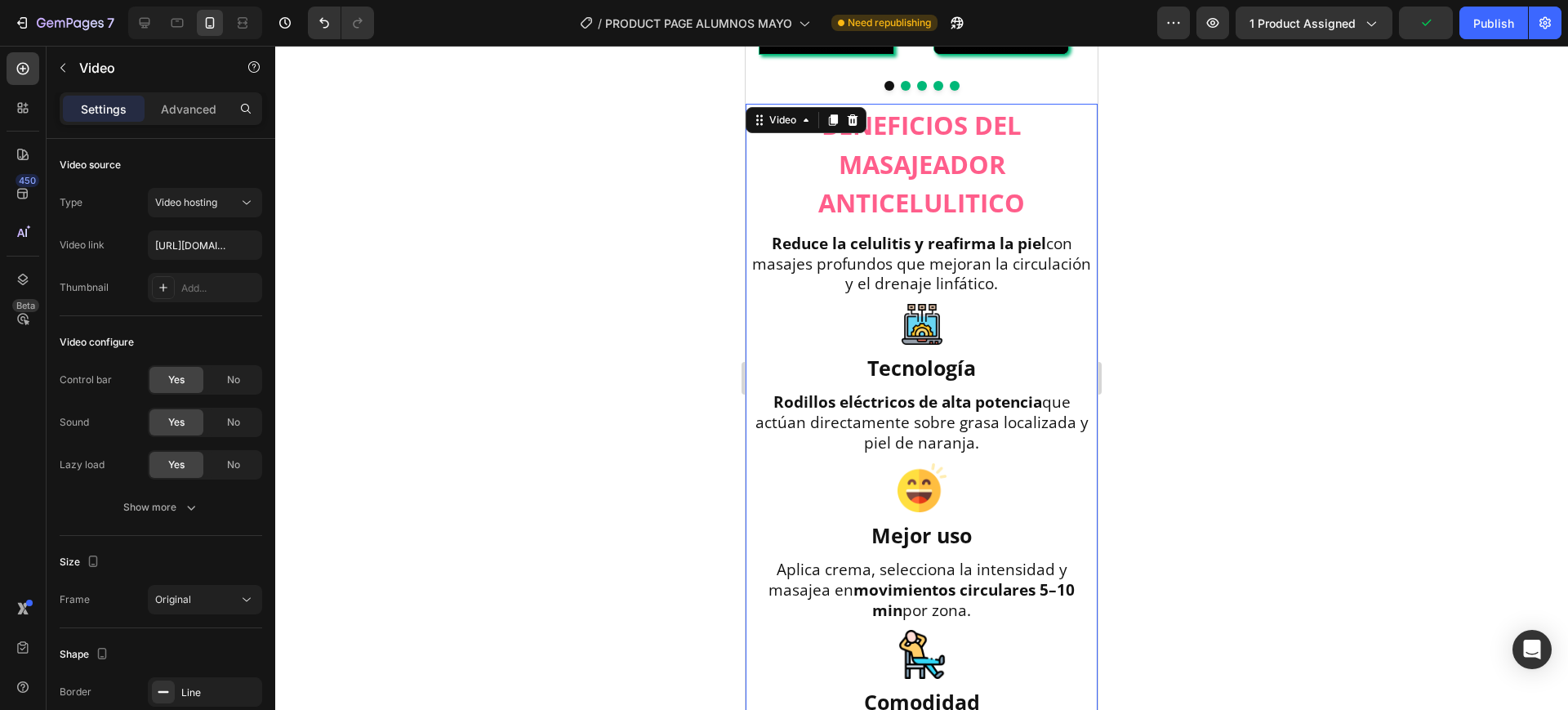
scroll to position [1287, 0]
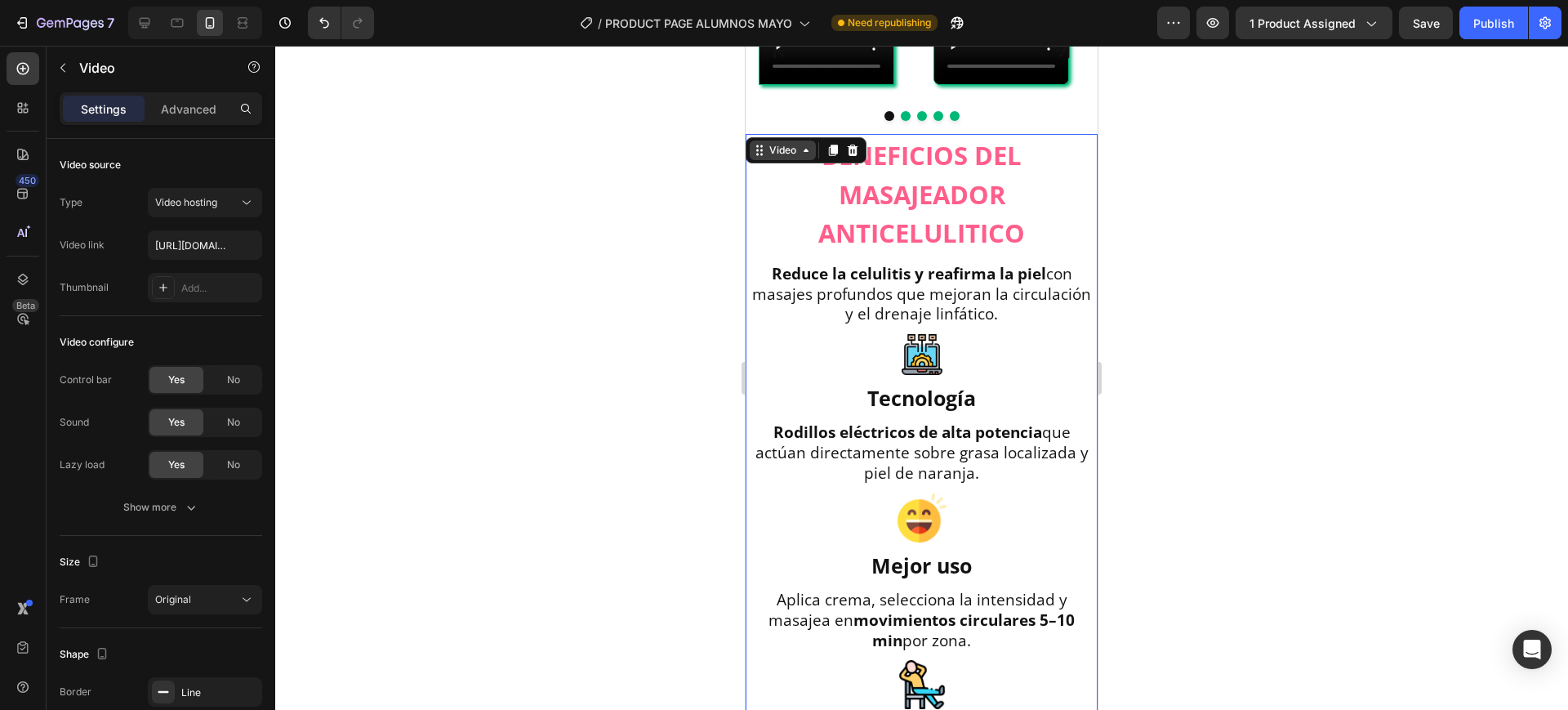
click at [792, 158] on div "Video" at bounding box center [784, 150] width 34 height 14
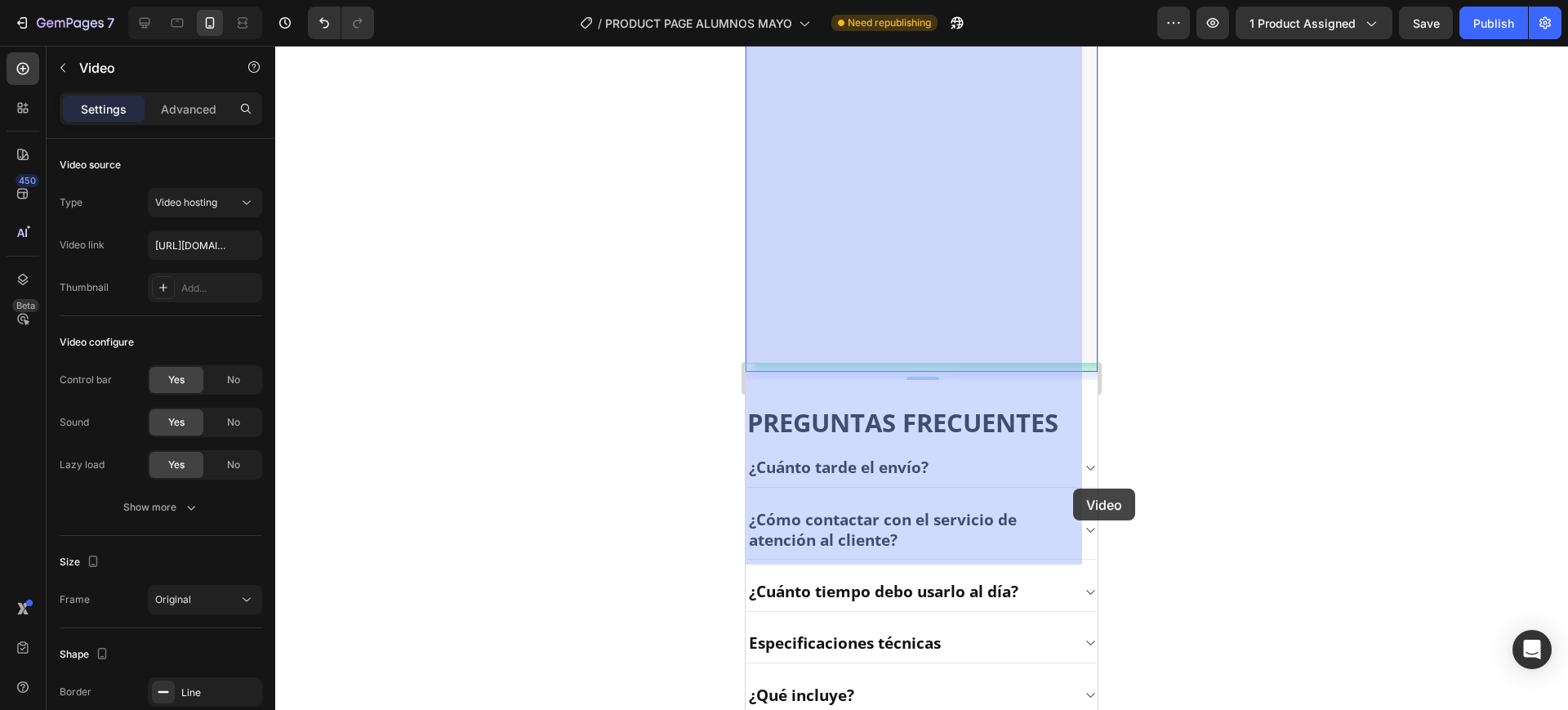
scroll to position [2718, 0]
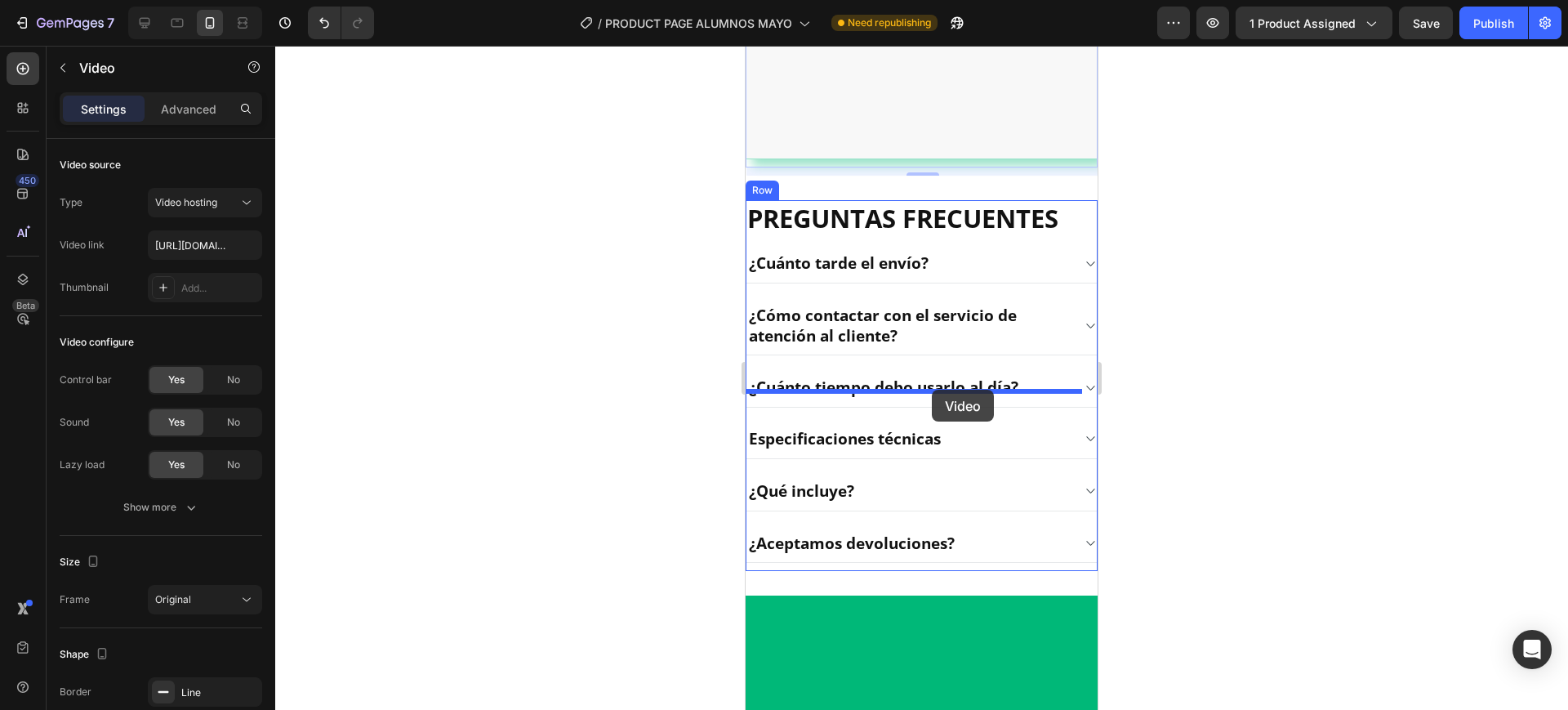
drag, startPoint x: 983, startPoint y: 447, endPoint x: 932, endPoint y: 390, distance: 76.5
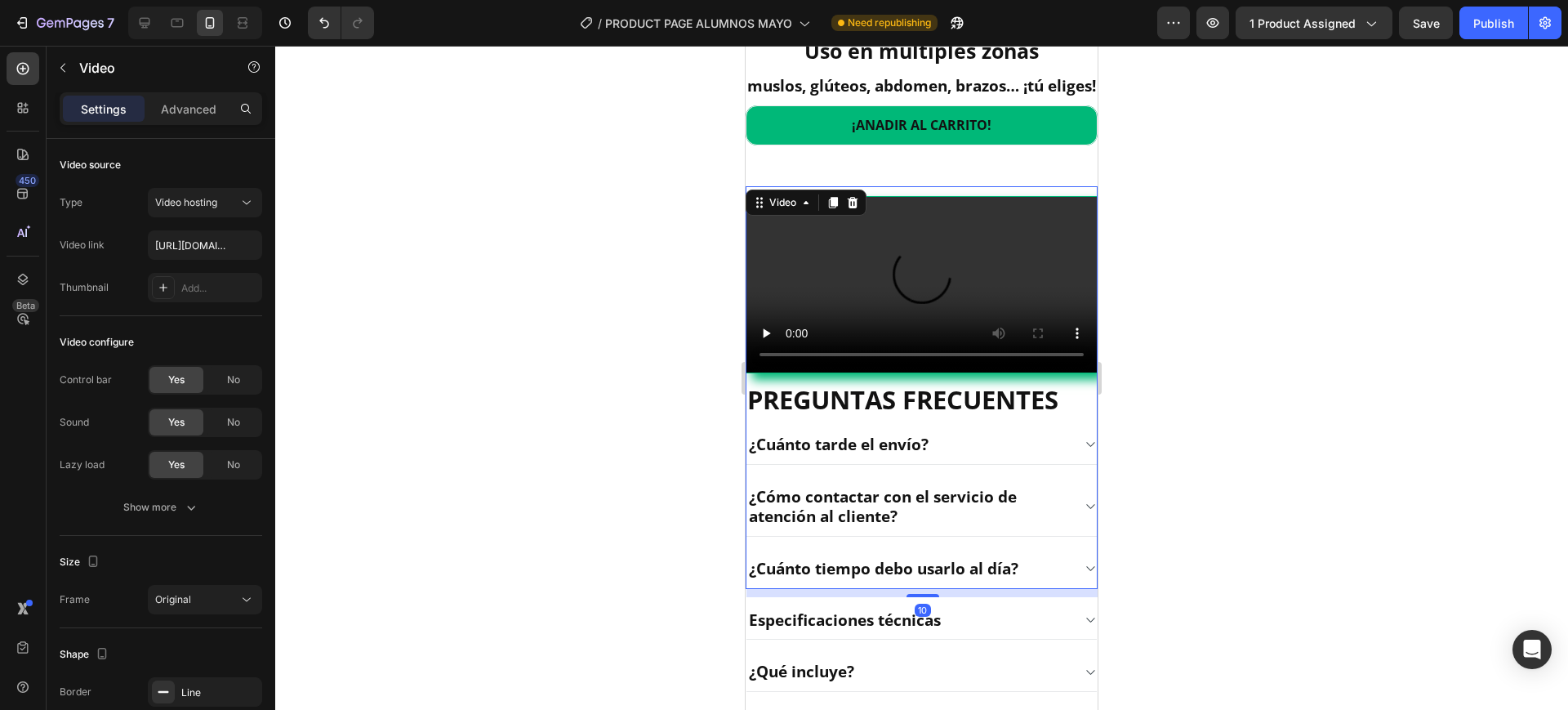
scroll to position [2105, 0]
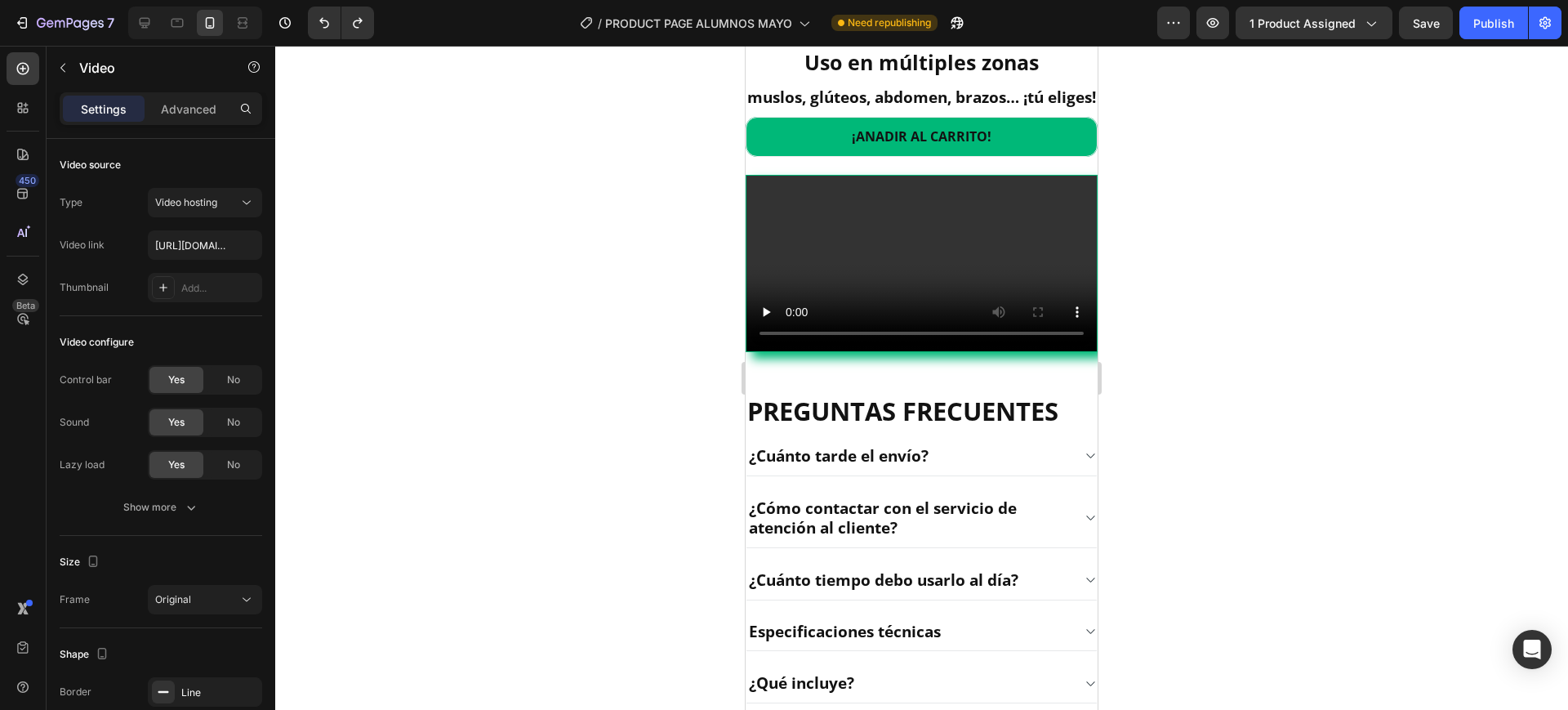
click at [924, 351] on video at bounding box center [922, 263] width 350 height 176
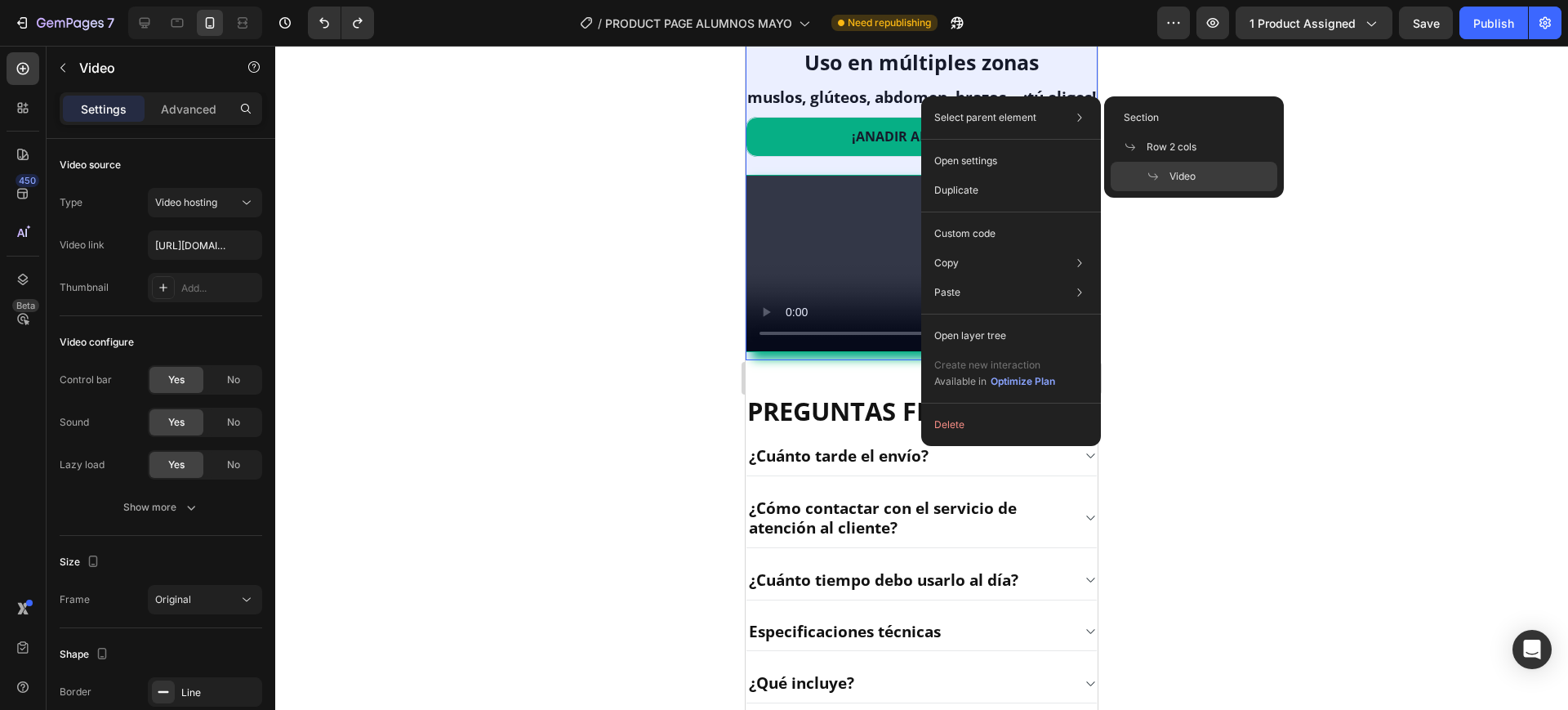
click at [1187, 167] on div "Video" at bounding box center [1194, 176] width 167 height 29
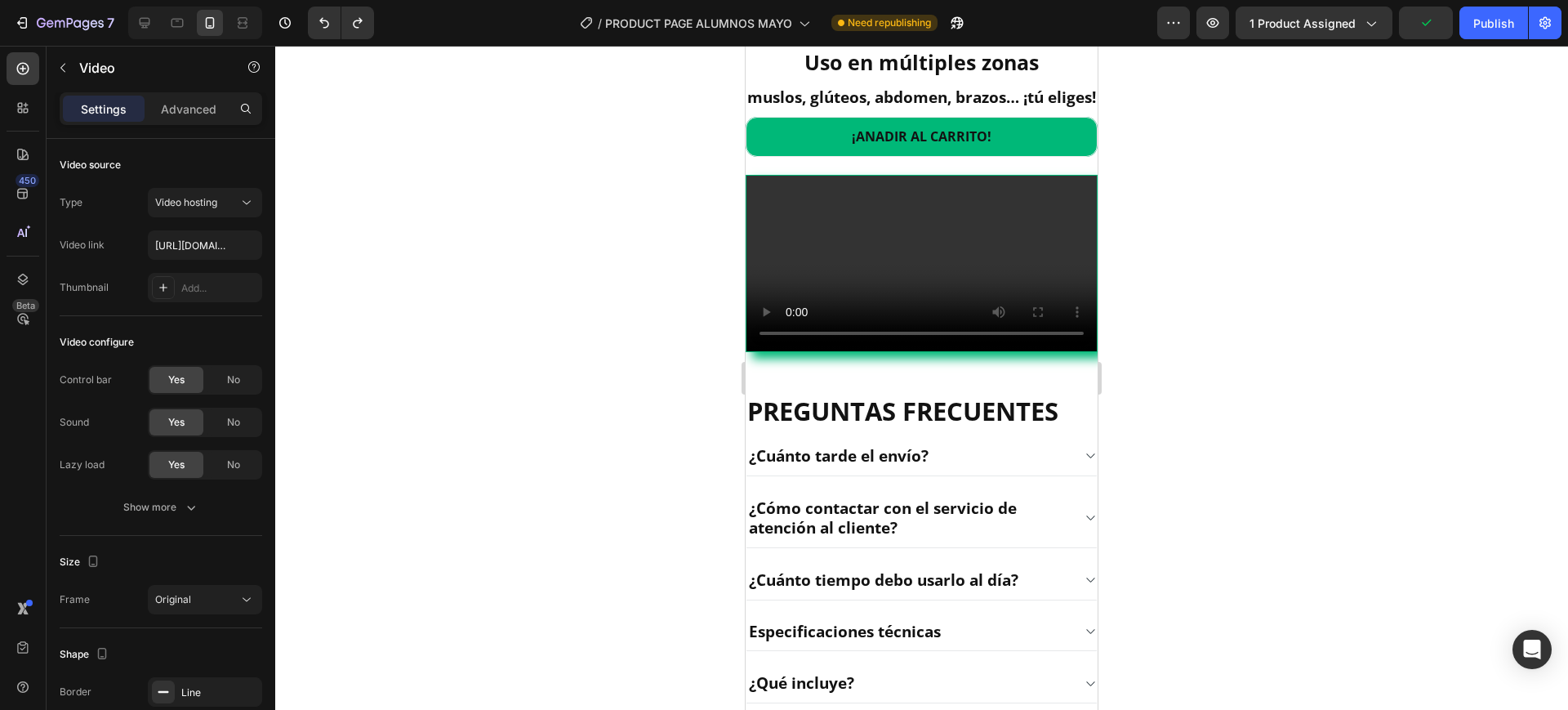
click at [942, 351] on video at bounding box center [922, 263] width 350 height 176
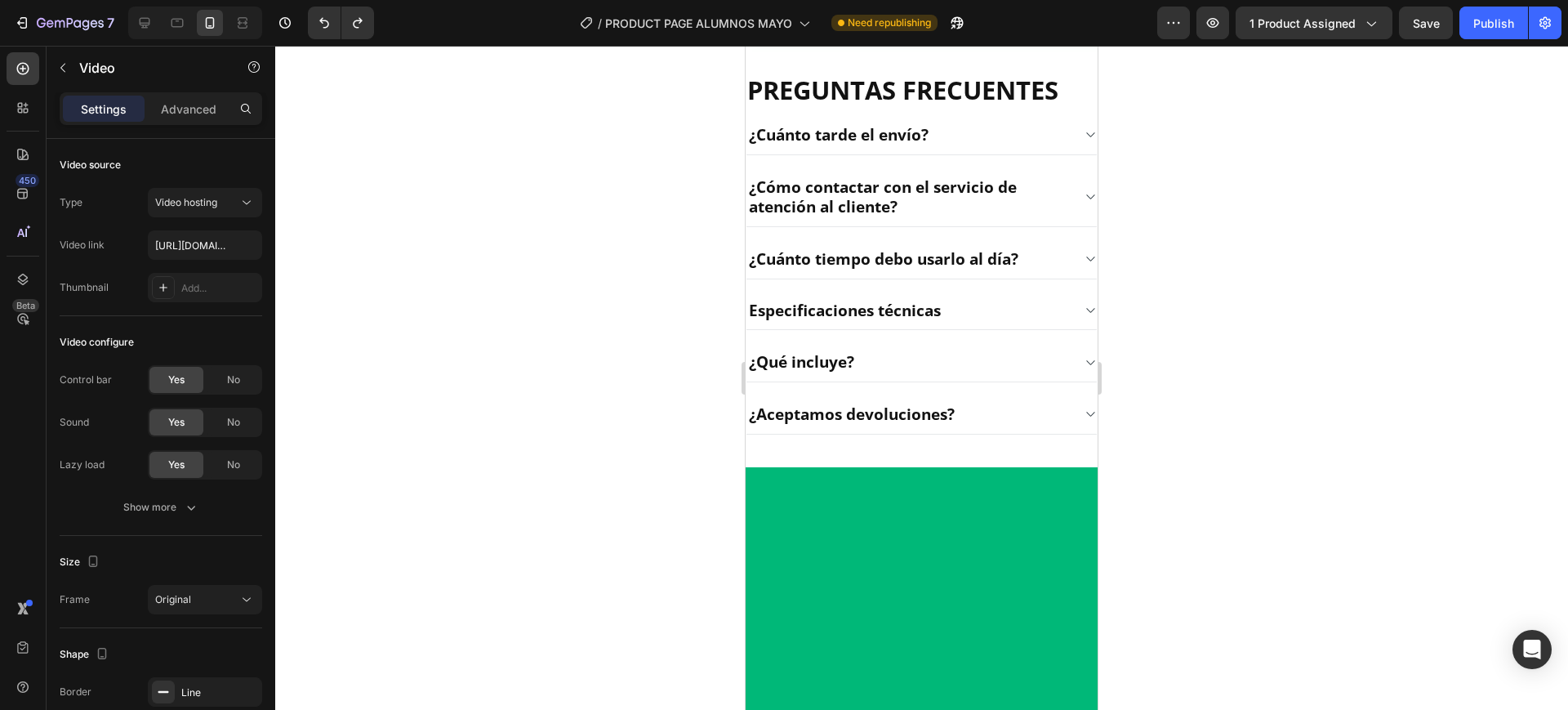
scroll to position [2514, 0]
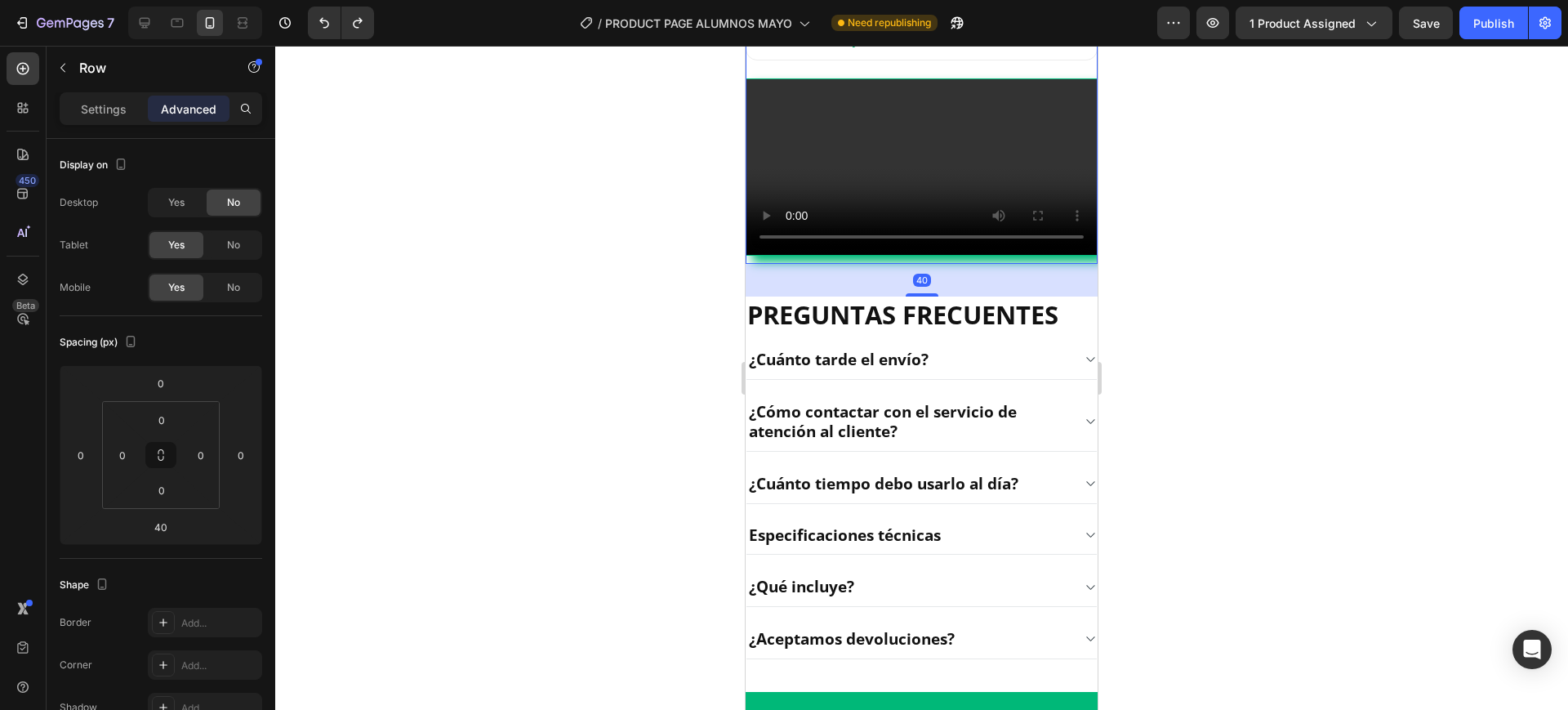
scroll to position [2002, 0]
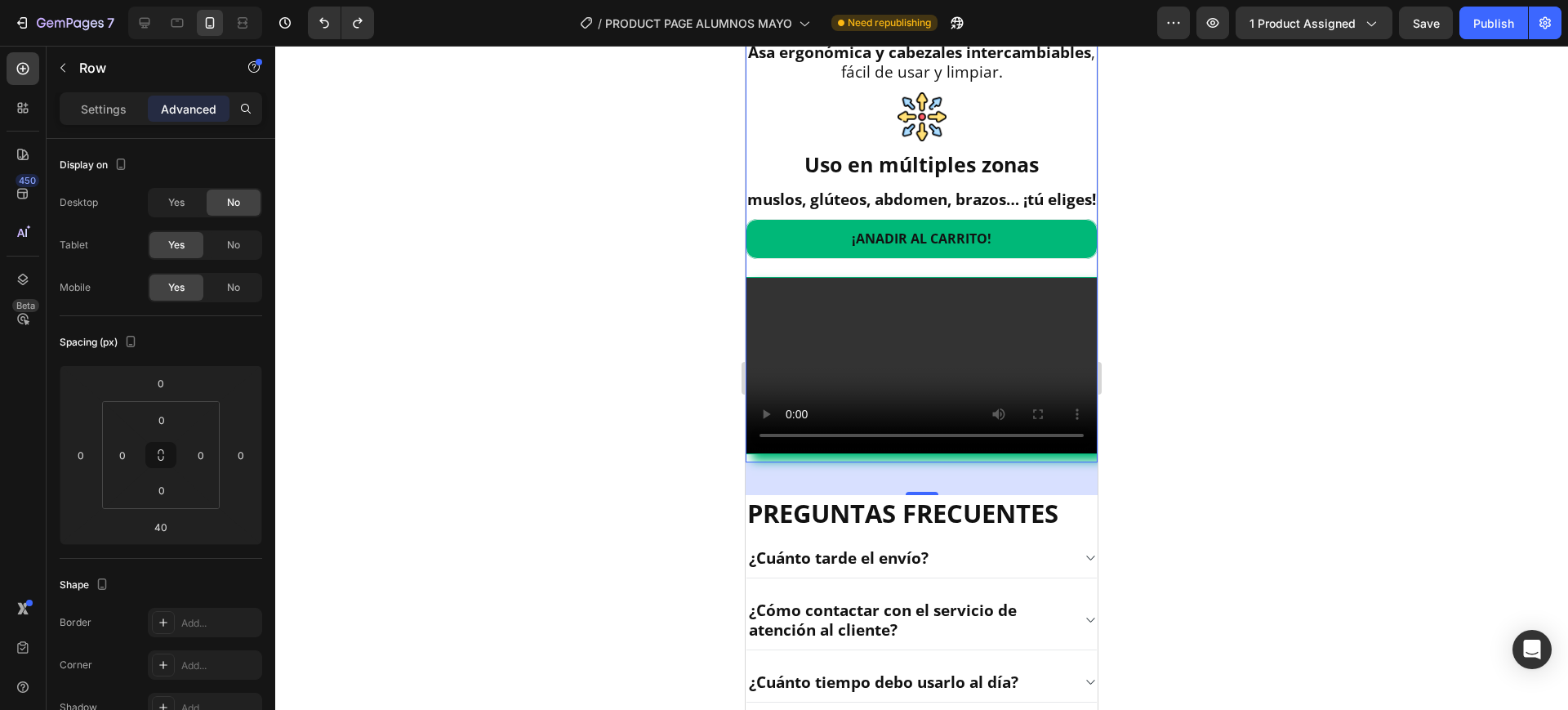
click at [928, 454] on video at bounding box center [922, 366] width 350 height 176
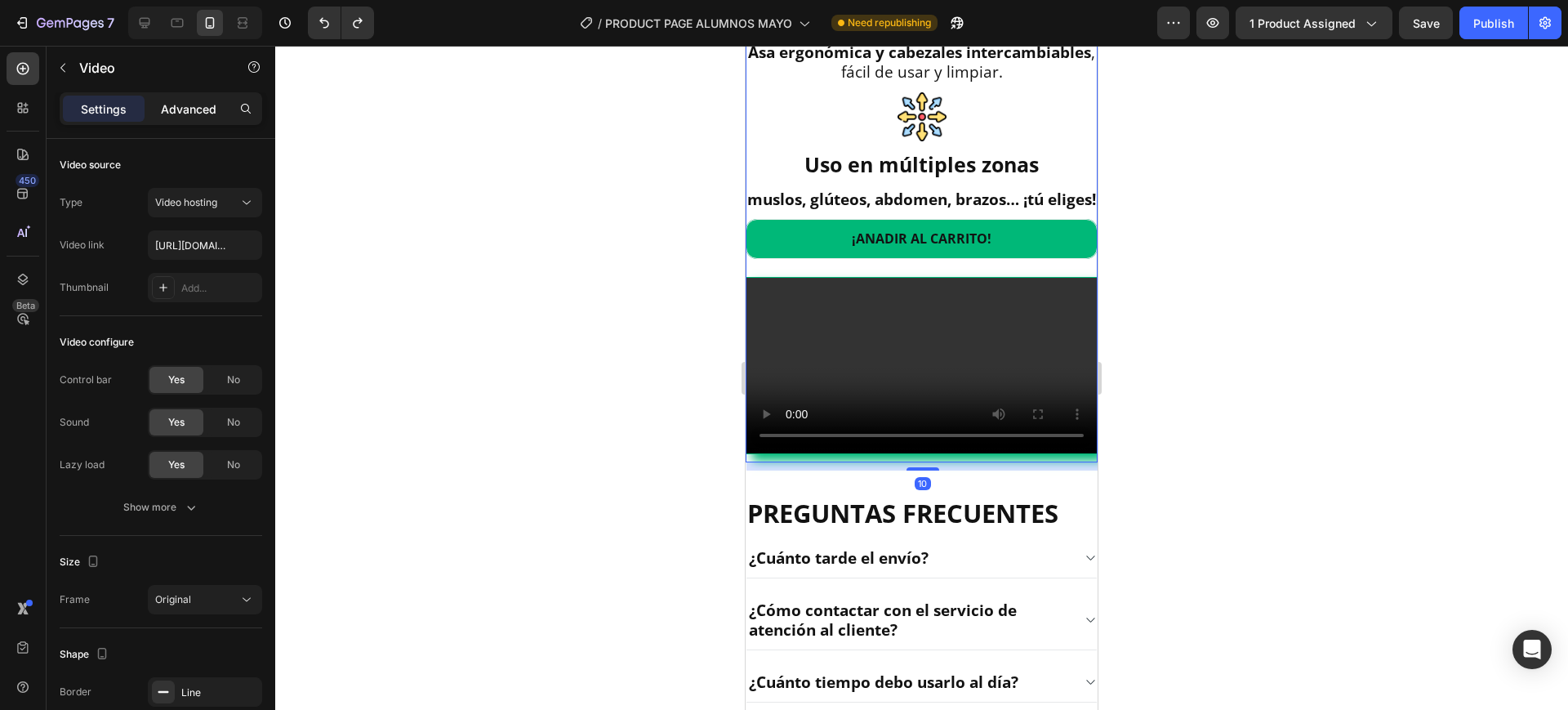
click at [174, 111] on p "Advanced" at bounding box center [189, 109] width 55 height 17
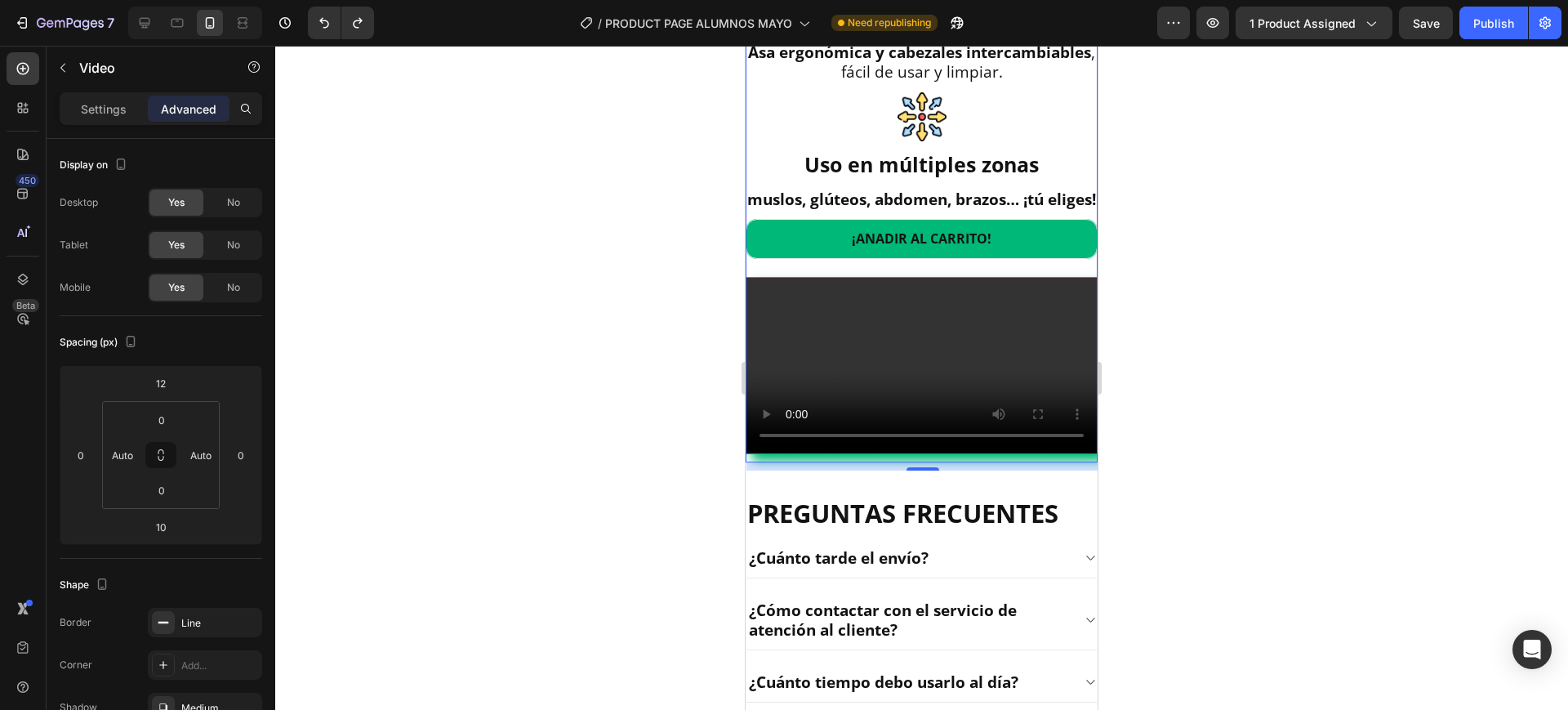
click at [870, 454] on video at bounding box center [922, 366] width 350 height 176
click at [997, 454] on video at bounding box center [922, 366] width 350 height 176
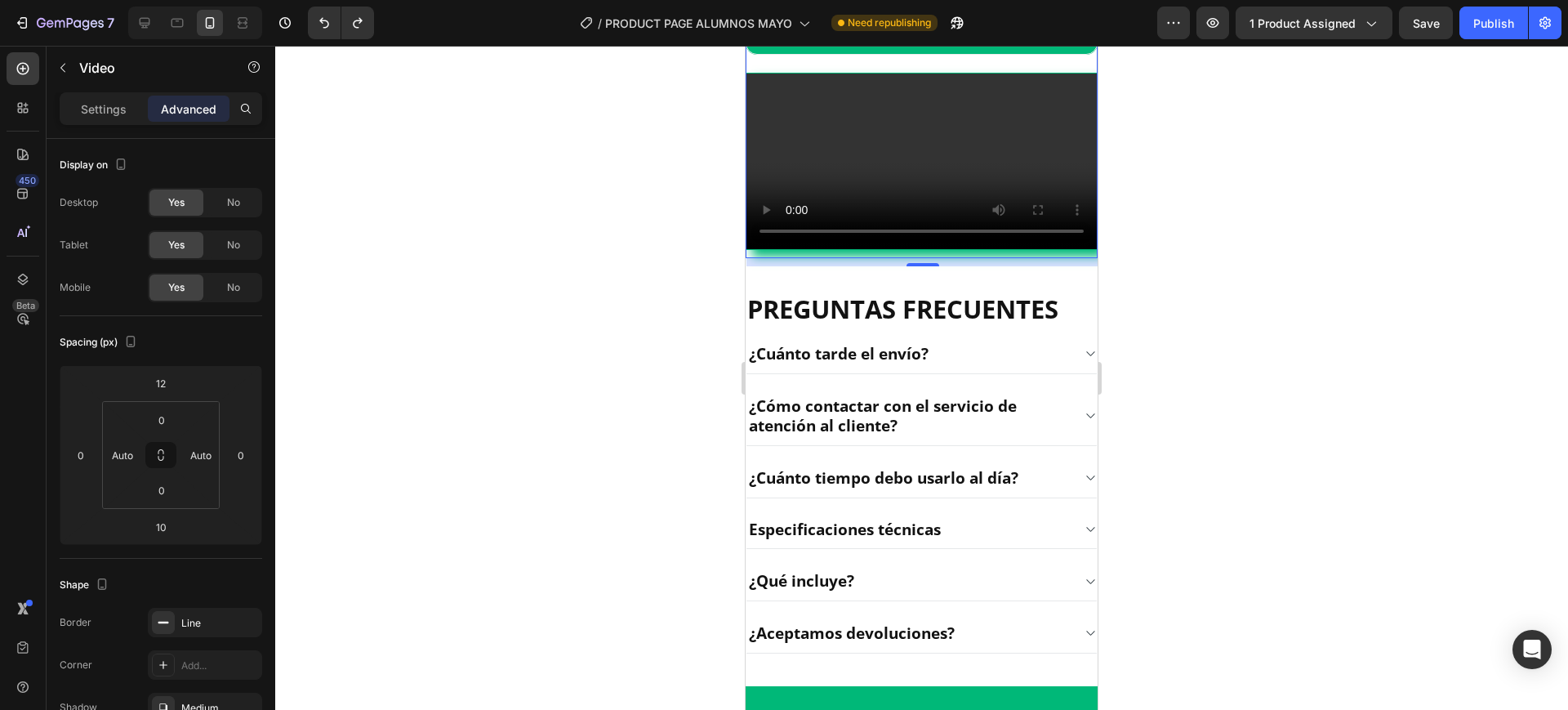
click at [910, 249] on video at bounding box center [922, 161] width 350 height 176
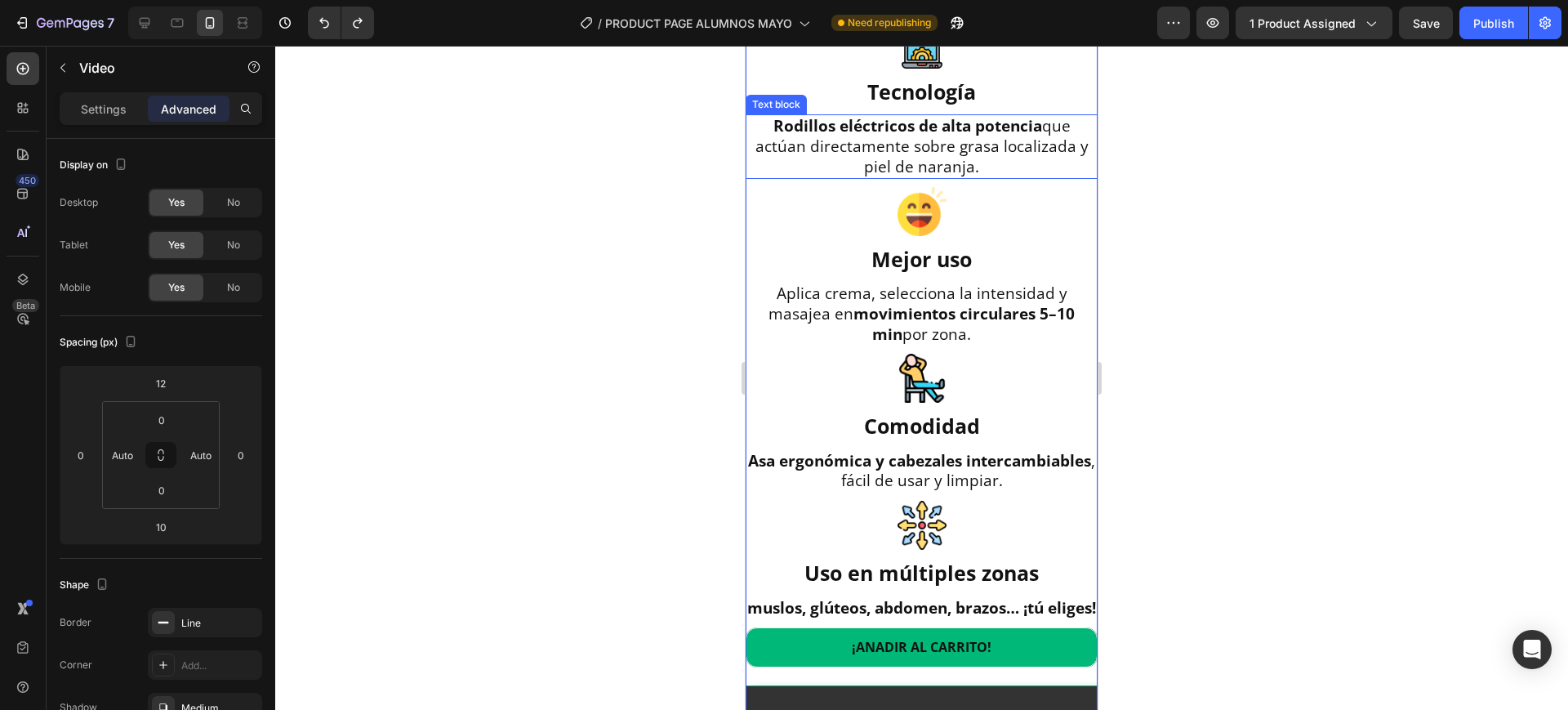
scroll to position [1798, 0]
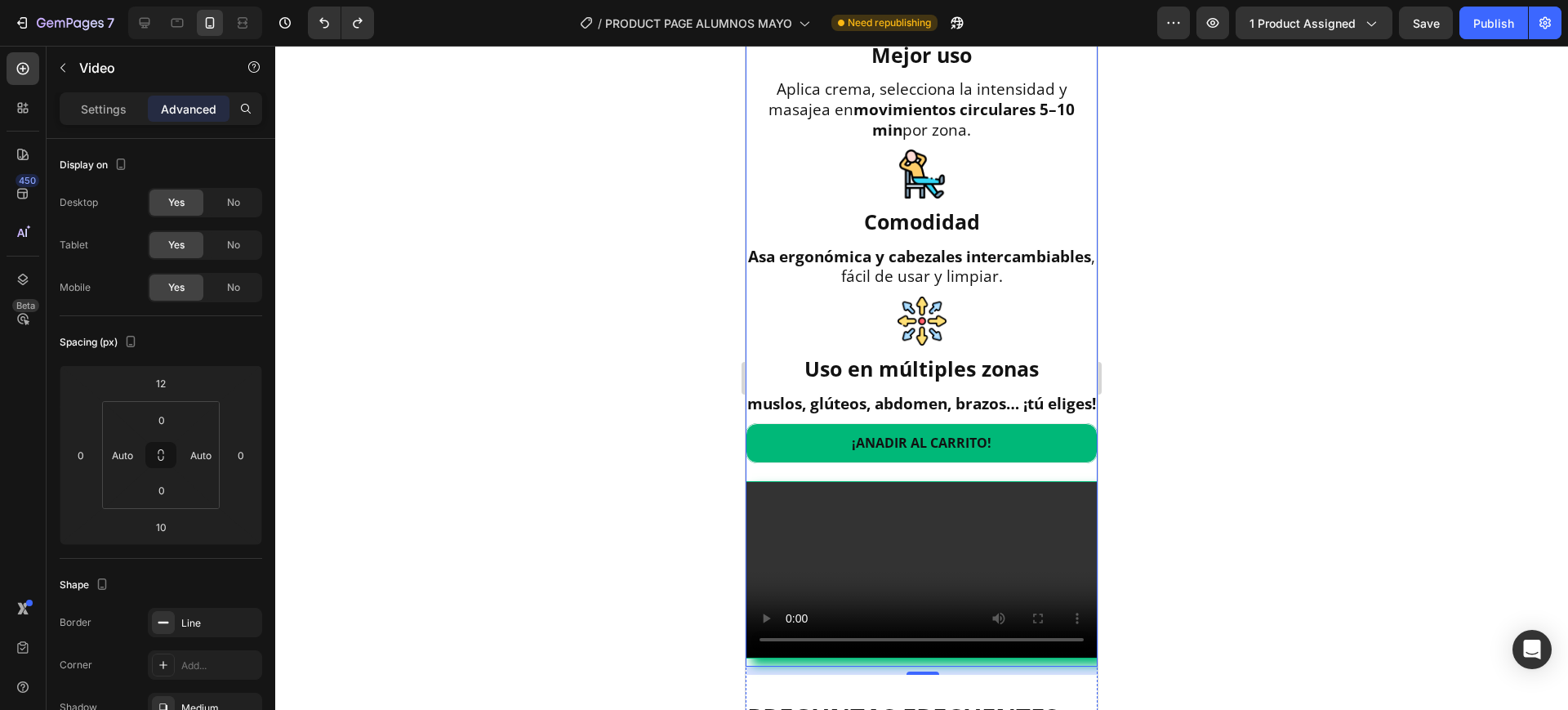
click at [944, 472] on div "¡ANADIR AL CARRITO! Button" at bounding box center [922, 448] width 352 height 48
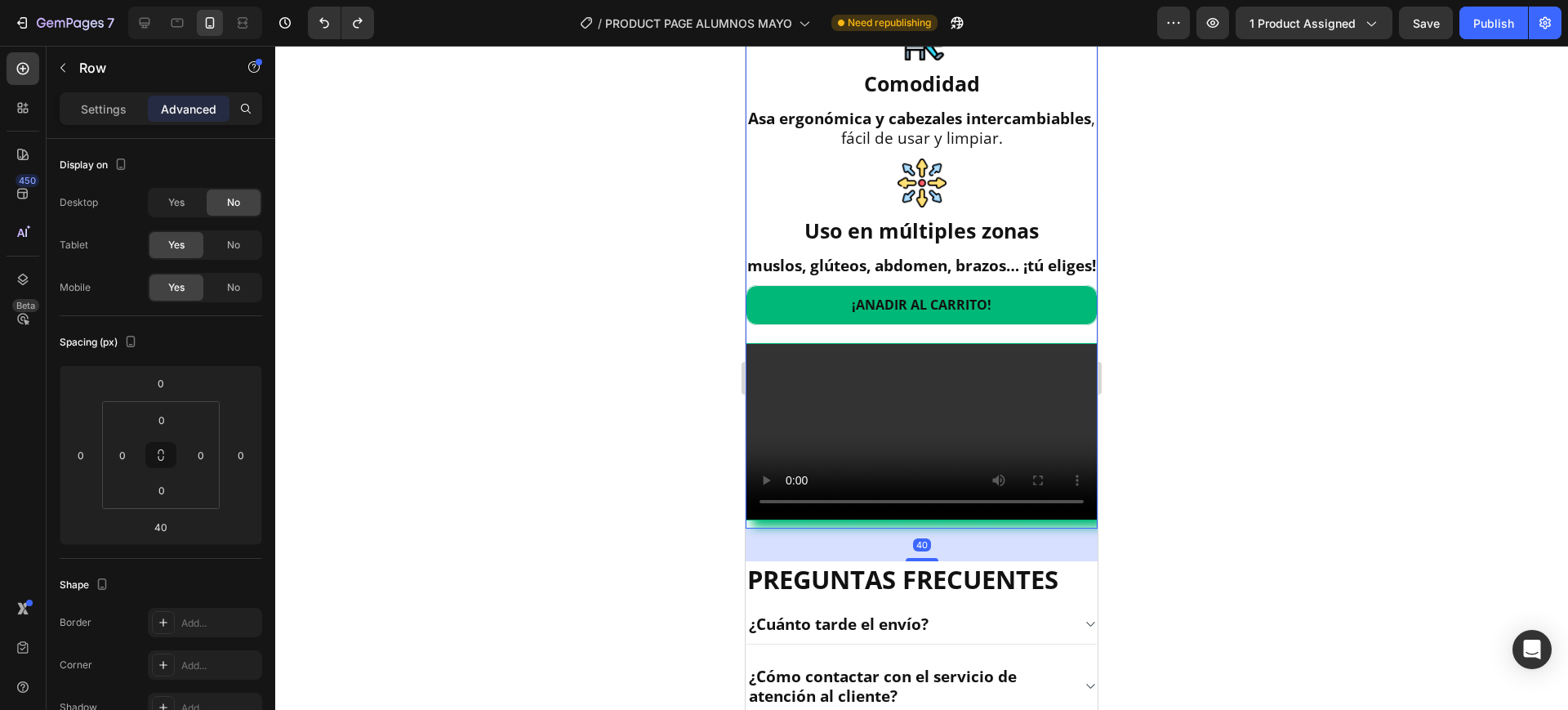
scroll to position [2105, 0]
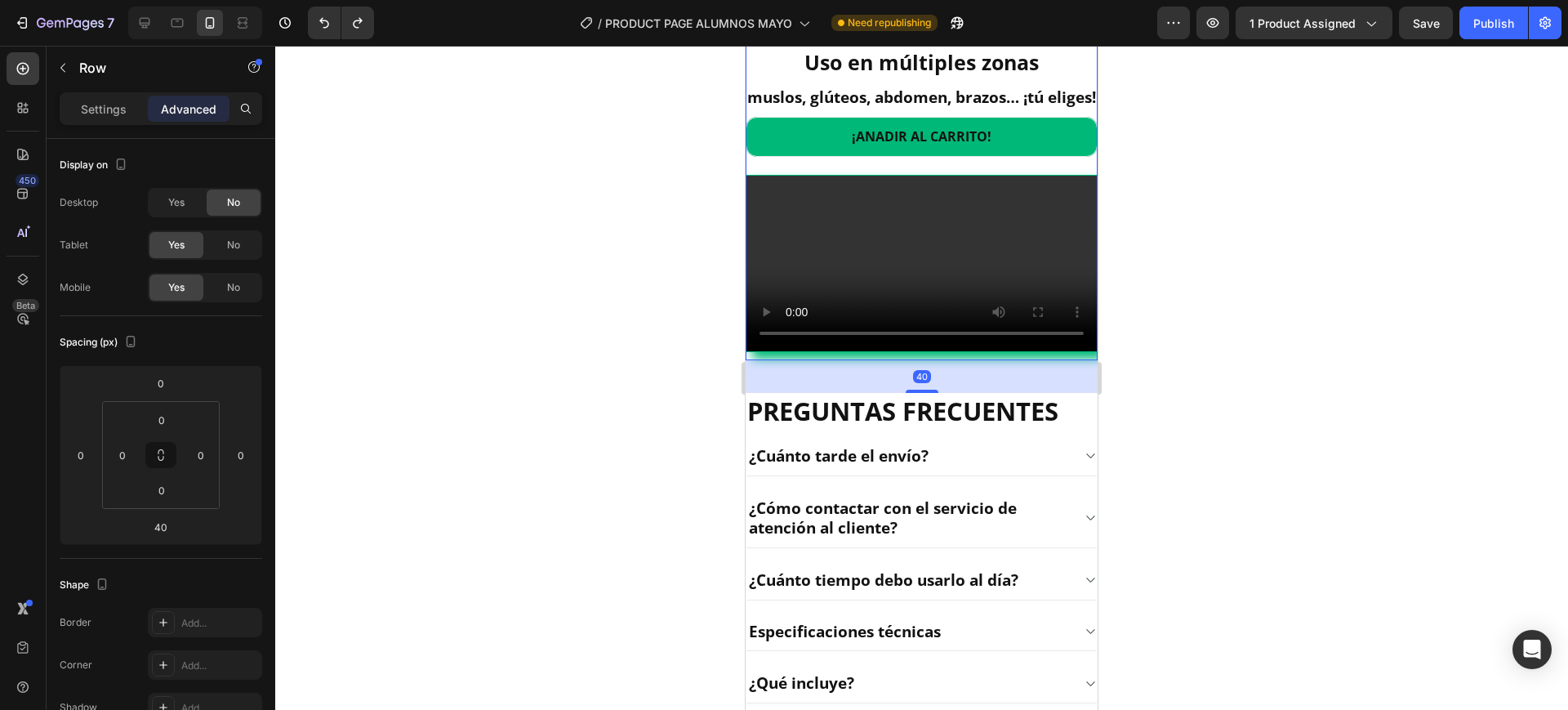
click at [880, 351] on video at bounding box center [922, 263] width 350 height 176
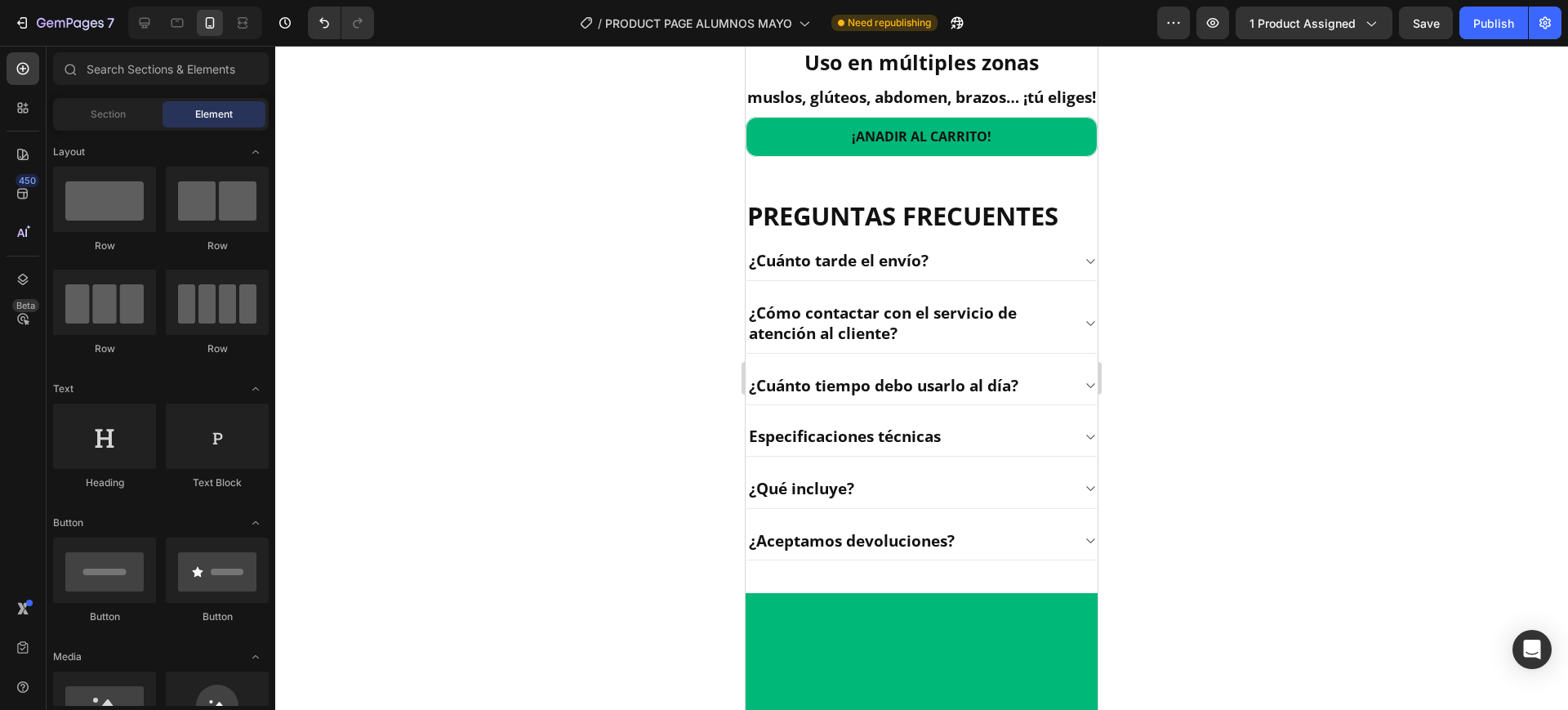
scroll to position [204, 0]
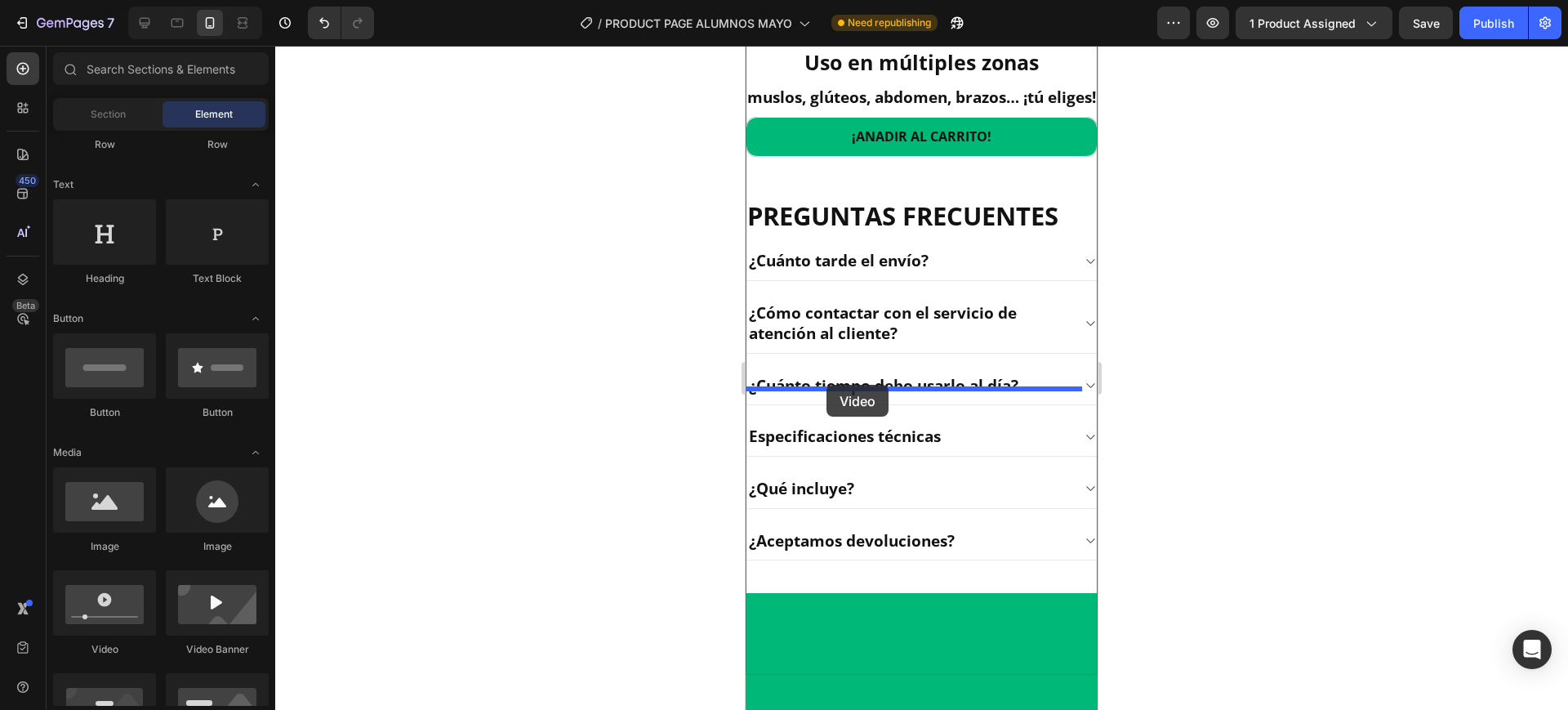
drag, startPoint x: 870, startPoint y: 661, endPoint x: 826, endPoint y: 385, distance: 279.5
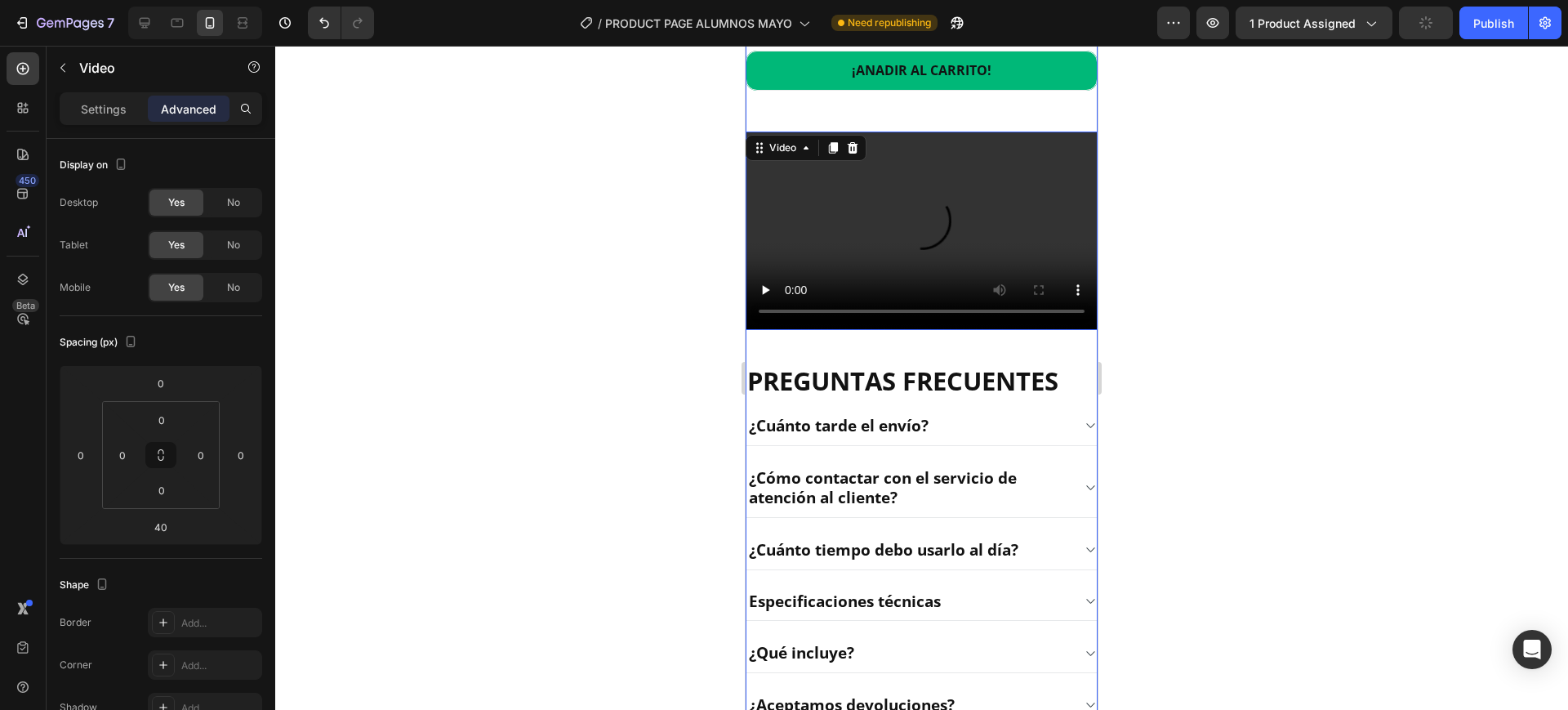
scroll to position [2207, 0]
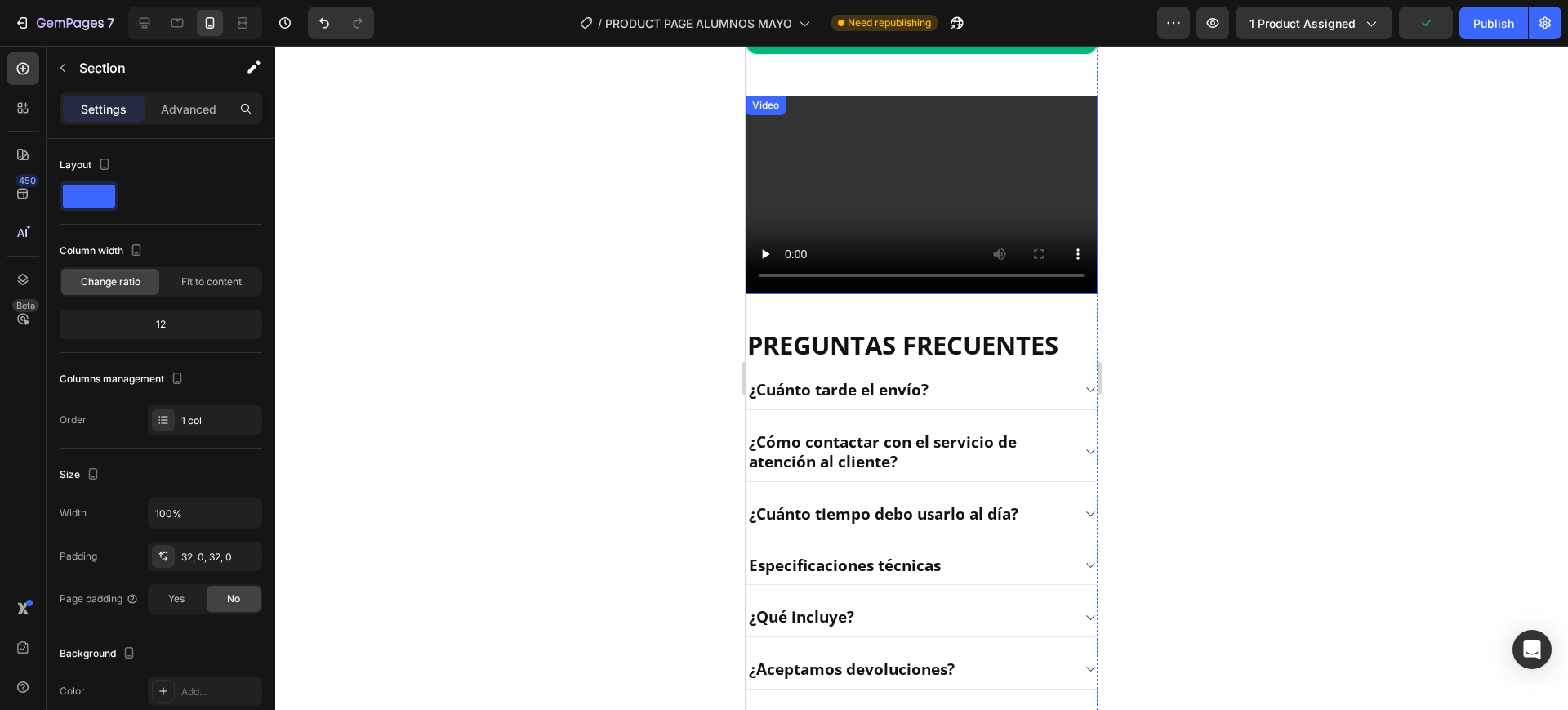
click at [865, 293] on video at bounding box center [922, 194] width 352 height 198
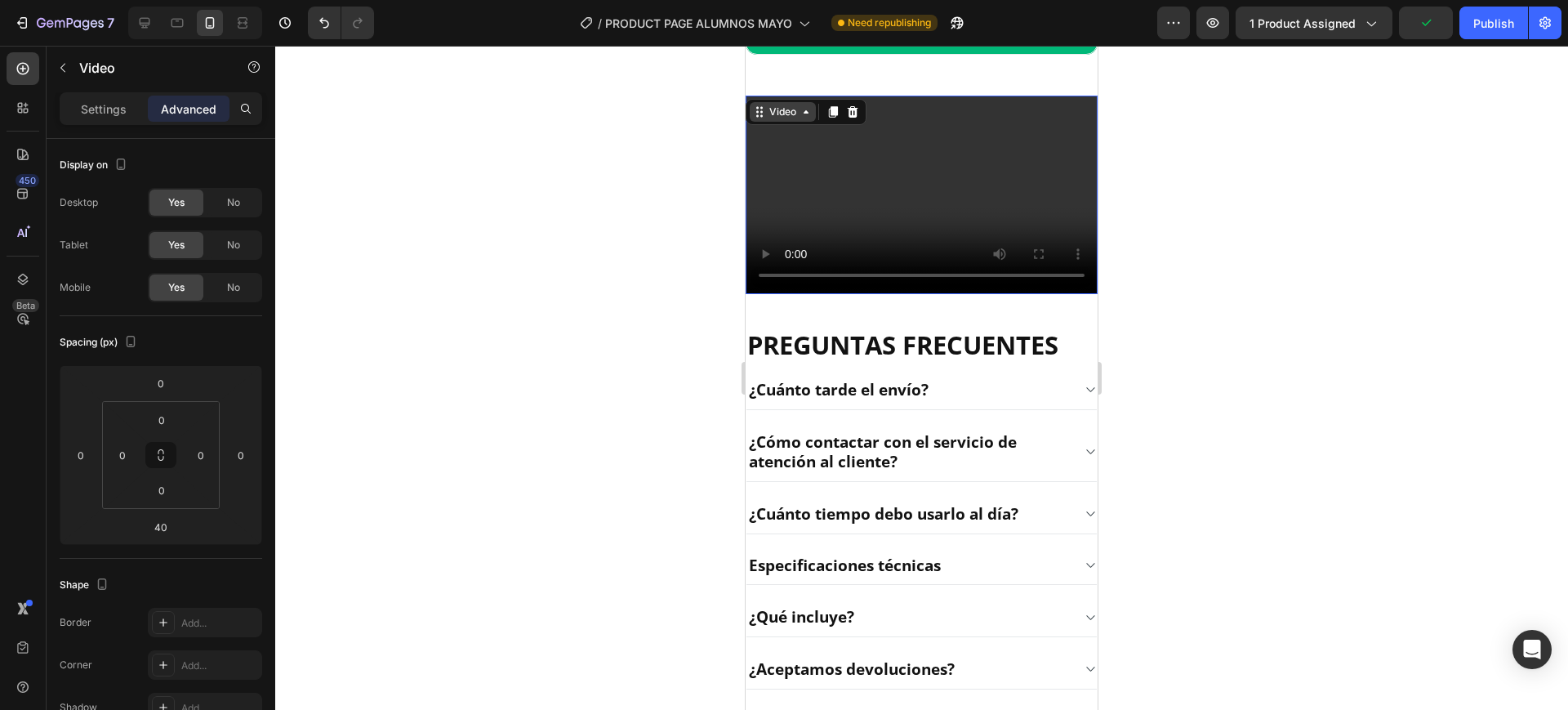
click at [794, 120] on div "Video" at bounding box center [784, 111] width 34 height 14
click at [1186, 297] on div at bounding box center [922, 377] width 1293 height 665
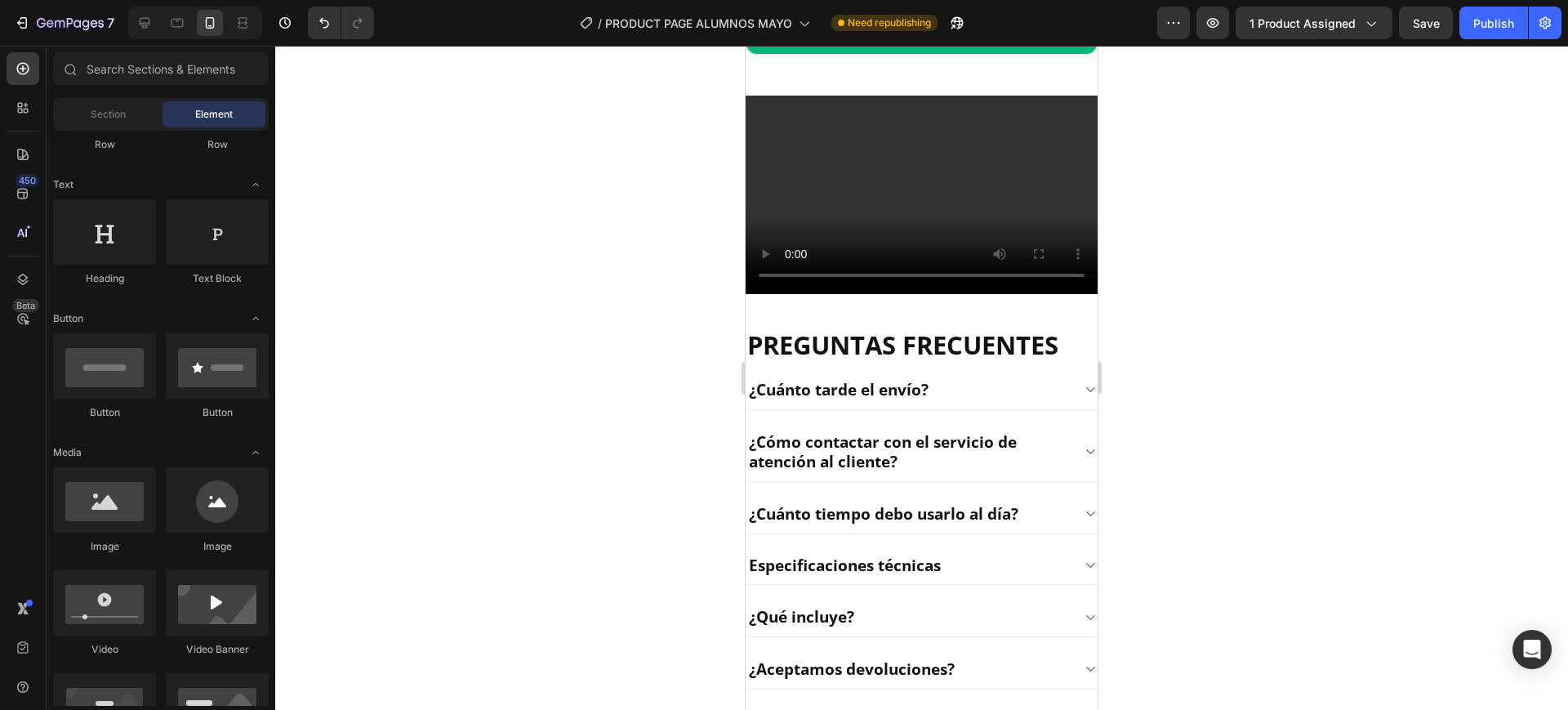
click at [874, 293] on video at bounding box center [922, 194] width 352 height 198
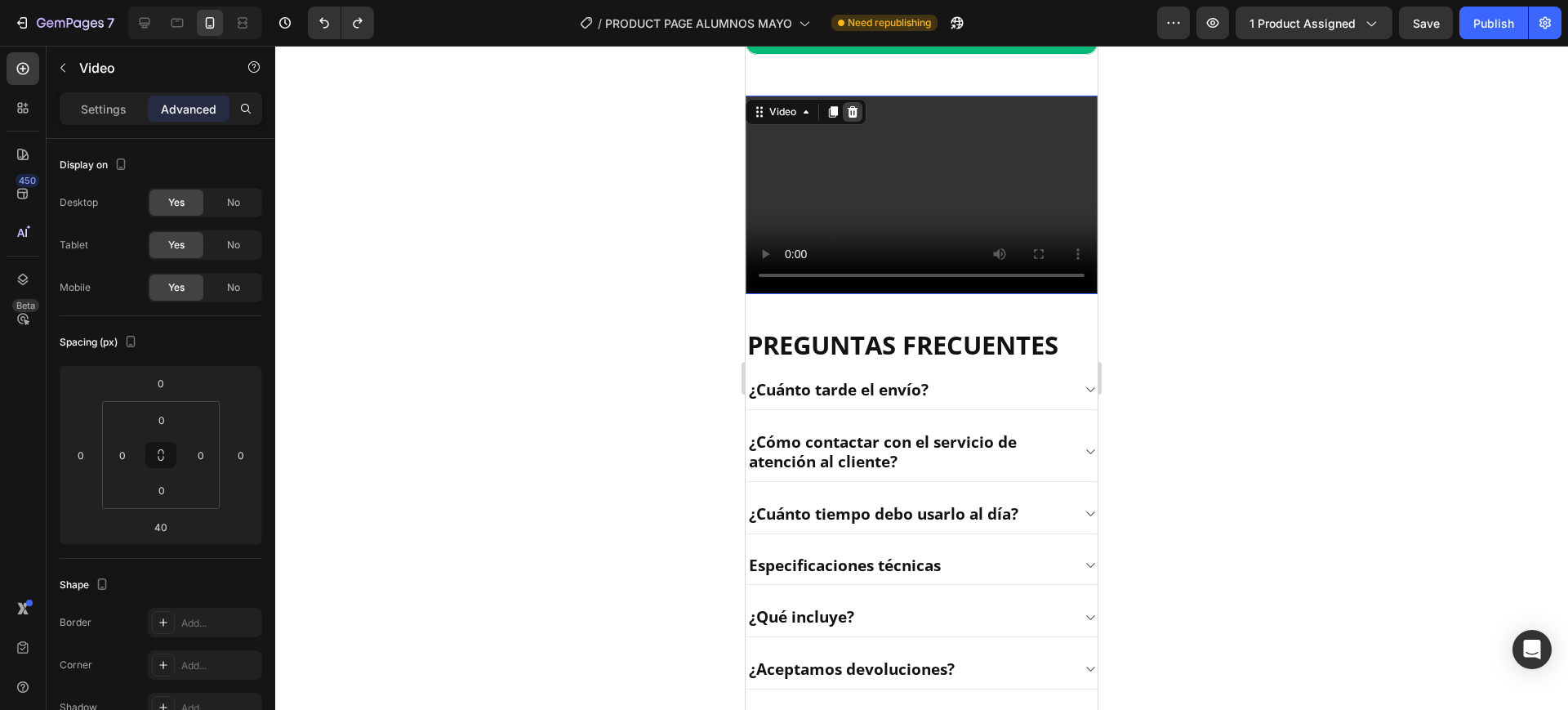
click at [852, 119] on icon at bounding box center [852, 111] width 13 height 13
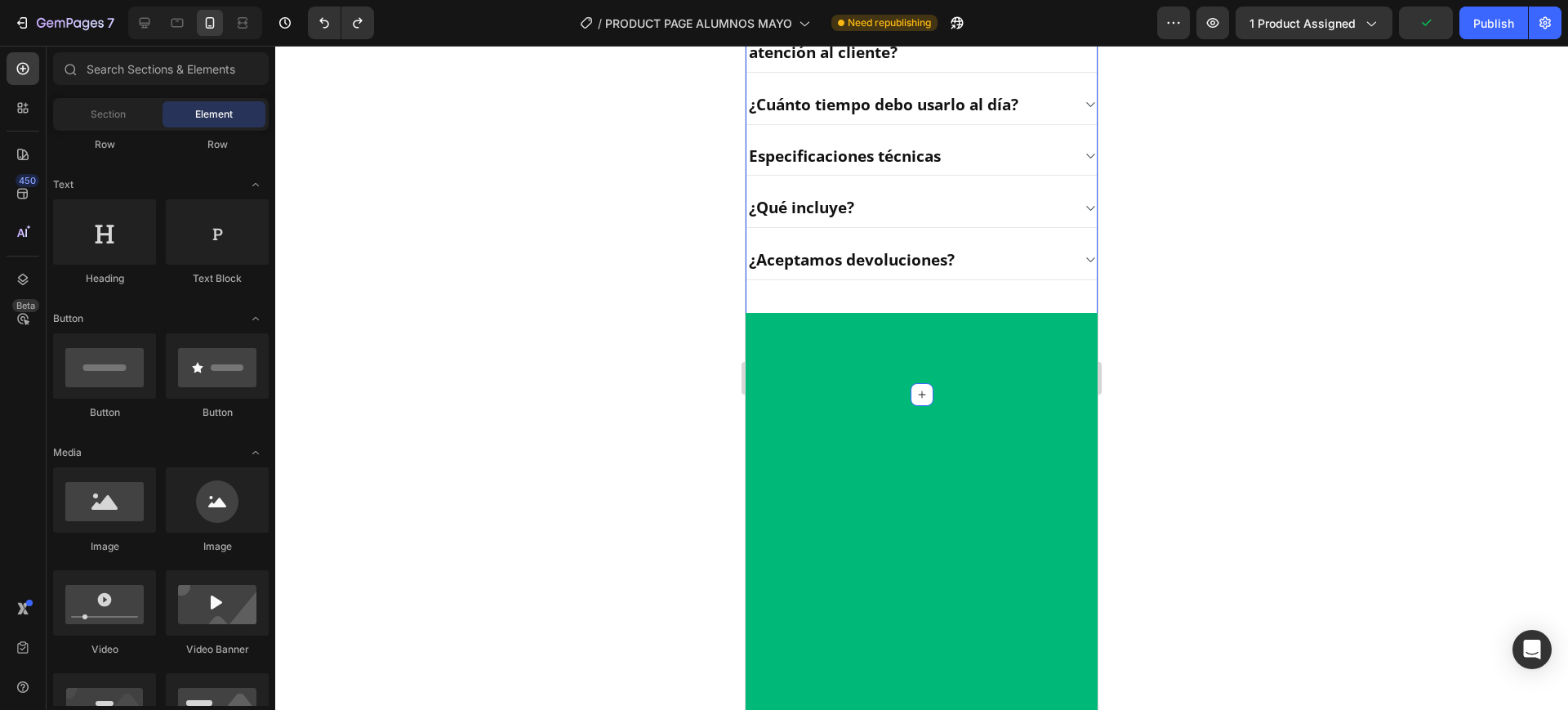
scroll to position [2615, 0]
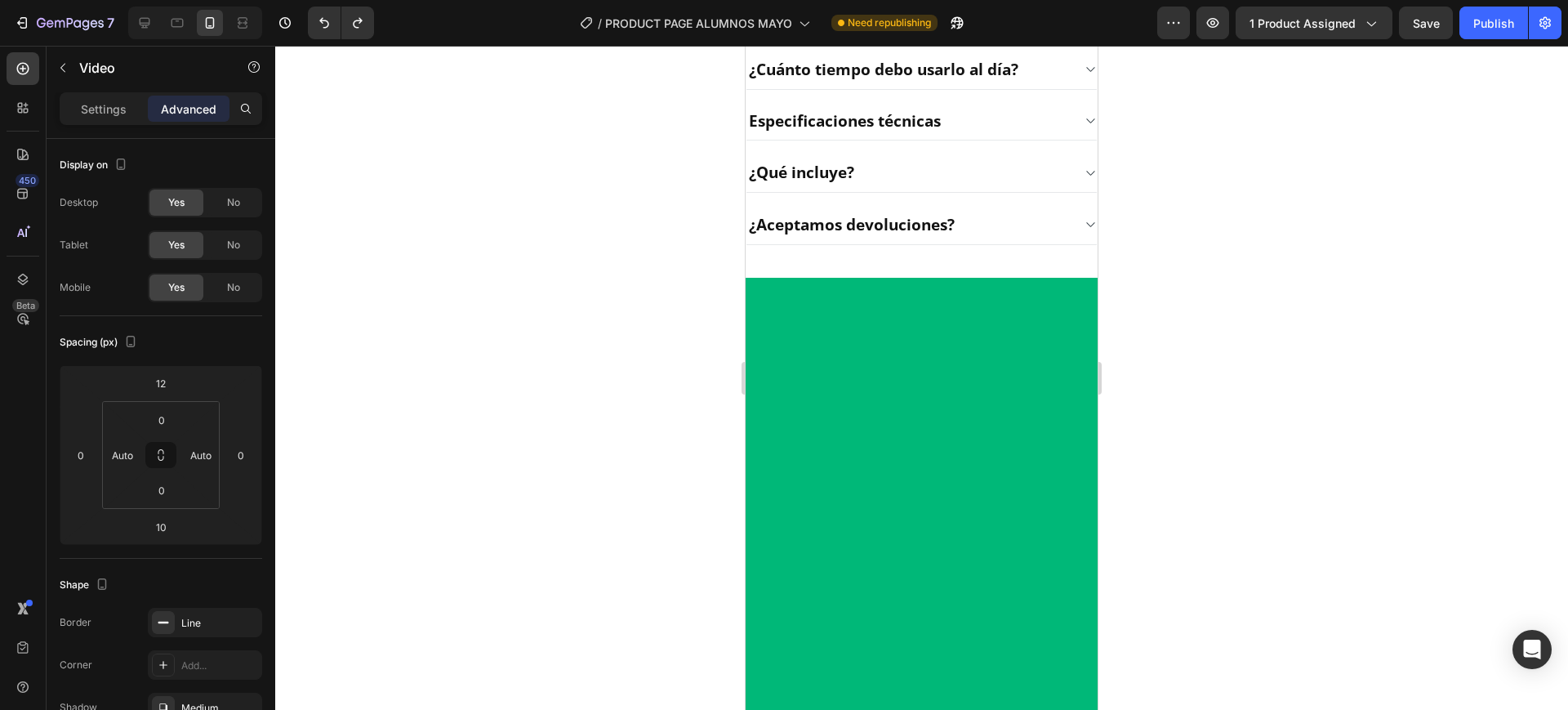
click at [1153, 394] on div at bounding box center [922, 377] width 1293 height 665
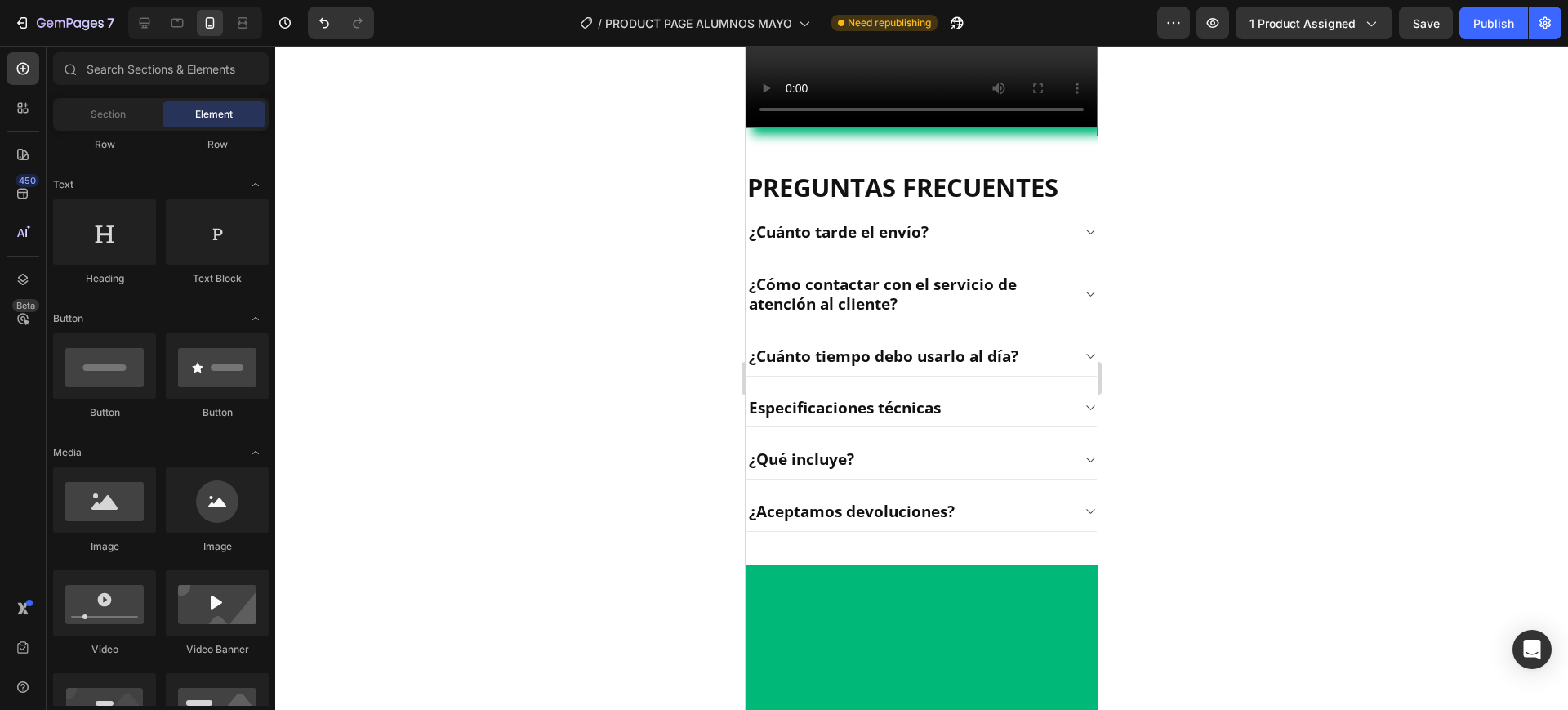
scroll to position [2207, 0]
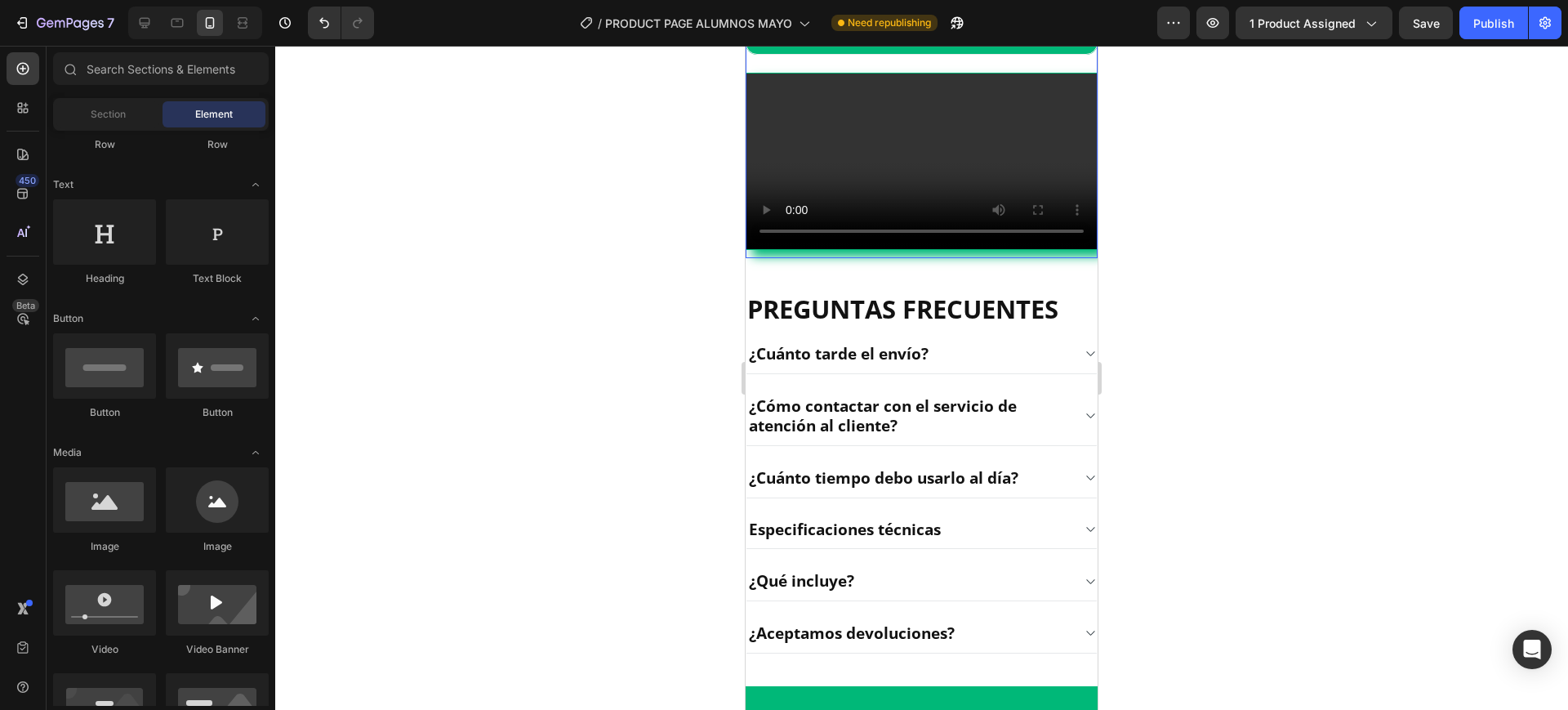
click at [921, 249] on video at bounding box center [922, 161] width 350 height 176
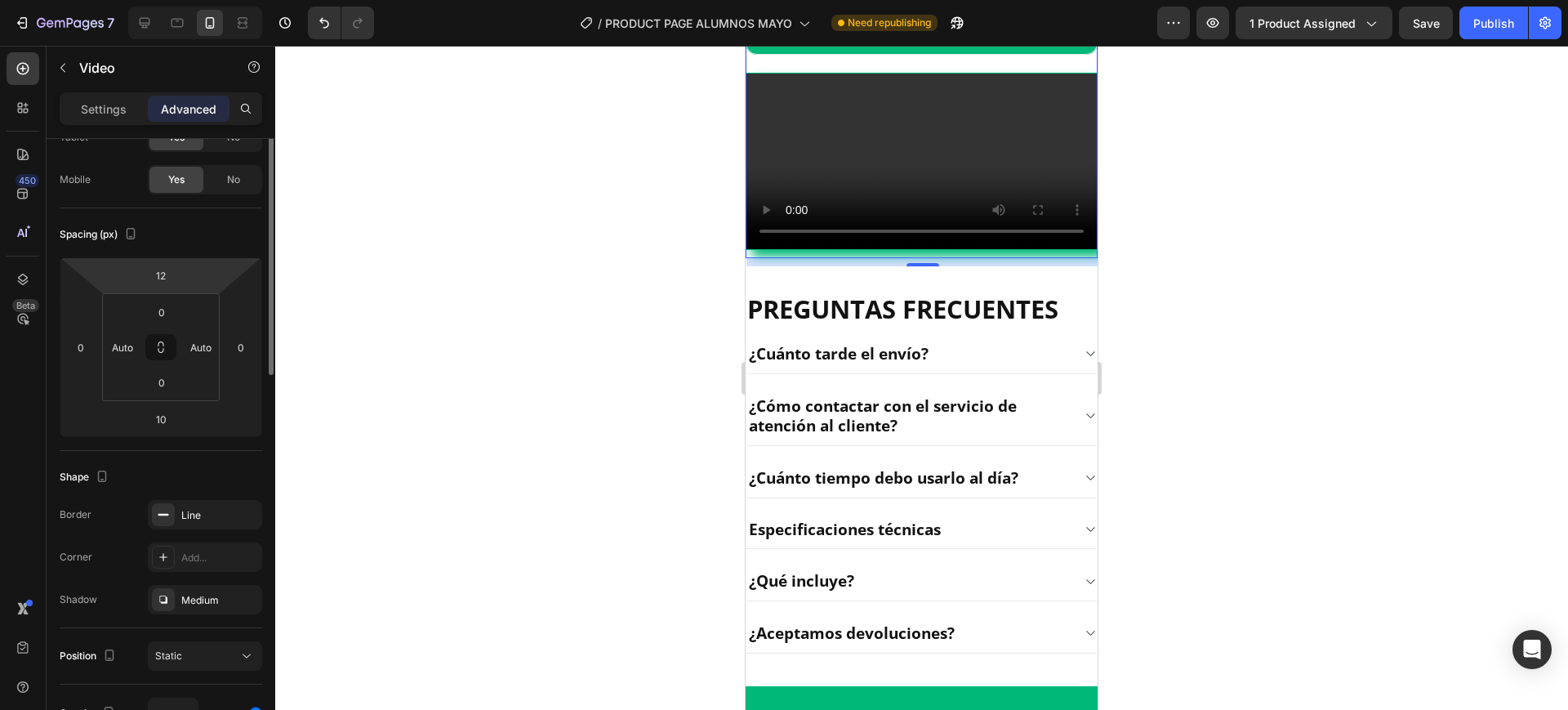
scroll to position [0, 0]
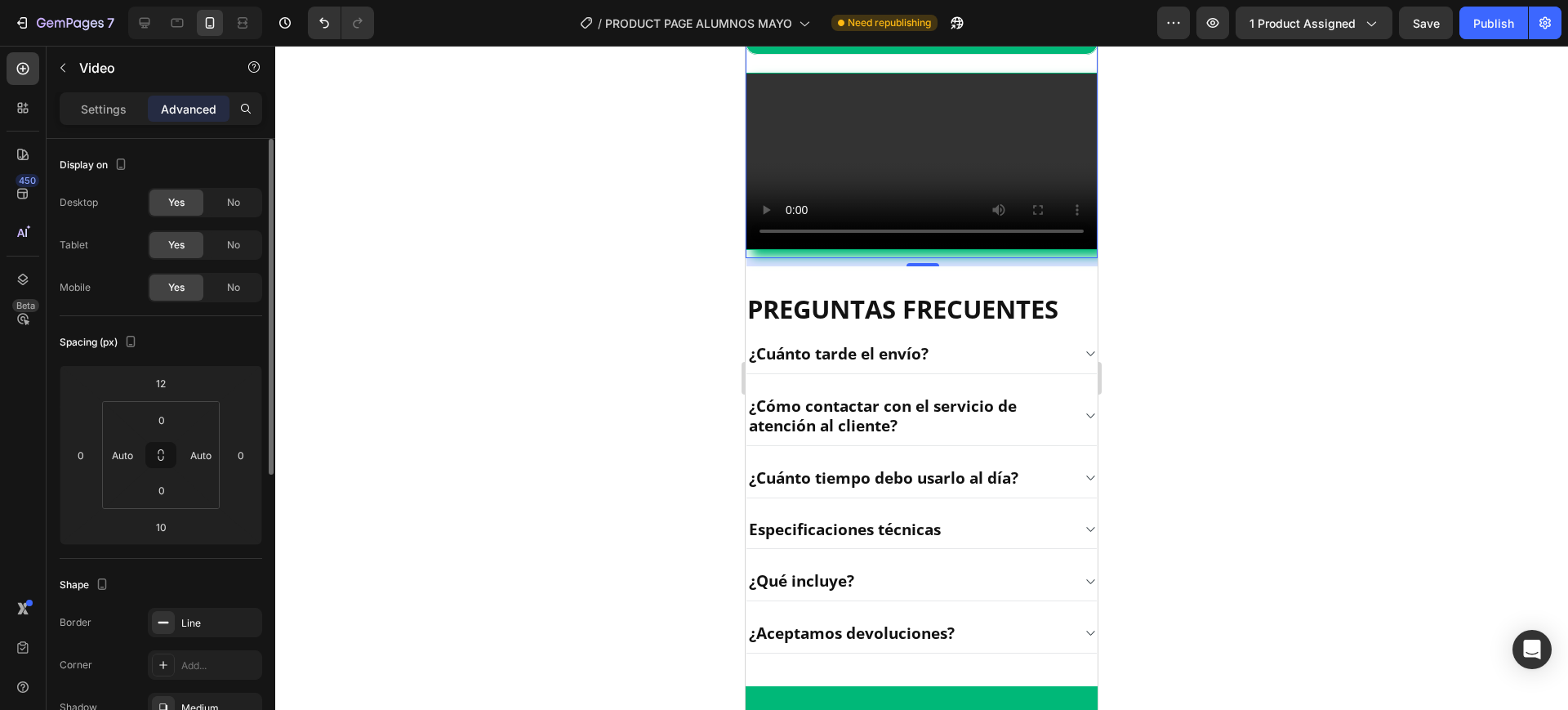
click at [940, 249] on video at bounding box center [922, 161] width 350 height 176
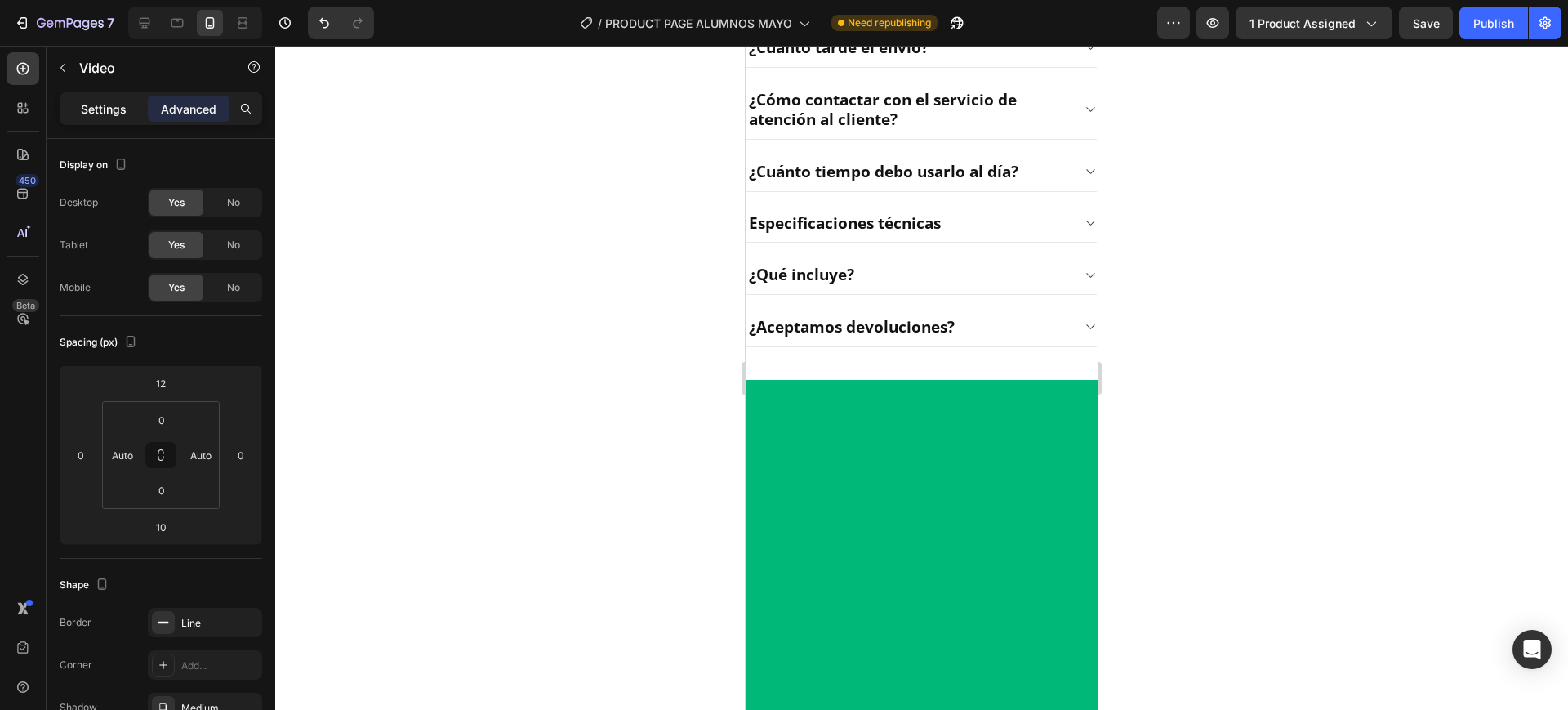
click at [123, 118] on div "Settings" at bounding box center [104, 108] width 82 height 26
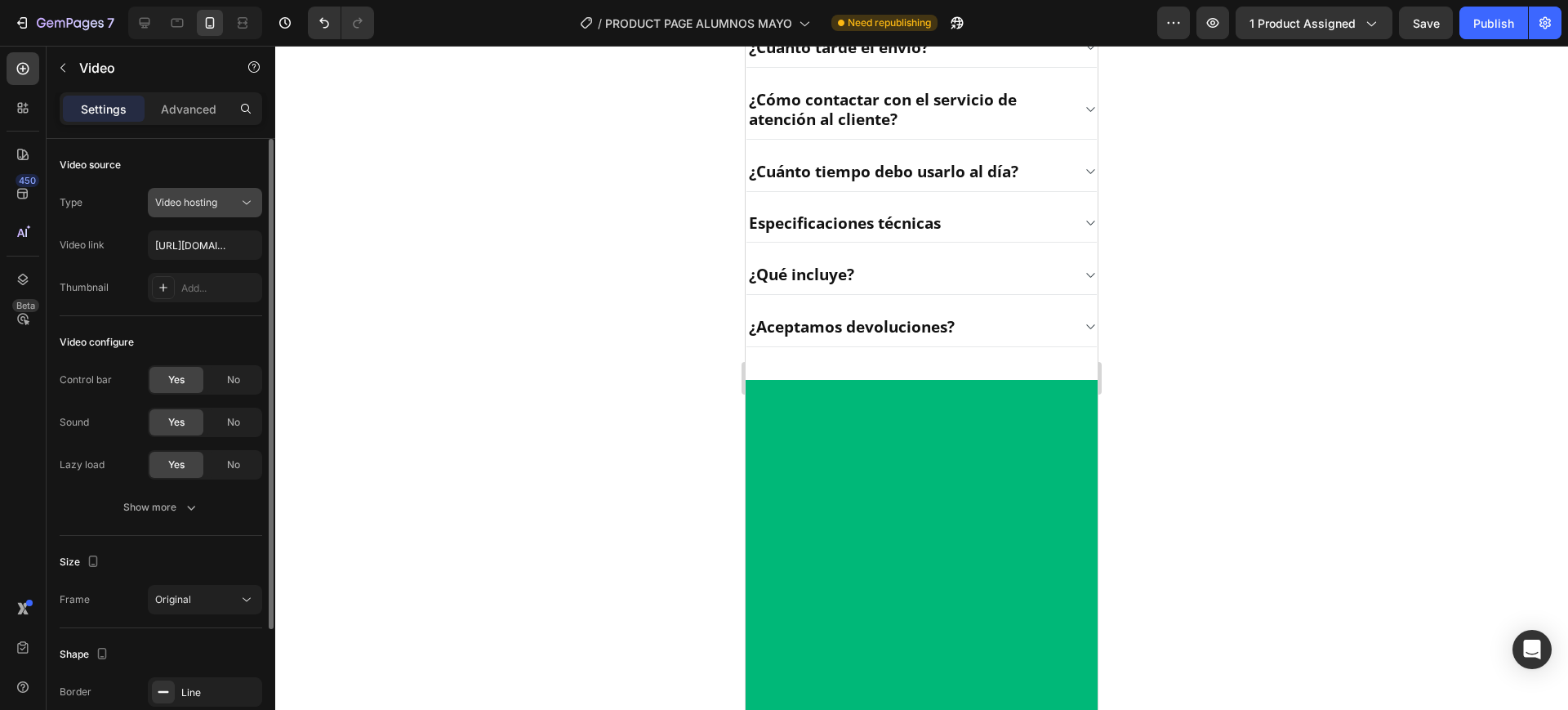
click at [198, 211] on button "Video hosting" at bounding box center [205, 202] width 114 height 29
click at [217, 119] on div "Advanced" at bounding box center [189, 108] width 82 height 26
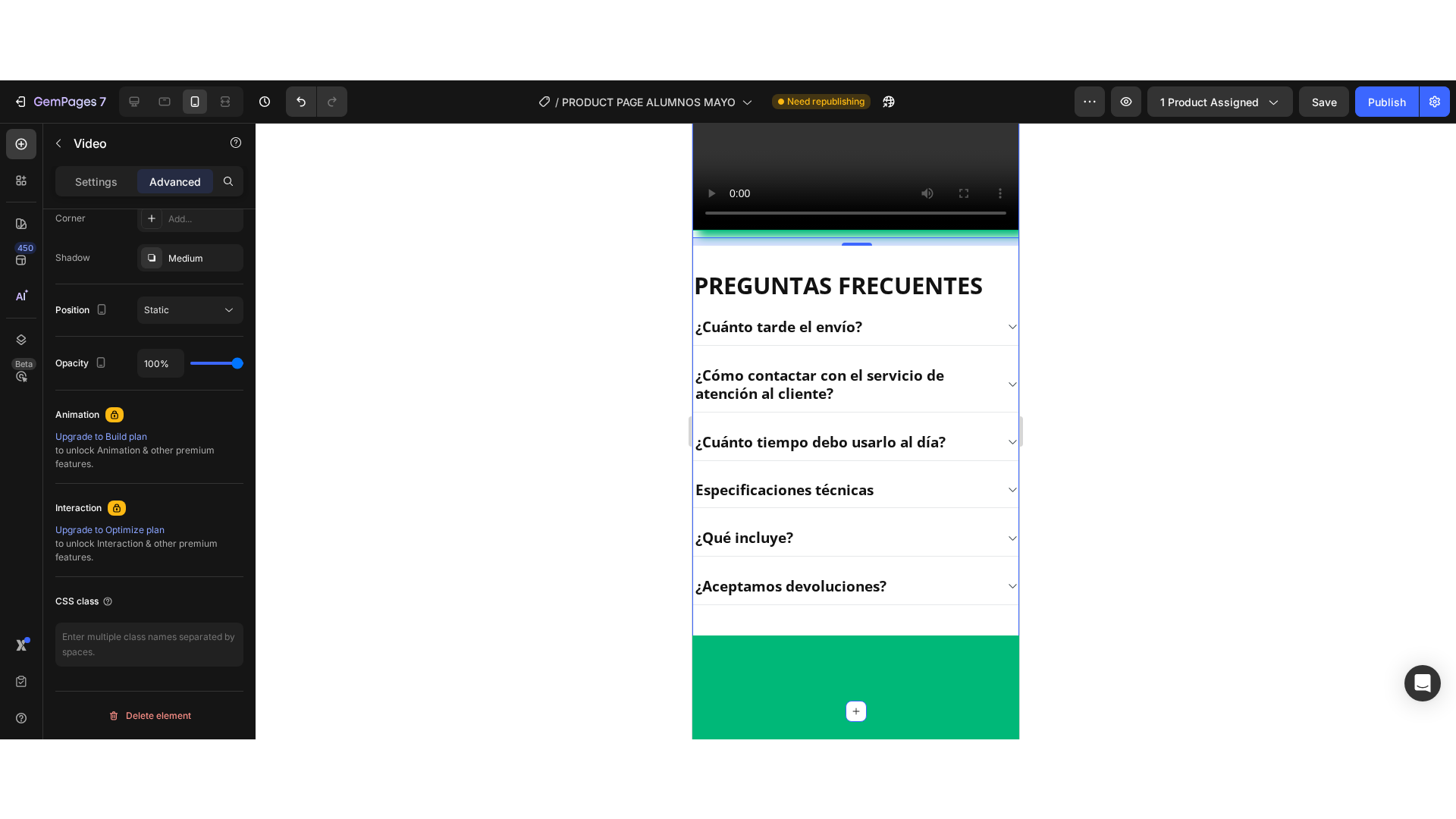
scroll to position [2047, 0]
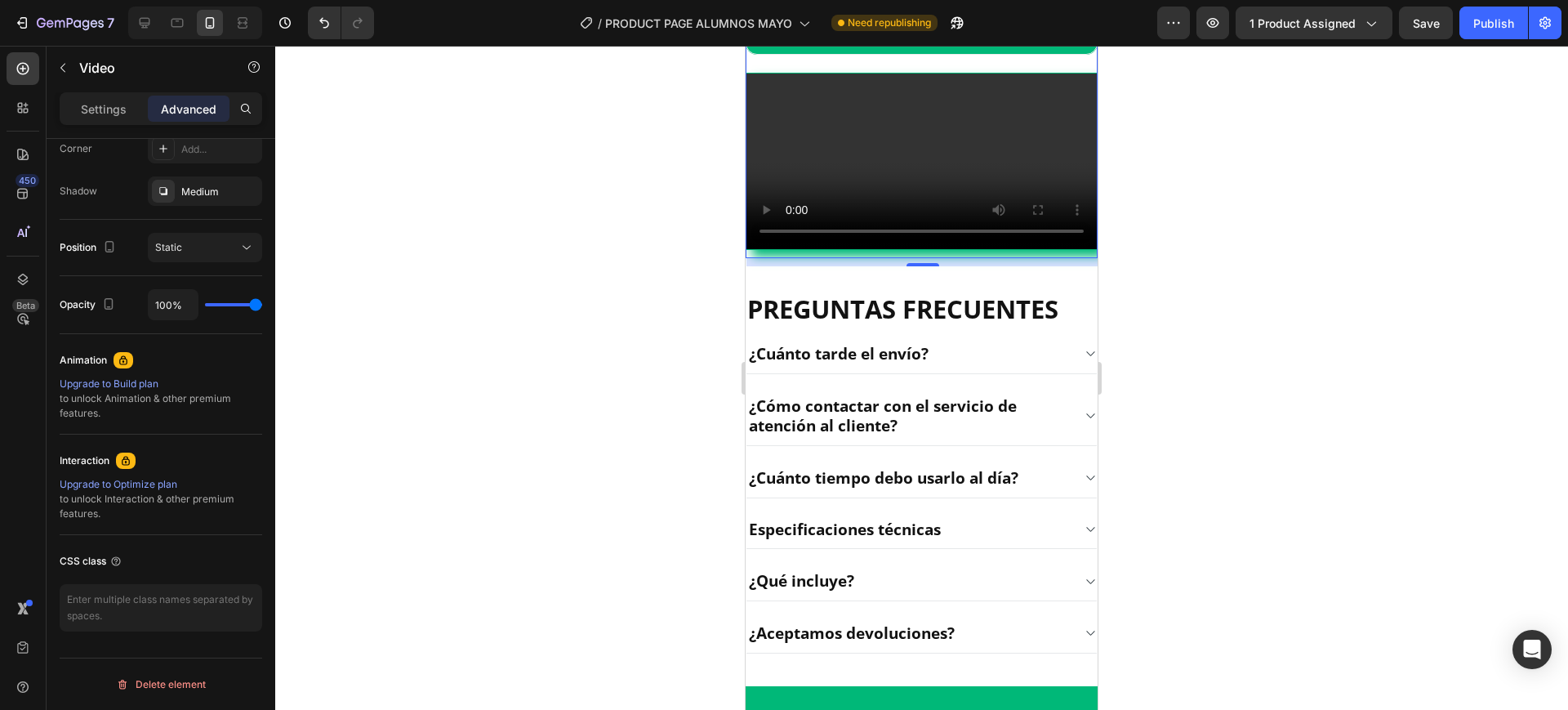
click at [917, 249] on video at bounding box center [922, 161] width 350 height 176
drag, startPoint x: 917, startPoint y: 265, endPoint x: 1663, endPoint y: 434, distance: 764.9
click at [917, 249] on video at bounding box center [922, 161] width 350 height 176
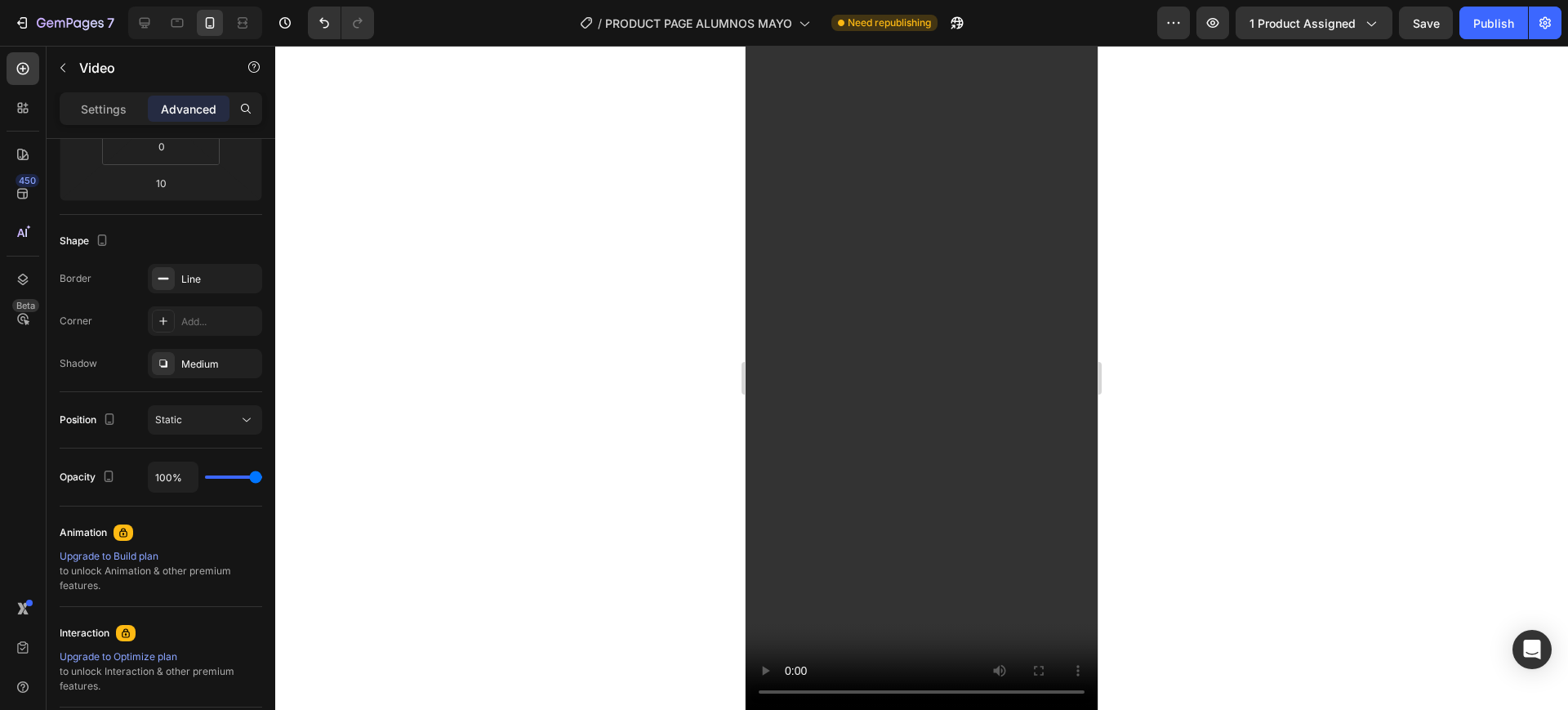
scroll to position [2090, 0]
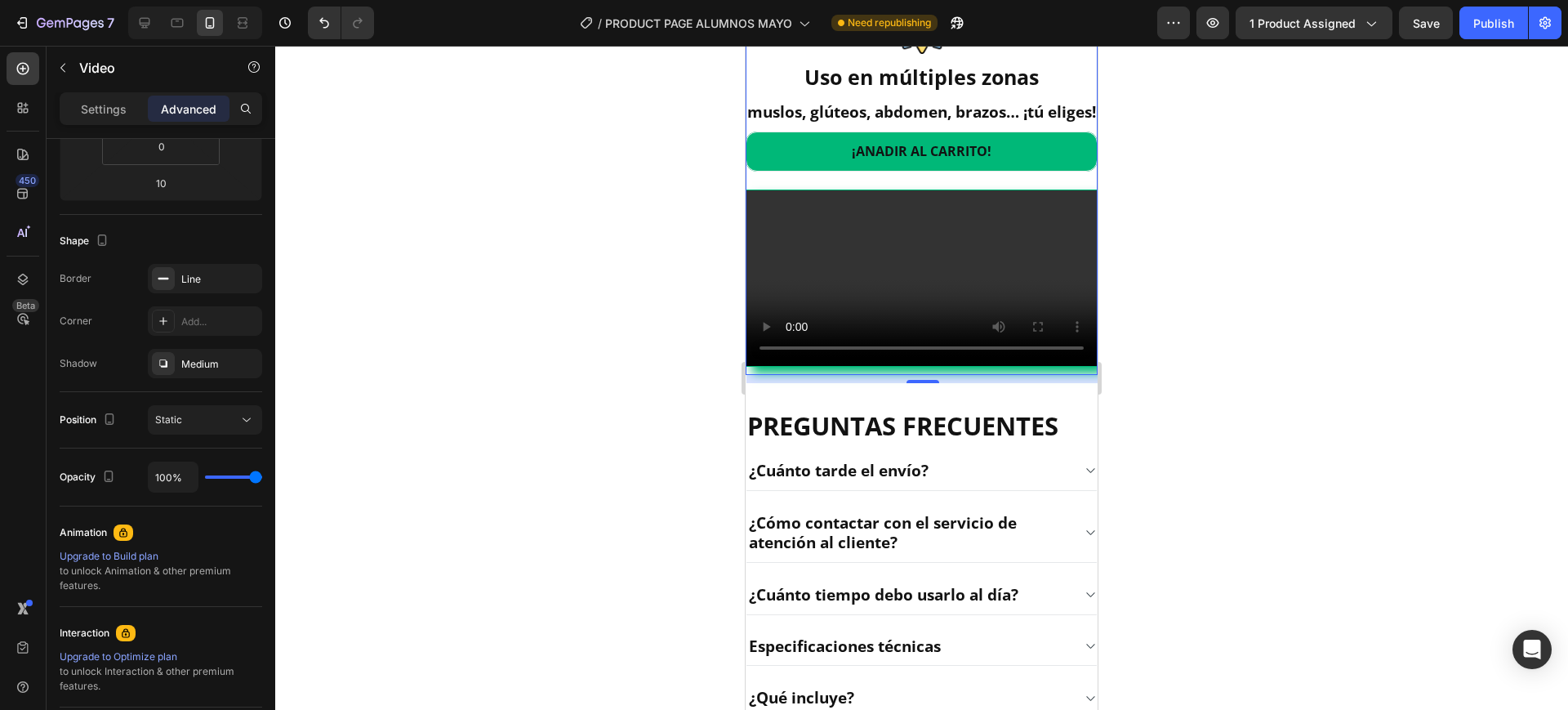
click at [1335, 386] on div at bounding box center [922, 377] width 1293 height 665
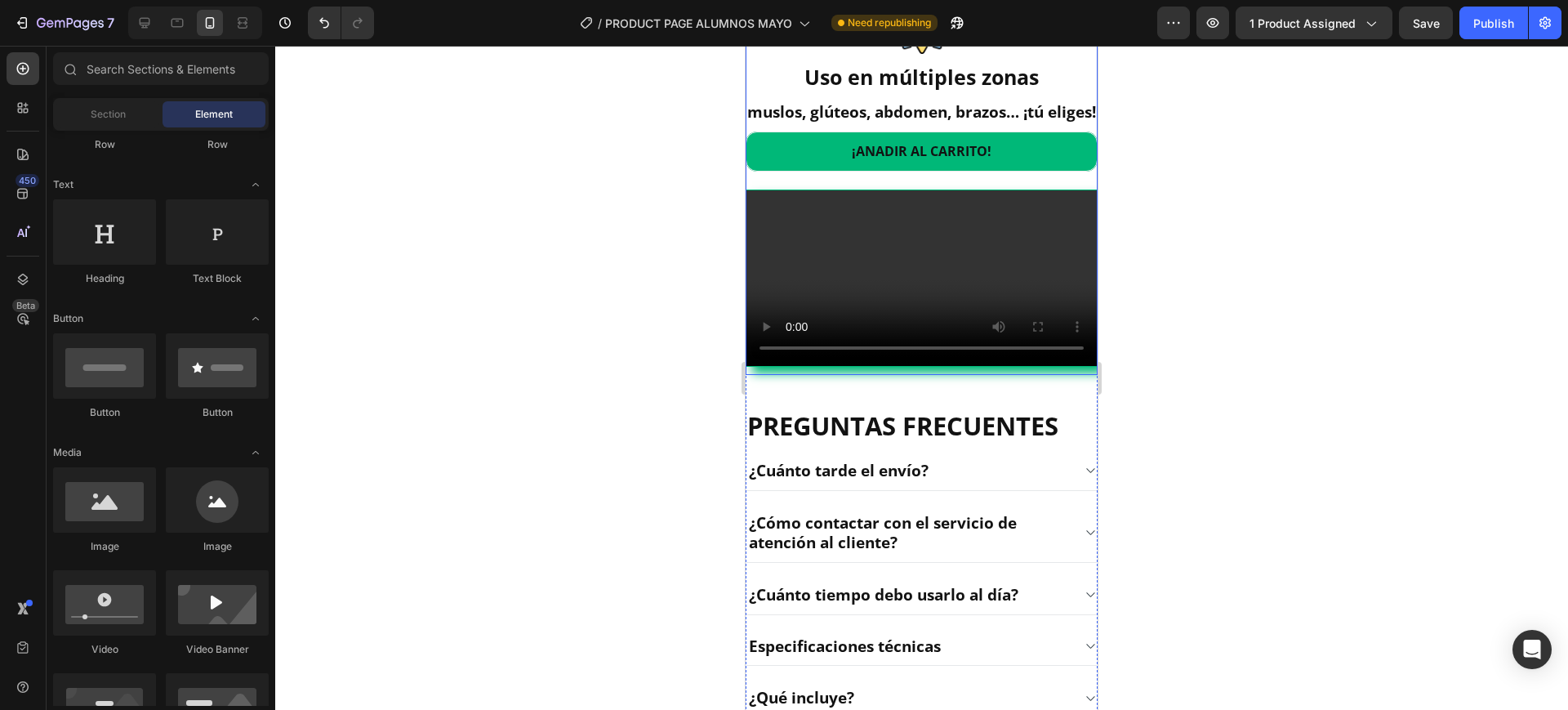
click at [919, 180] on div "¡ANADIR AL CARRITO! Button" at bounding box center [922, 156] width 352 height 48
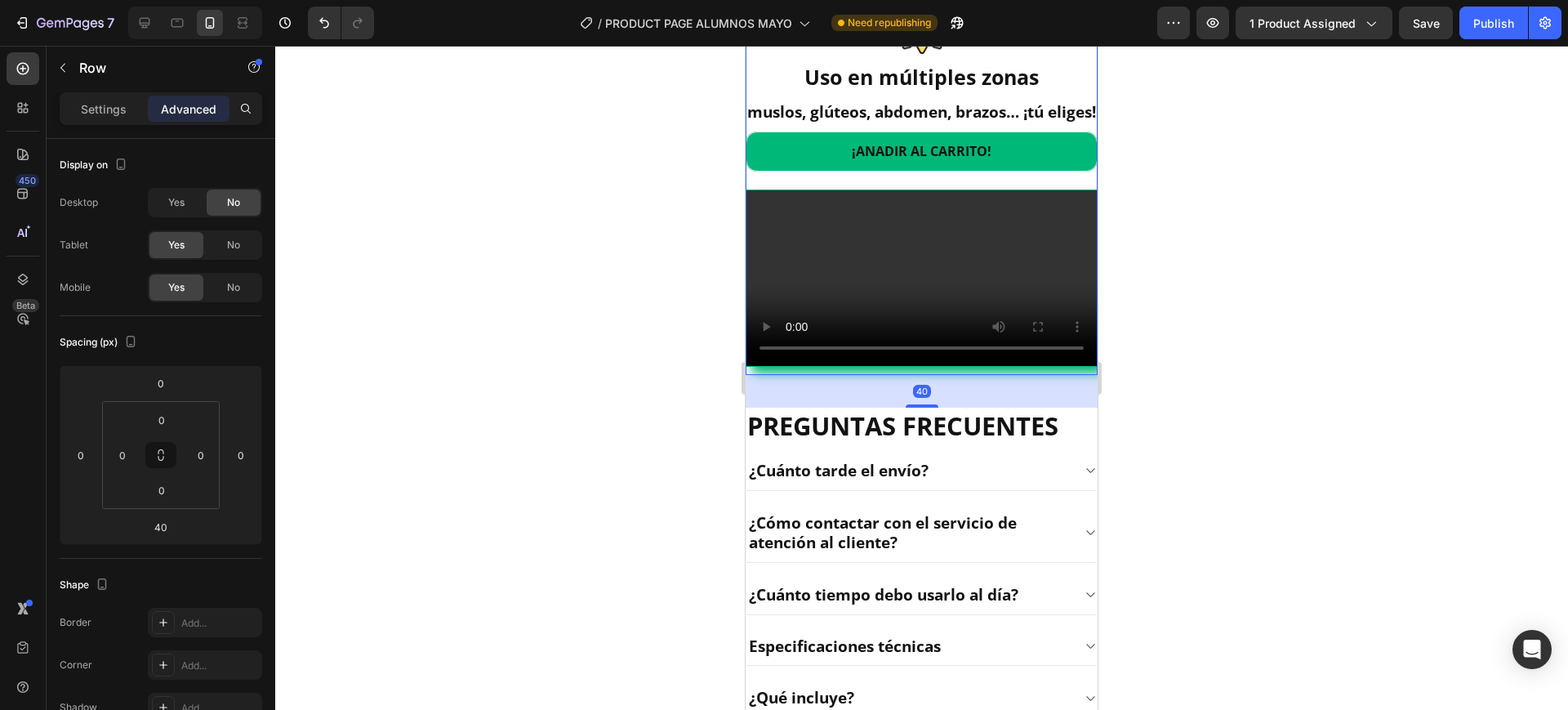
click at [181, 537] on div "40" at bounding box center [161, 526] width 41 height 26
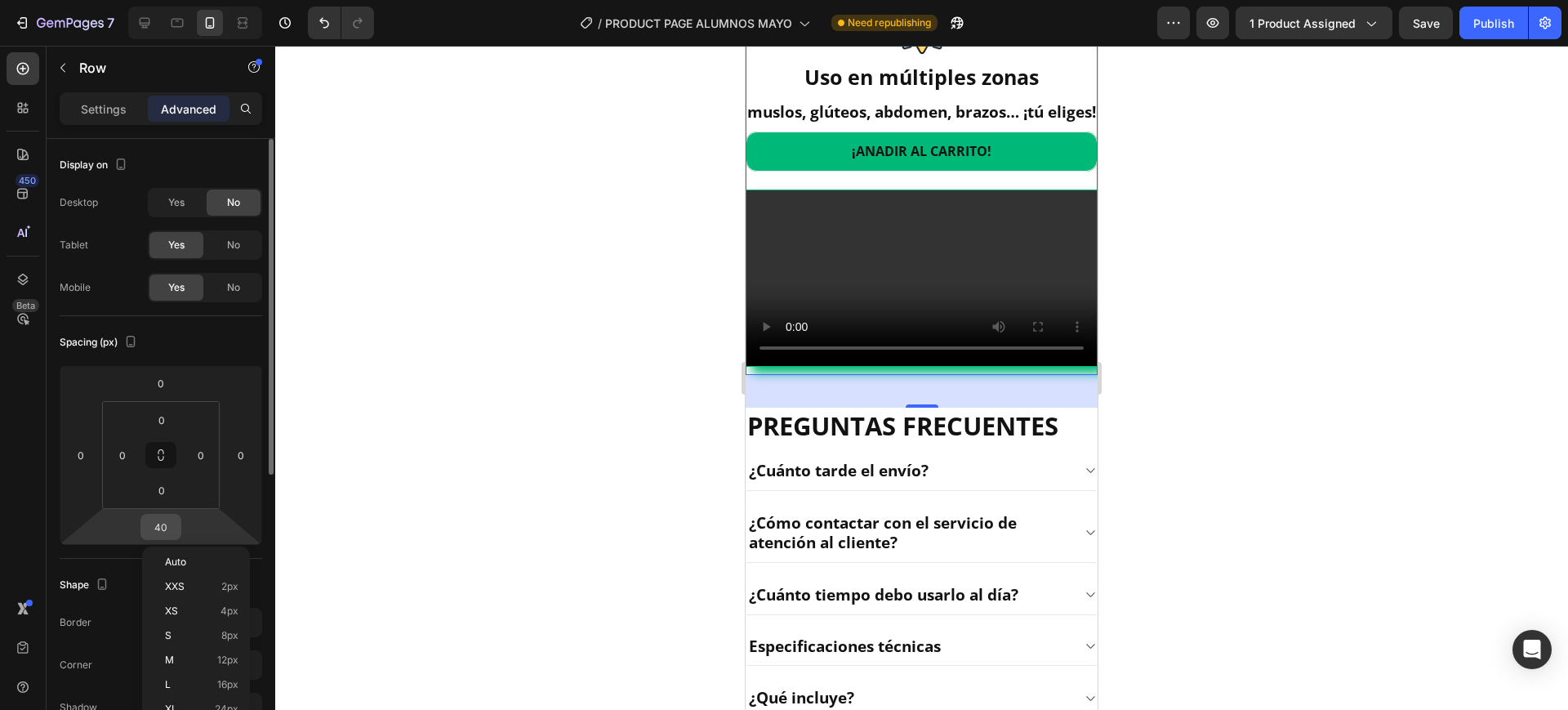
click at [180, 520] on div "40" at bounding box center [161, 526] width 41 height 26
click at [166, 521] on input "40" at bounding box center [160, 526] width 33 height 24
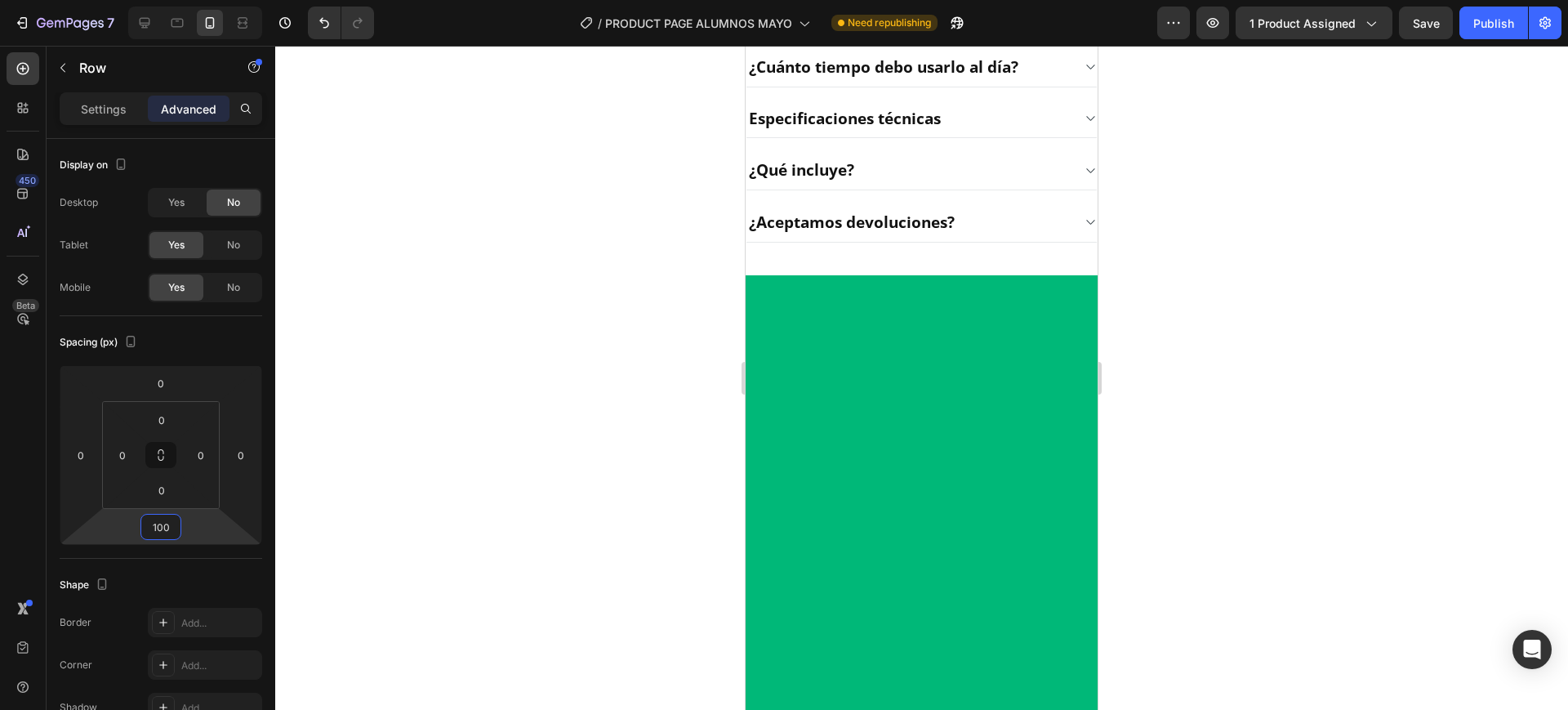
scroll to position [2703, 0]
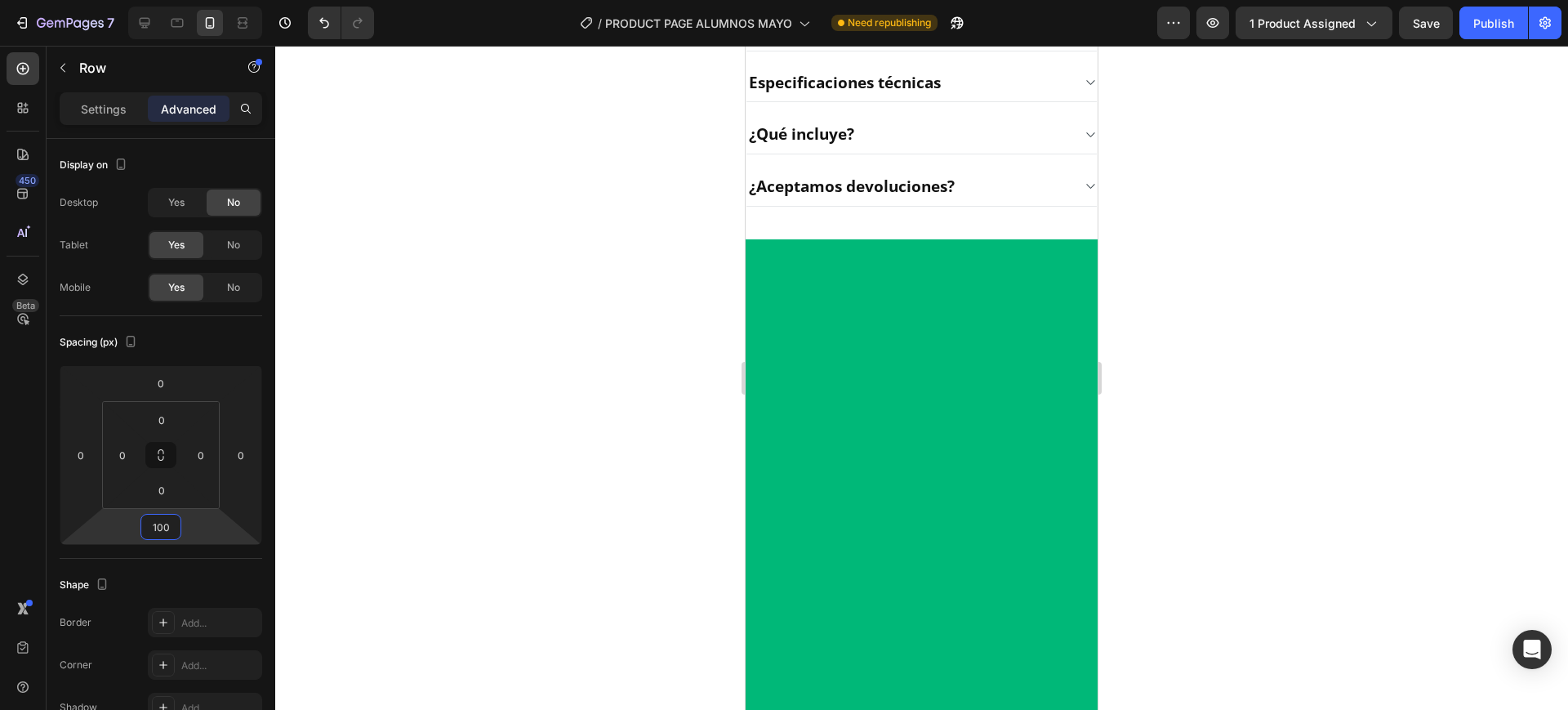
type input "40"
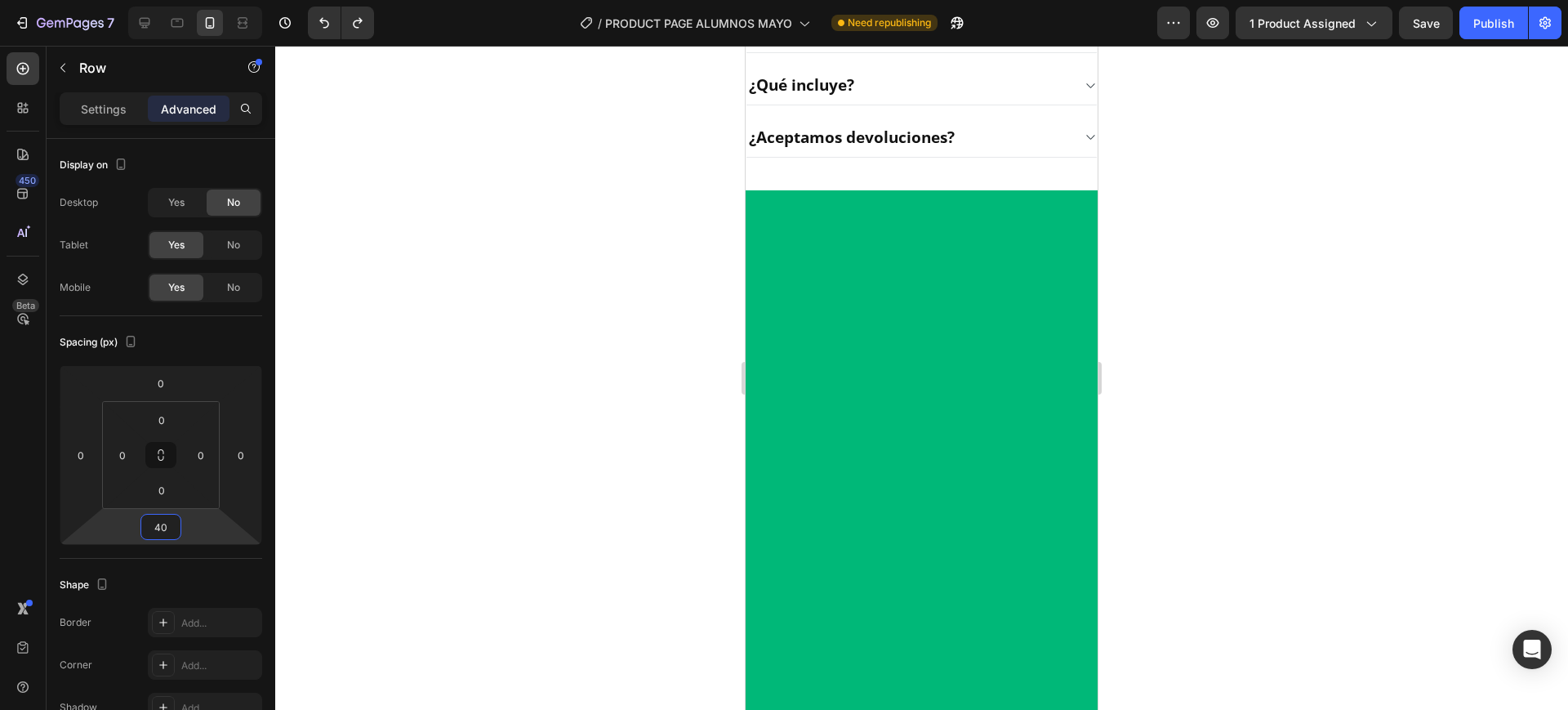
click at [1462, 423] on div at bounding box center [922, 377] width 1293 height 665
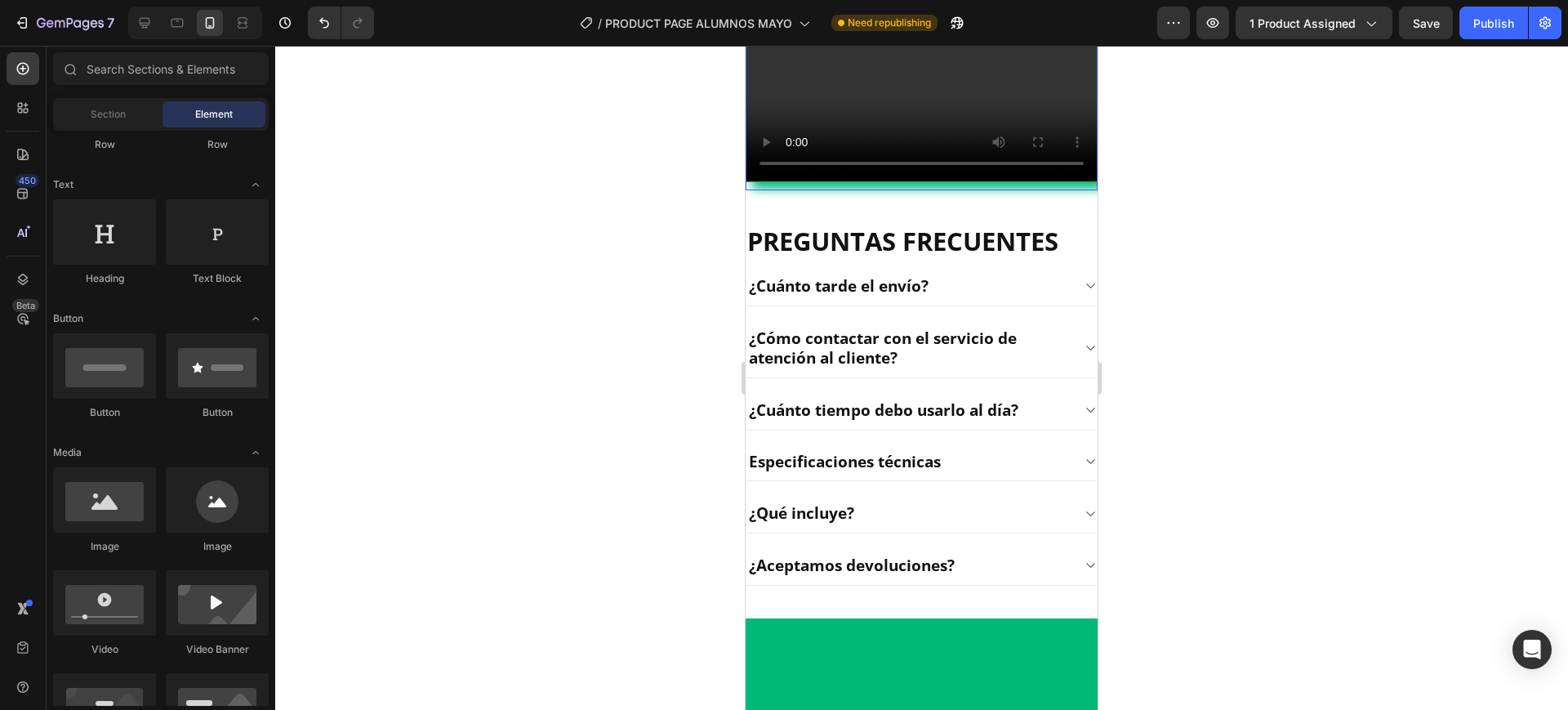
scroll to position [2192, 0]
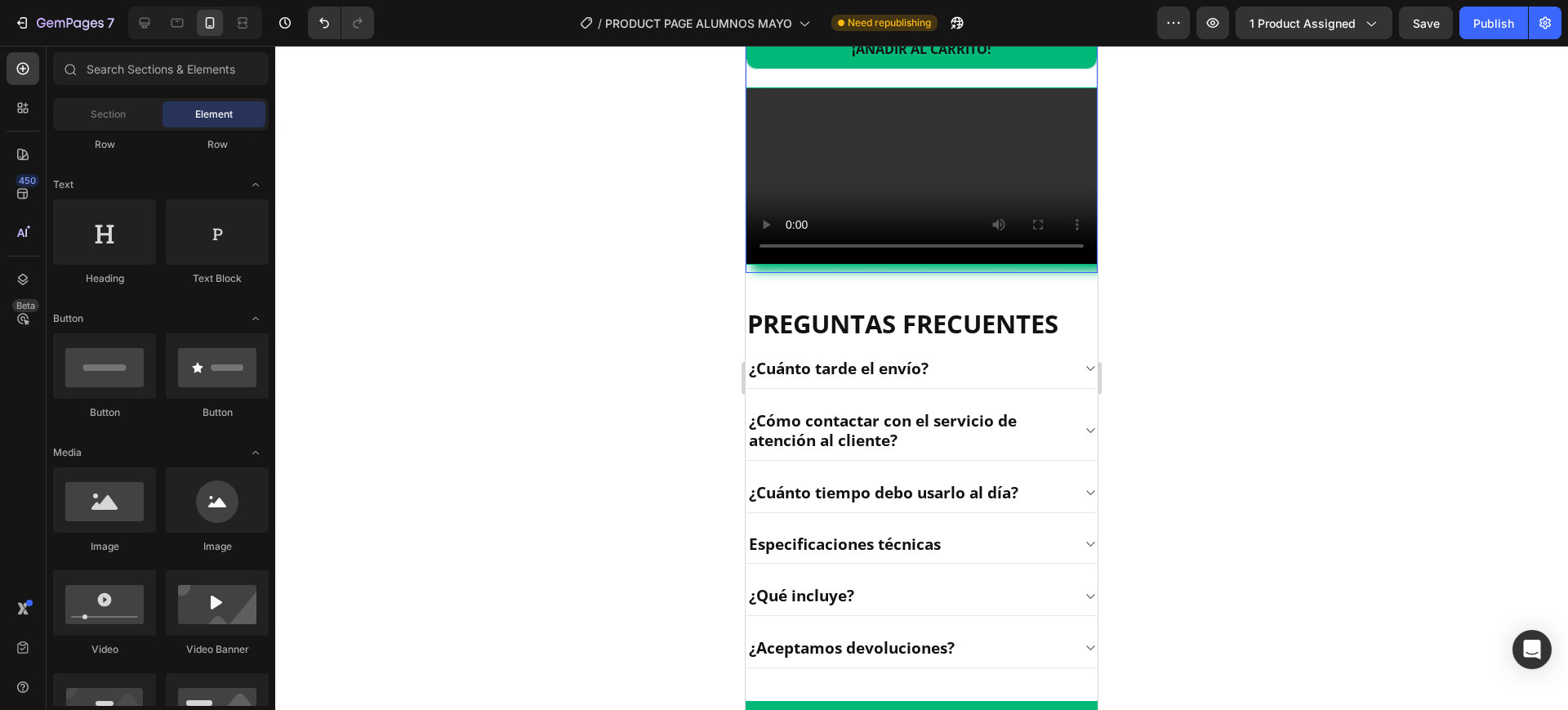
click at [922, 265] on div "Video" at bounding box center [922, 176] width 352 height 178
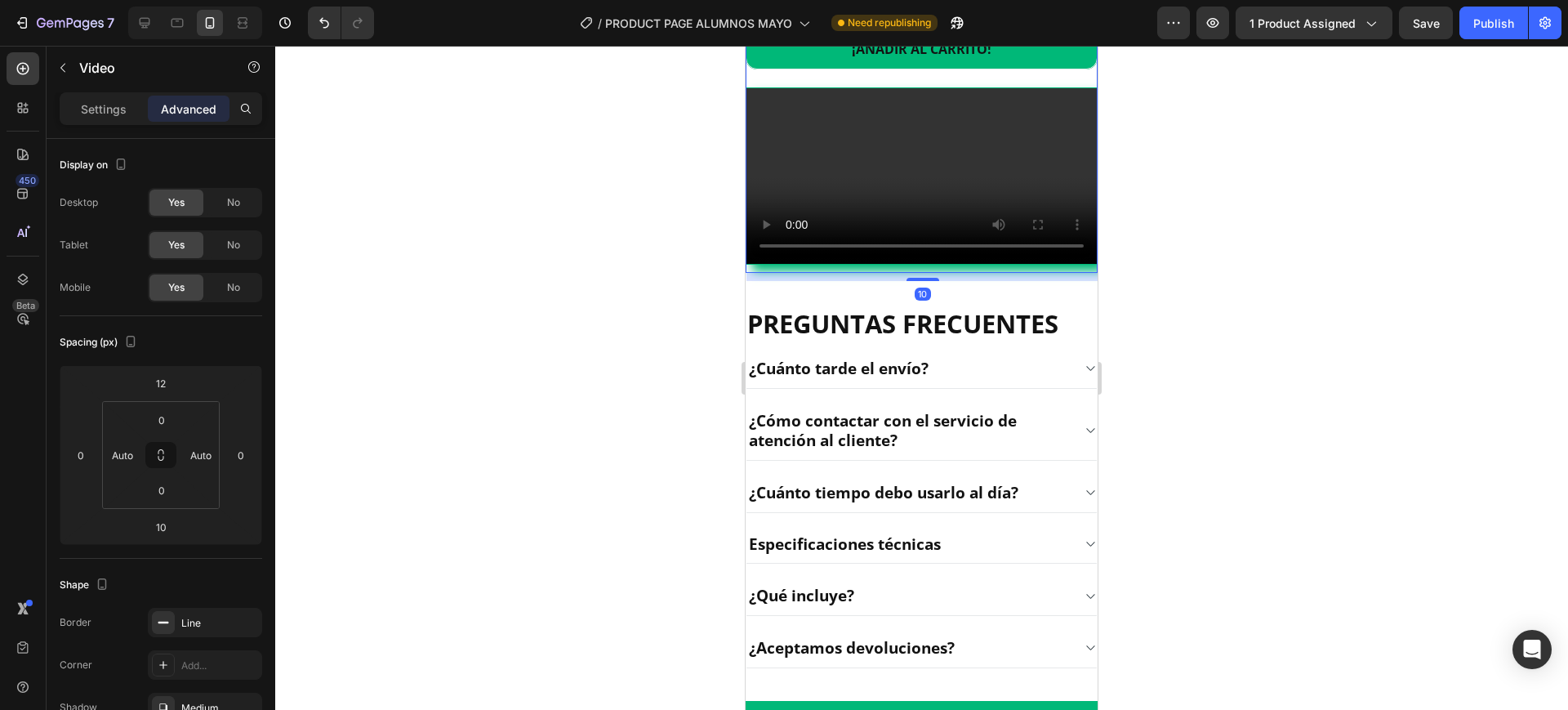
click at [906, 264] on video at bounding box center [922, 176] width 350 height 176
click at [981, 264] on video at bounding box center [922, 176] width 350 height 176
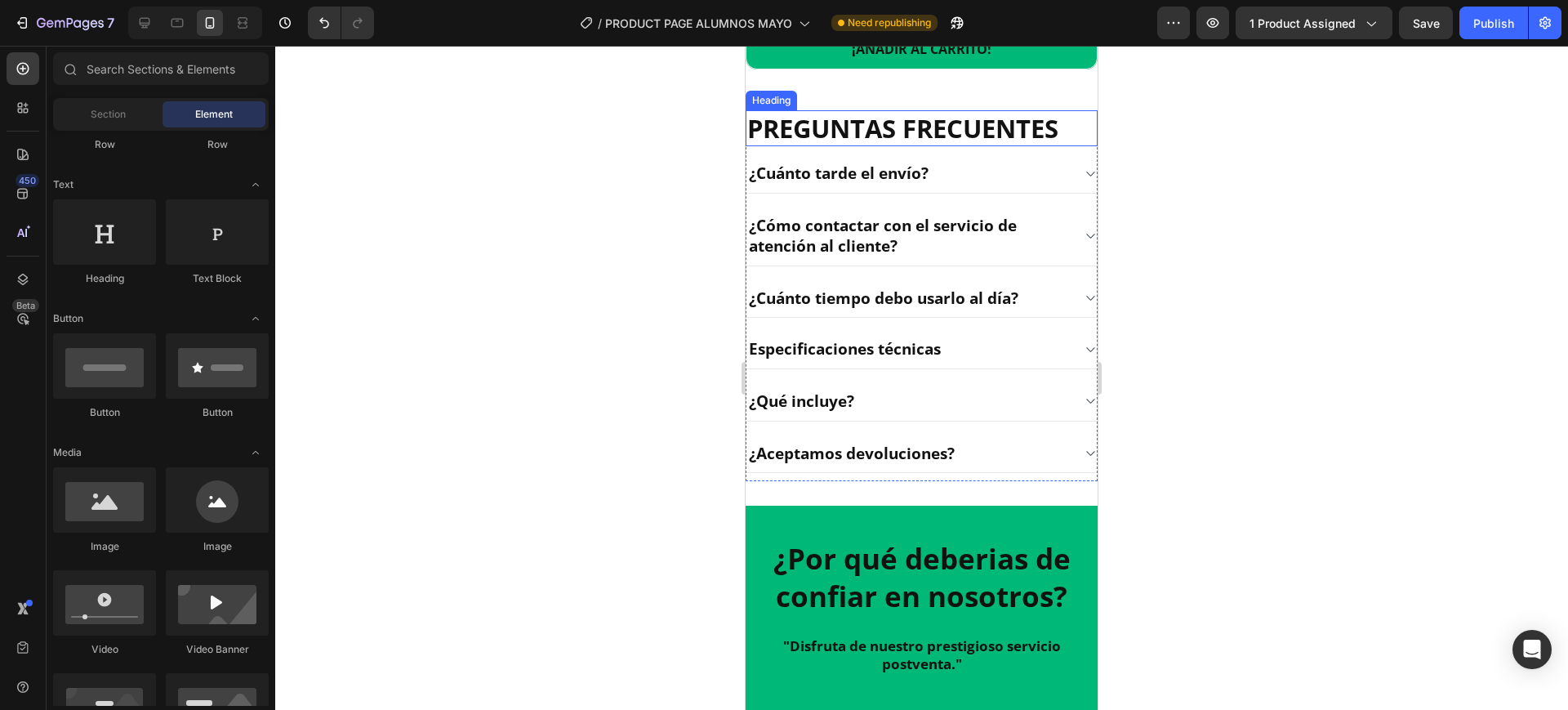
click at [877, 146] on h2 "PREGUNTAS FRECUENTES" at bounding box center [922, 128] width 352 height 36
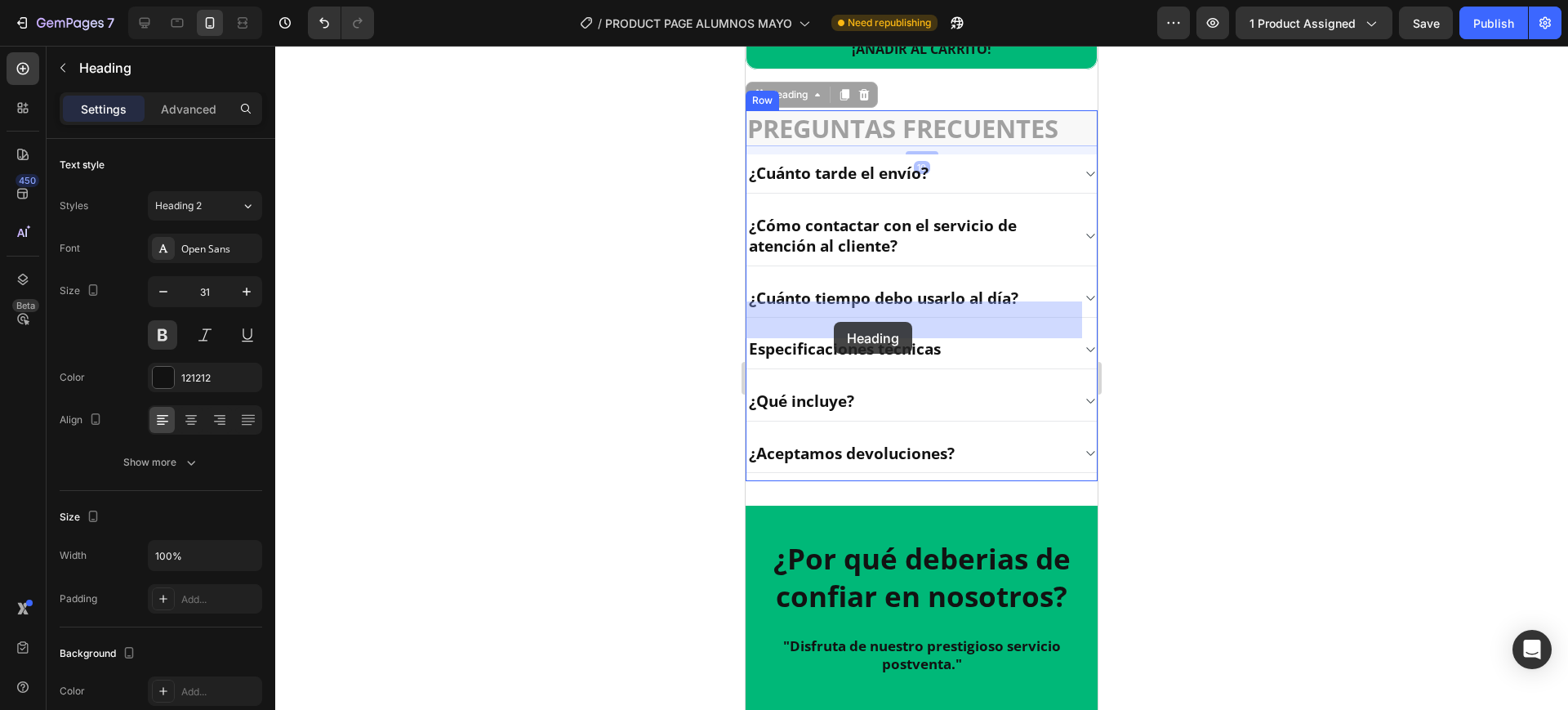
drag, startPoint x: 840, startPoint y: 332, endPoint x: 834, endPoint y: 322, distance: 11.7
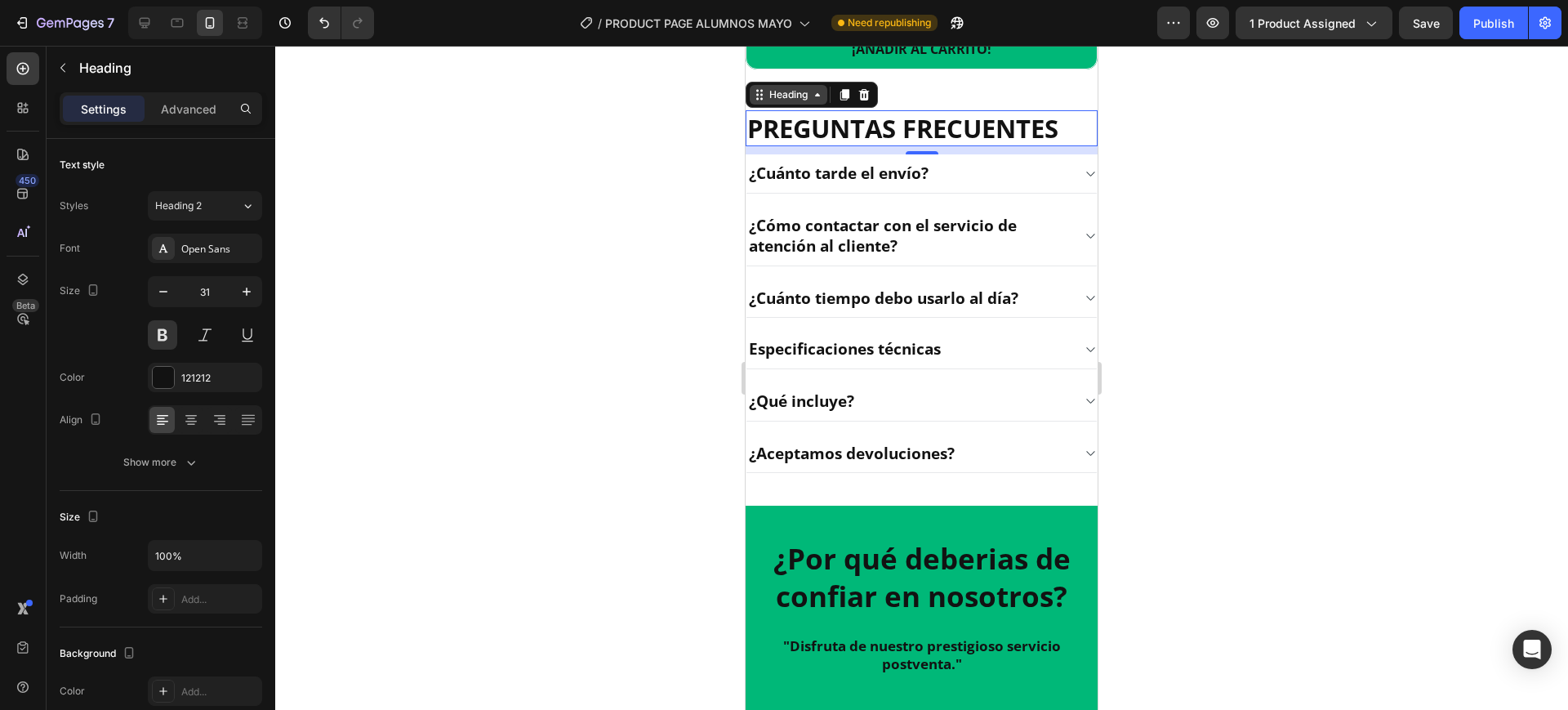
click at [801, 103] on div "Heading" at bounding box center [789, 95] width 45 height 14
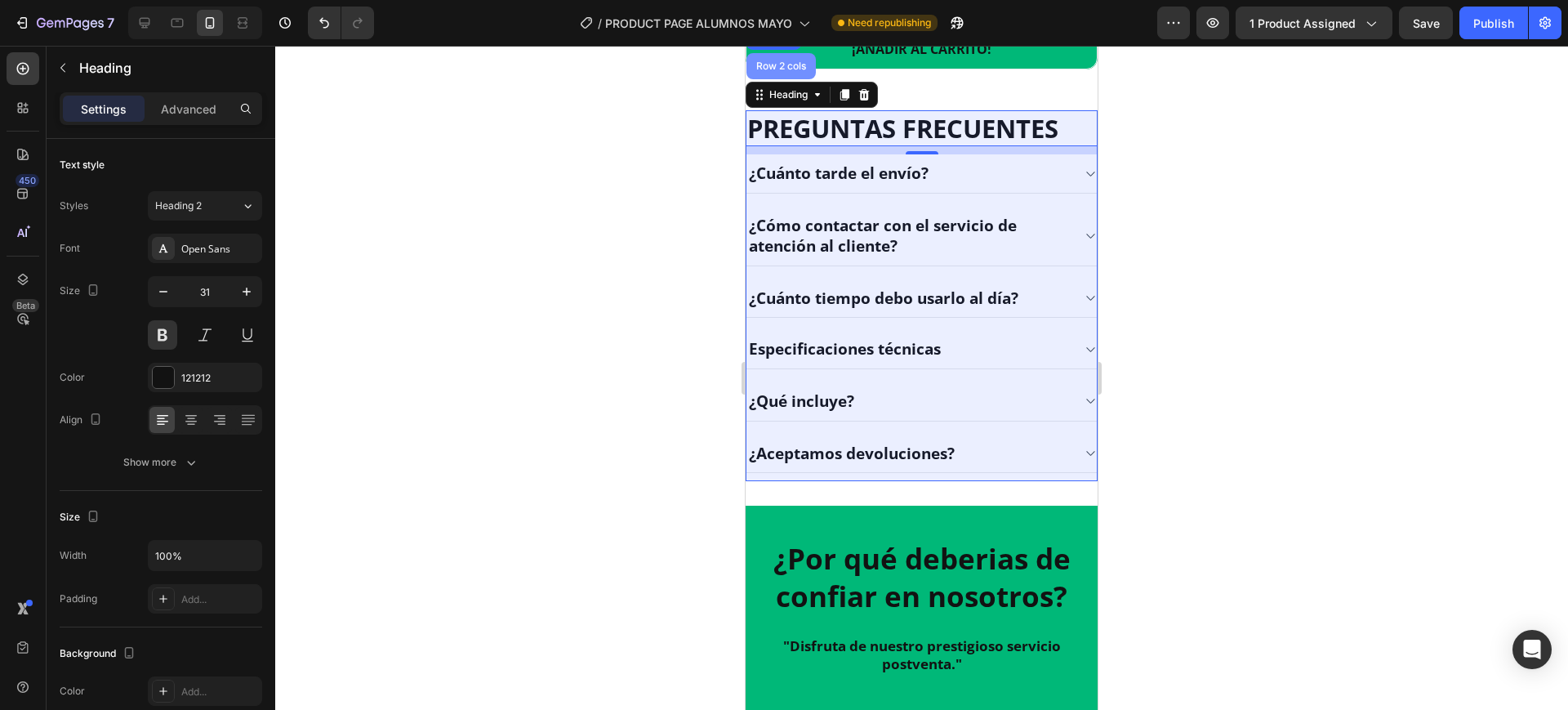
click at [796, 71] on div "Row 2 cols" at bounding box center [781, 66] width 56 height 10
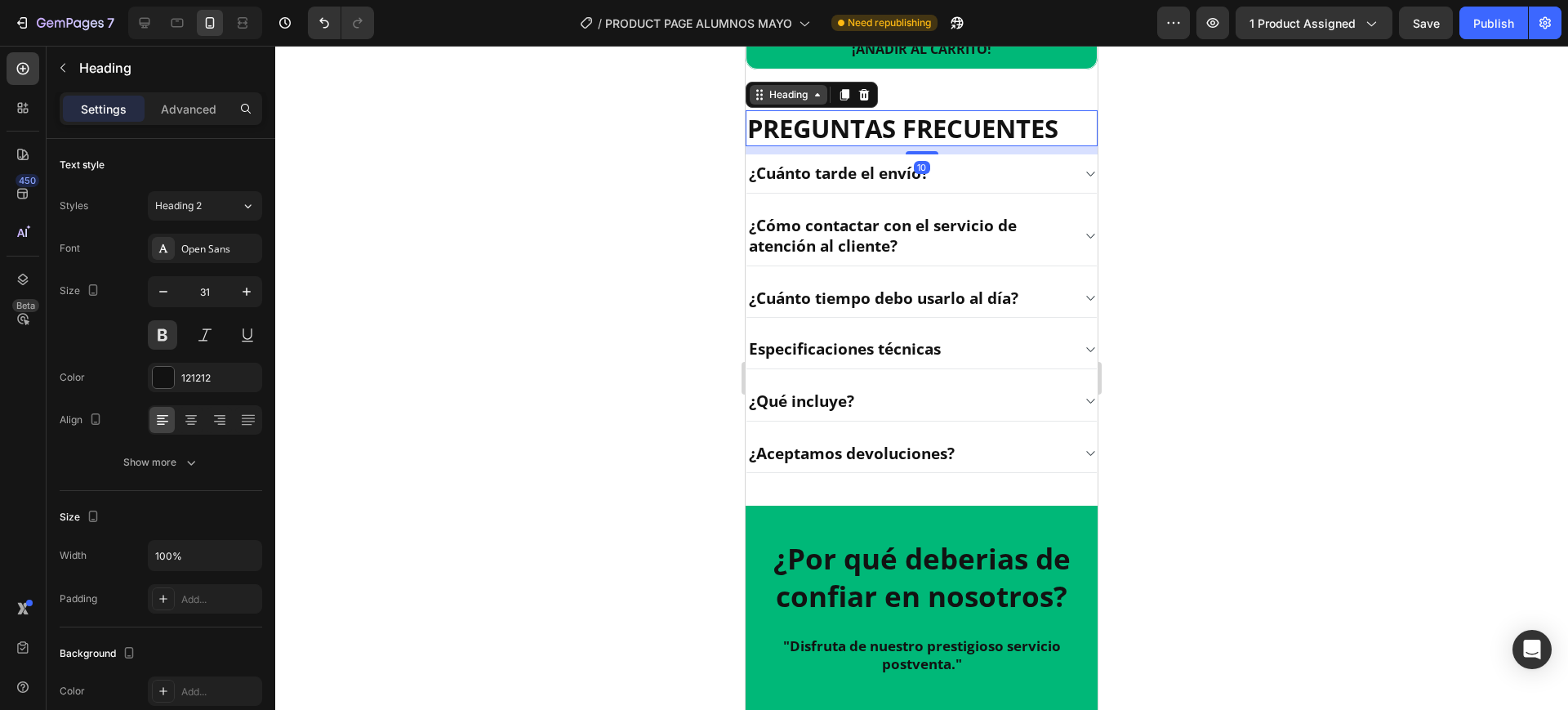
click at [809, 103] on div "Heading" at bounding box center [789, 95] width 45 height 14
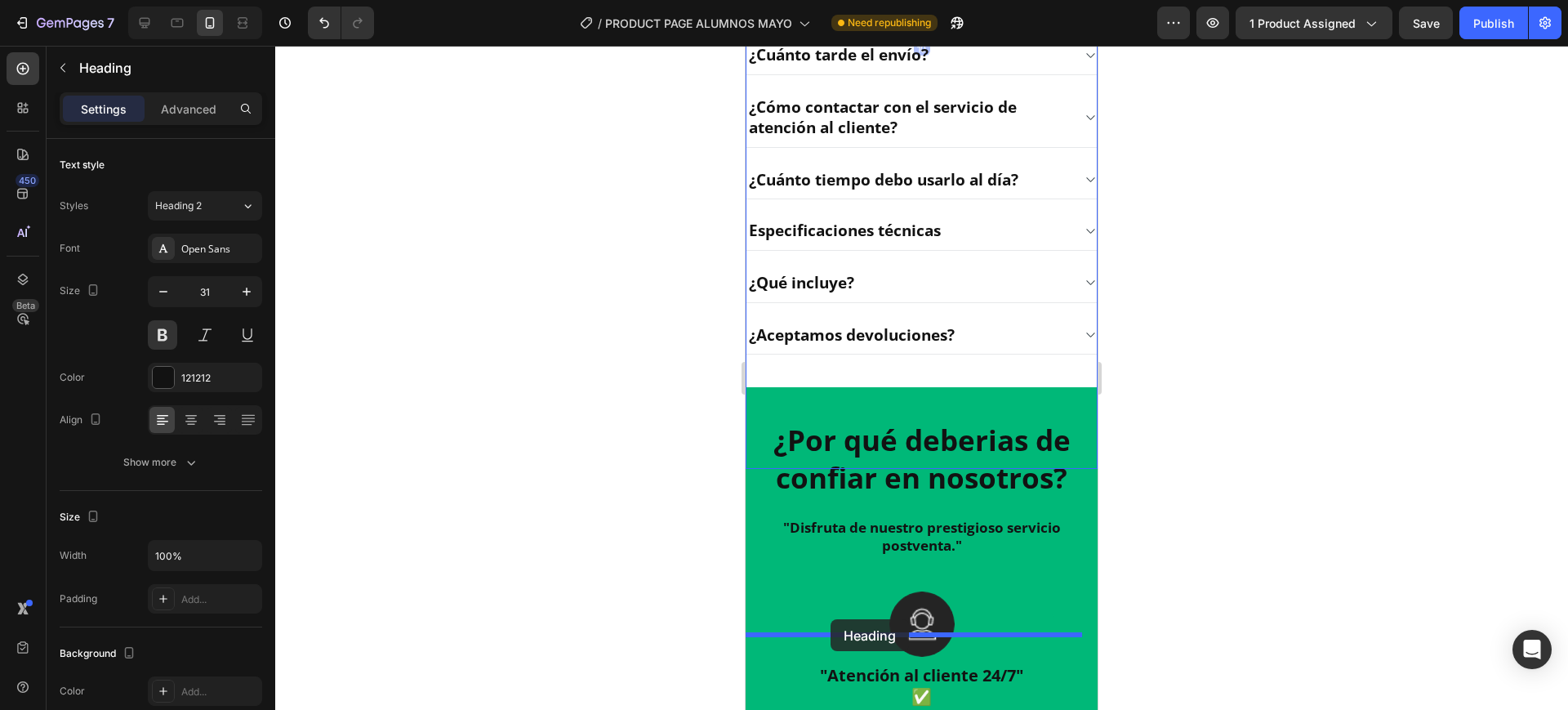
scroll to position [2335, 0]
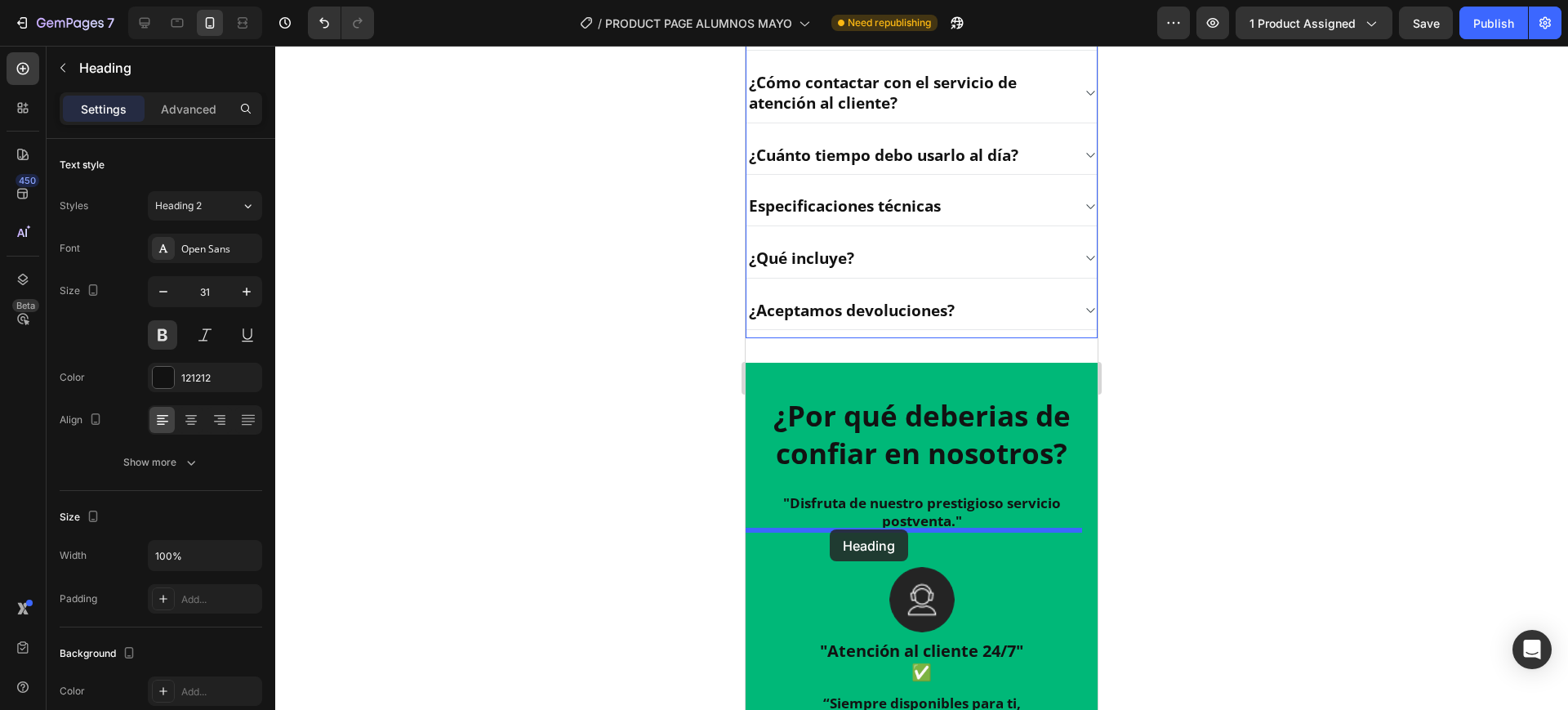
drag, startPoint x: 786, startPoint y: 265, endPoint x: 830, endPoint y: 530, distance: 268.6
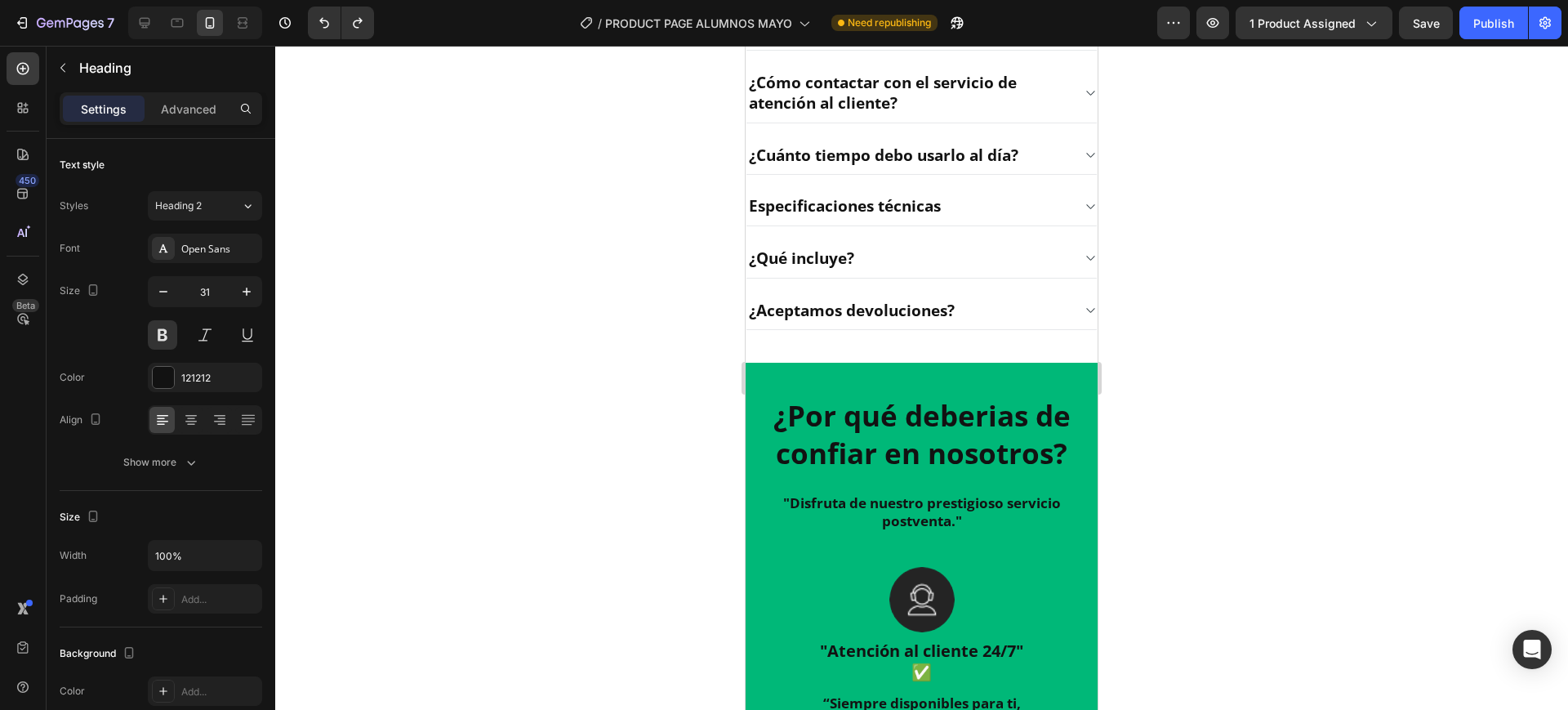
click at [790, 12] on div "Accordion" at bounding box center [776, 2] width 62 height 20
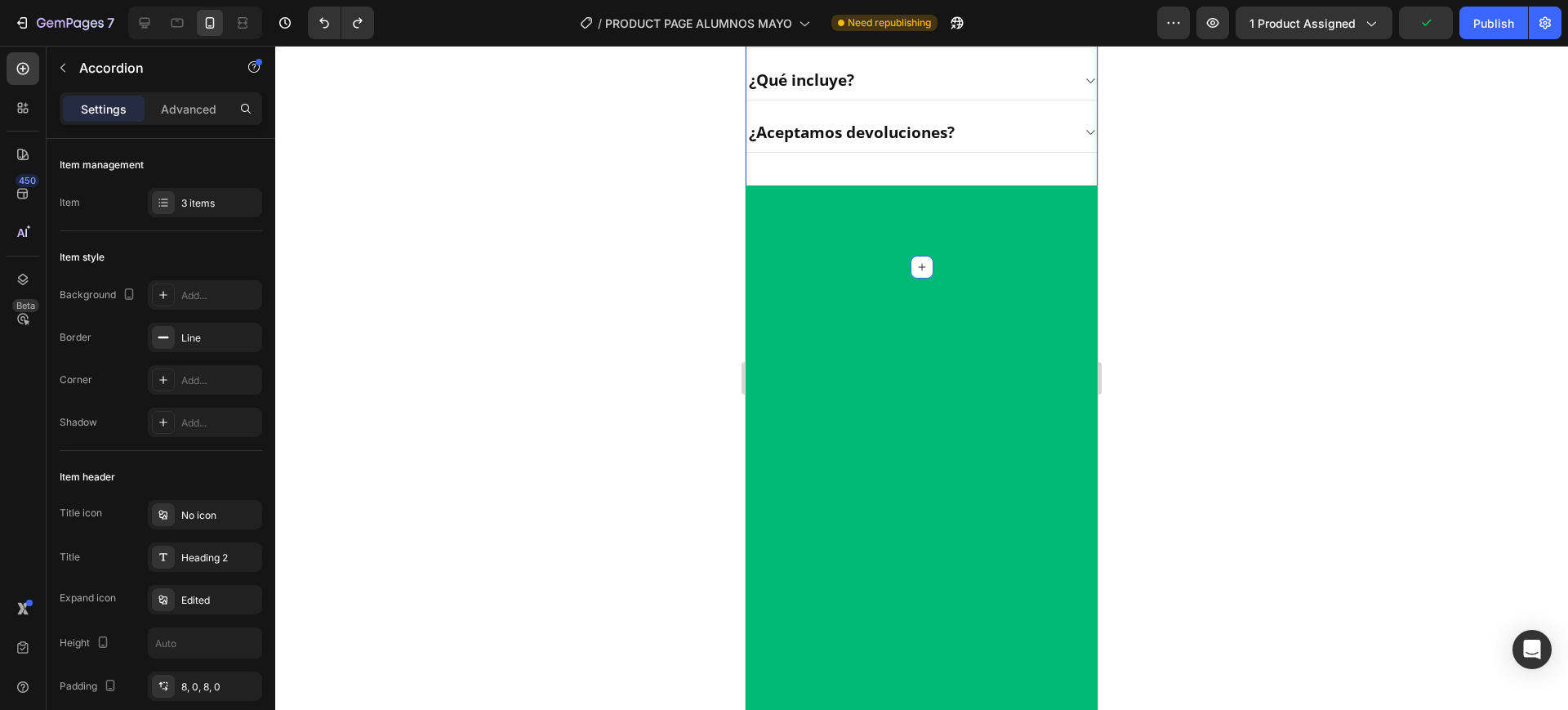
scroll to position [2744, 0]
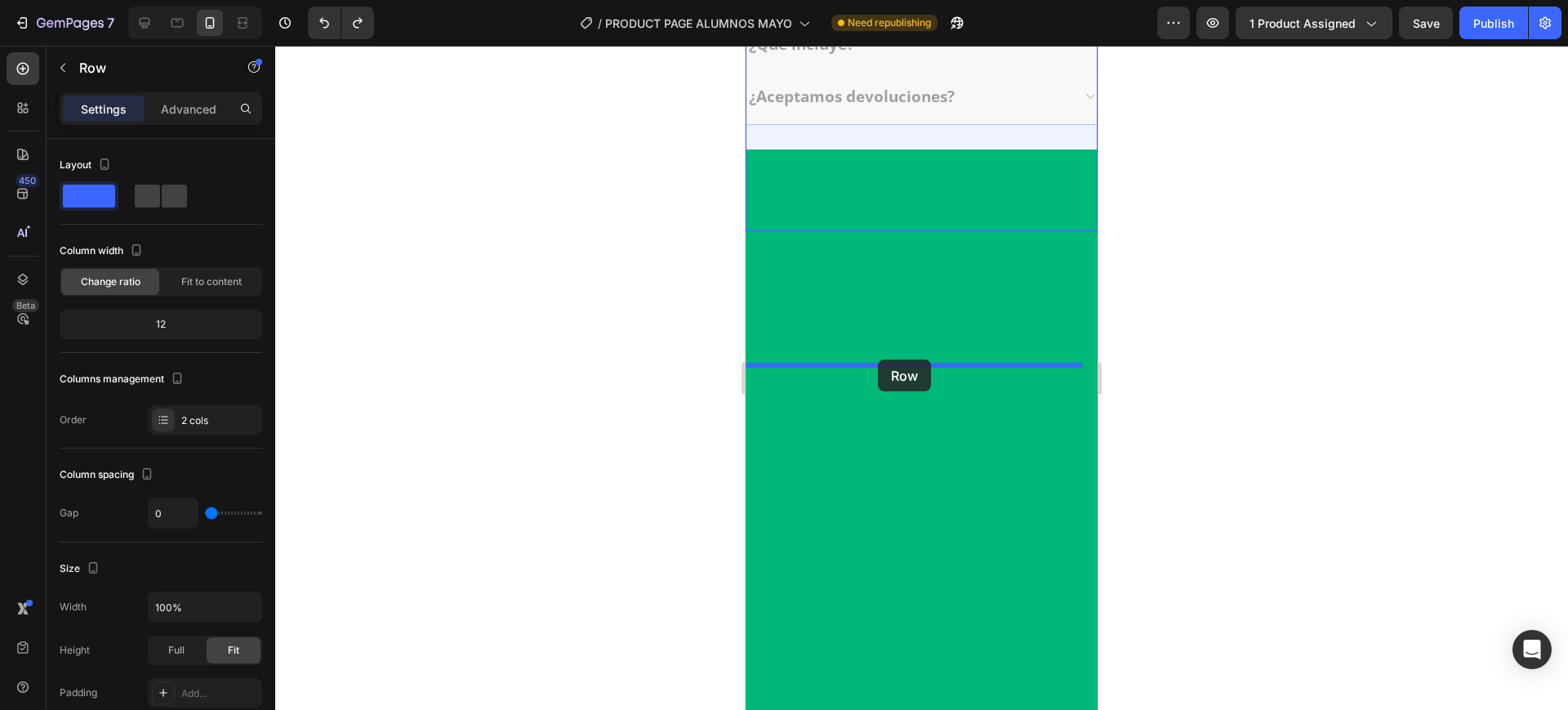
drag, startPoint x: 796, startPoint y: 352, endPoint x: 878, endPoint y: 359, distance: 82.3
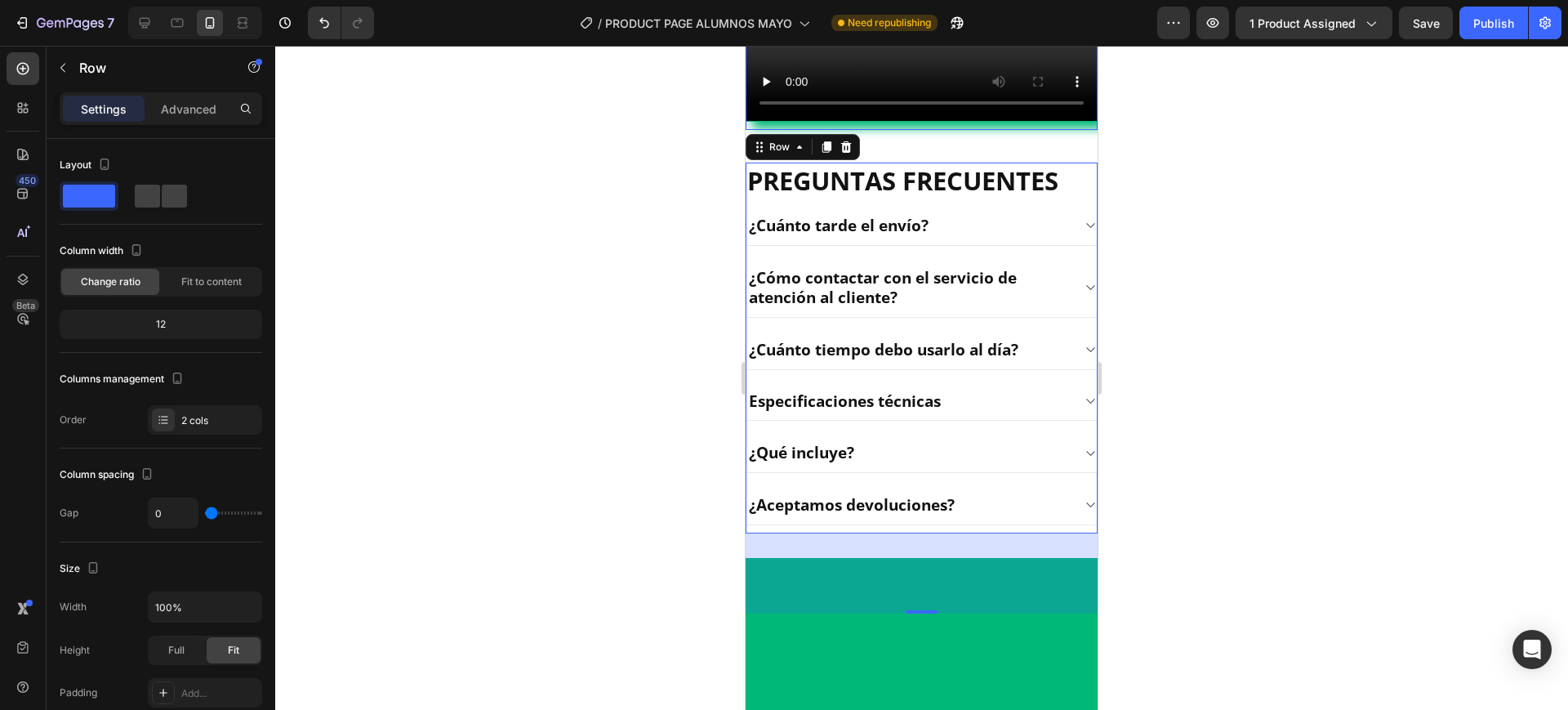
click at [848, 121] on video at bounding box center [922, 33] width 350 height 176
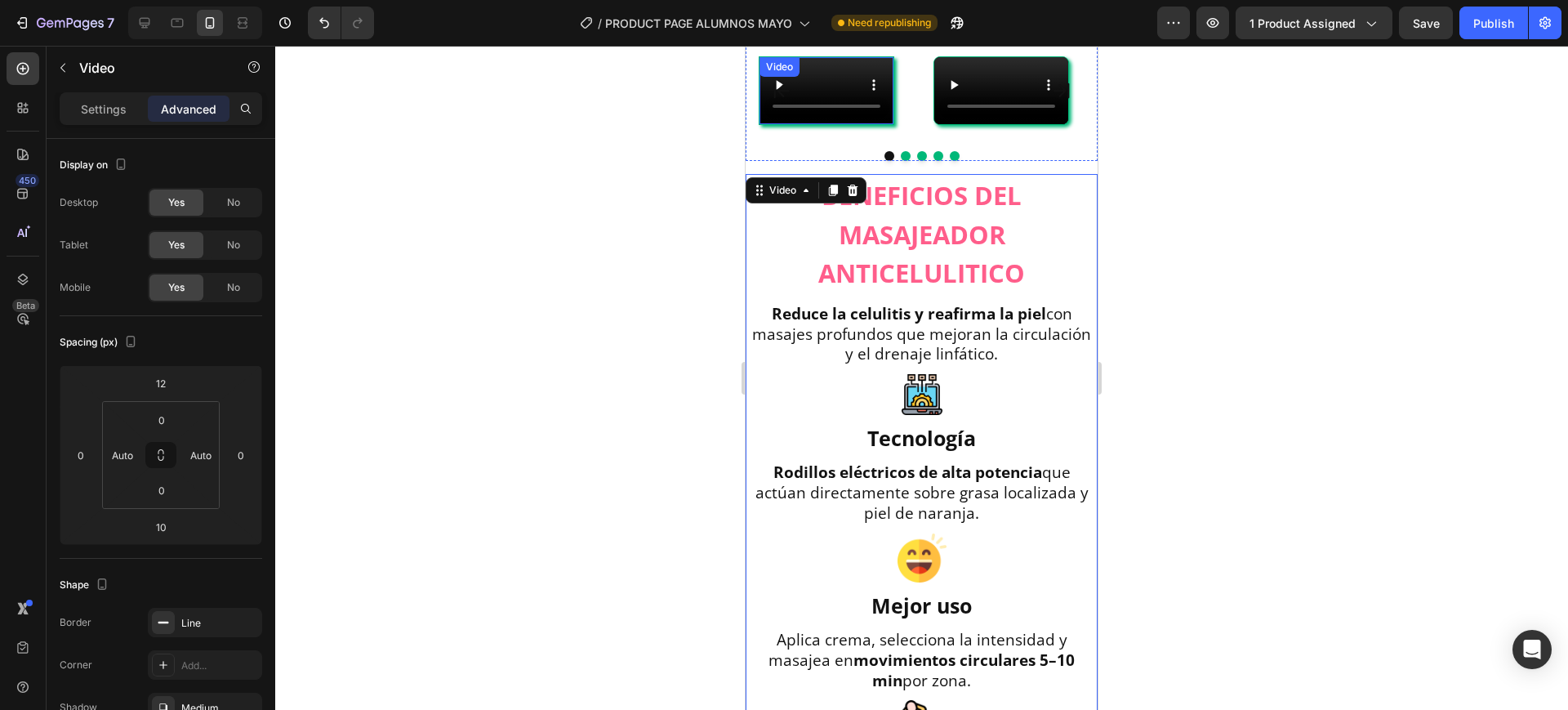
scroll to position [1211, 0]
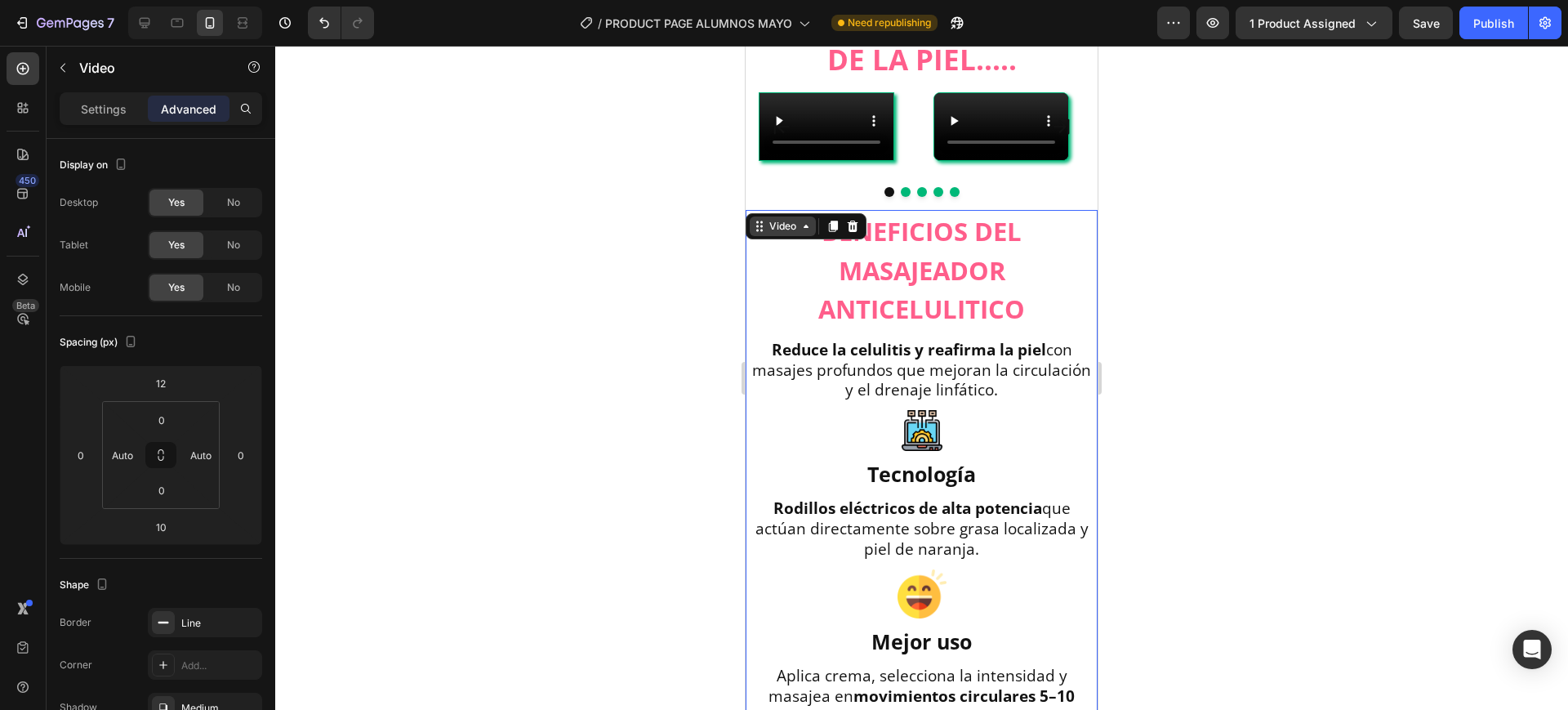
click at [782, 234] on div "Video" at bounding box center [784, 227] width 34 height 14
click at [1216, 442] on div at bounding box center [922, 377] width 1293 height 665
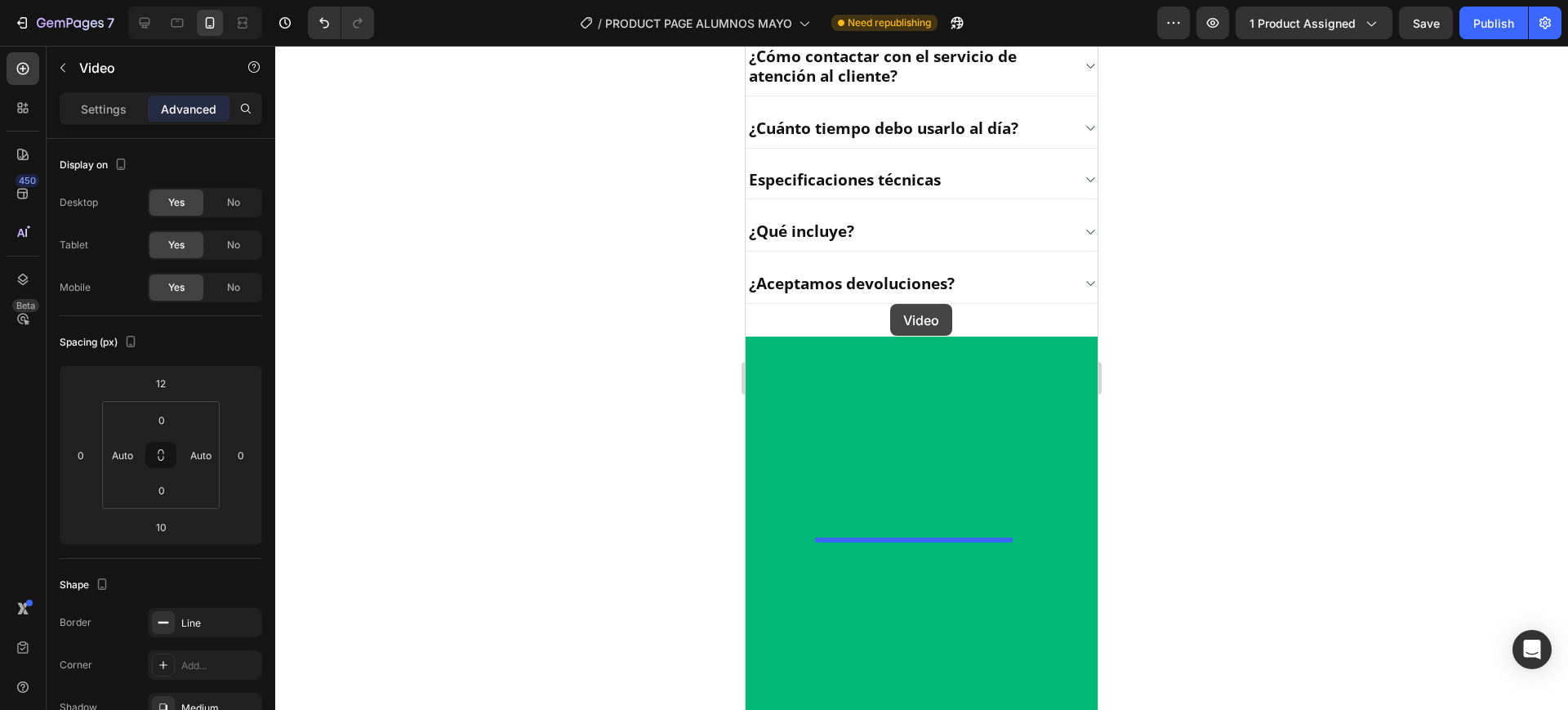
scroll to position [2515, 0]
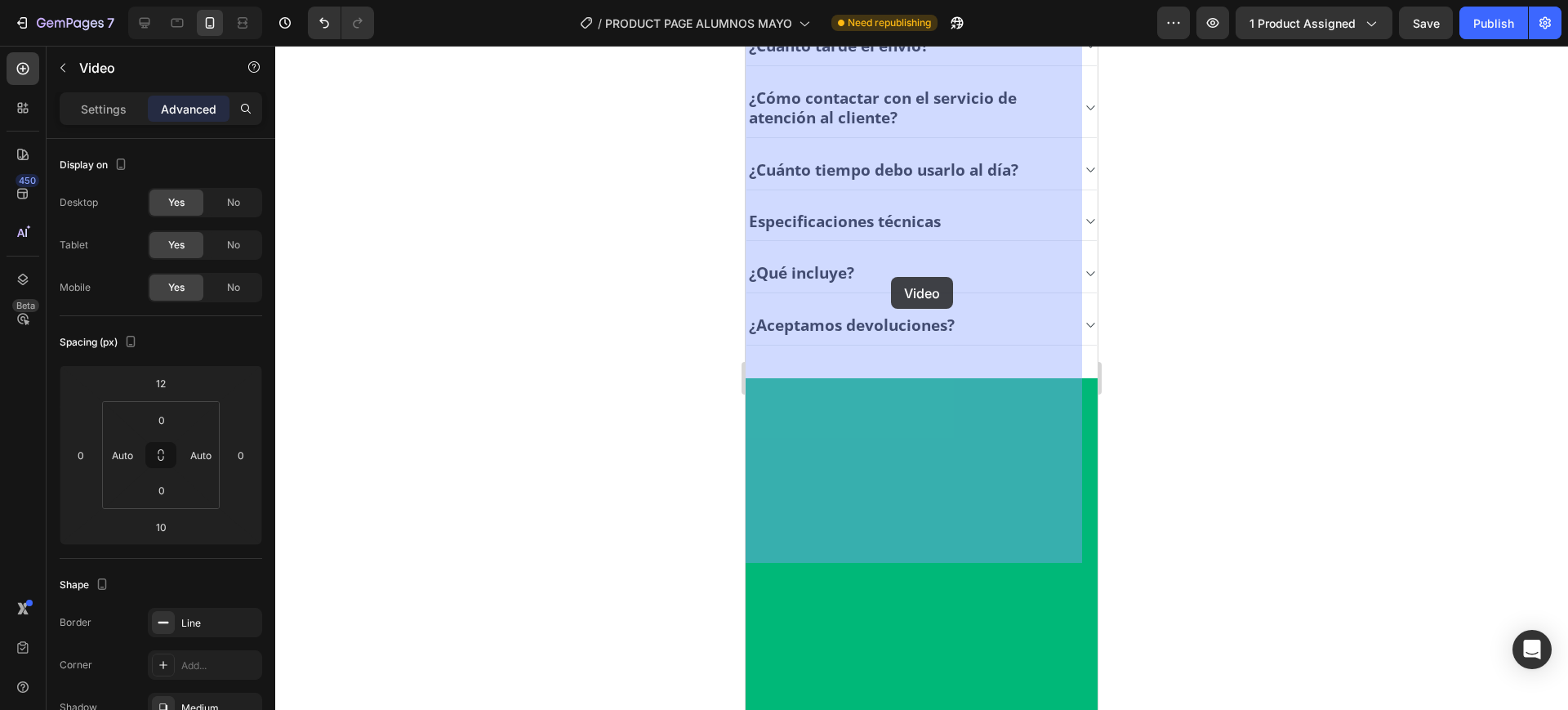
drag, startPoint x: 843, startPoint y: 615, endPoint x: 891, endPoint y: 275, distance: 343.4
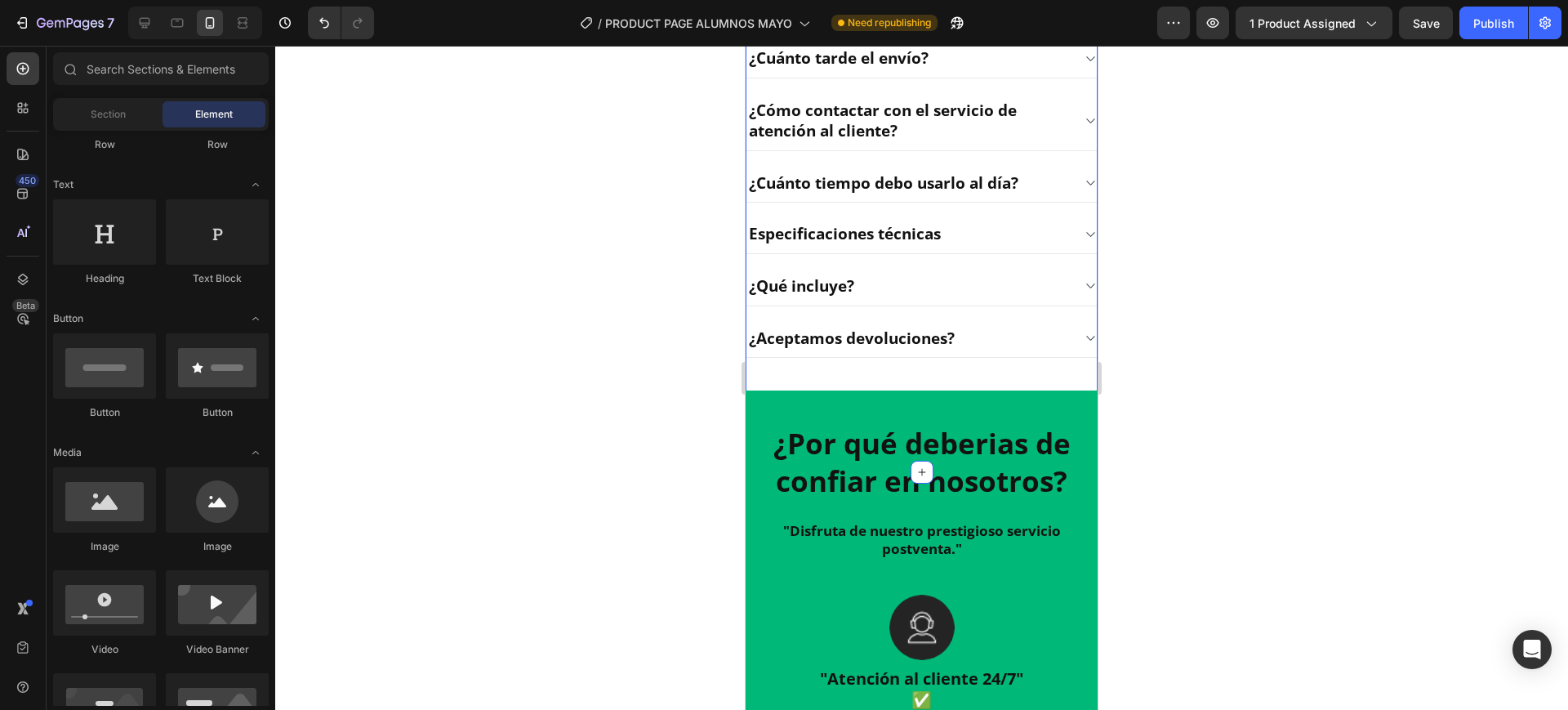
scroll to position [2208, 0]
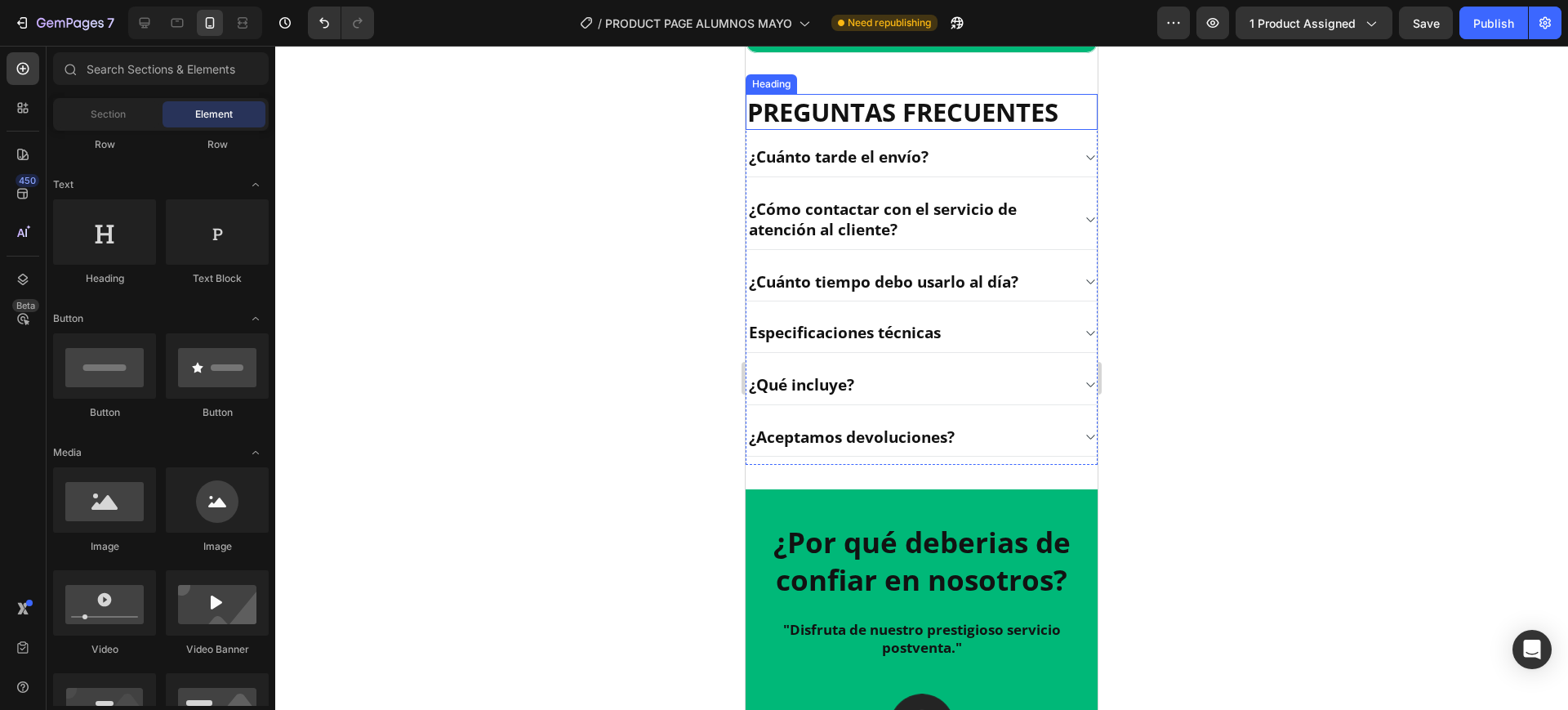
click at [762, 94] on div "Heading" at bounding box center [772, 84] width 52 height 20
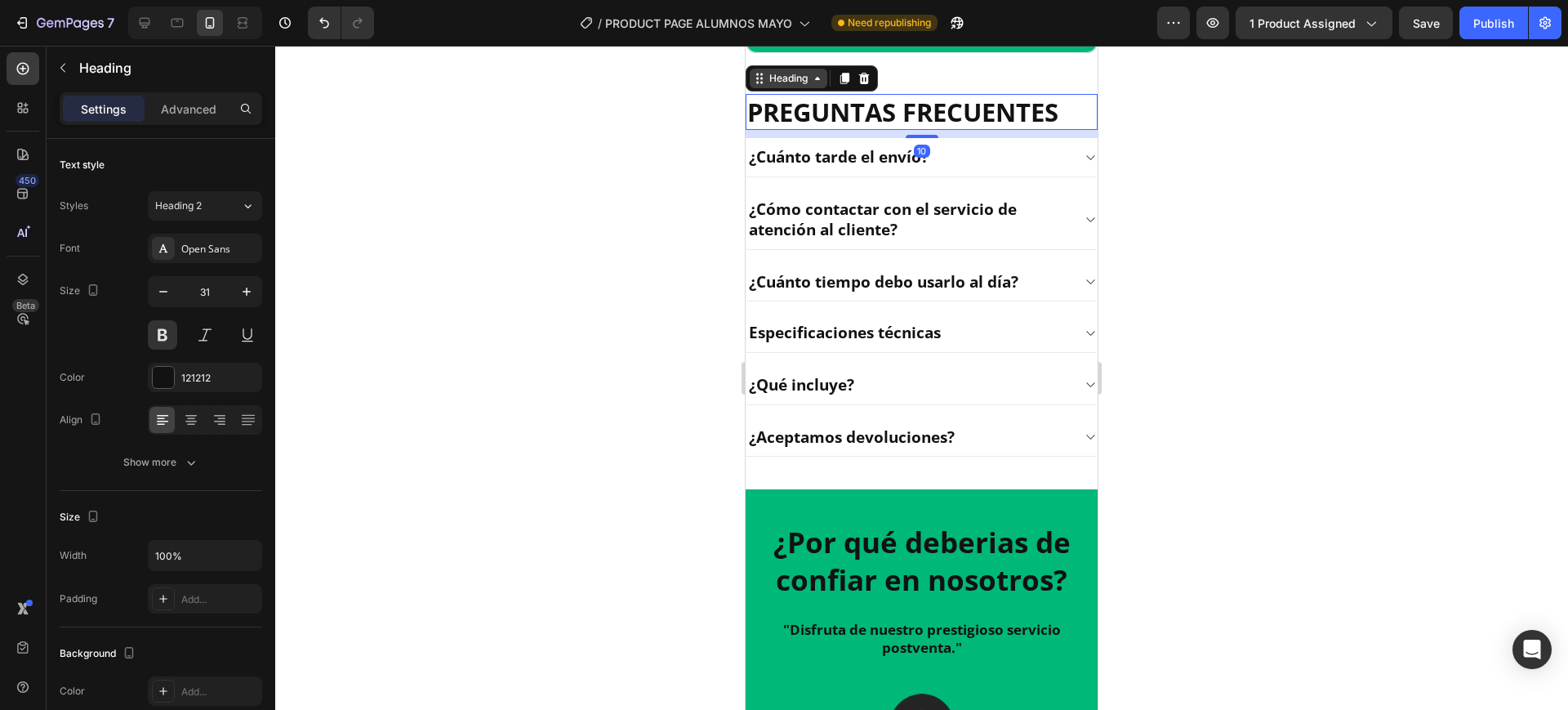
click at [769, 86] on div "Heading" at bounding box center [789, 78] width 45 height 14
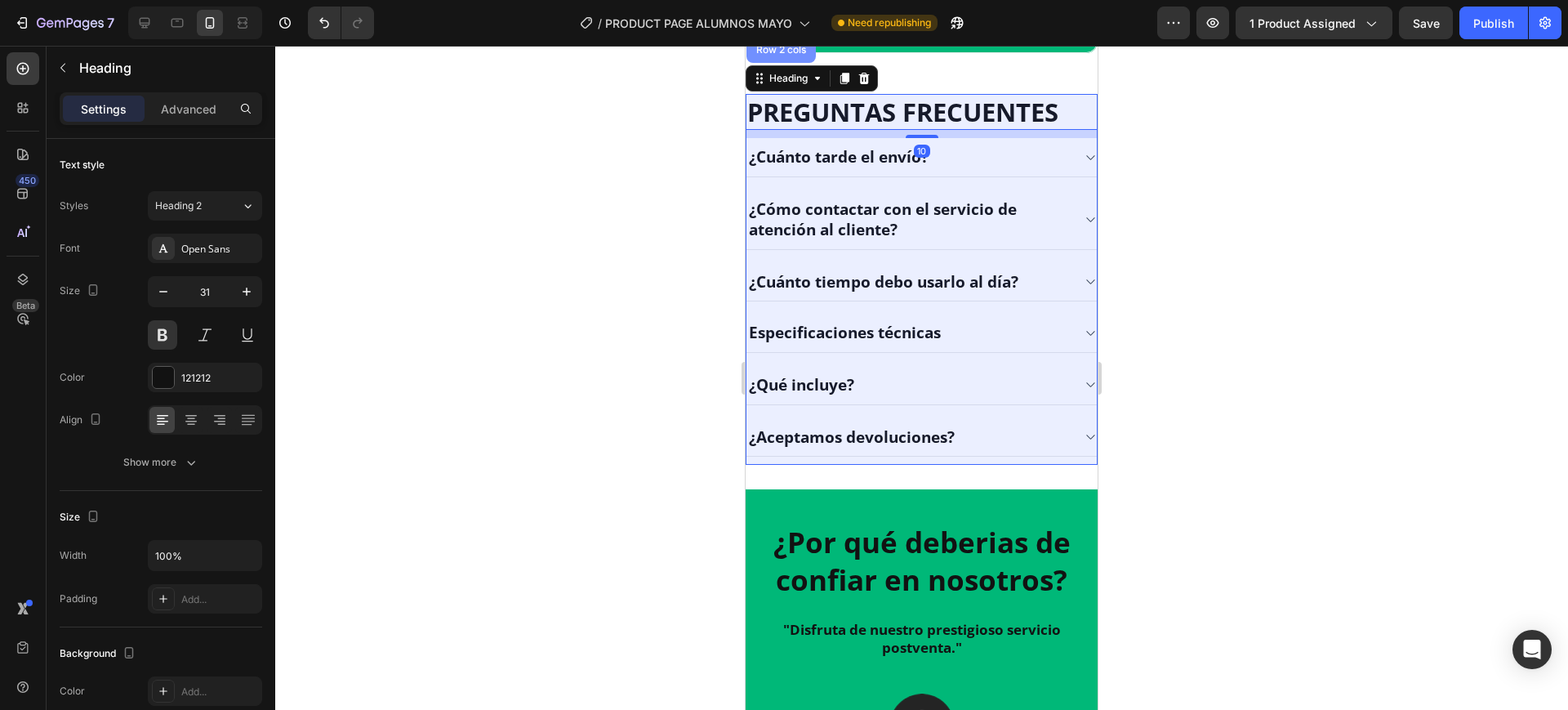
click at [786, 63] on div "Row 2 cols" at bounding box center [782, 49] width 70 height 26
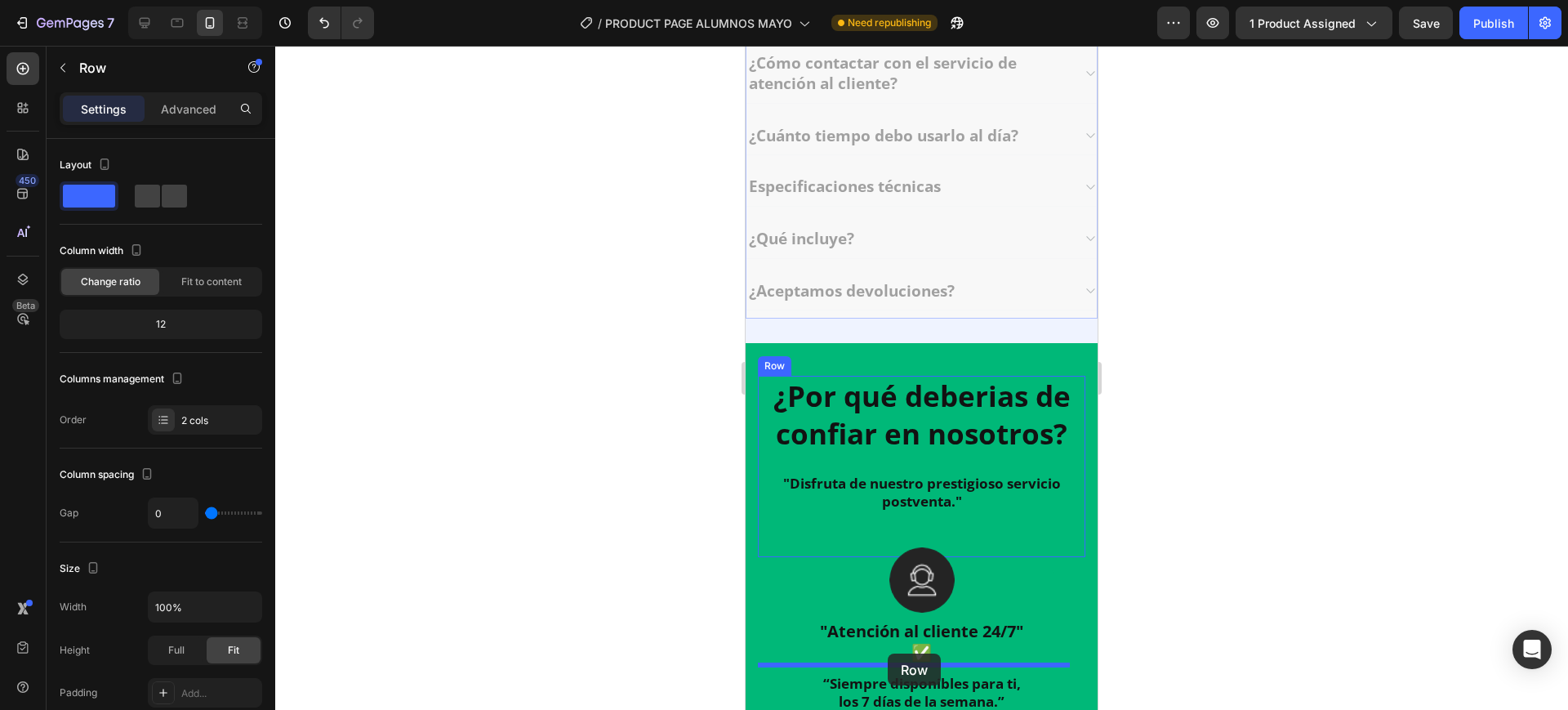
scroll to position [2378, 0]
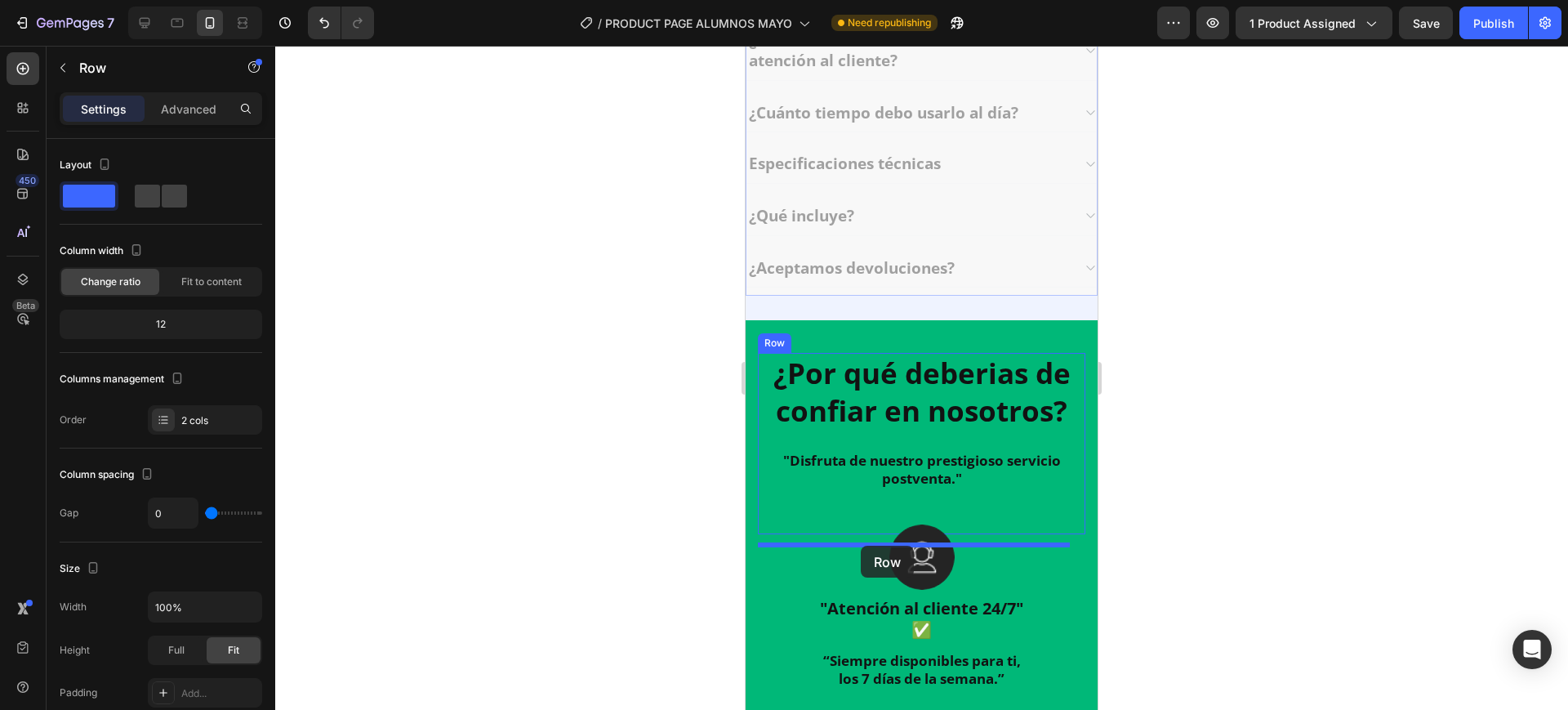
drag, startPoint x: 773, startPoint y: 270, endPoint x: 861, endPoint y: 546, distance: 289.7
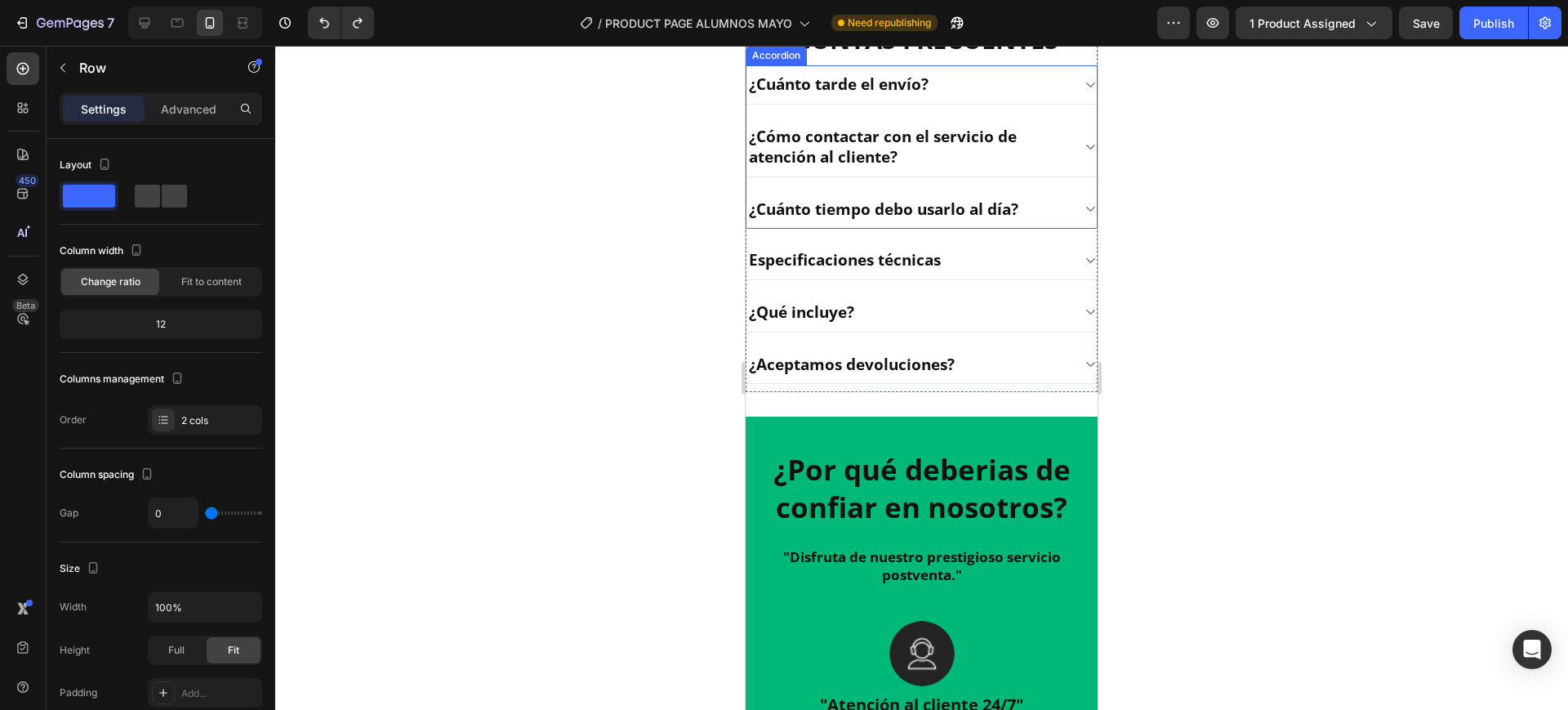
scroll to position [2174, 0]
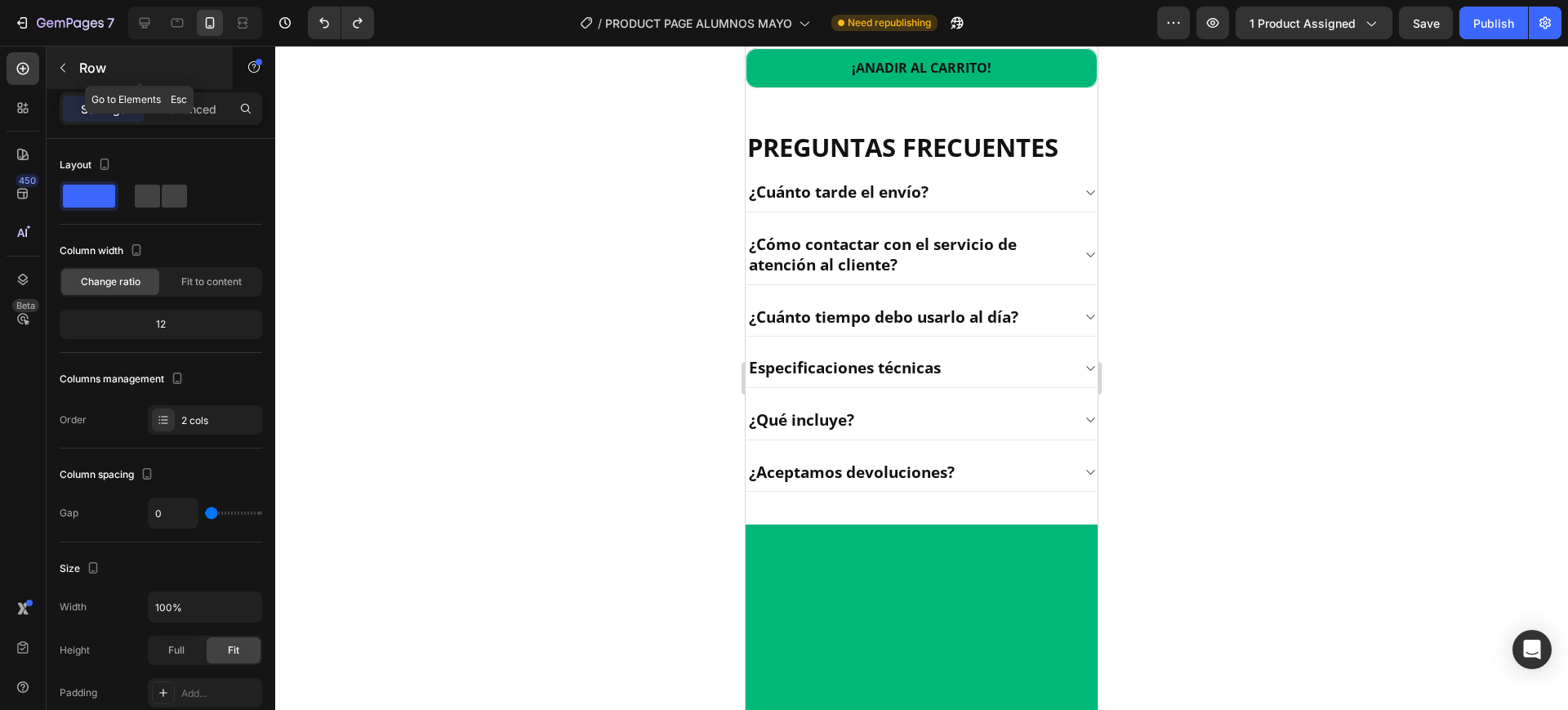
click at [65, 79] on button "button" at bounding box center [62, 67] width 26 height 26
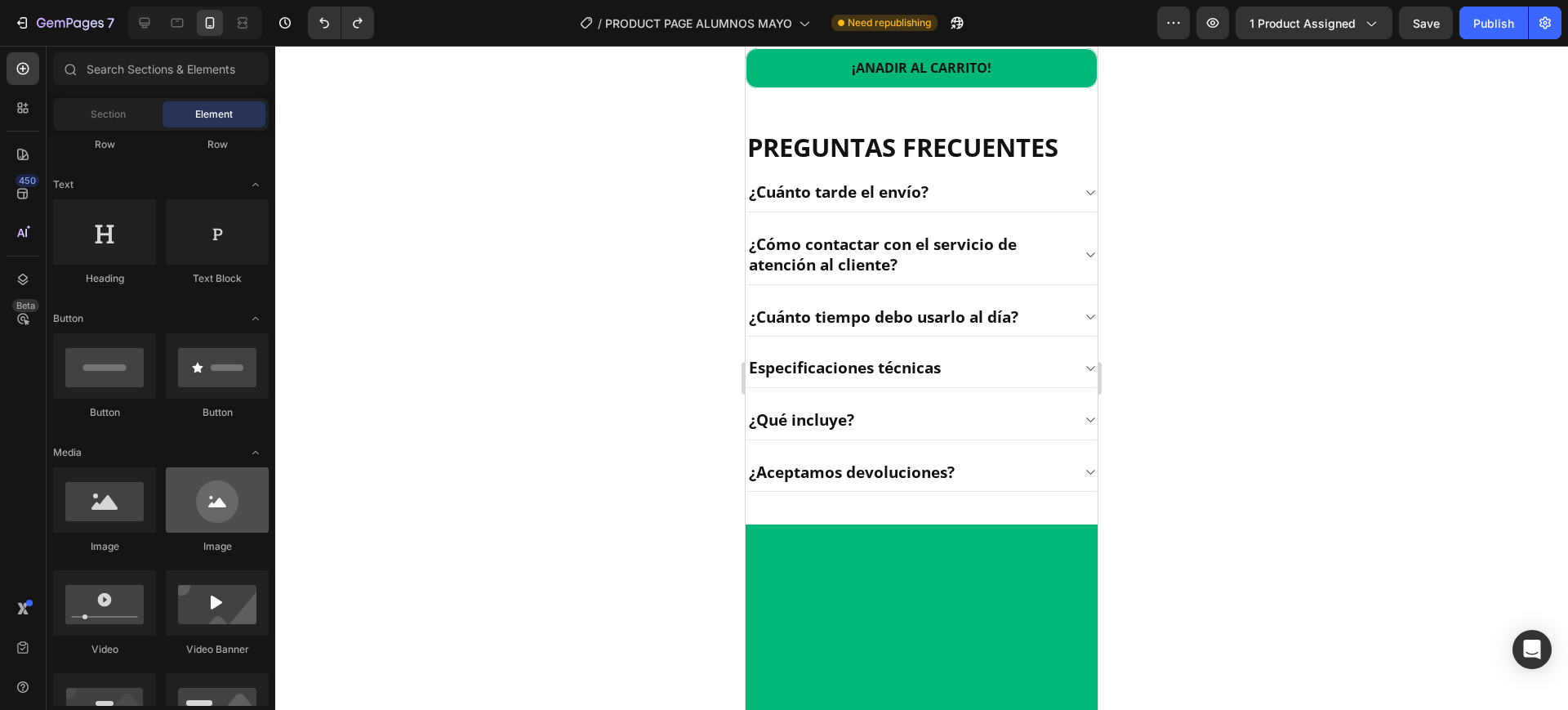
scroll to position [409, 0]
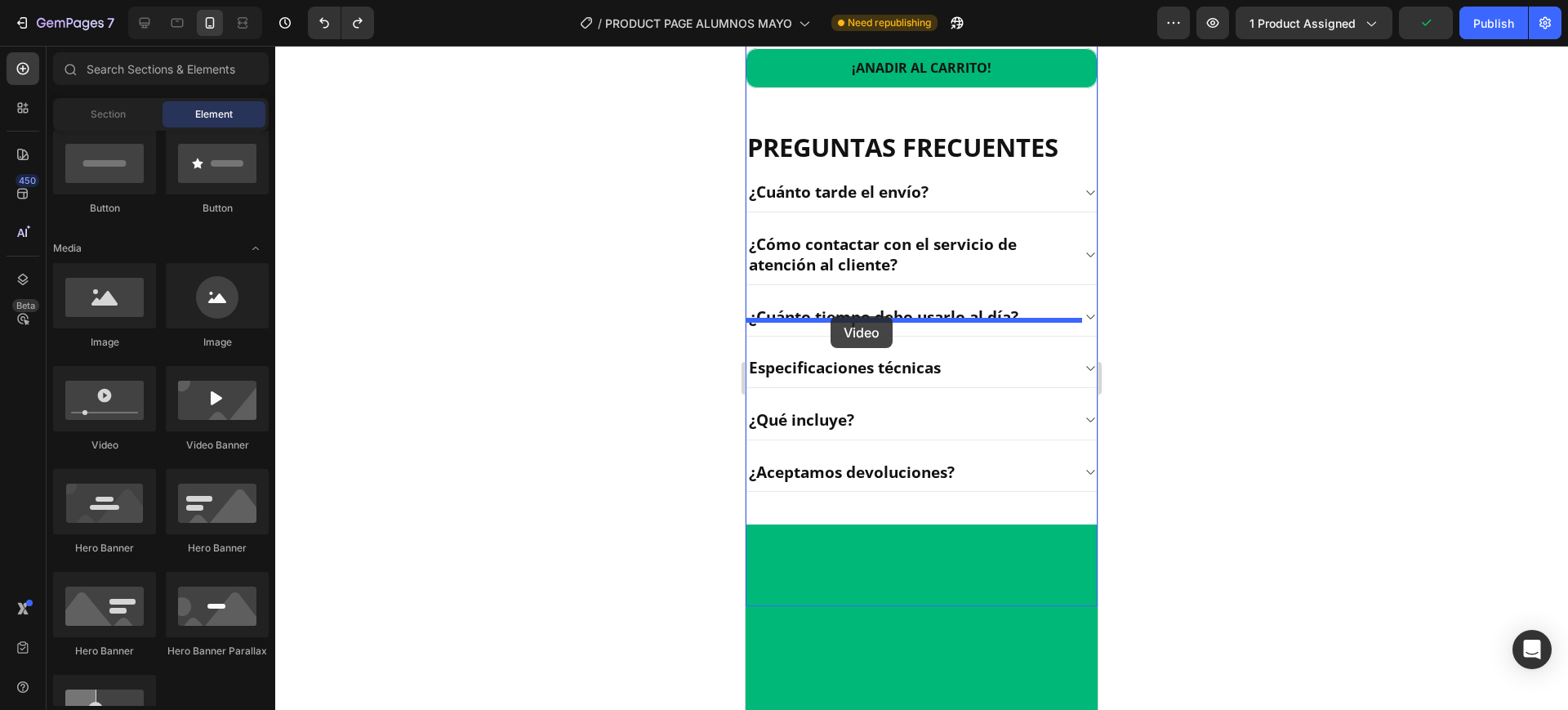
drag, startPoint x: 855, startPoint y: 462, endPoint x: 831, endPoint y: 317, distance: 147.0
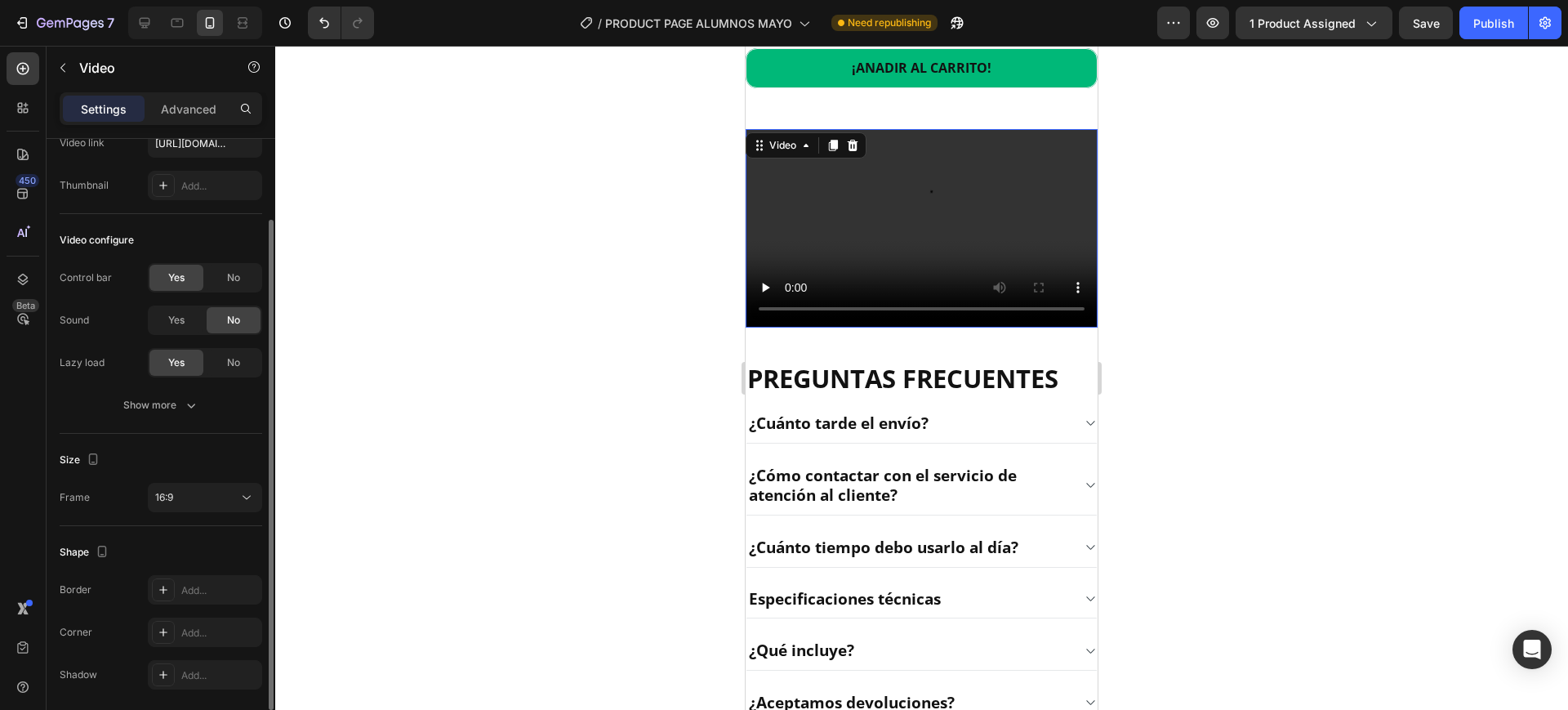
scroll to position [161, 0]
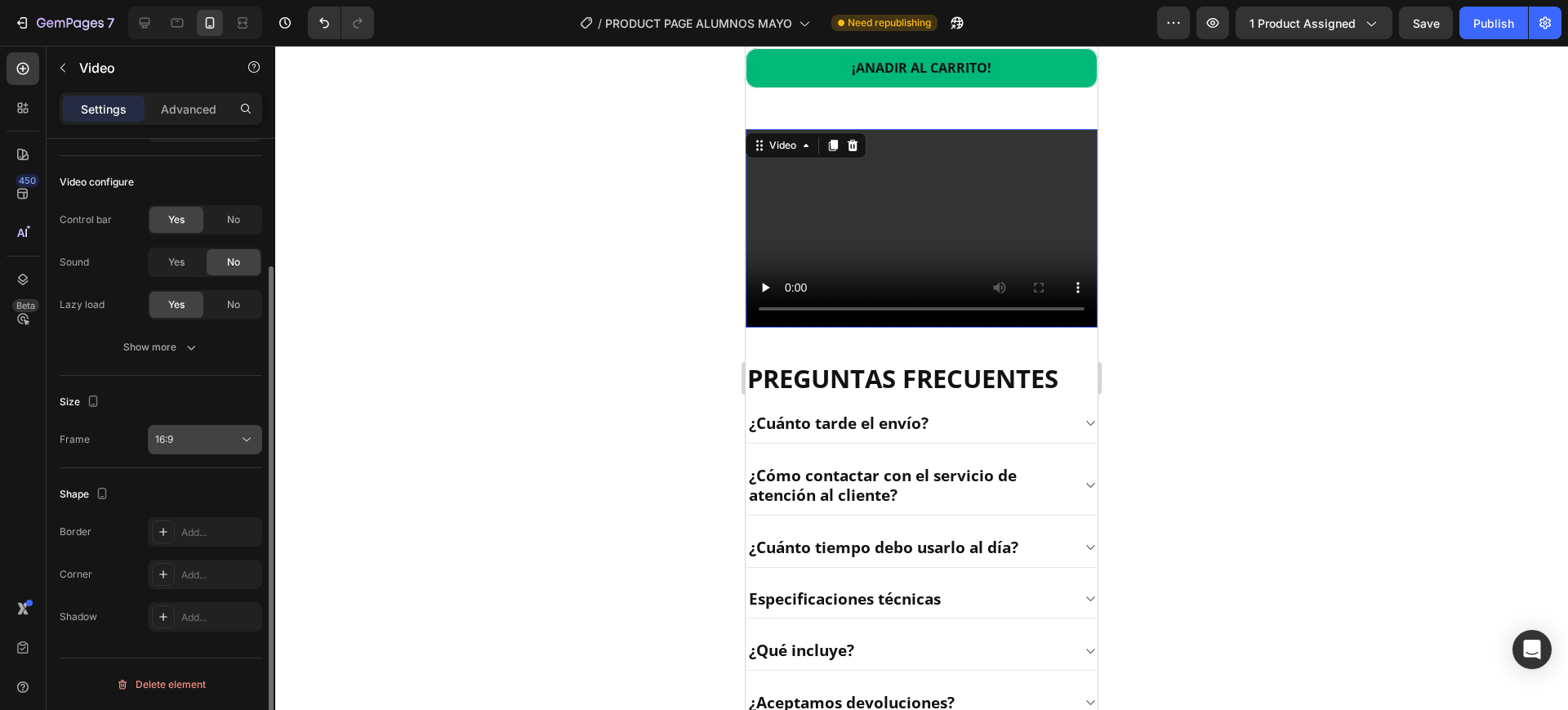
click at [207, 435] on div "16:9" at bounding box center [196, 440] width 83 height 14
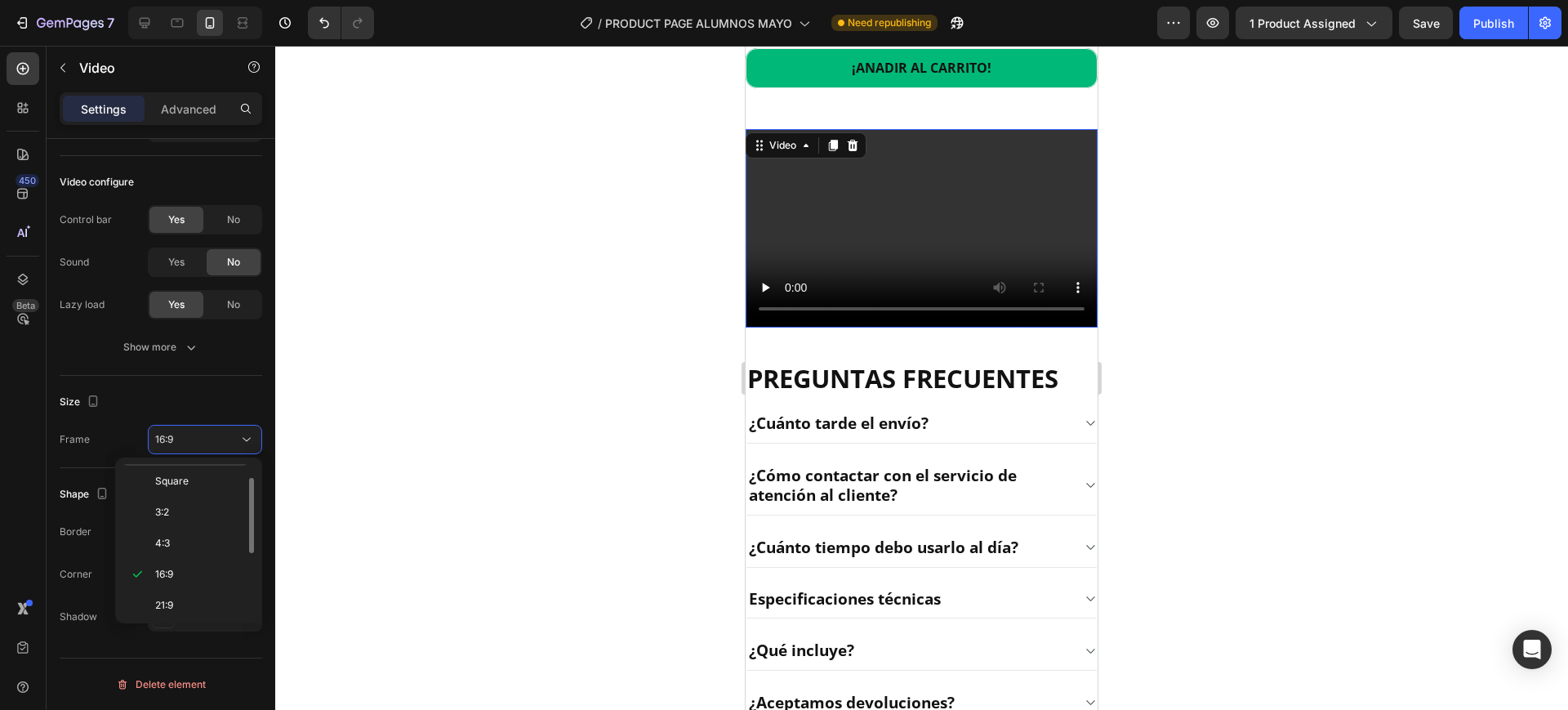
scroll to position [0, 0]
click at [185, 483] on span "Original" at bounding box center [173, 480] width 36 height 14
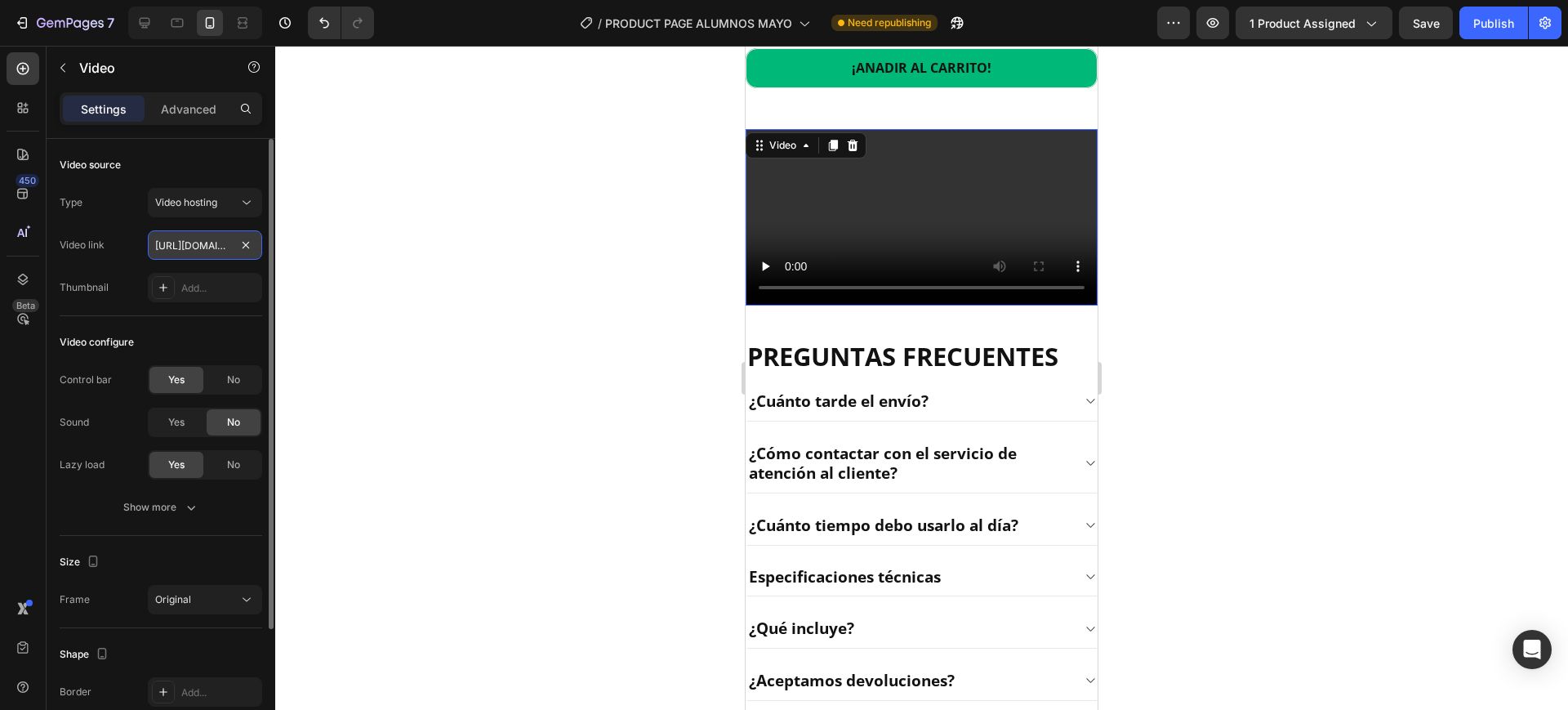
click at [198, 252] on input "[URL][DOMAIN_NAME]" at bounding box center [205, 244] width 114 height 29
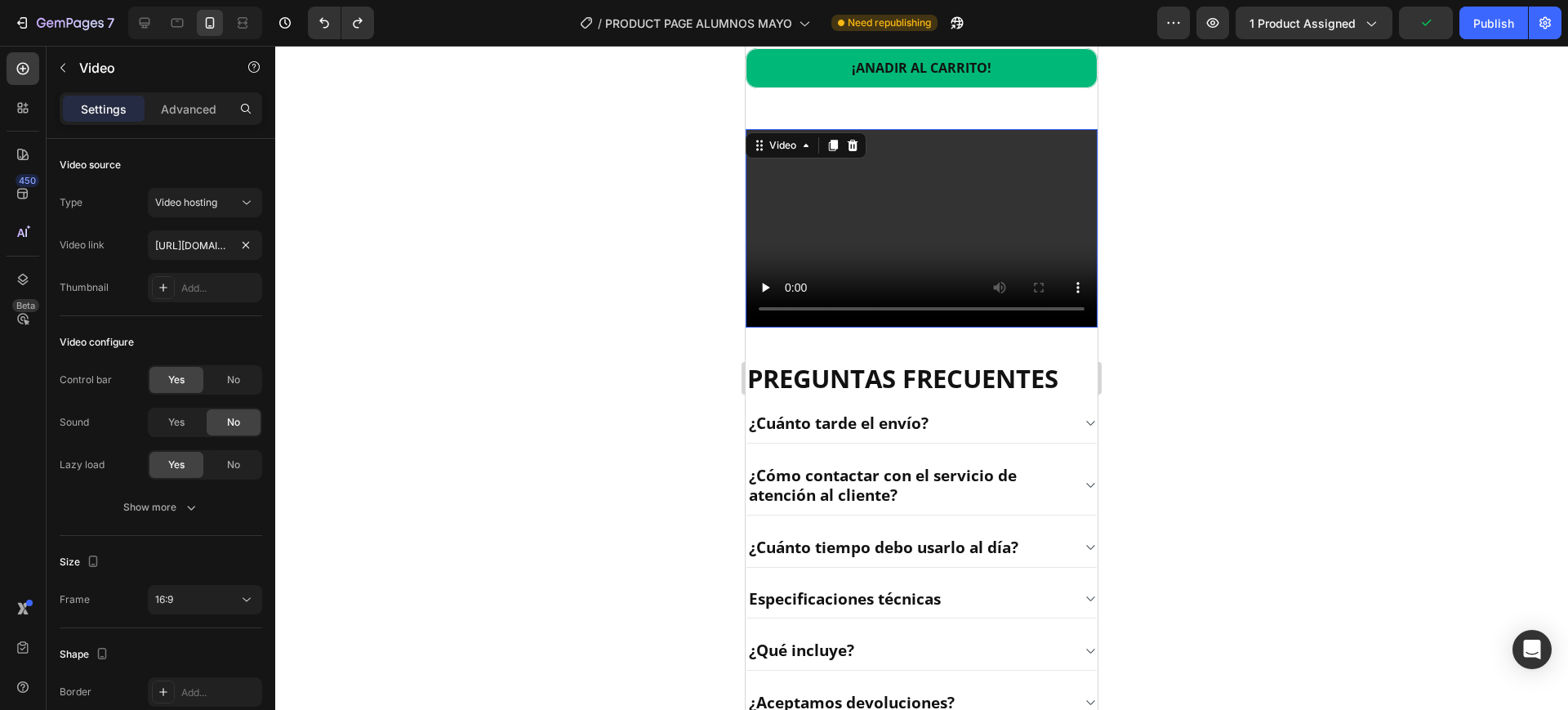
click at [574, 357] on div at bounding box center [922, 377] width 1293 height 665
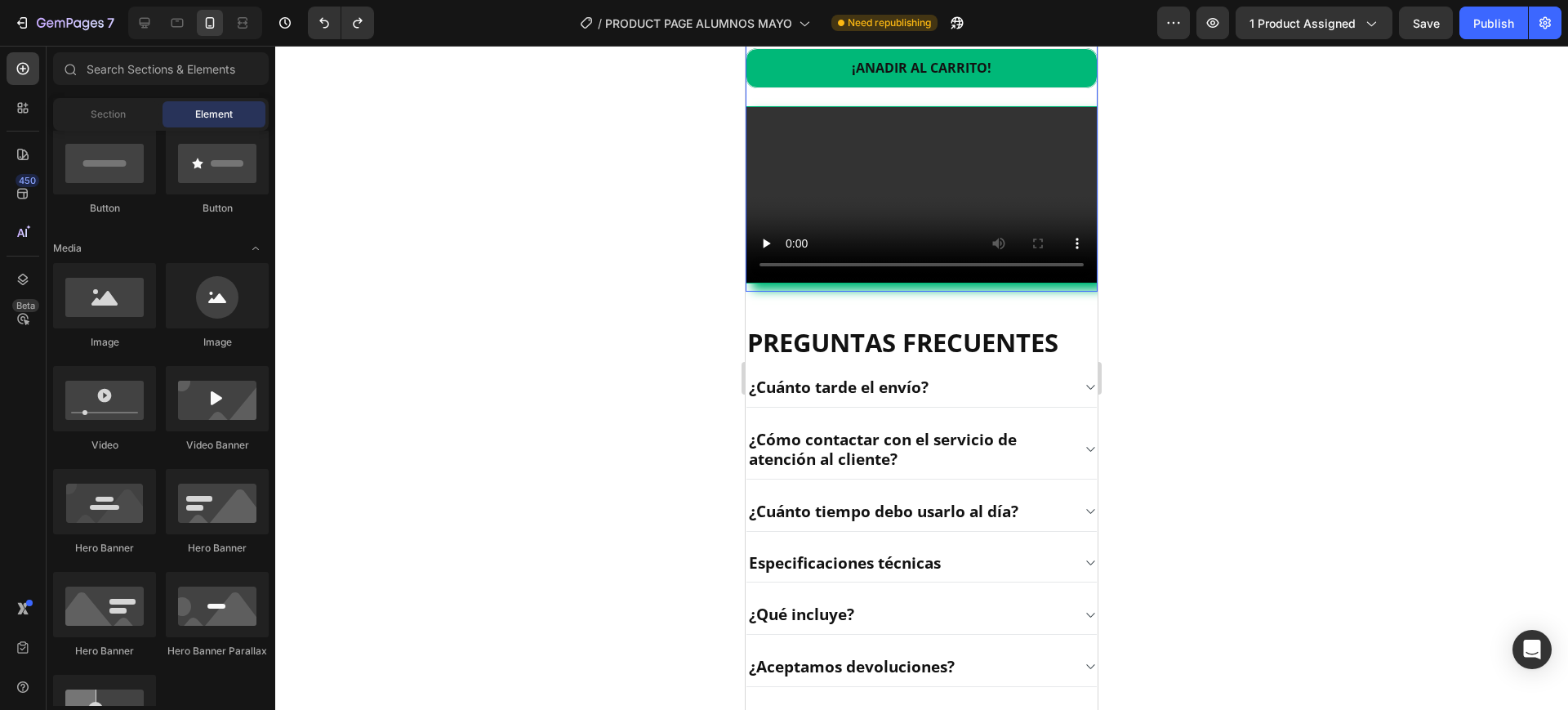
click at [873, 283] on video at bounding box center [922, 194] width 350 height 176
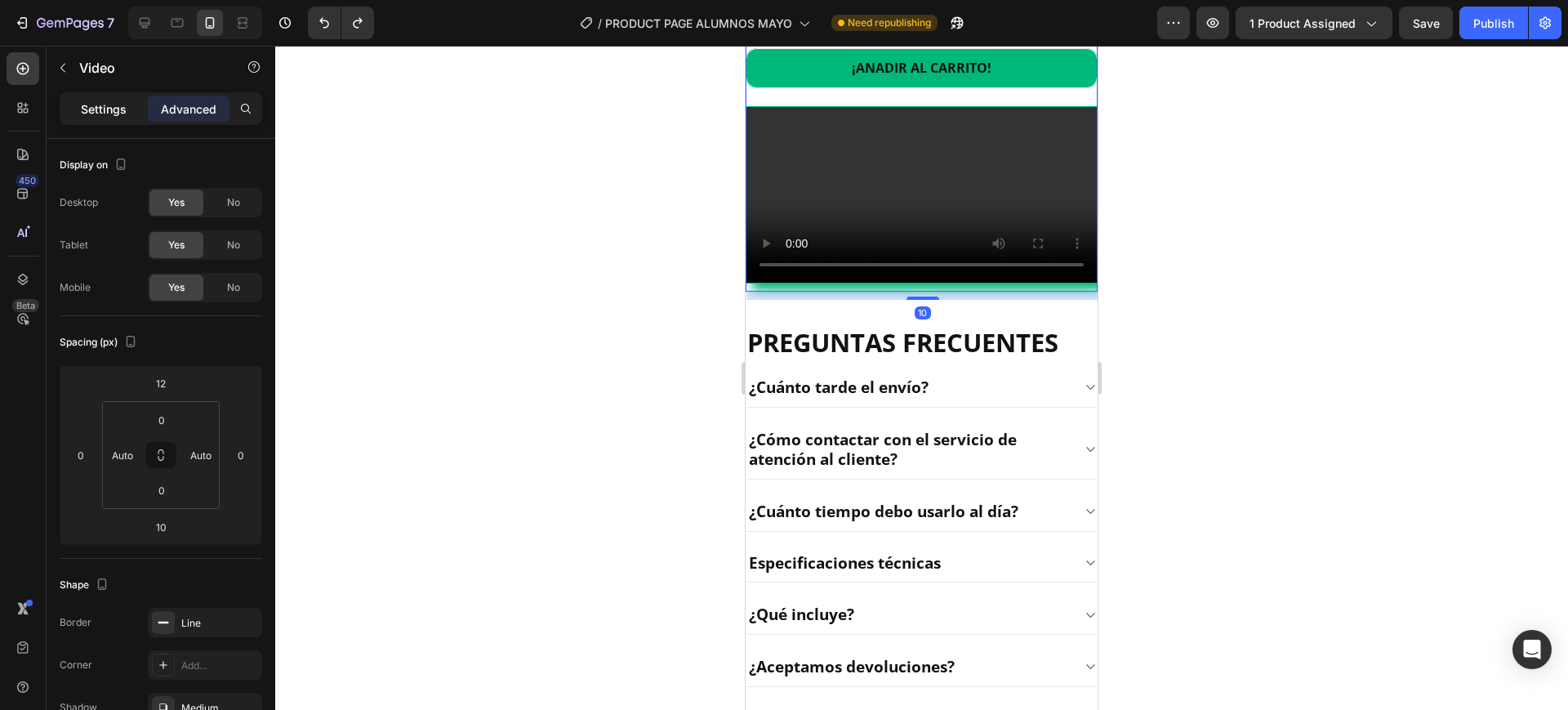
click at [110, 113] on p "Settings" at bounding box center [103, 109] width 45 height 17
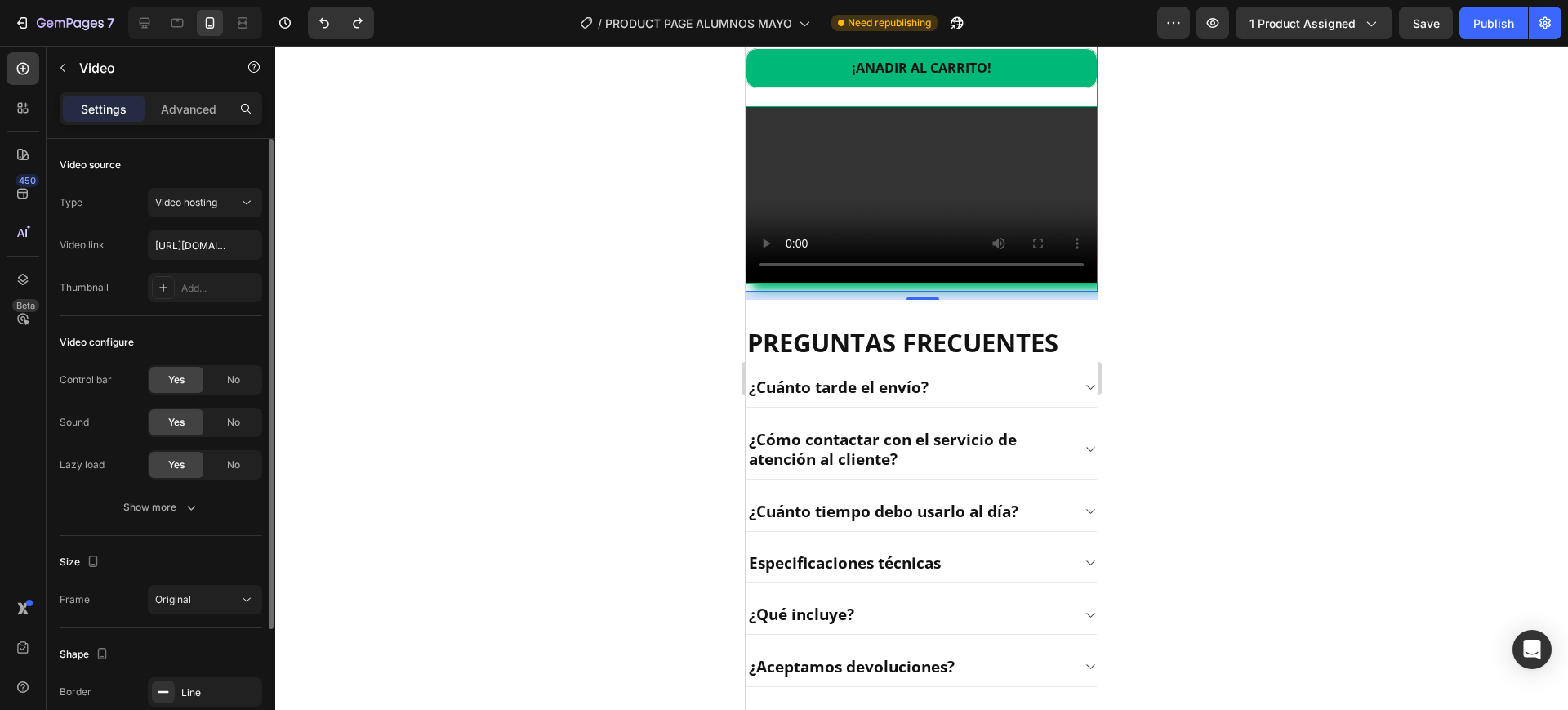
click at [209, 262] on div "Type Video hosting Video link [URL][DOMAIN_NAME] Thumbnail Add..." at bounding box center [160, 245] width 202 height 114
click at [205, 256] on input "[URL][DOMAIN_NAME]" at bounding box center [205, 244] width 114 height 29
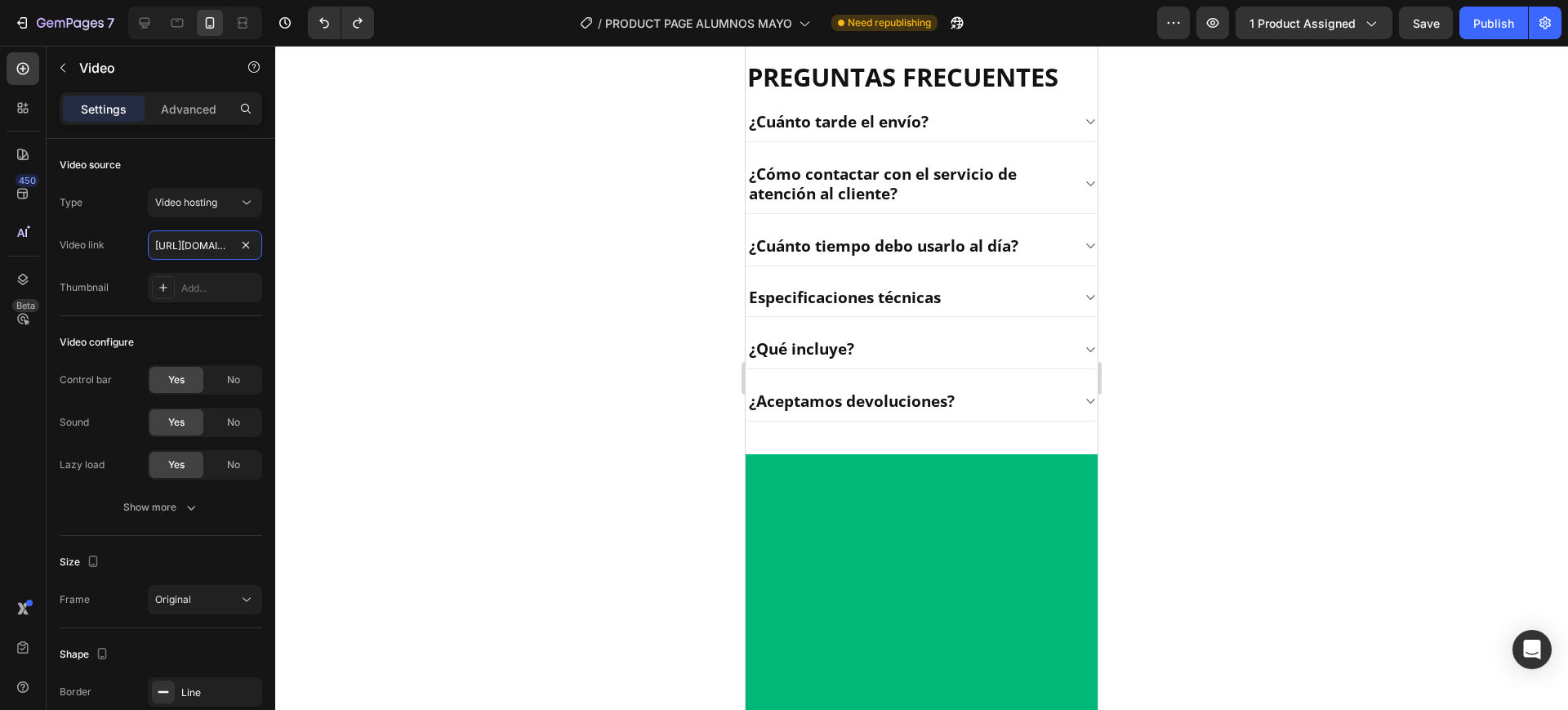
scroll to position [2480, 0]
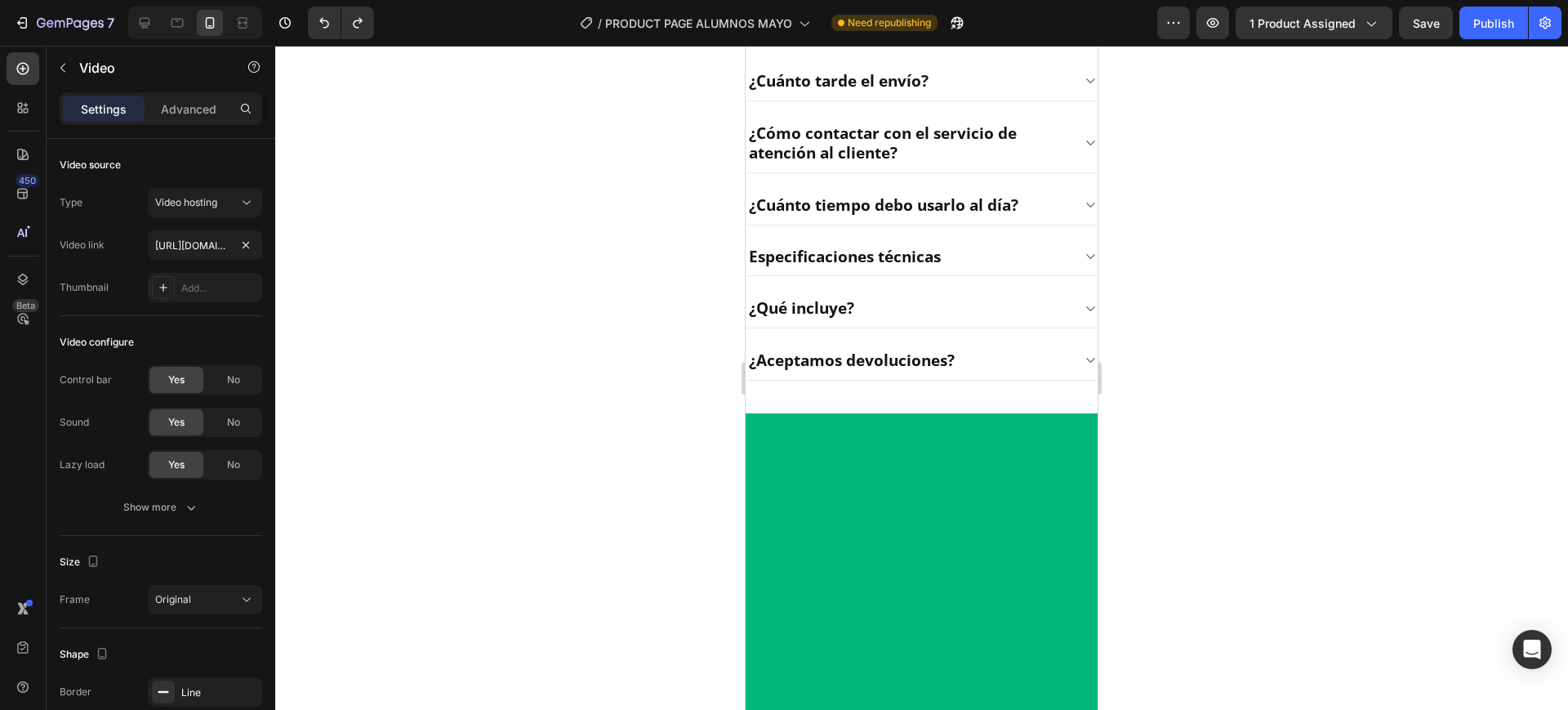
click at [678, 358] on div at bounding box center [922, 377] width 1293 height 665
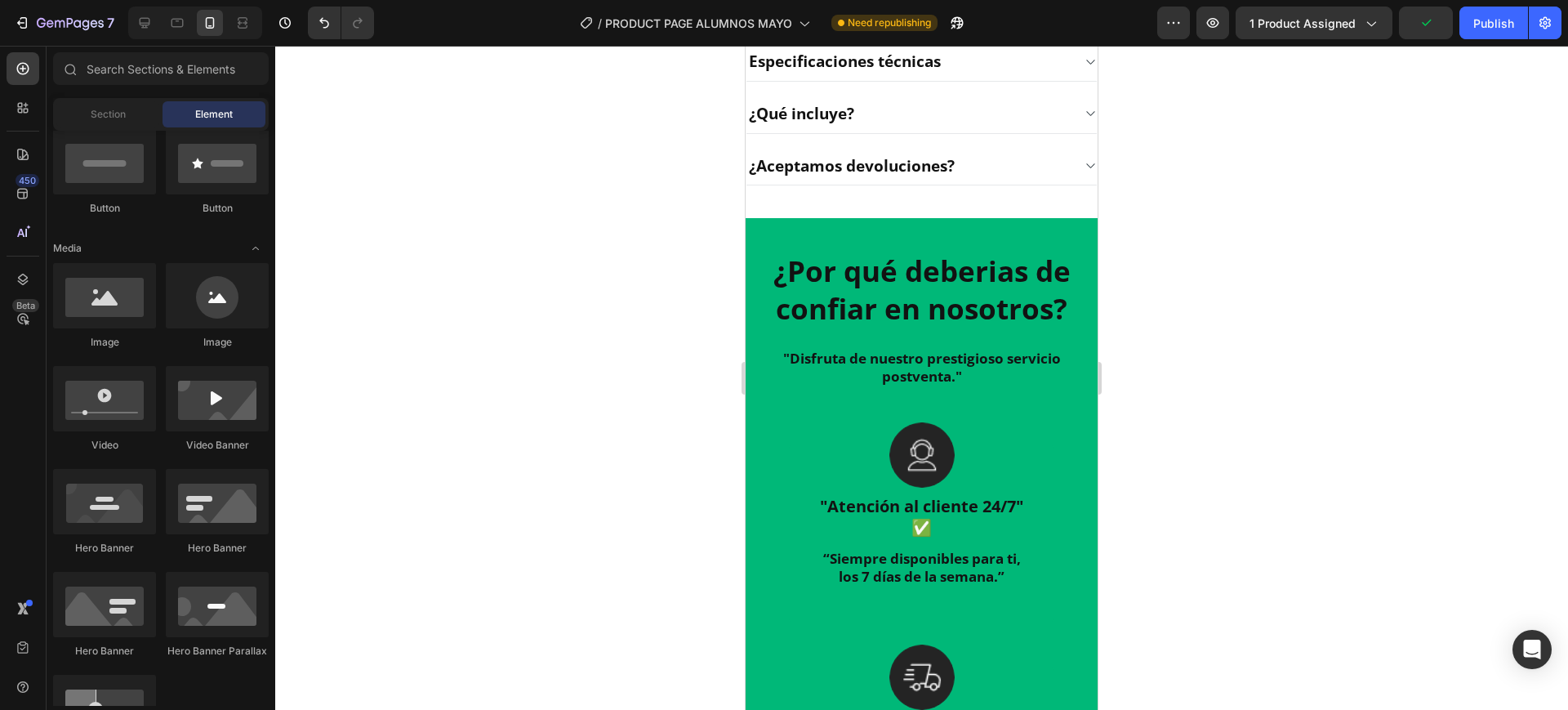
scroll to position [2275, 0]
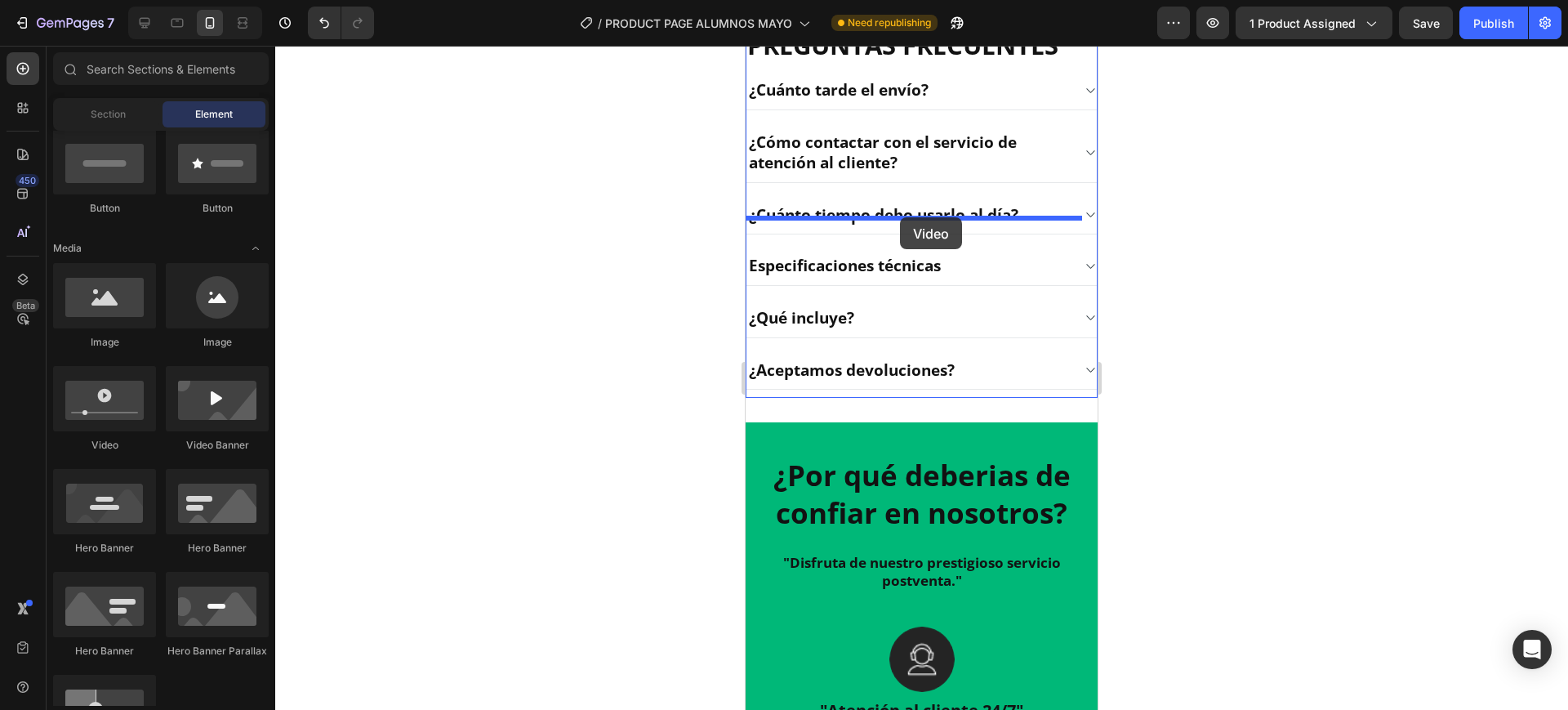
drag, startPoint x: 843, startPoint y: 468, endPoint x: 900, endPoint y: 218, distance: 256.4
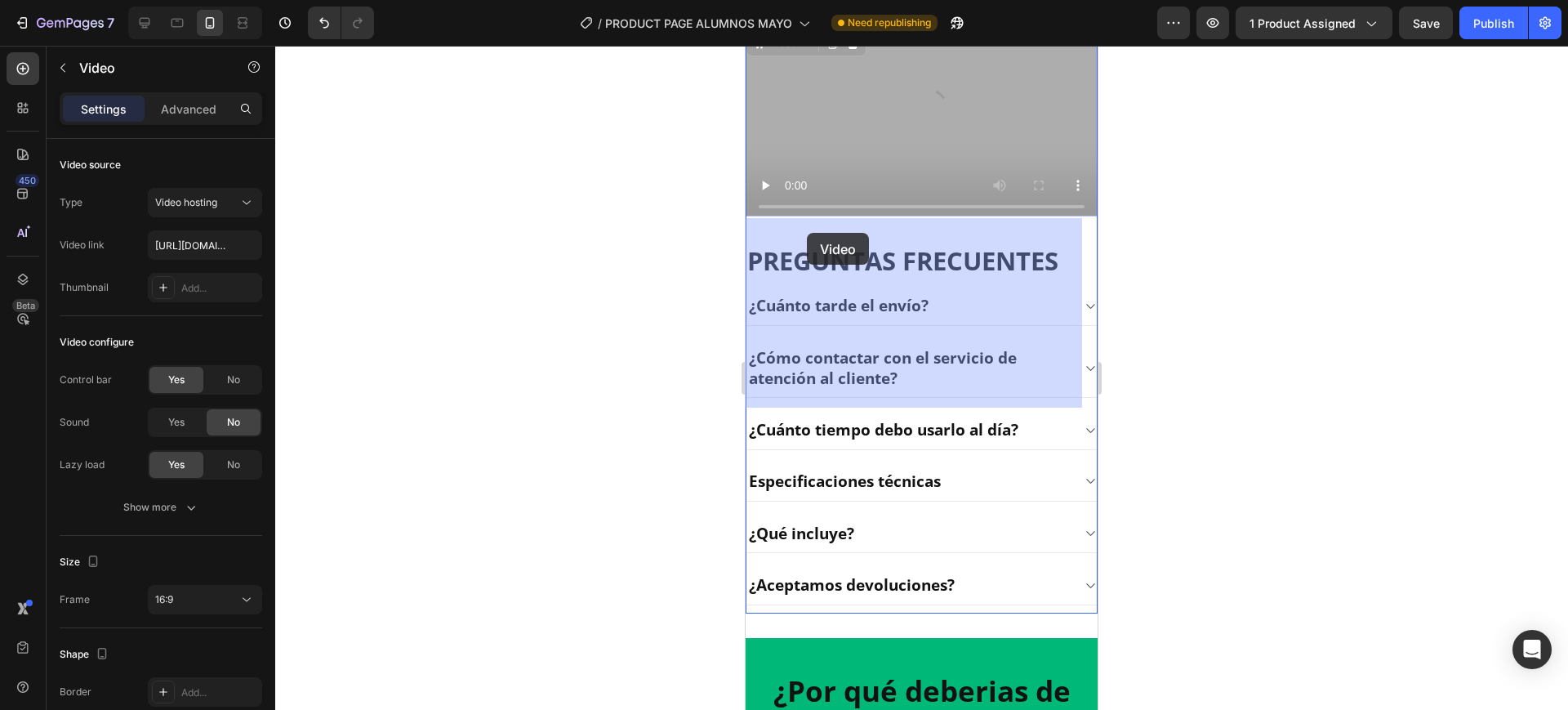
drag, startPoint x: 796, startPoint y: 236, endPoint x: 807, endPoint y: 233, distance: 11.4
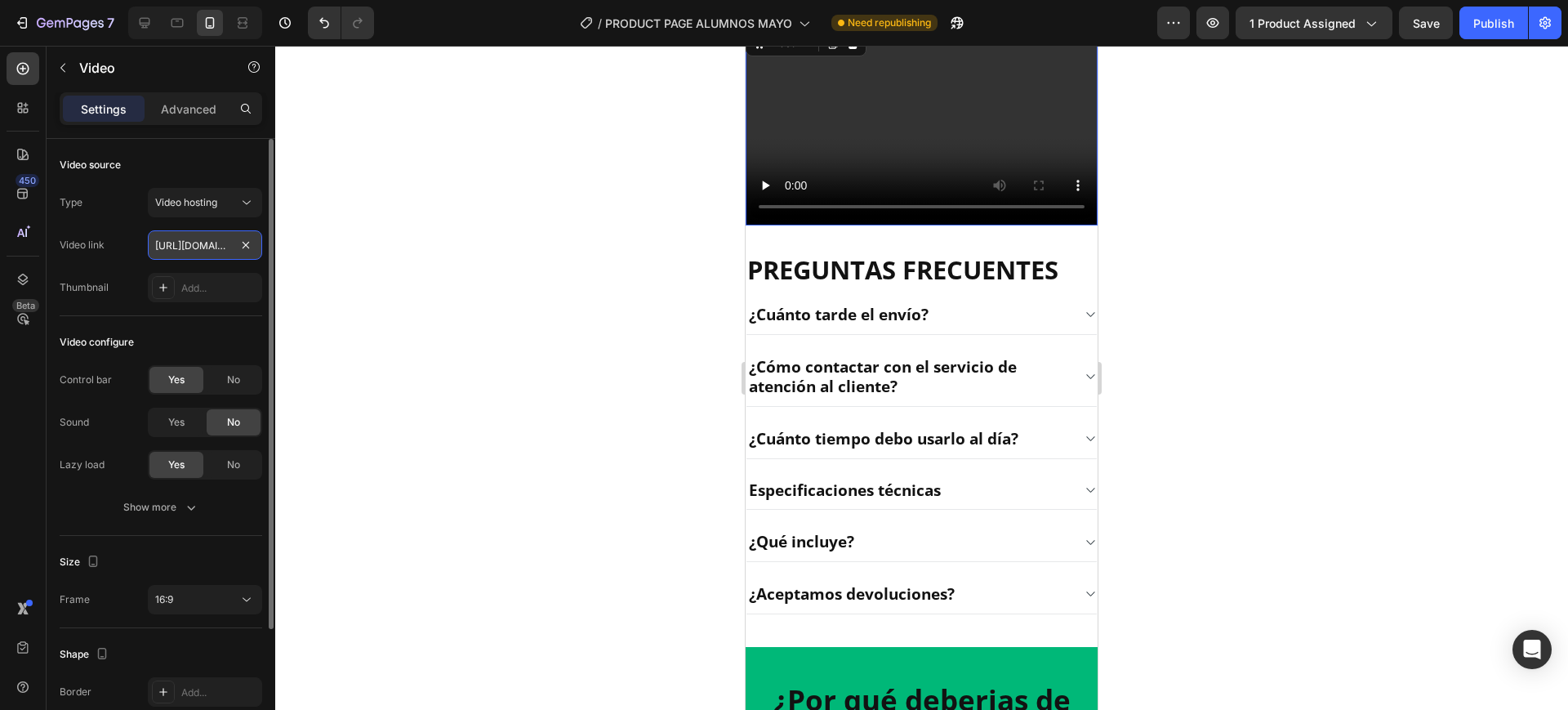
click at [207, 240] on input "[URL][DOMAIN_NAME]" at bounding box center [205, 244] width 114 height 29
paste input "d35f9f32372f4fbb84f8ce263063eb54"
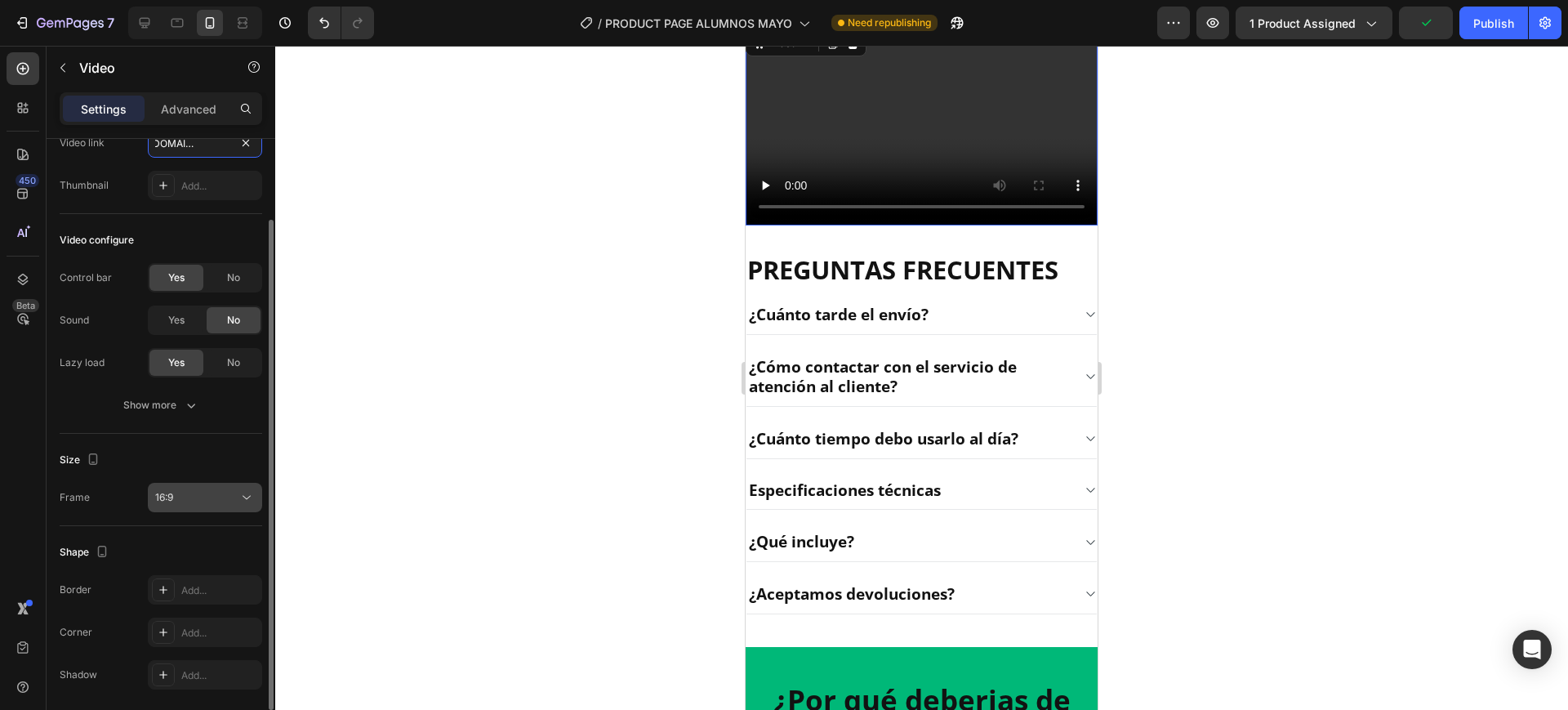
type input "[URL][DOMAIN_NAME]"
click at [207, 494] on div "16:9" at bounding box center [196, 498] width 83 height 14
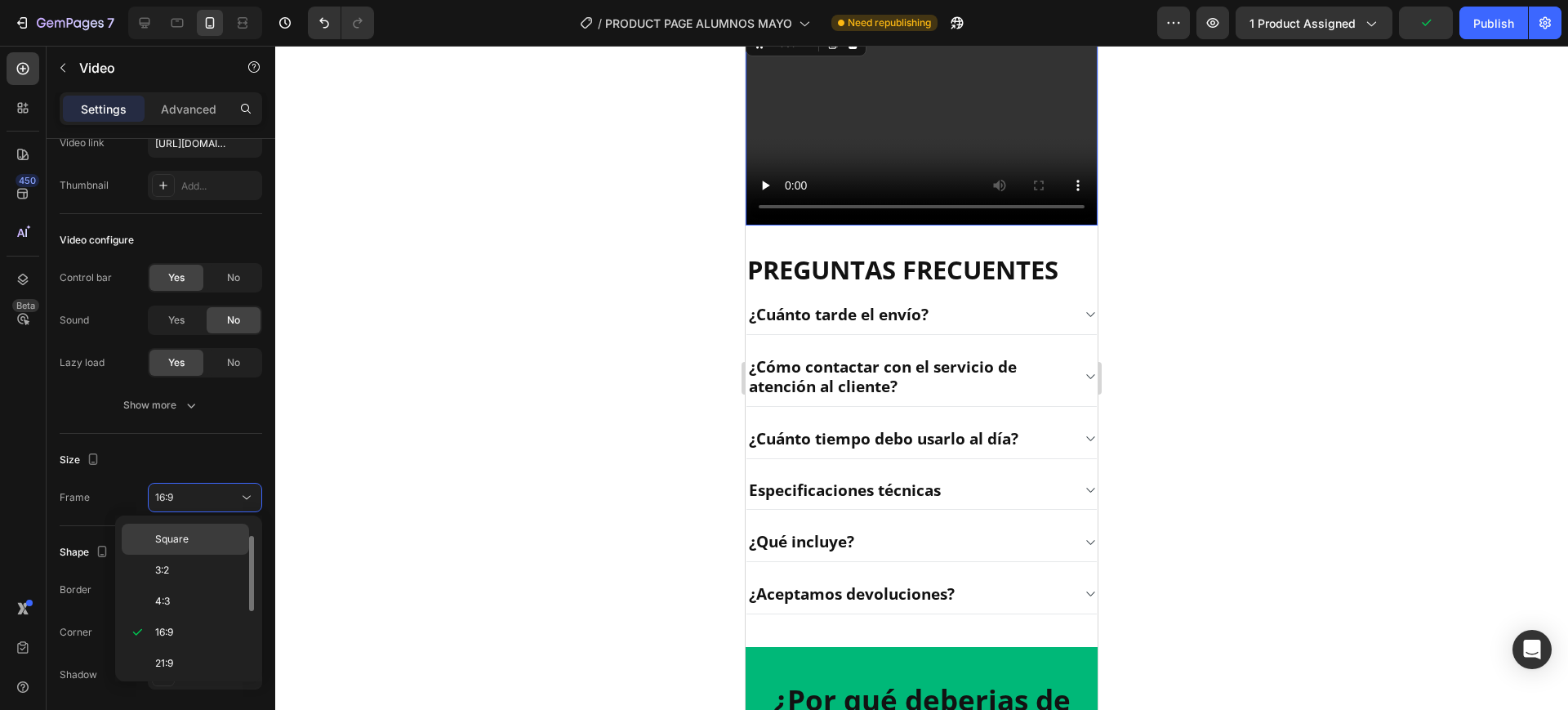
scroll to position [0, 0]
click at [190, 532] on span "Original" at bounding box center [173, 538] width 36 height 14
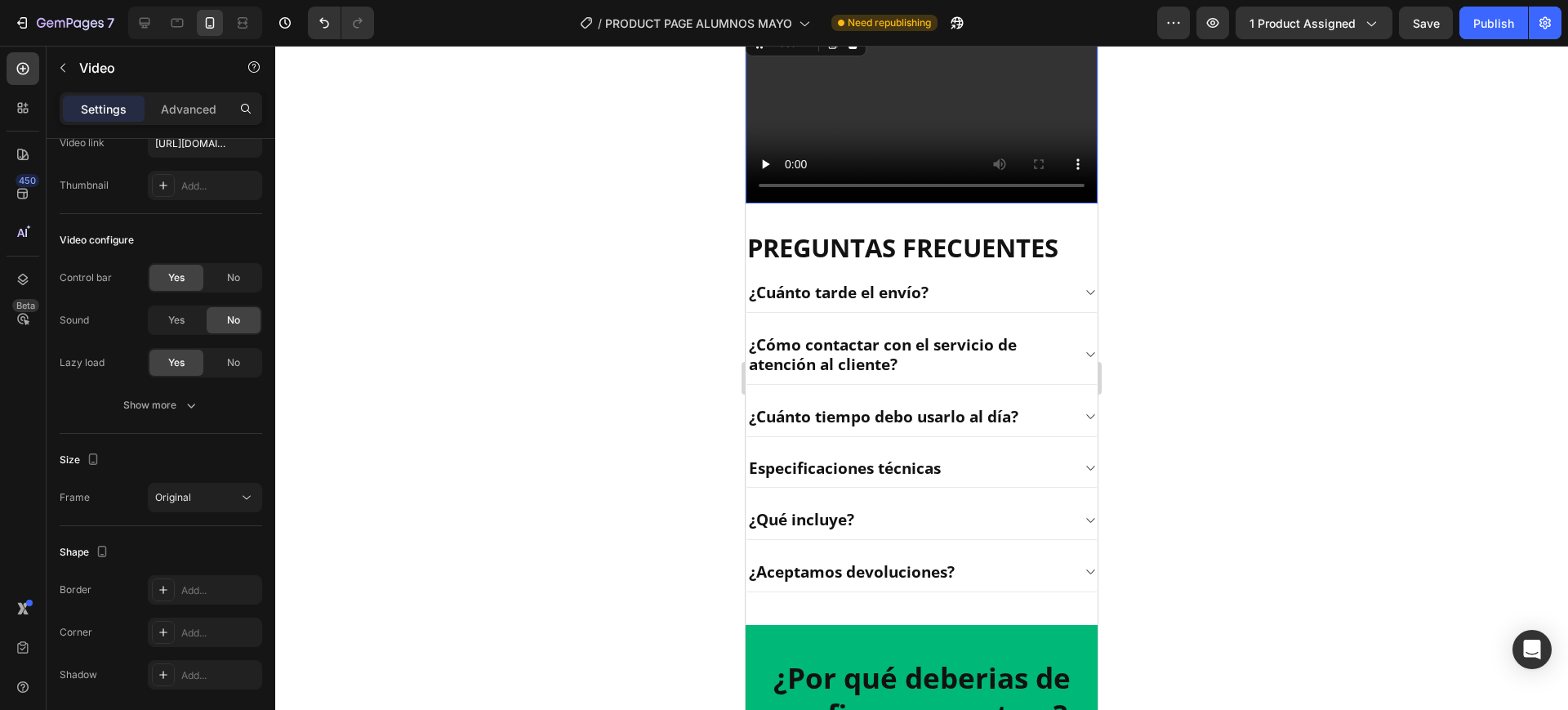
click at [554, 386] on div at bounding box center [922, 377] width 1293 height 665
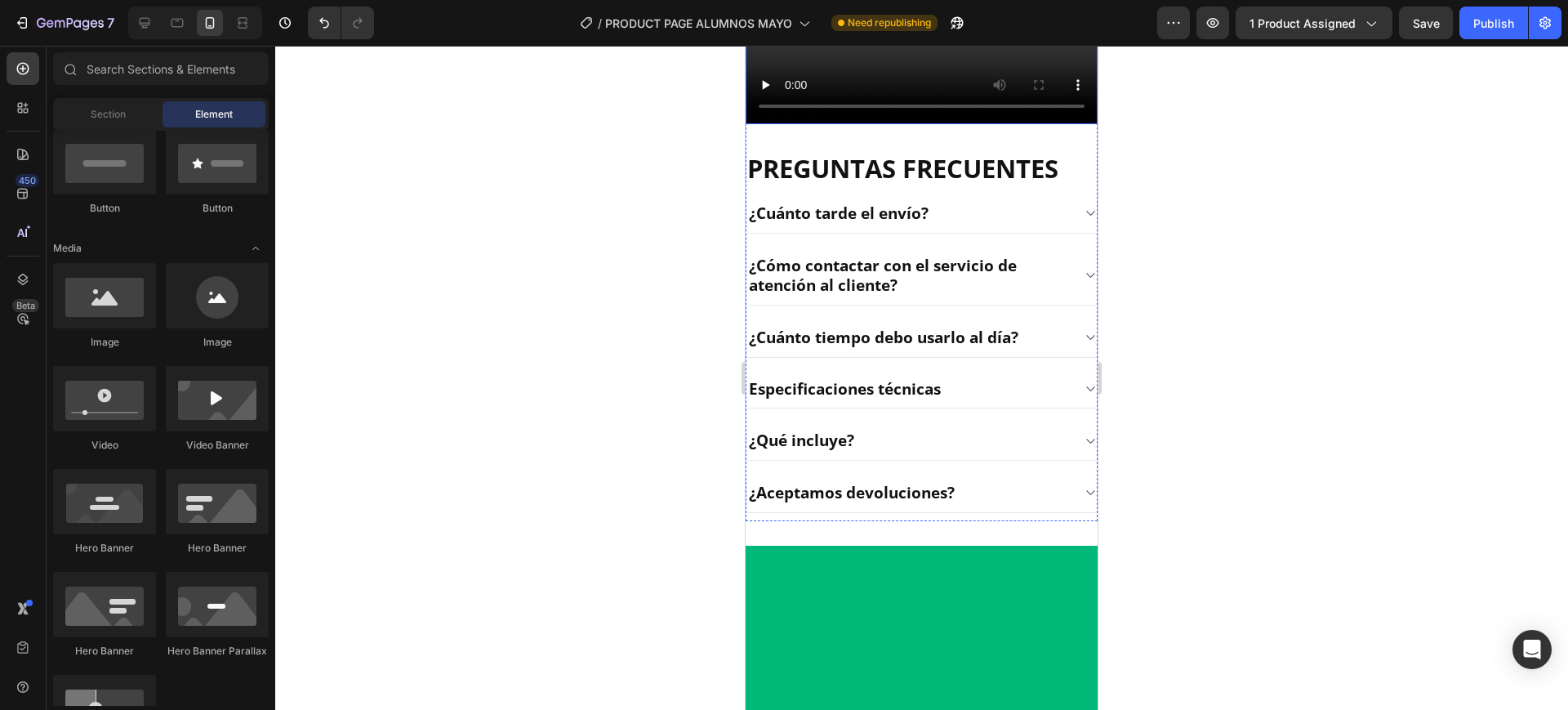
scroll to position [2275, 0]
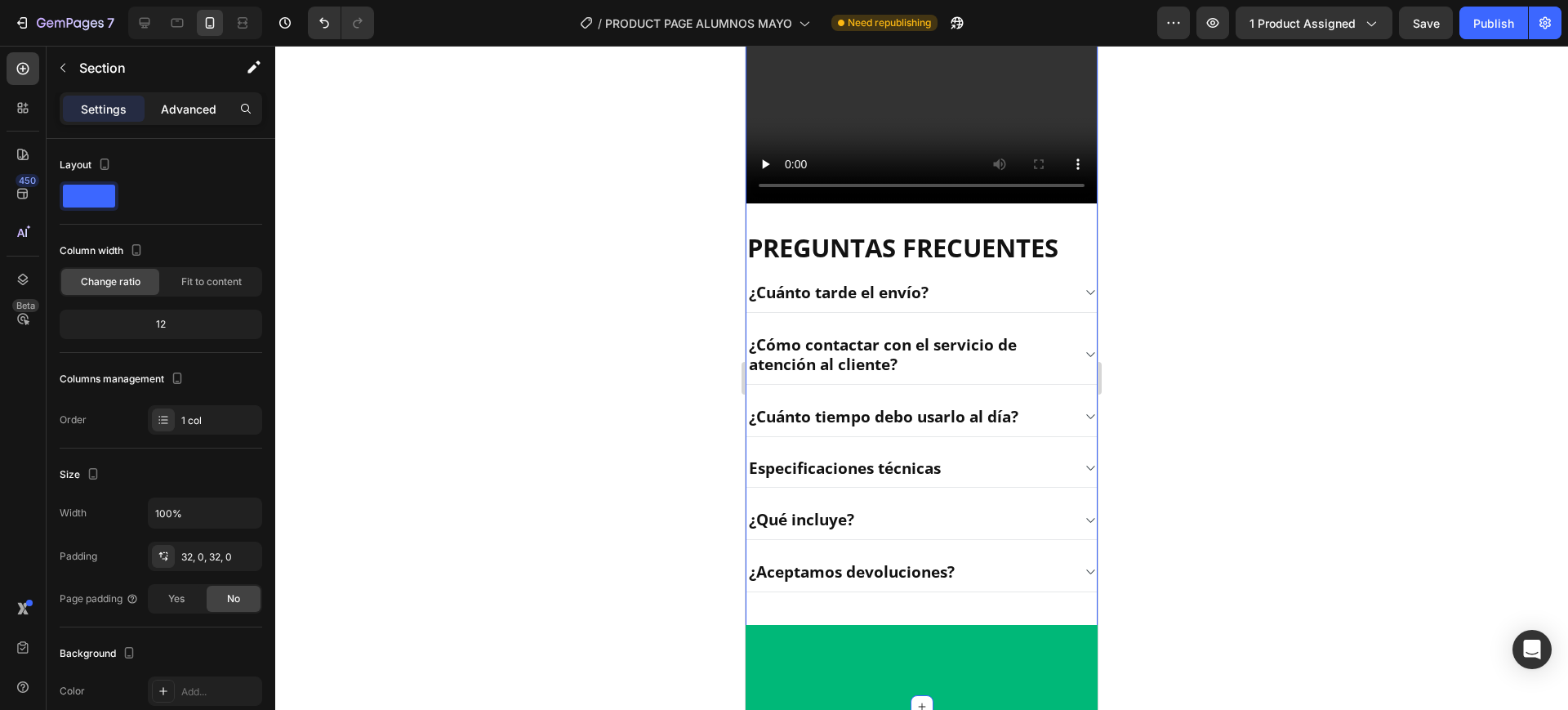
click at [188, 114] on p "Advanced" at bounding box center [189, 109] width 55 height 17
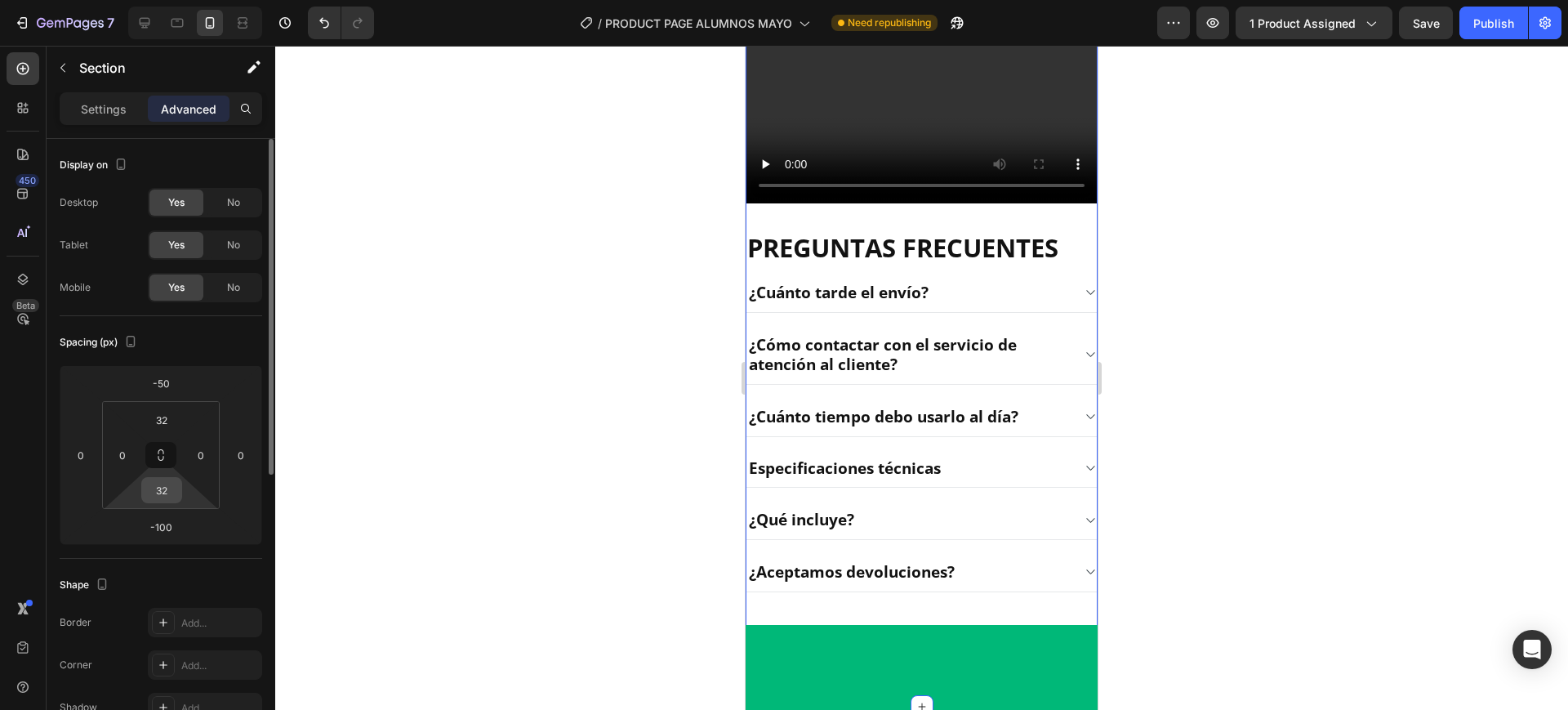
click at [173, 495] on input "32" at bounding box center [161, 490] width 33 height 24
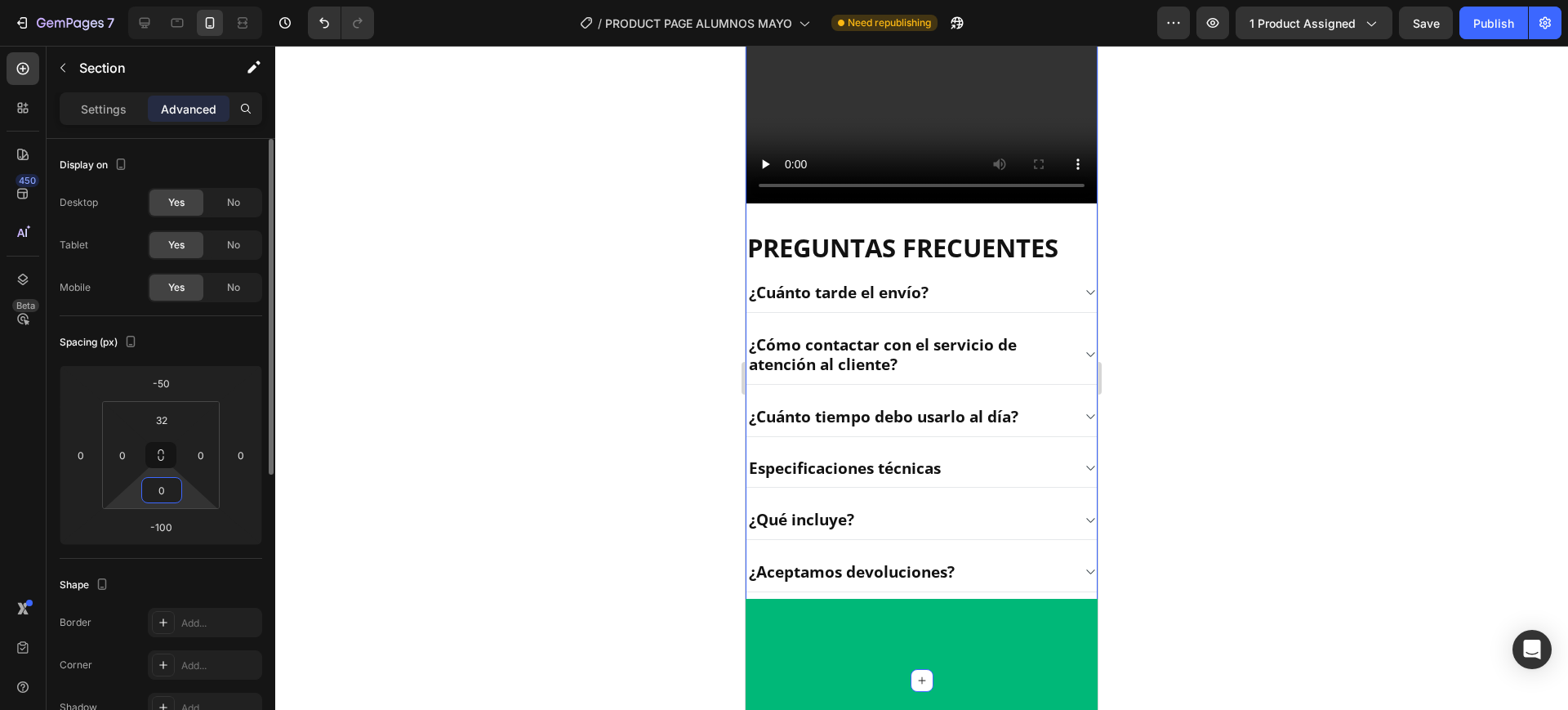
type input "0"
click at [152, 528] on input "-100" at bounding box center [160, 526] width 33 height 24
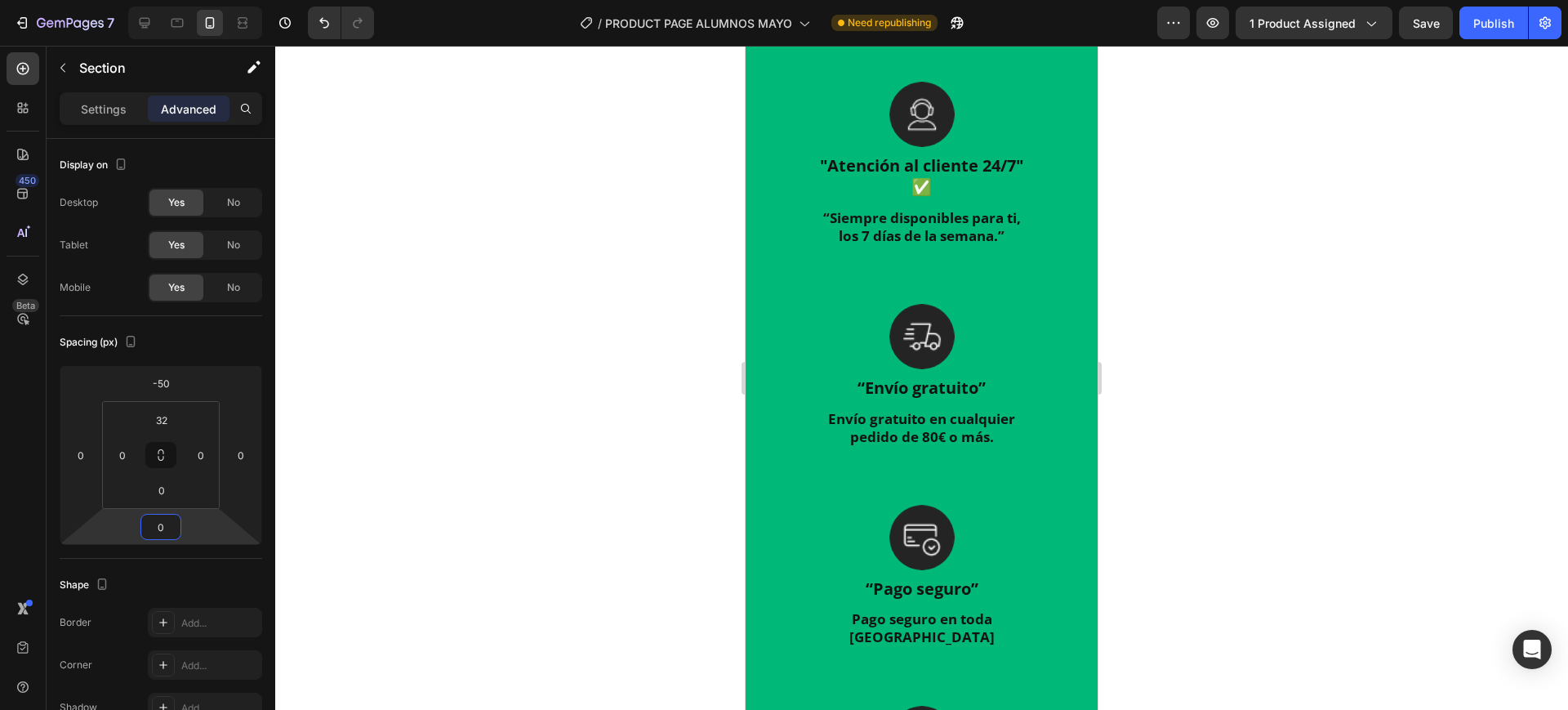
scroll to position [3195, 0]
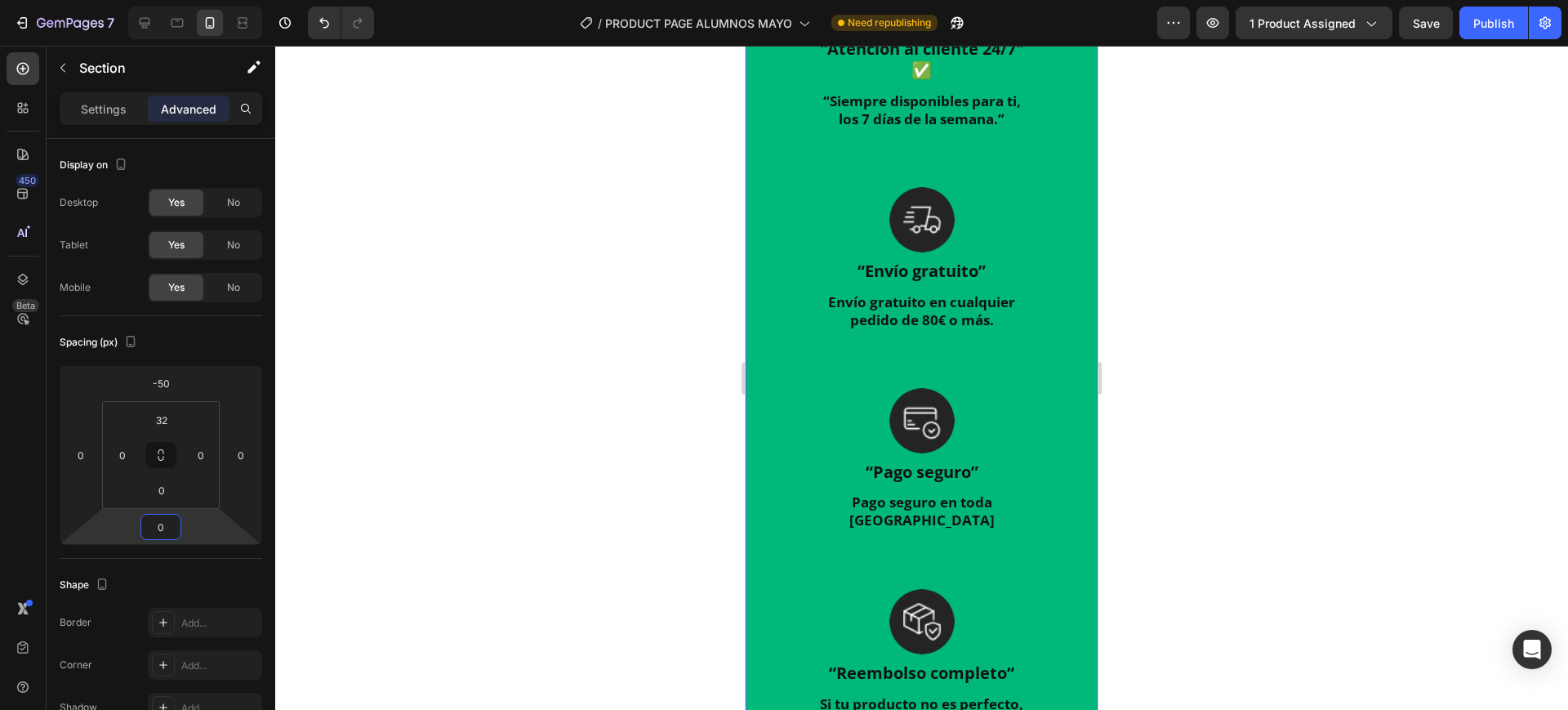
type input "-100"
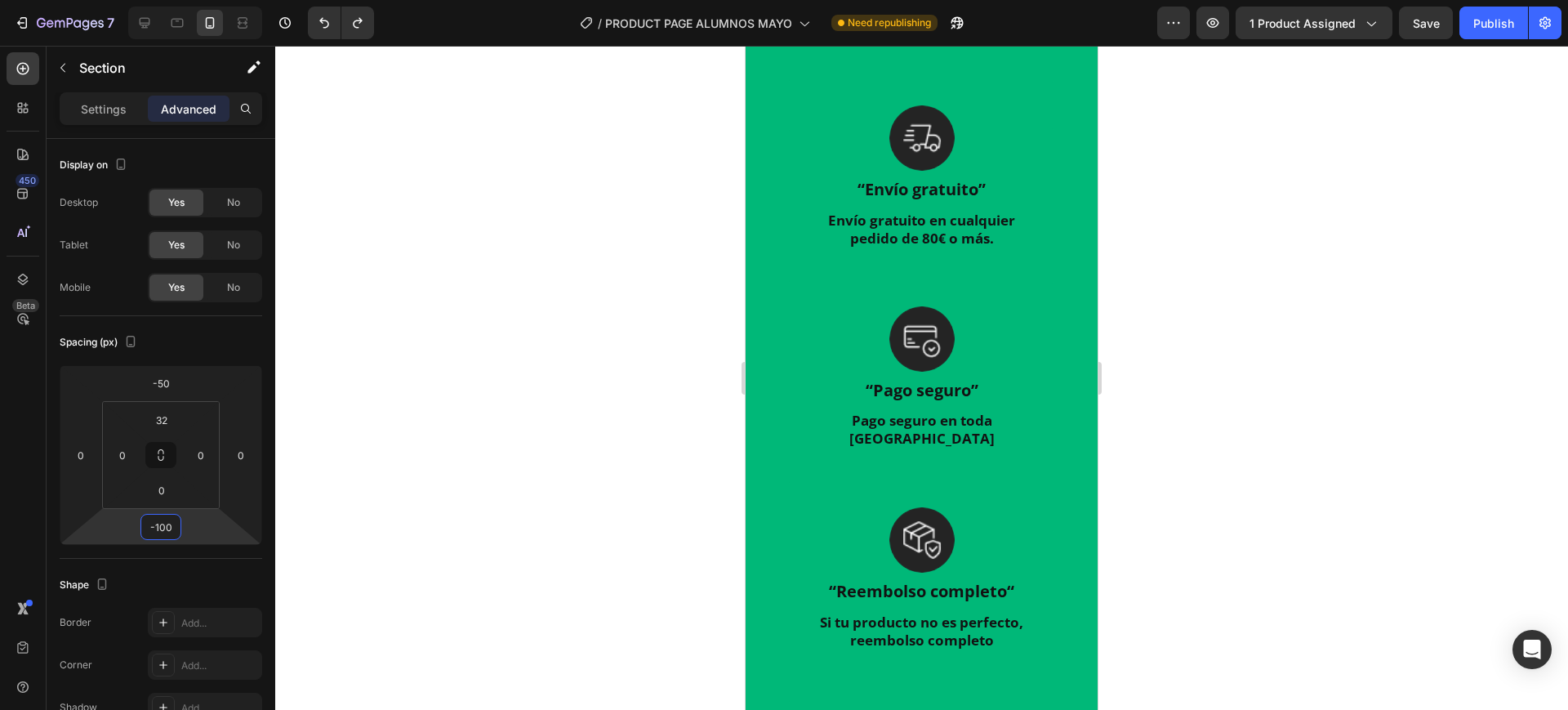
click at [1260, 373] on div at bounding box center [922, 377] width 1293 height 665
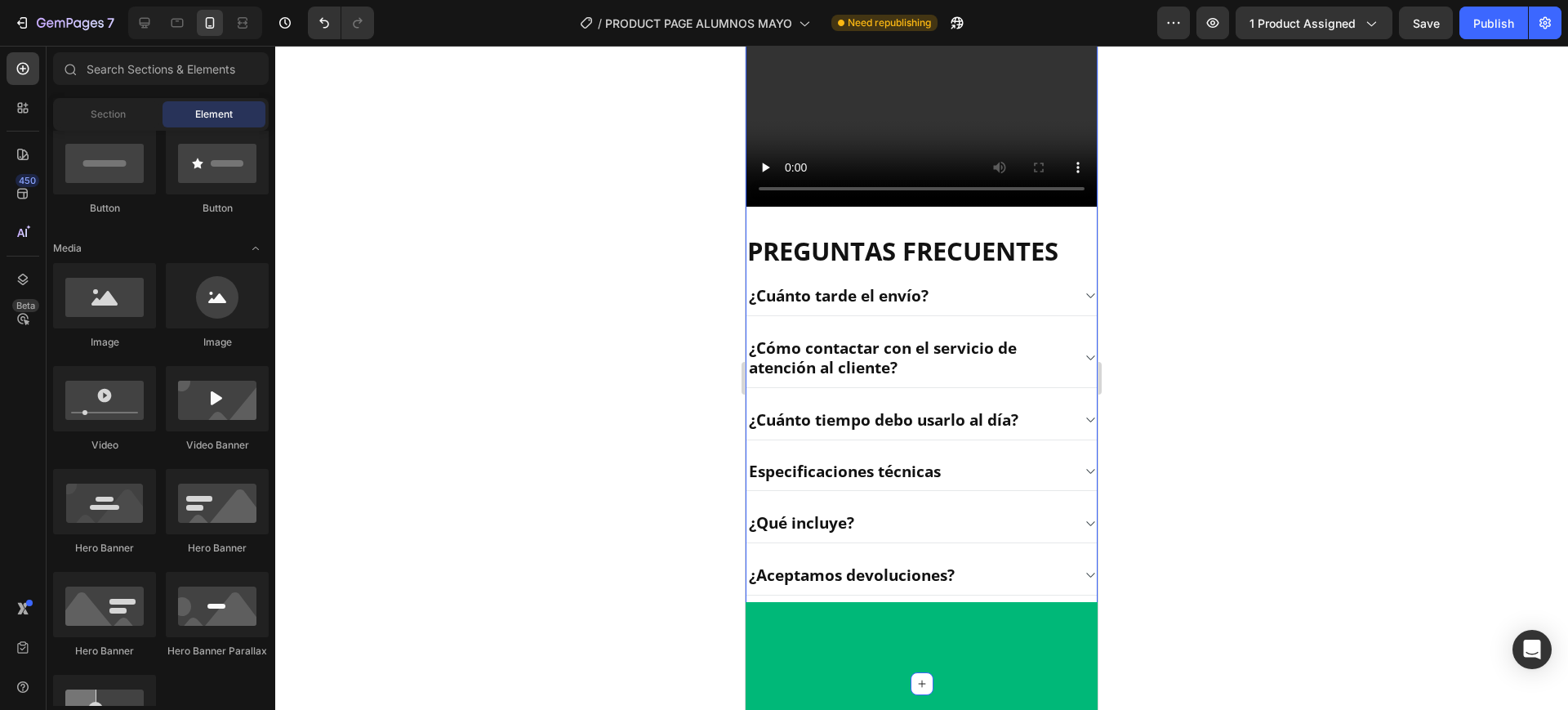
scroll to position [2174, 0]
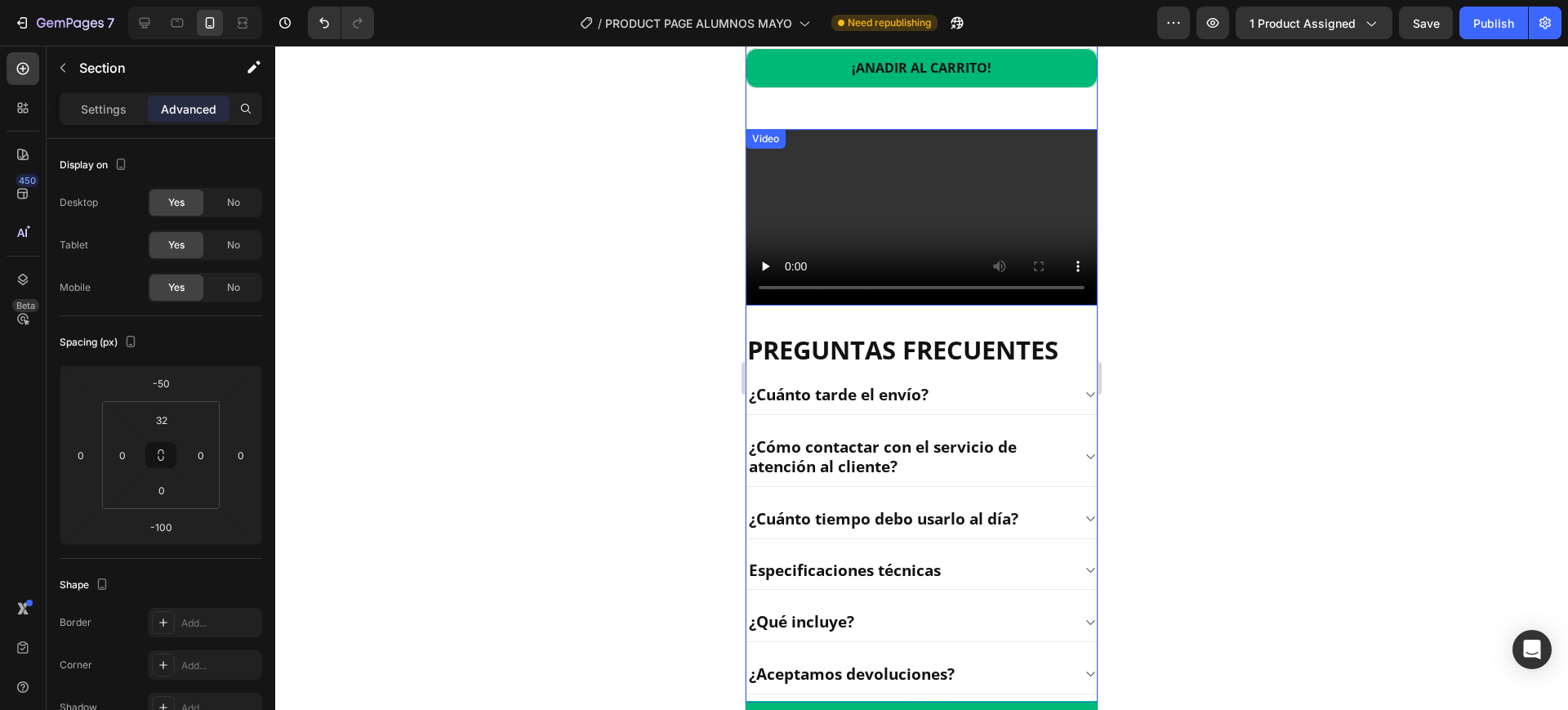
click at [806, 306] on video at bounding box center [922, 218] width 352 height 177
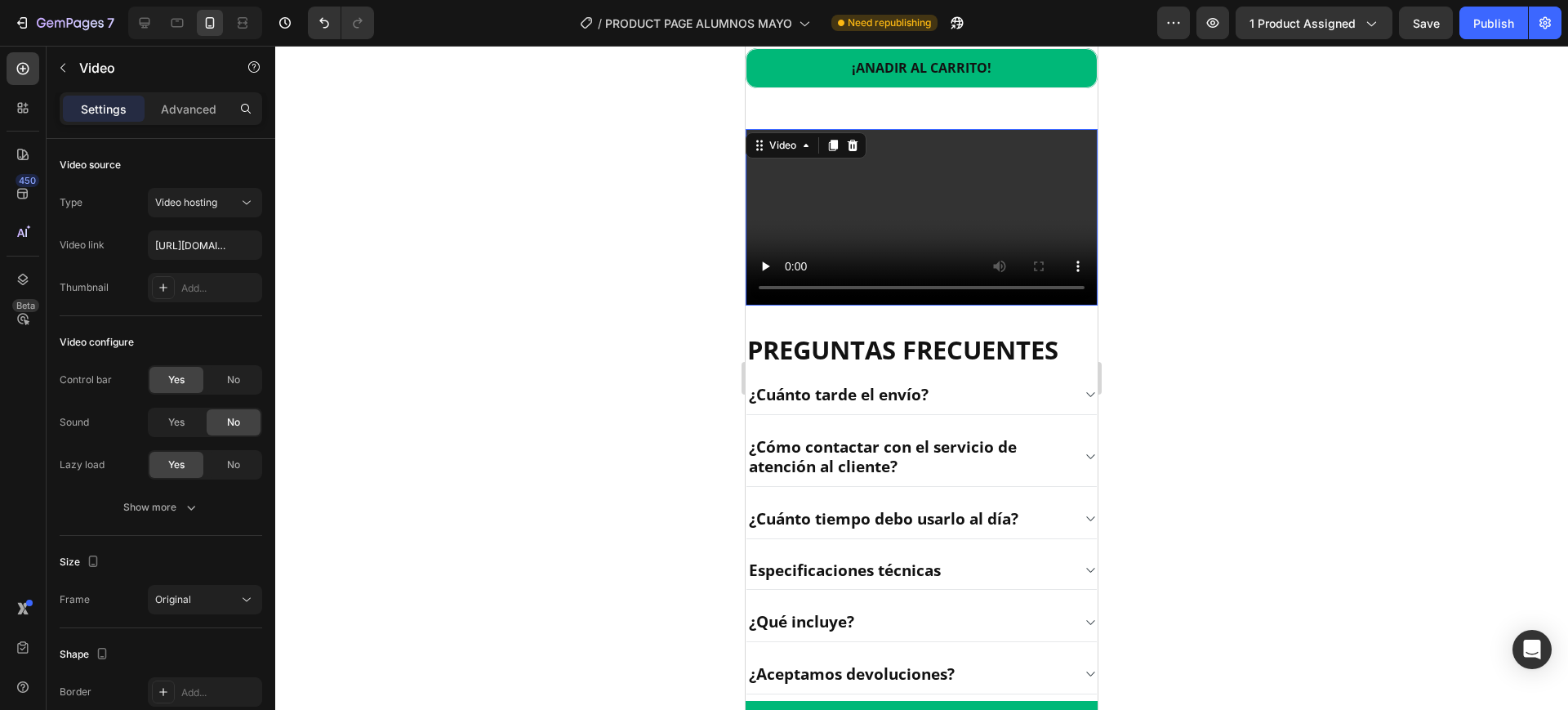
click at [907, 306] on video at bounding box center [922, 218] width 352 height 177
click at [216, 111] on p "Advanced" at bounding box center [189, 109] width 55 height 17
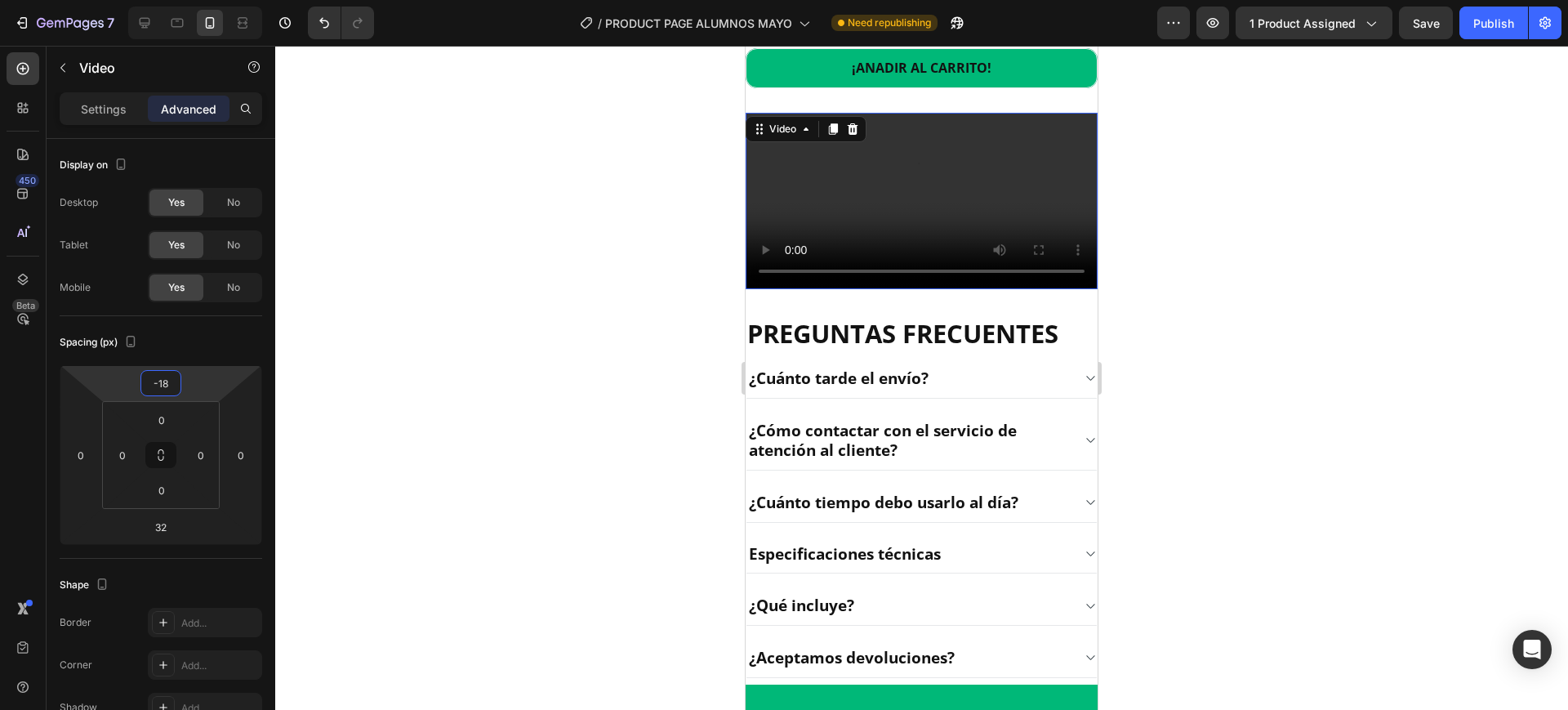
type input "-14"
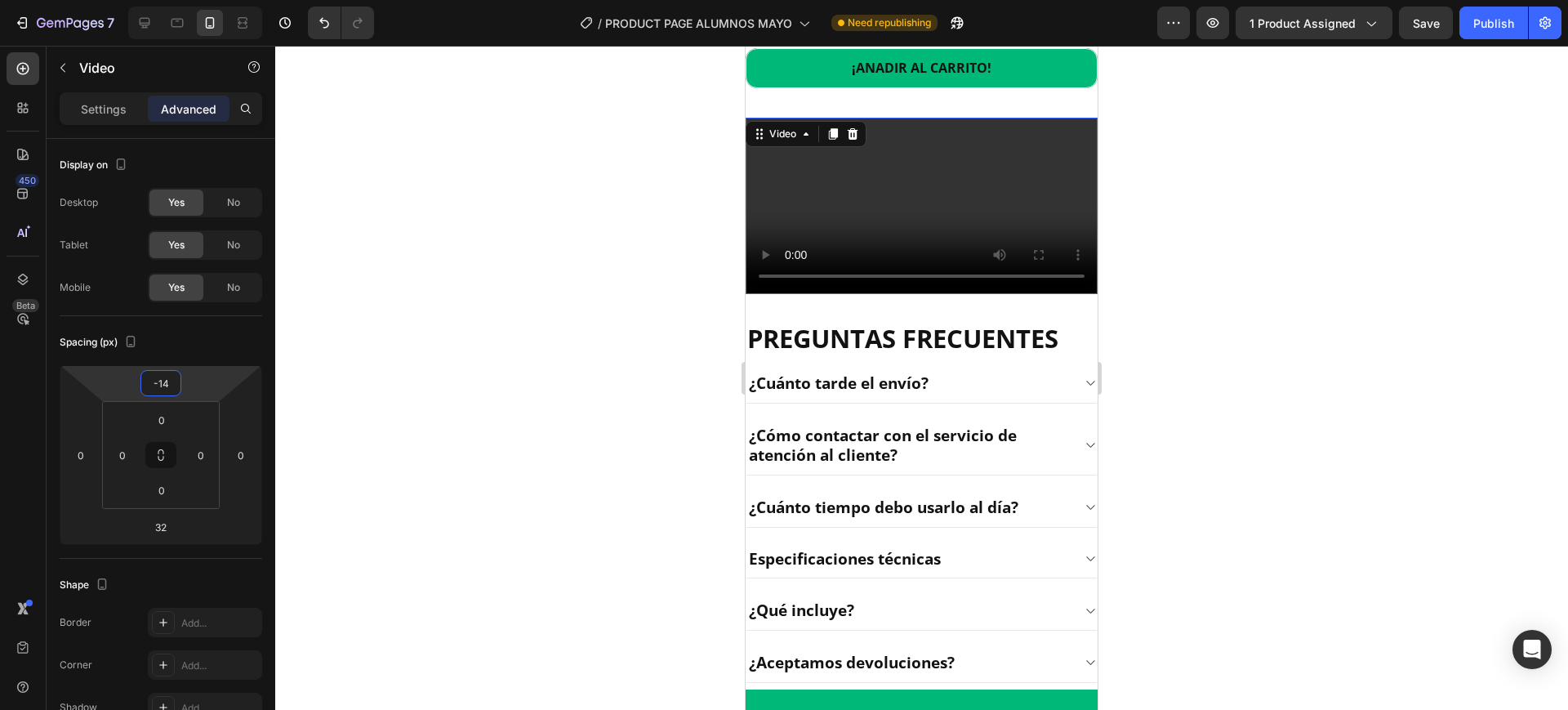
click at [177, 0] on html "7 / PRODUCT PAGE ALUMNOS MAYO Need republishing Preview 1 product assigned Save…" at bounding box center [784, 0] width 1568 height 0
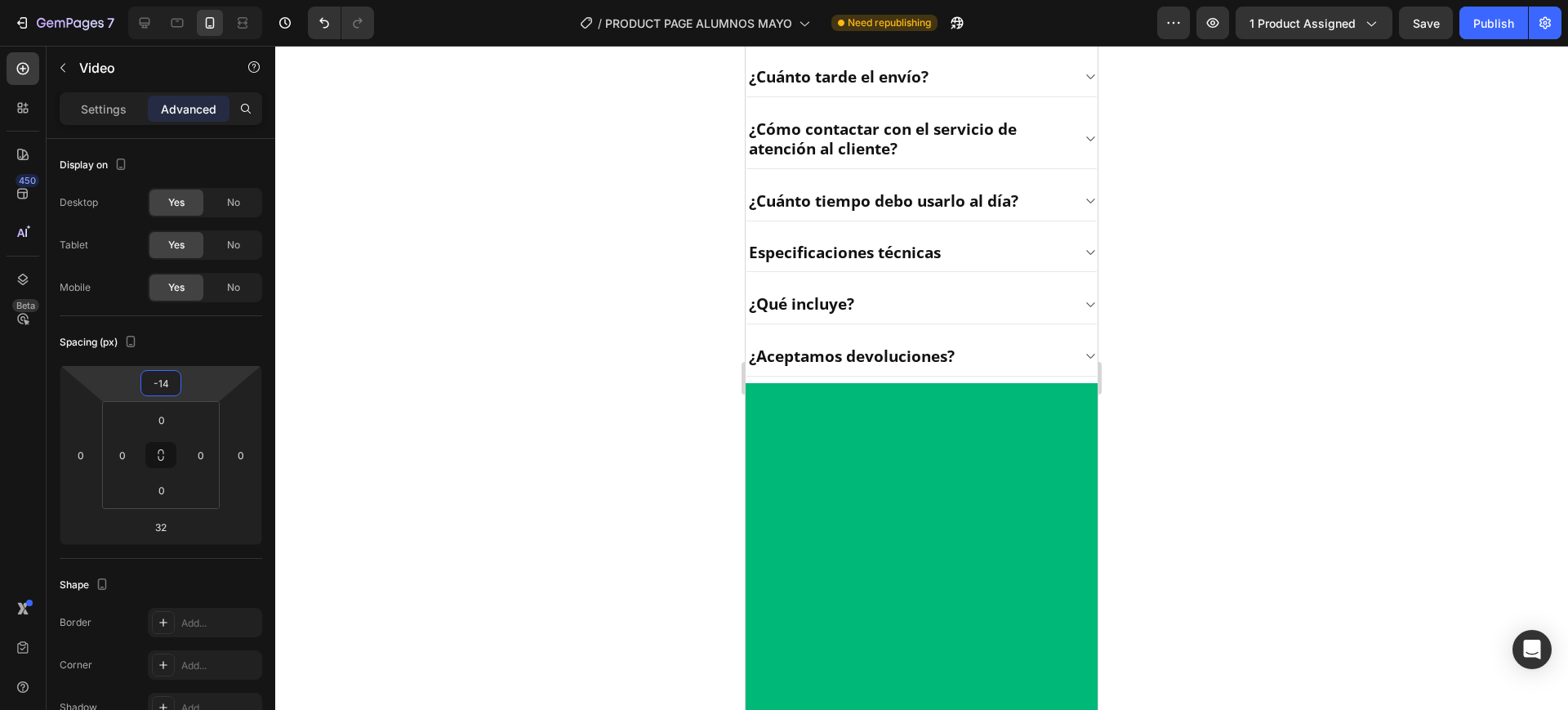
scroll to position [2582, 0]
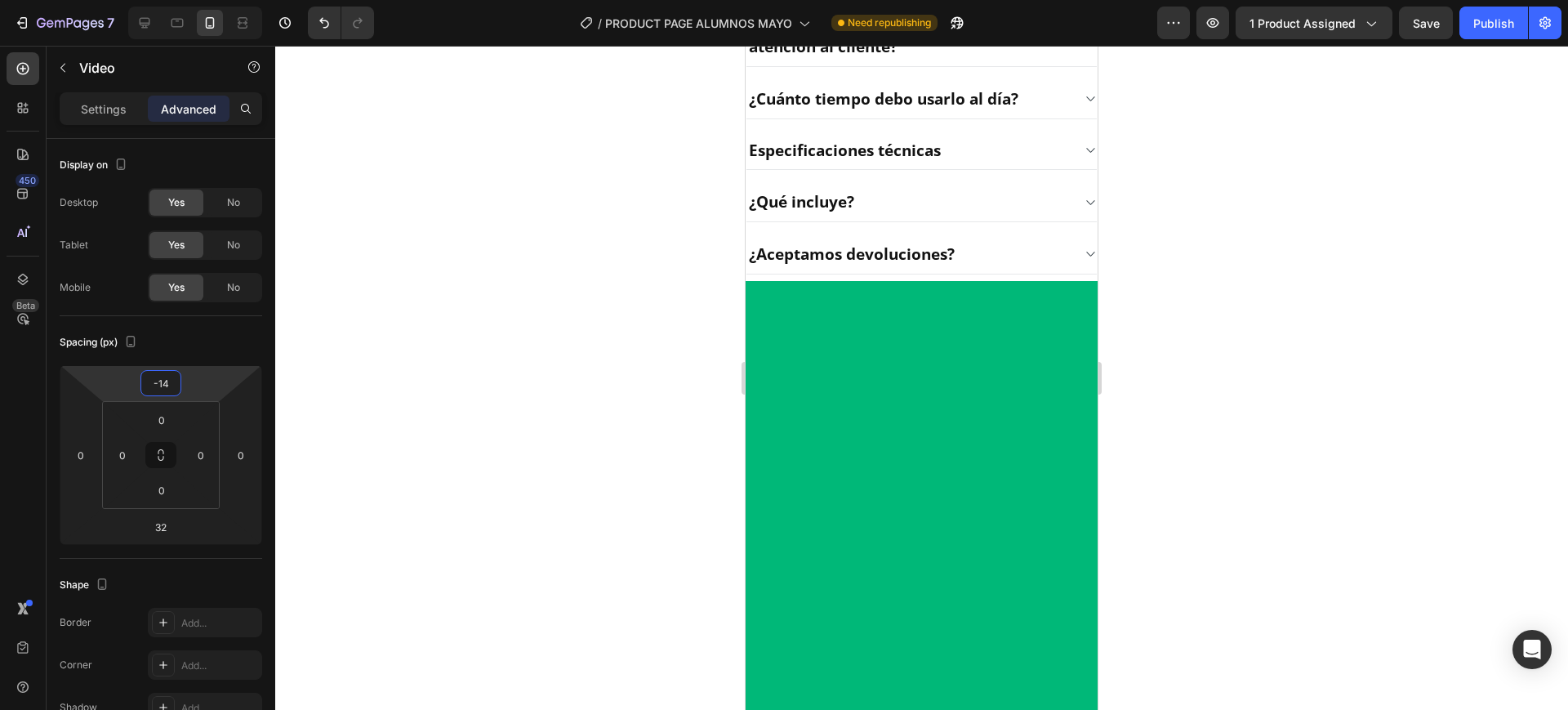
click at [1211, 475] on div at bounding box center [922, 377] width 1293 height 665
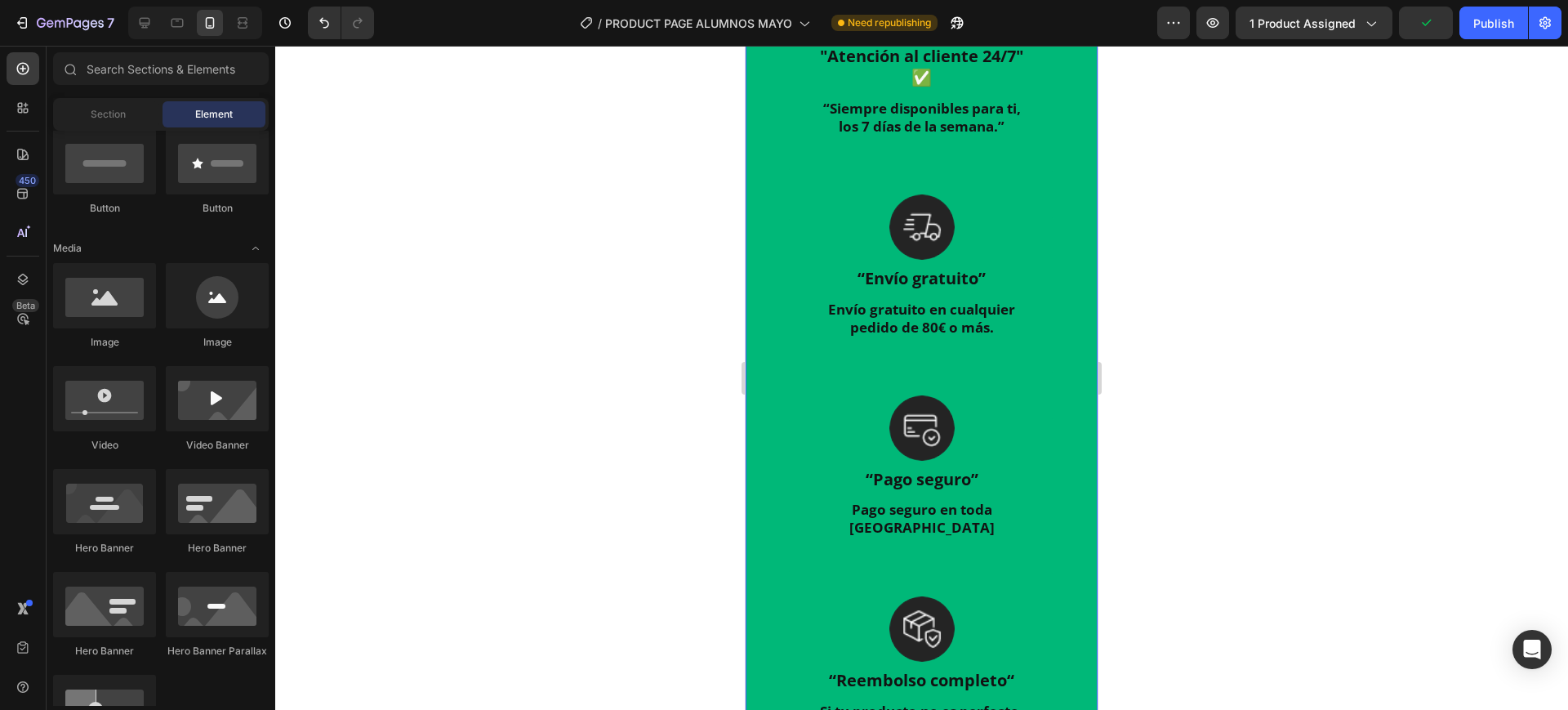
scroll to position [2888, 0]
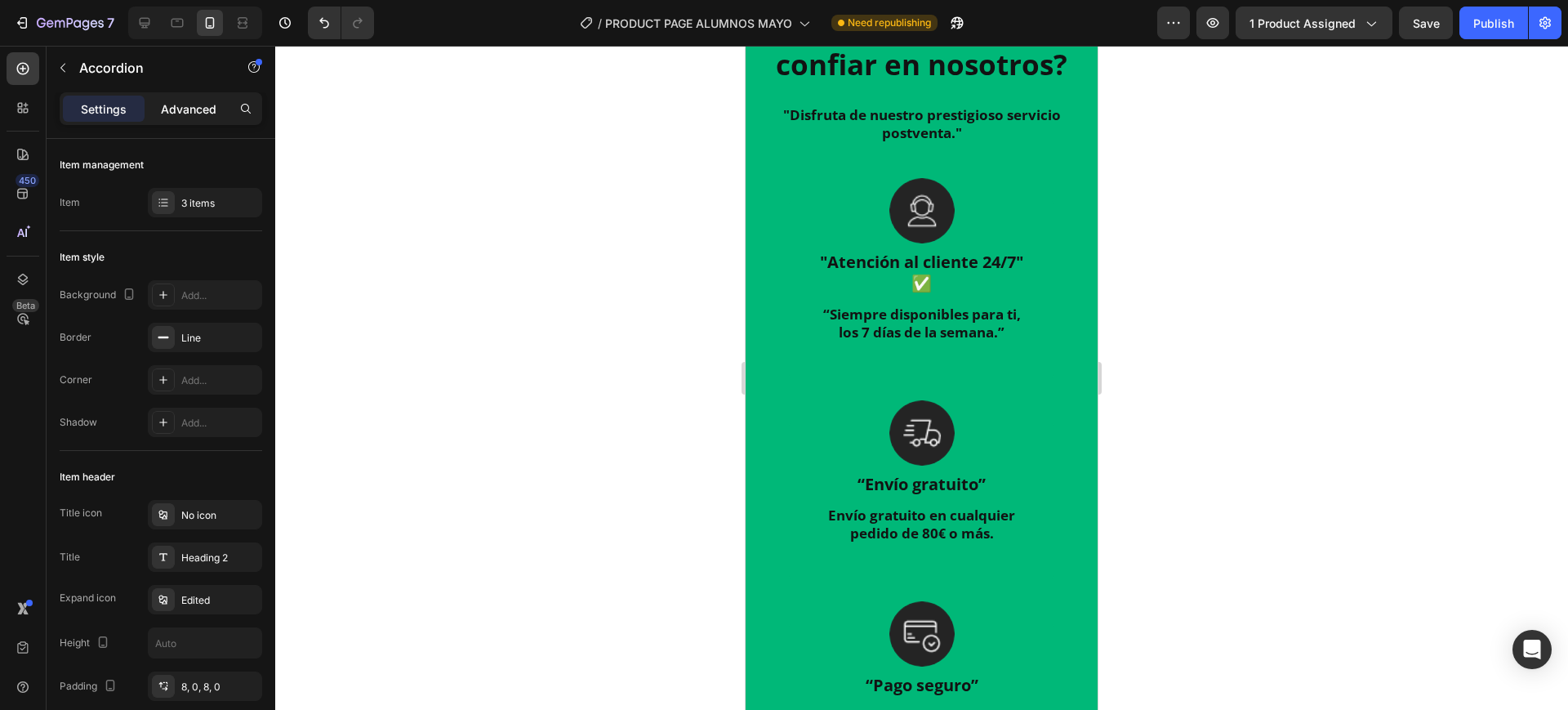
click at [194, 117] on div "Advanced" at bounding box center [189, 108] width 82 height 26
type input "100%"
type input "100"
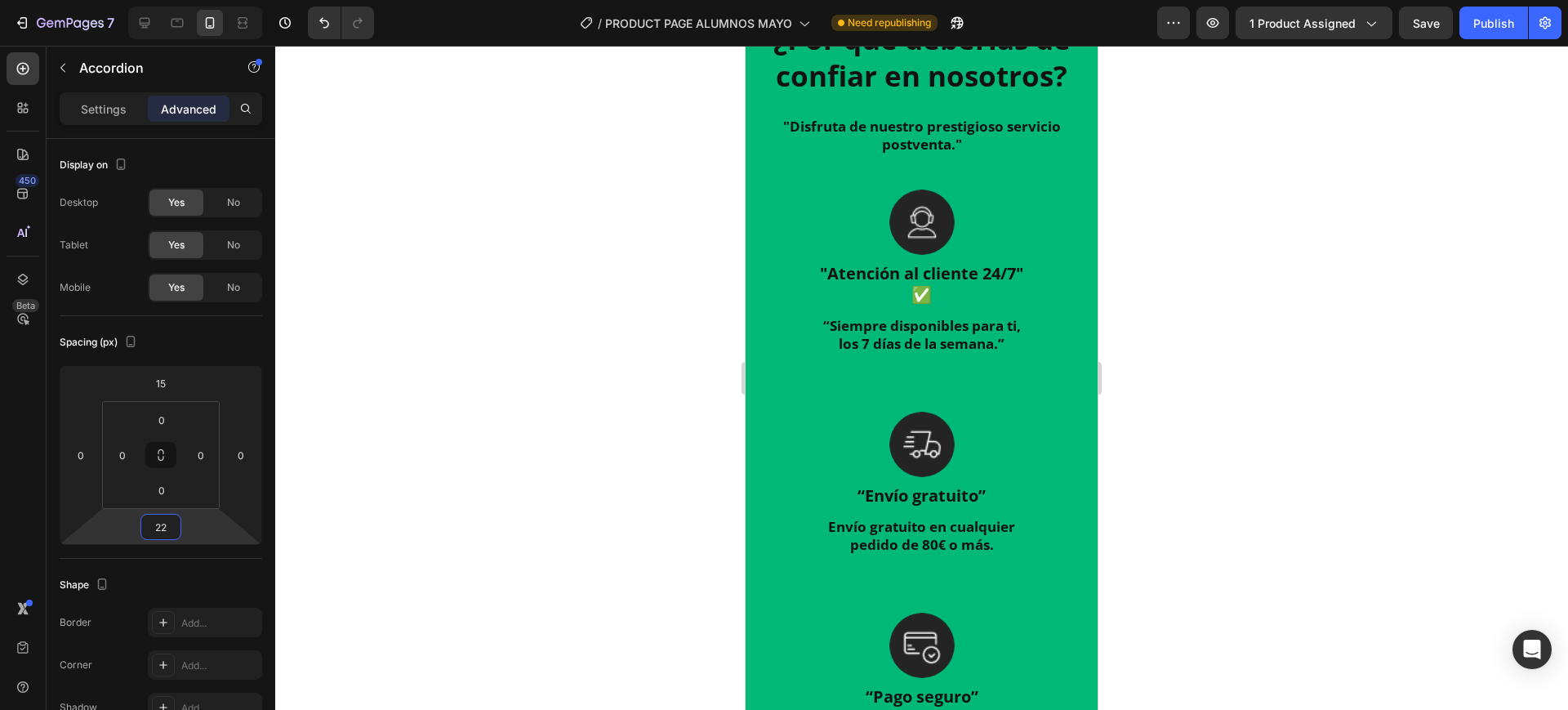
type input "26"
drag, startPoint x: 200, startPoint y: 524, endPoint x: 195, endPoint y: 516, distance: 9.4
click at [195, 0] on html "7 / PRODUCT PAGE ALUMNOS MAYO Need republishing Preview 1 product assigned Save…" at bounding box center [784, 0] width 1568 height 0
click at [523, 559] on div at bounding box center [922, 377] width 1293 height 665
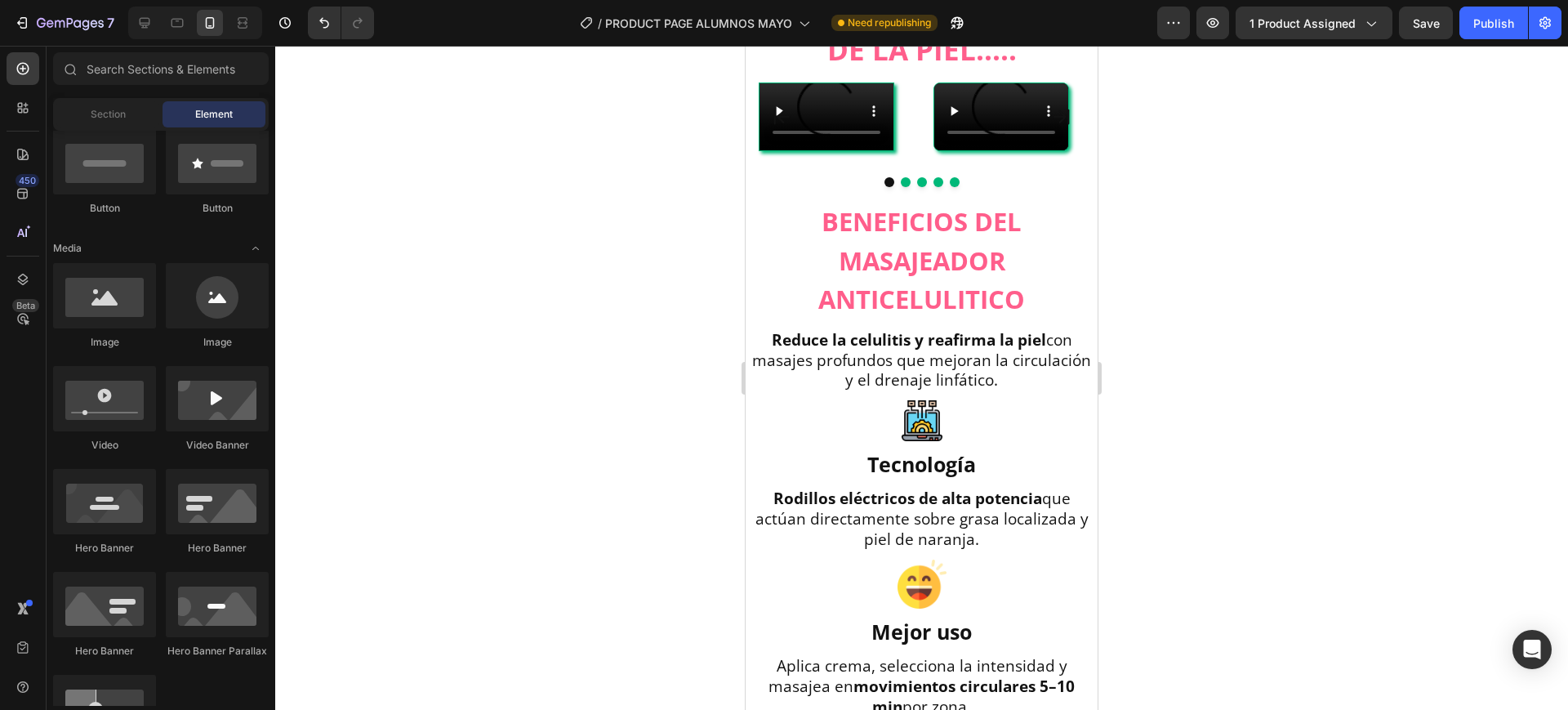
scroll to position [923, 0]
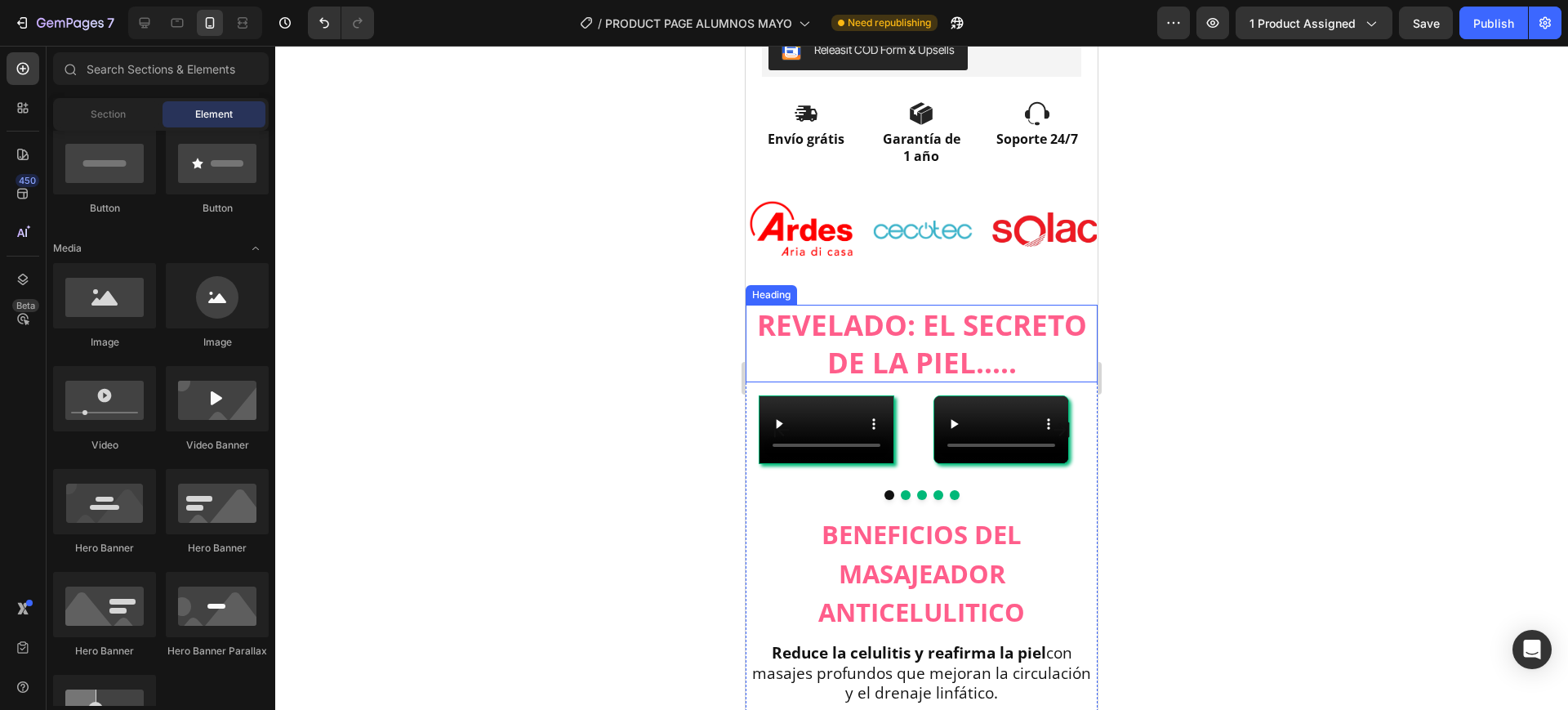
click at [905, 344] on h2 "REVELADO: EL SECRETO DE LA PIEL....." at bounding box center [922, 343] width 352 height 78
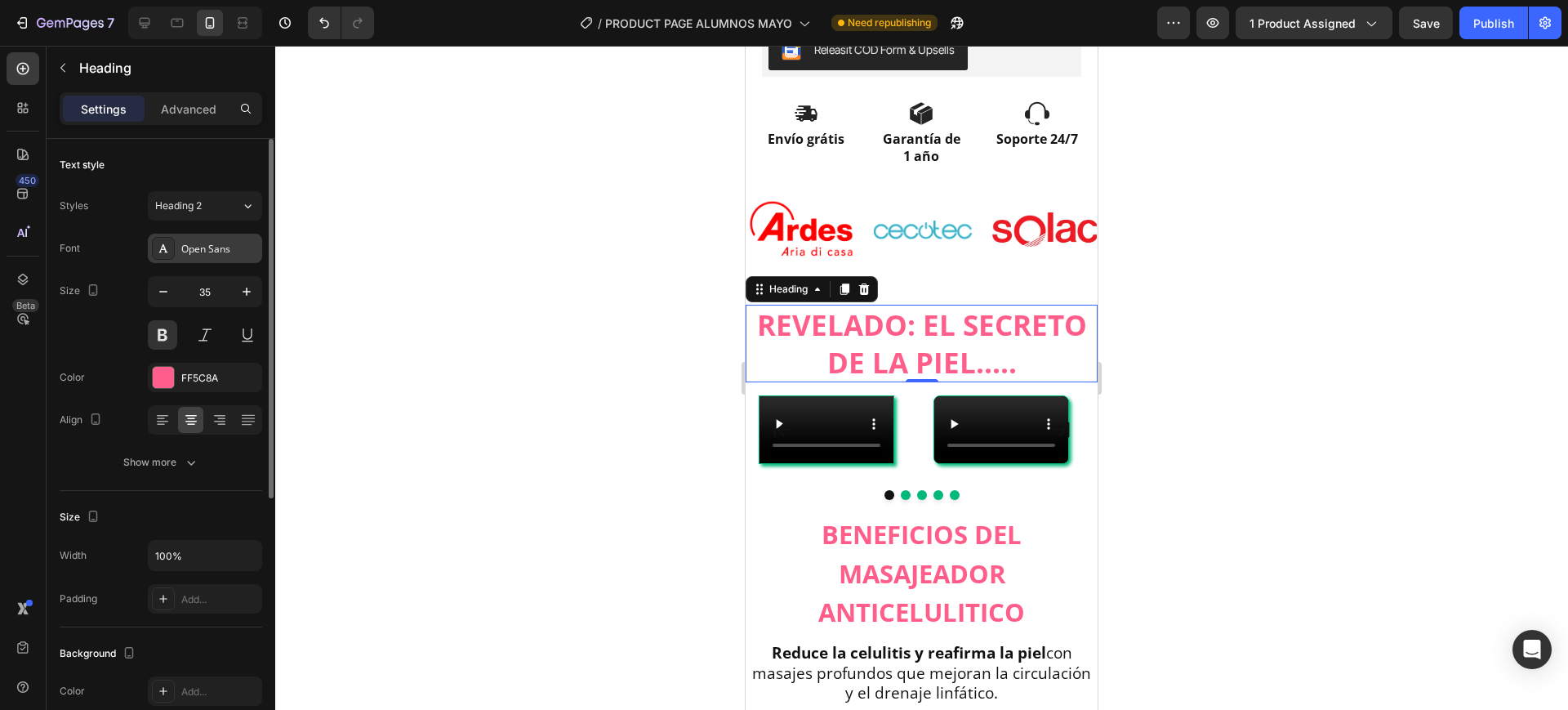
click at [204, 242] on div "Open Sans" at bounding box center [219, 249] width 77 height 14
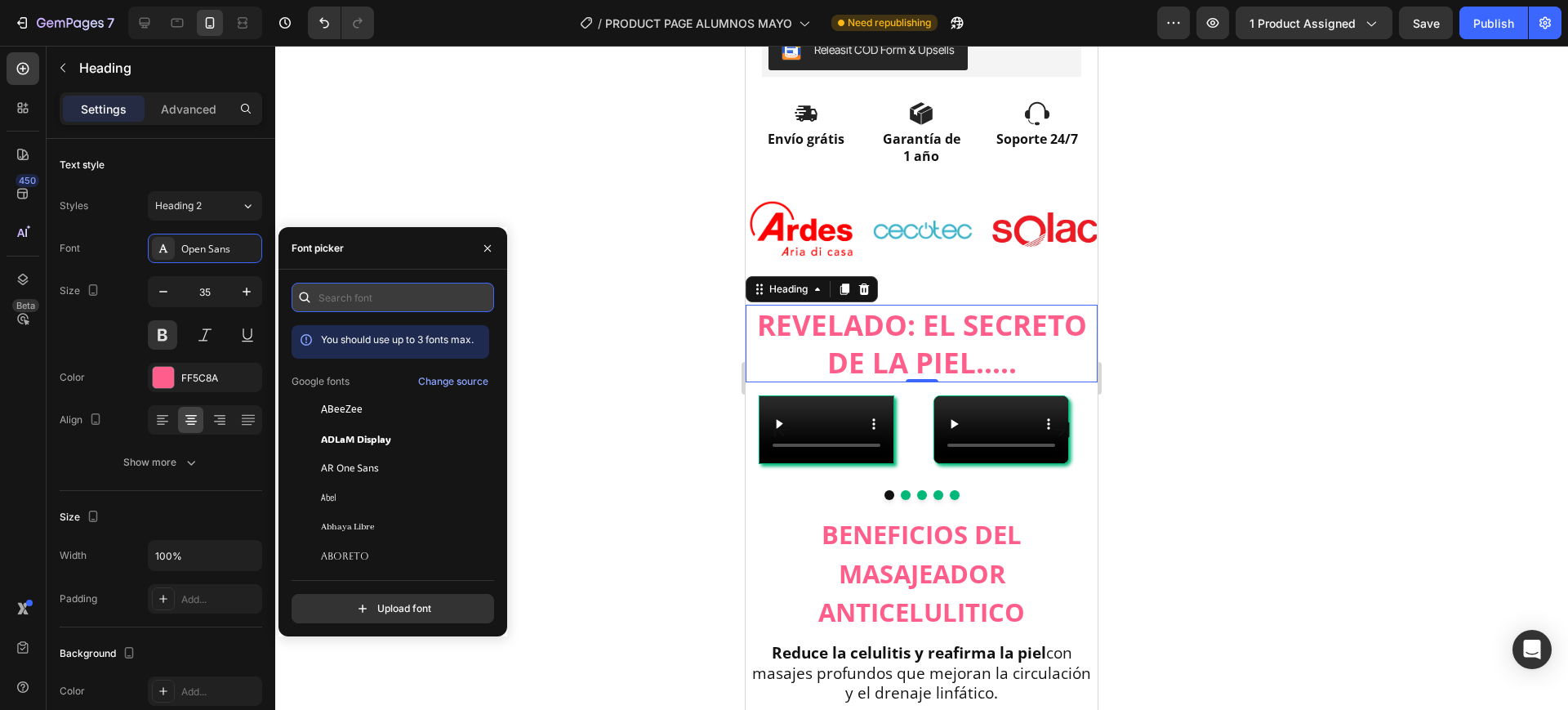
click at [386, 290] on input "text" at bounding box center [392, 297] width 202 height 29
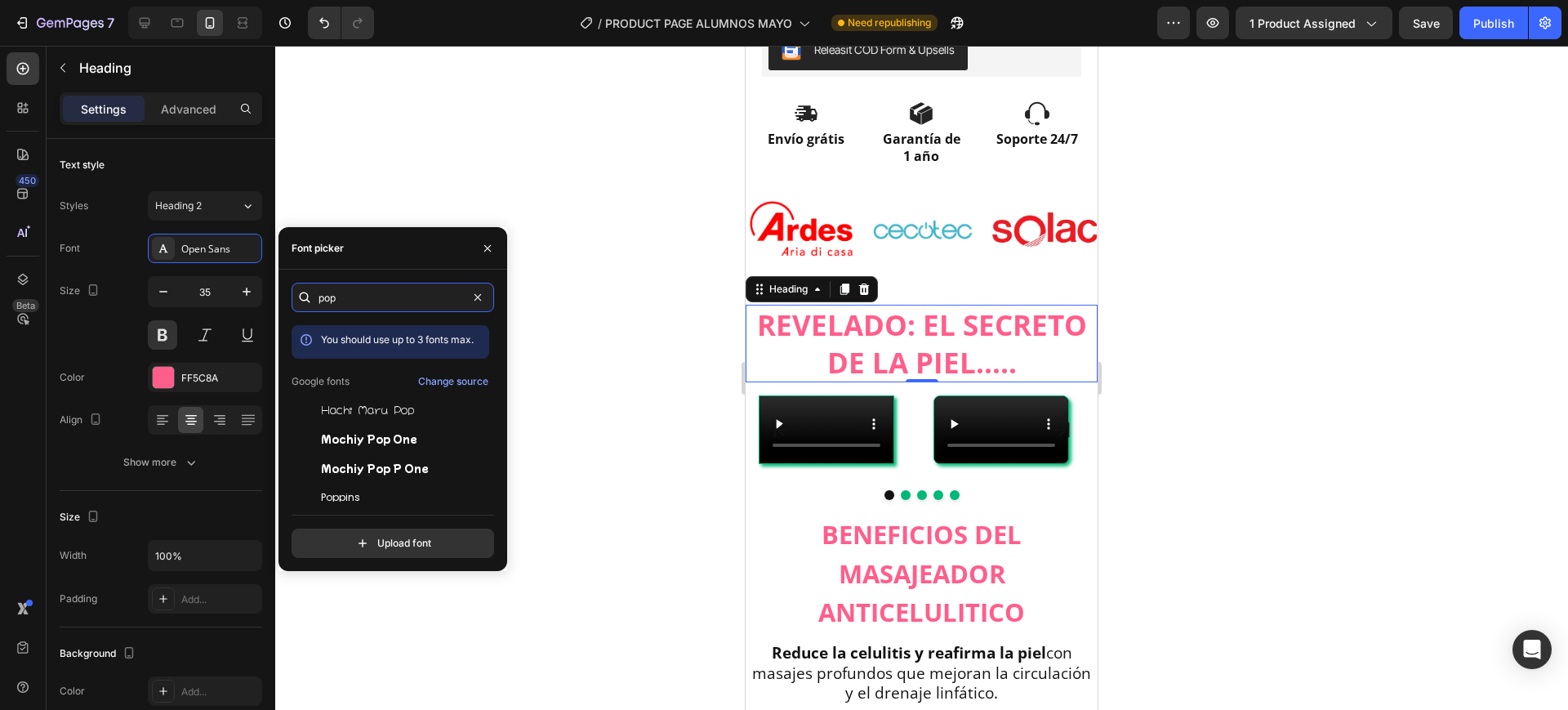
scroll to position [40, 0]
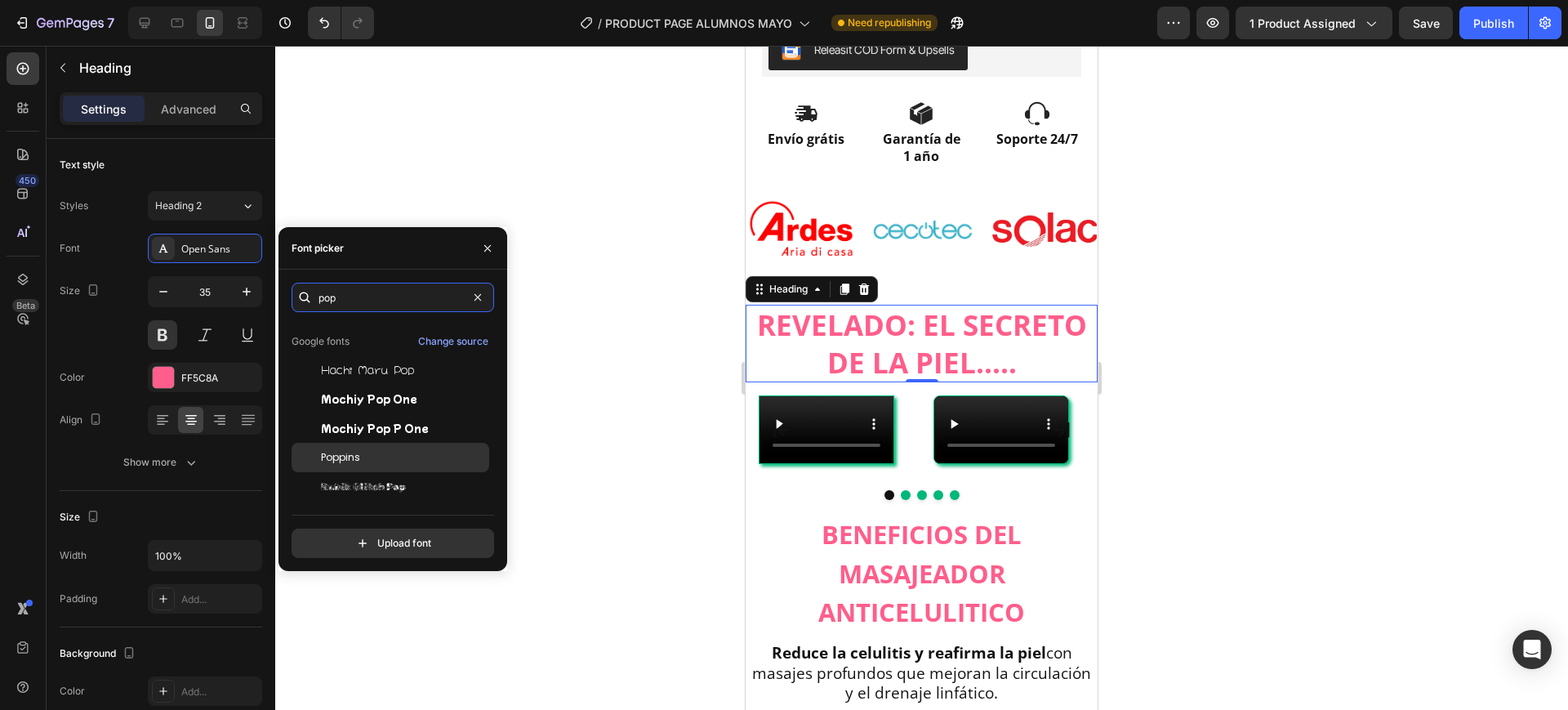
type input "pop"
click at [354, 458] on span "Poppins" at bounding box center [341, 458] width 39 height 14
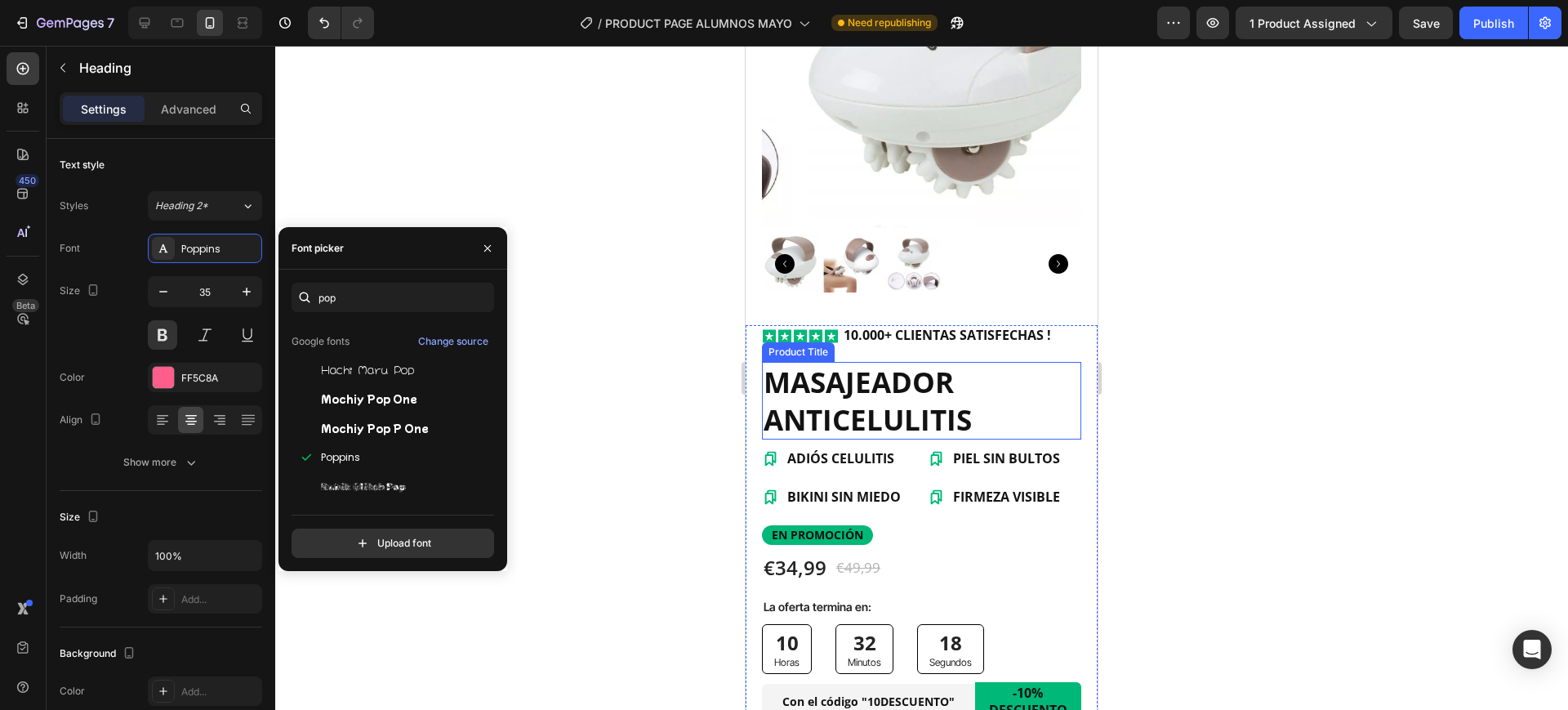
scroll to position [208, 0]
click at [883, 376] on h1 "MASAJEADOR ANTICELULITIS" at bounding box center [922, 402] width 319 height 78
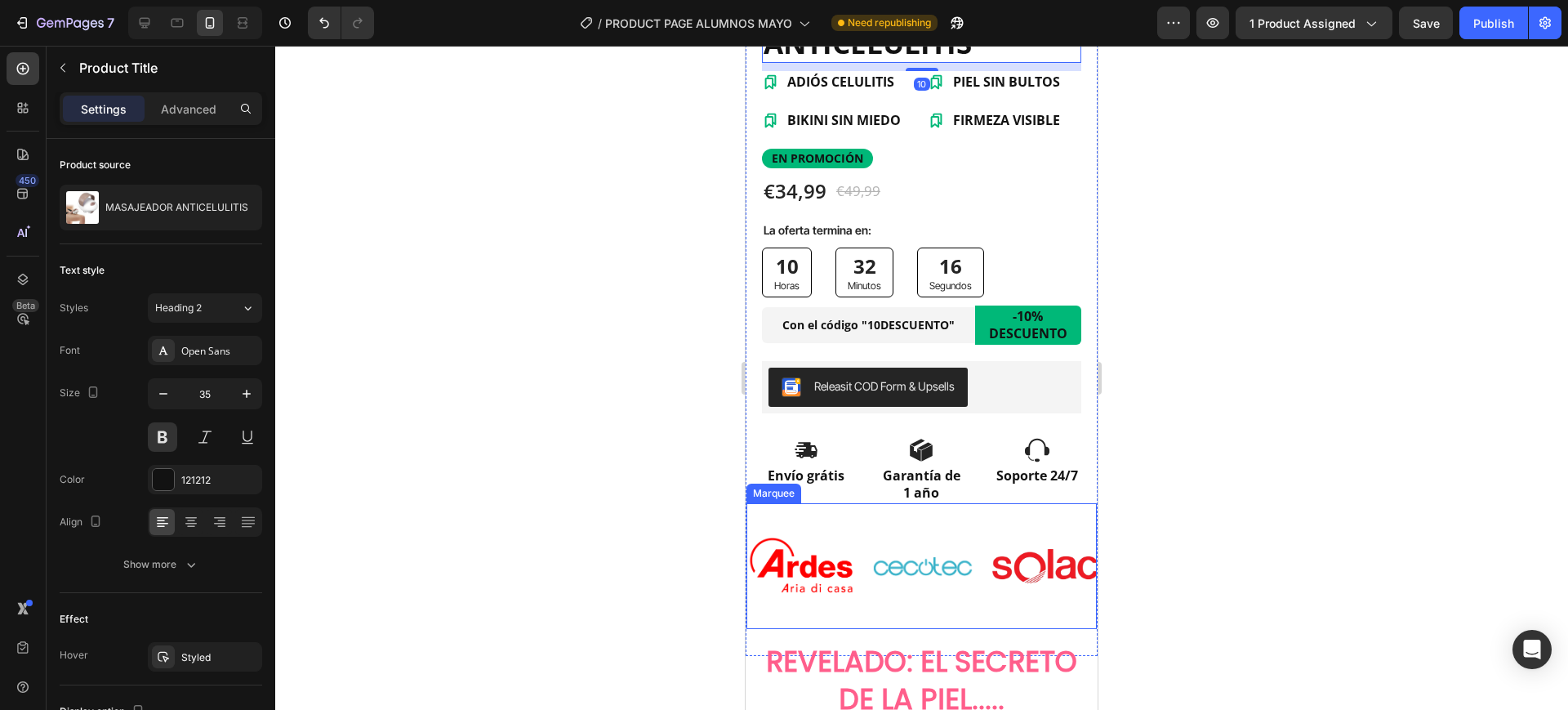
scroll to position [718, 0]
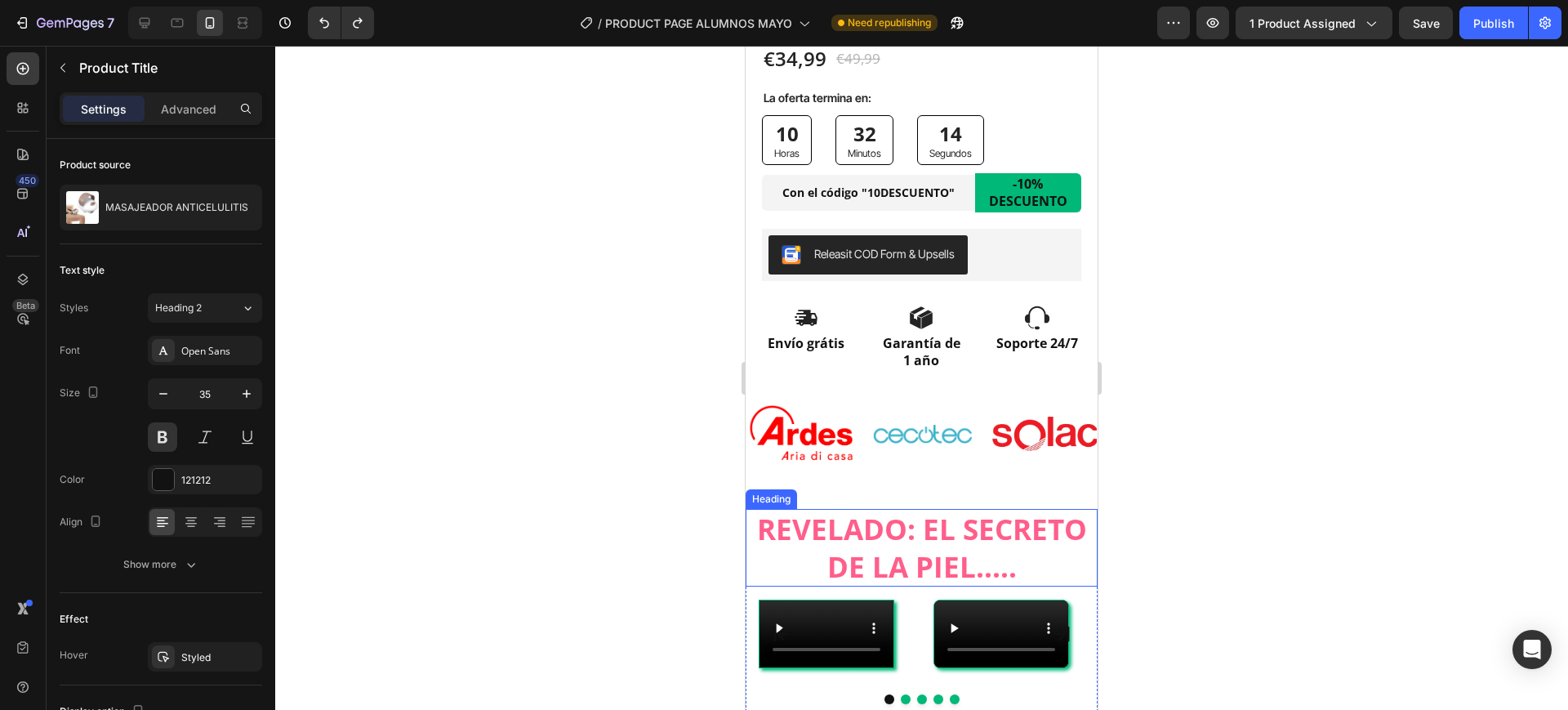
click at [922, 523] on h2 "REVELADO: EL SECRETO DE LA PIEL....." at bounding box center [922, 548] width 352 height 78
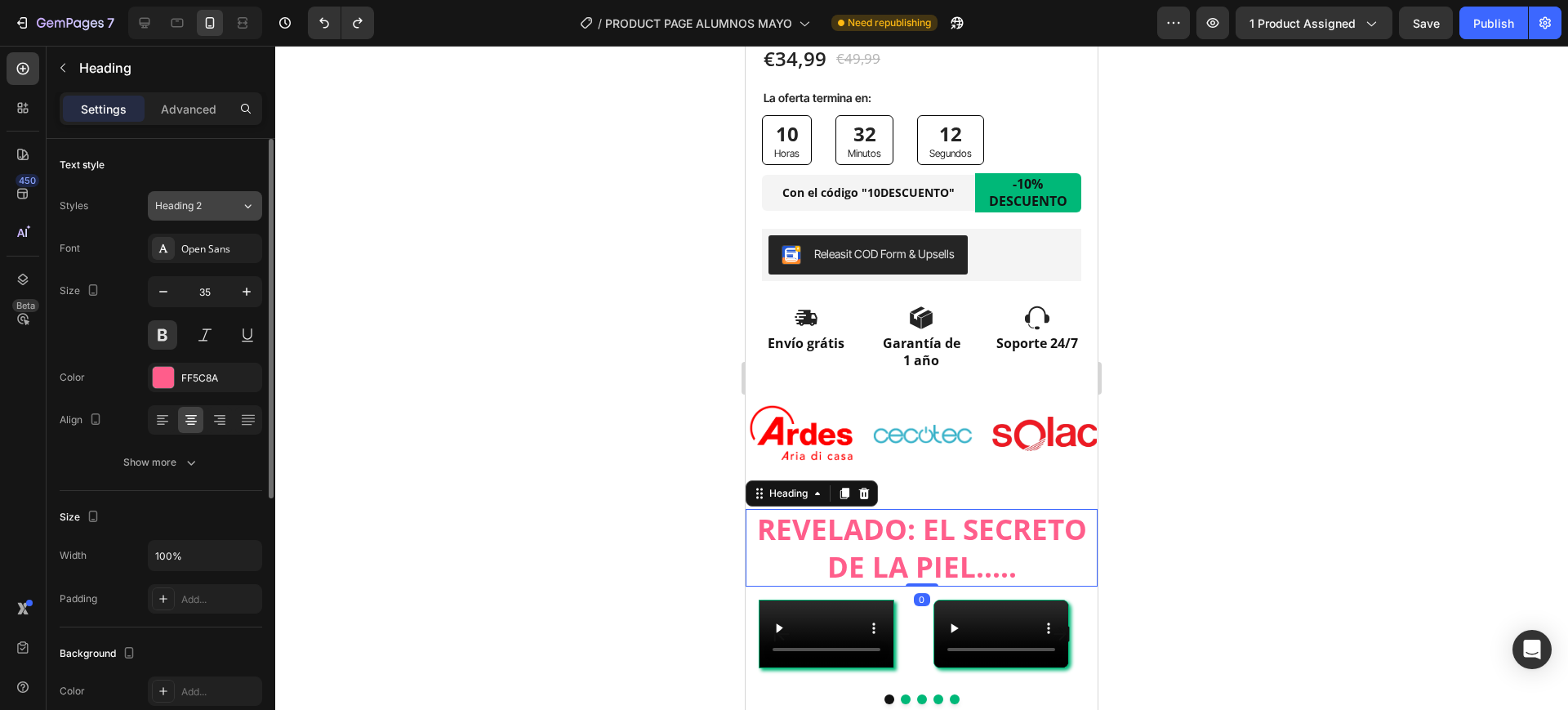
click at [218, 210] on div "Heading 2" at bounding box center [188, 206] width 66 height 14
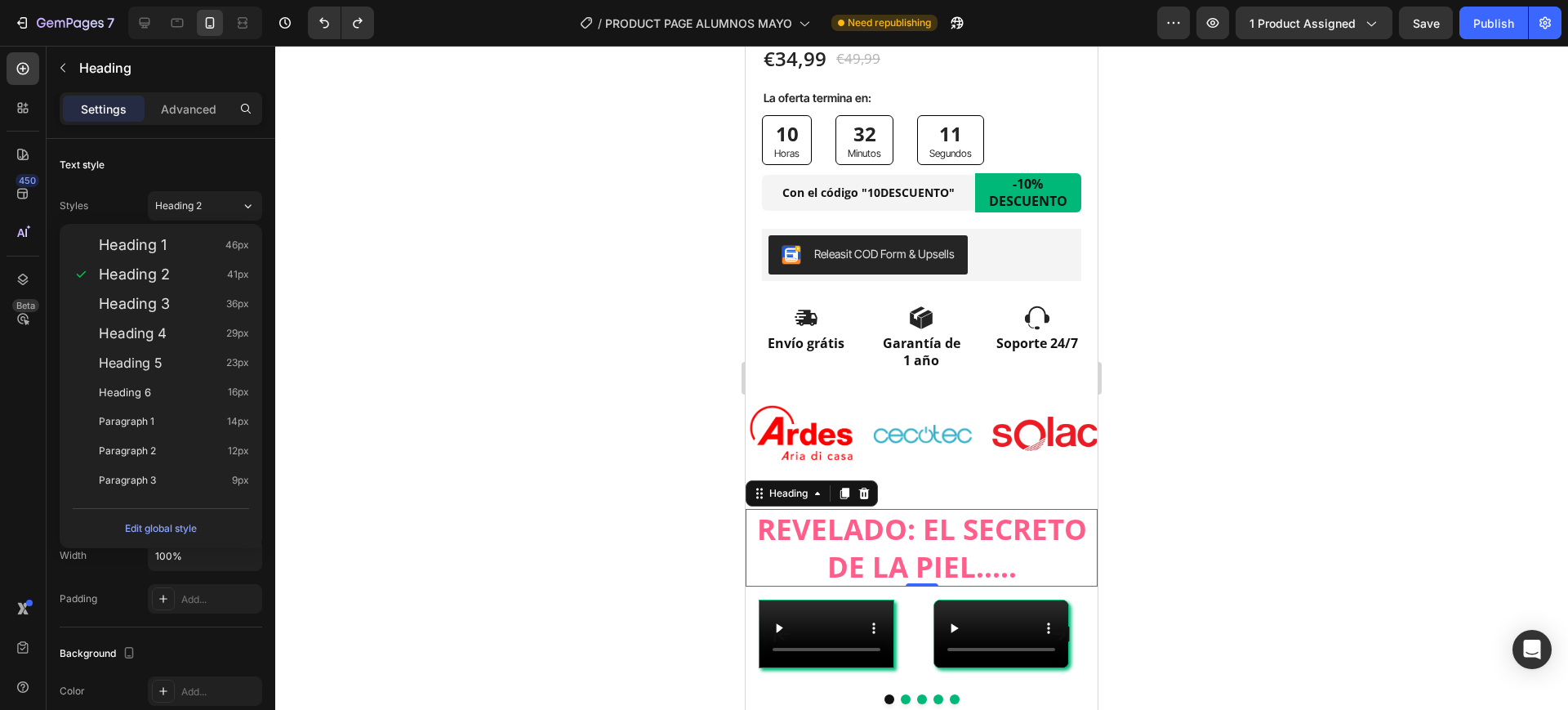
click at [355, 211] on div at bounding box center [922, 377] width 1293 height 665
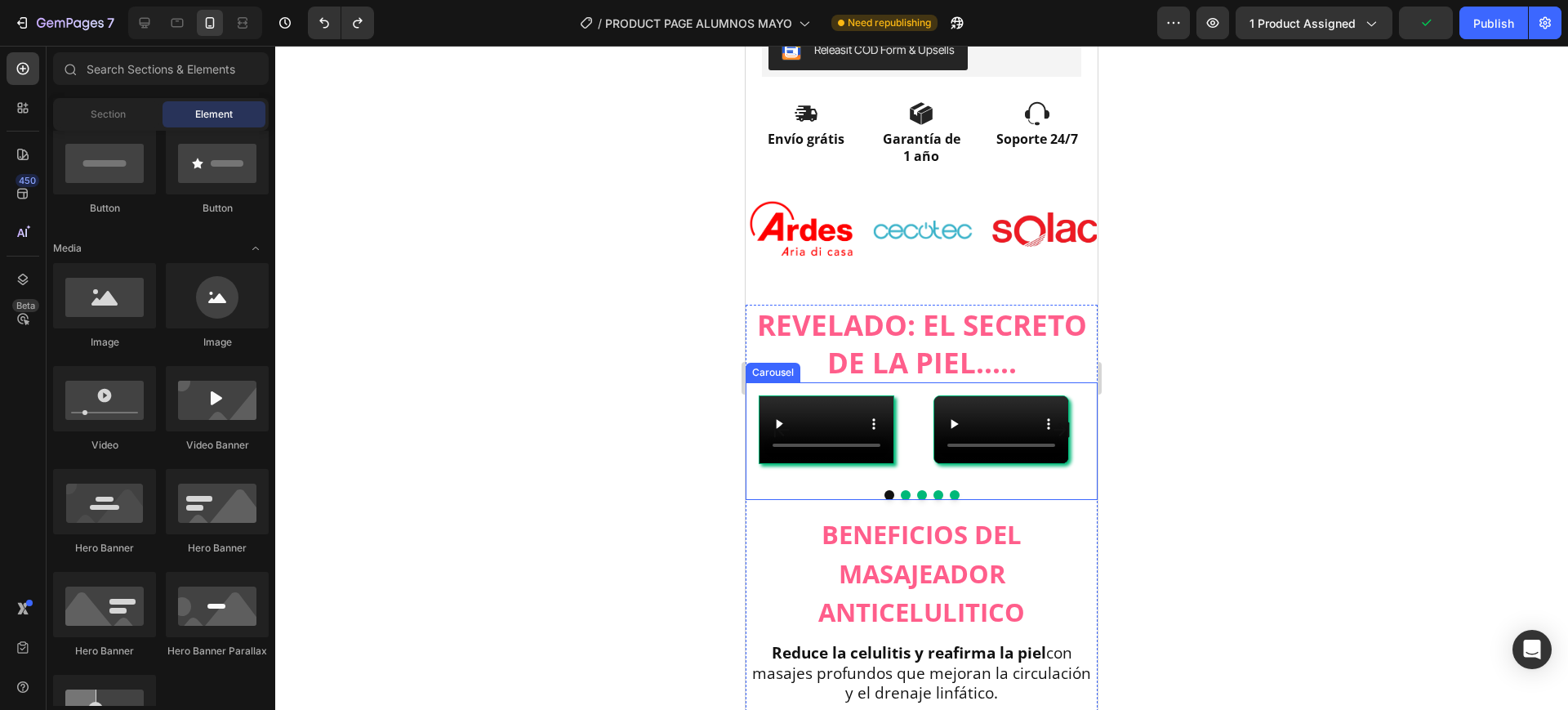
scroll to position [1127, 0]
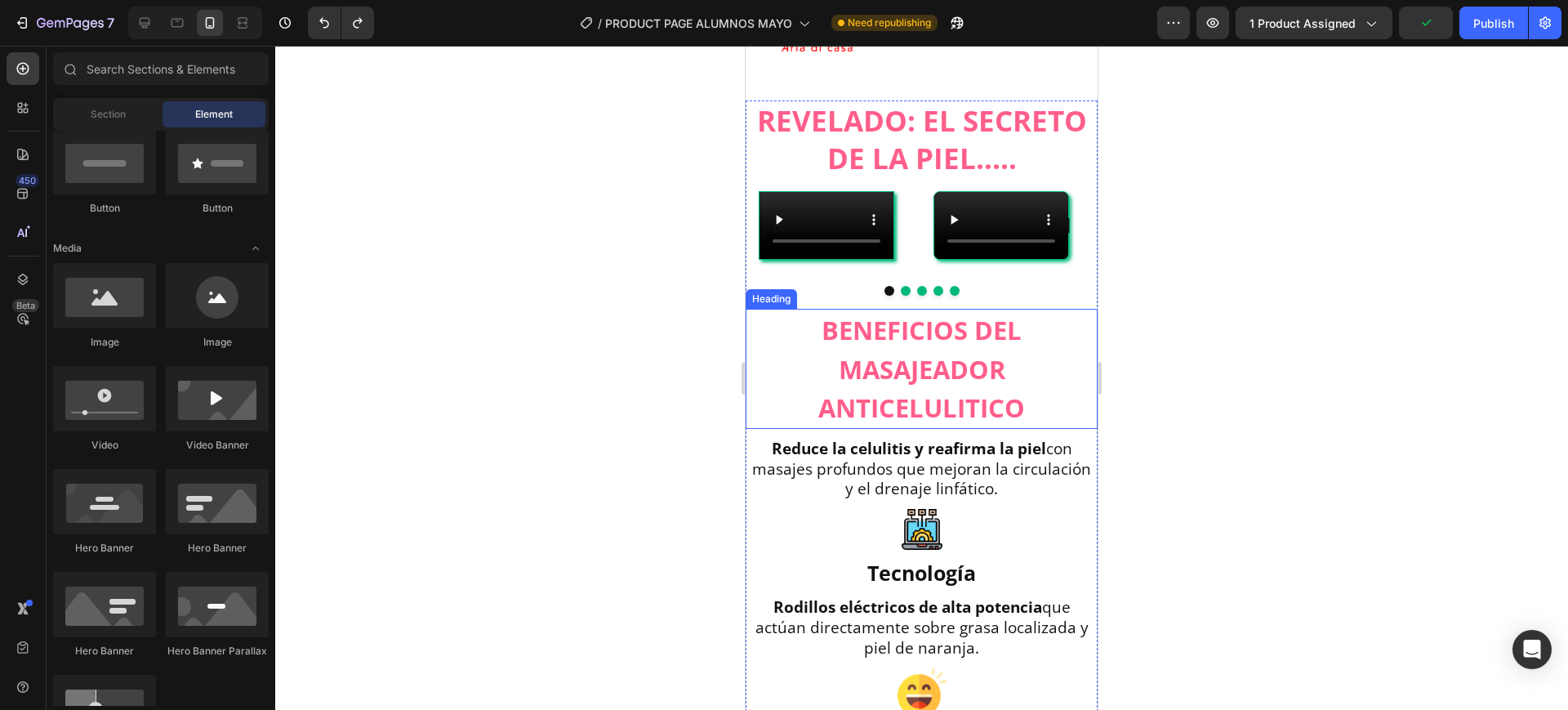
click at [902, 425] on span "BENEFICIOS DEL MASAJEADOR ANTICELULITICO" at bounding box center [922, 369] width 207 height 112
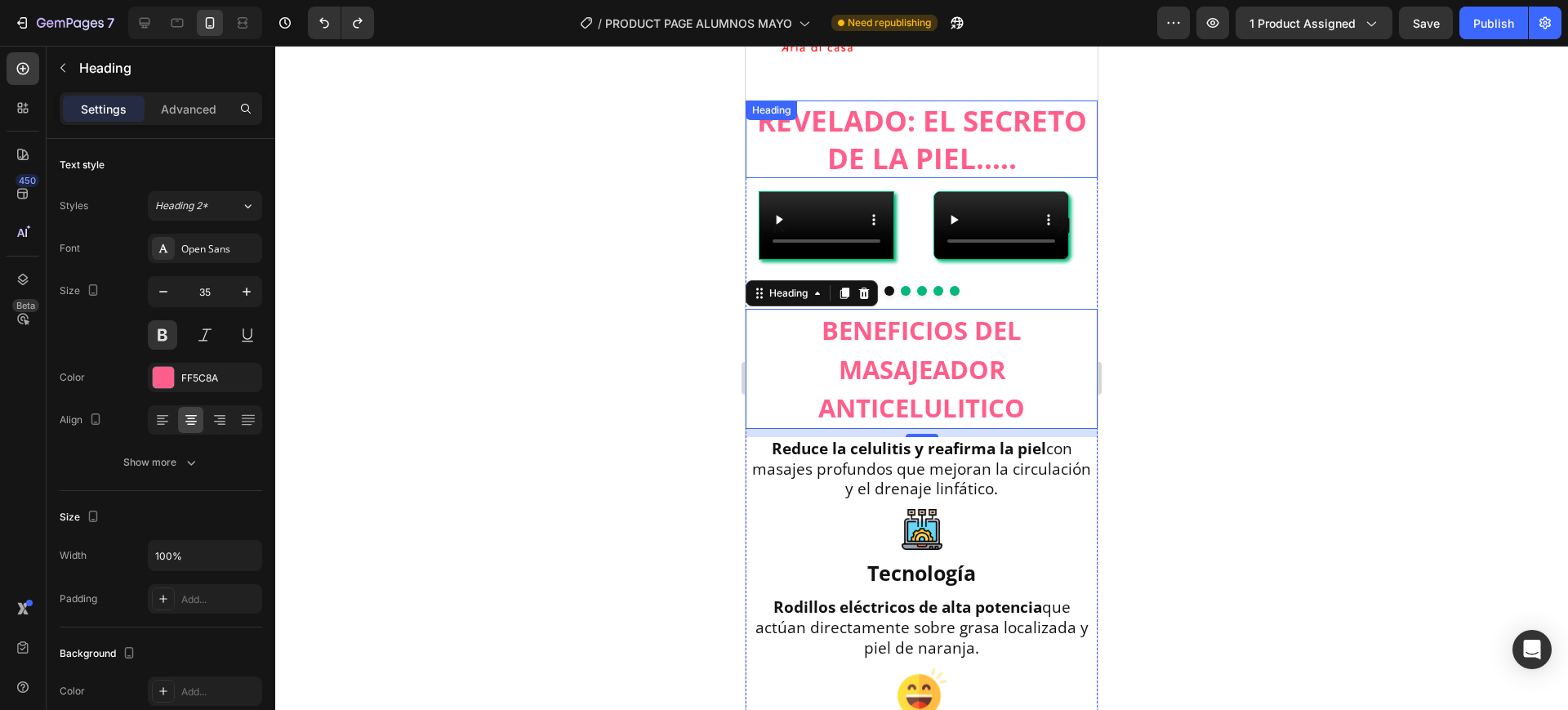
click at [870, 110] on h2 "REVELADO: EL SECRETO DE LA PIEL....." at bounding box center [922, 139] width 352 height 78
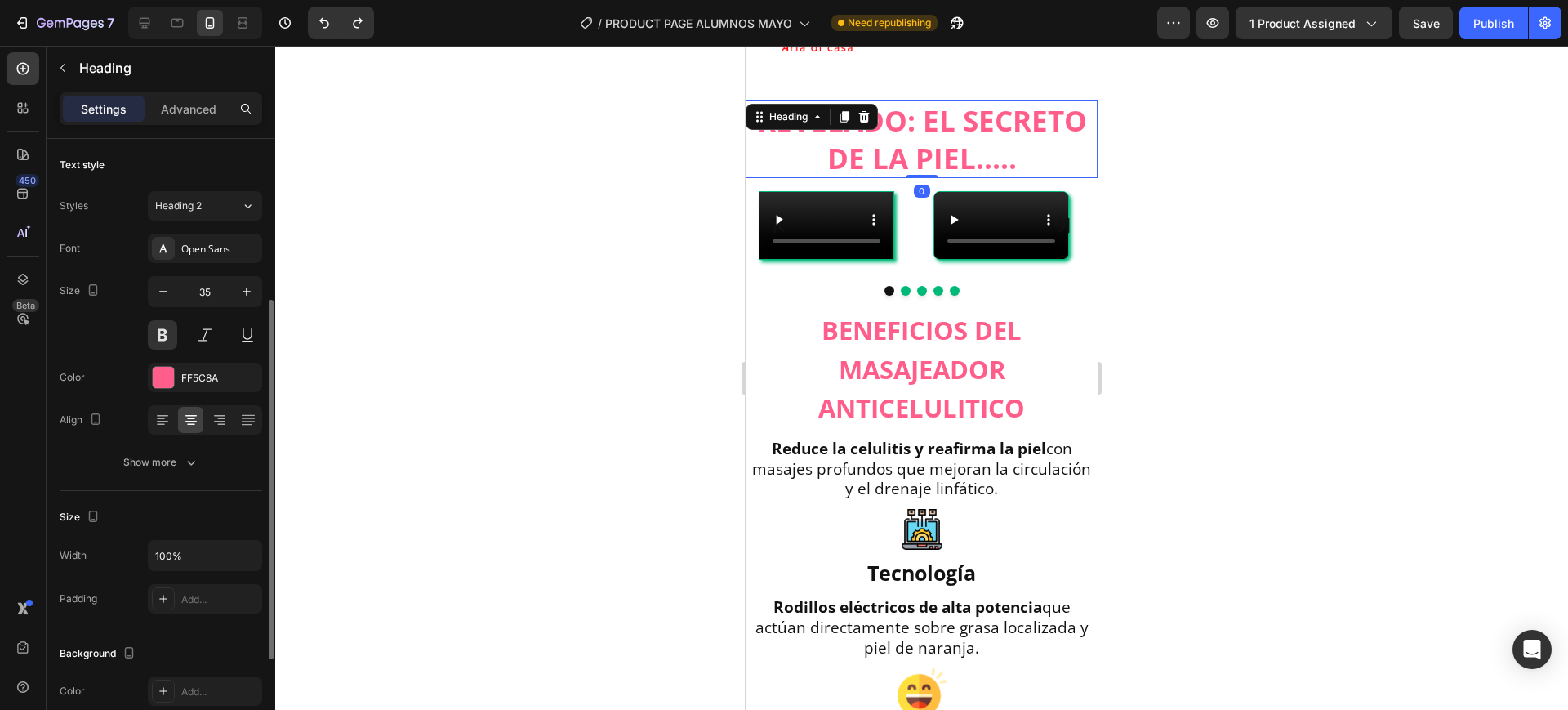
scroll to position [103, 0]
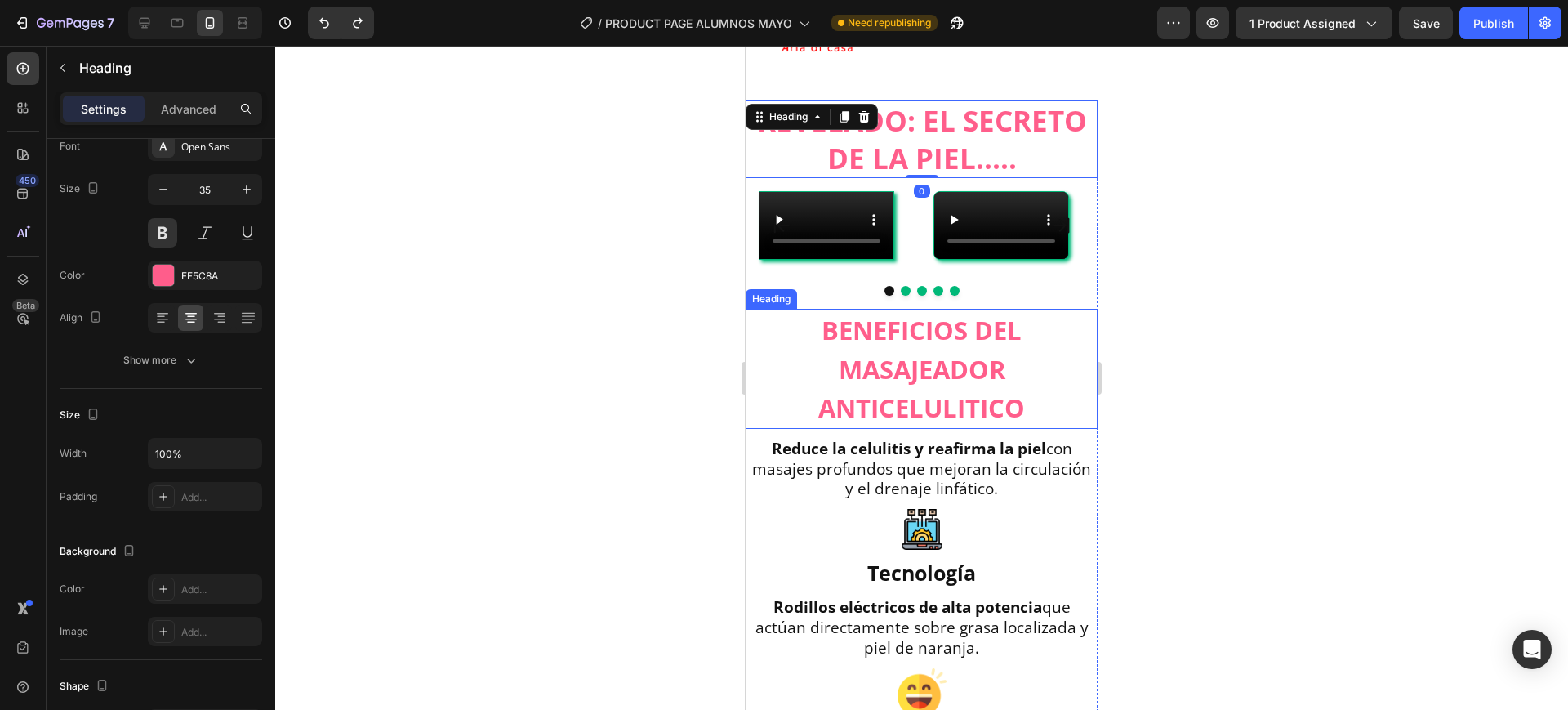
click at [954, 425] on span "BENEFICIOS DEL MASAJEADOR ANTICELULITICO" at bounding box center [922, 369] width 207 height 112
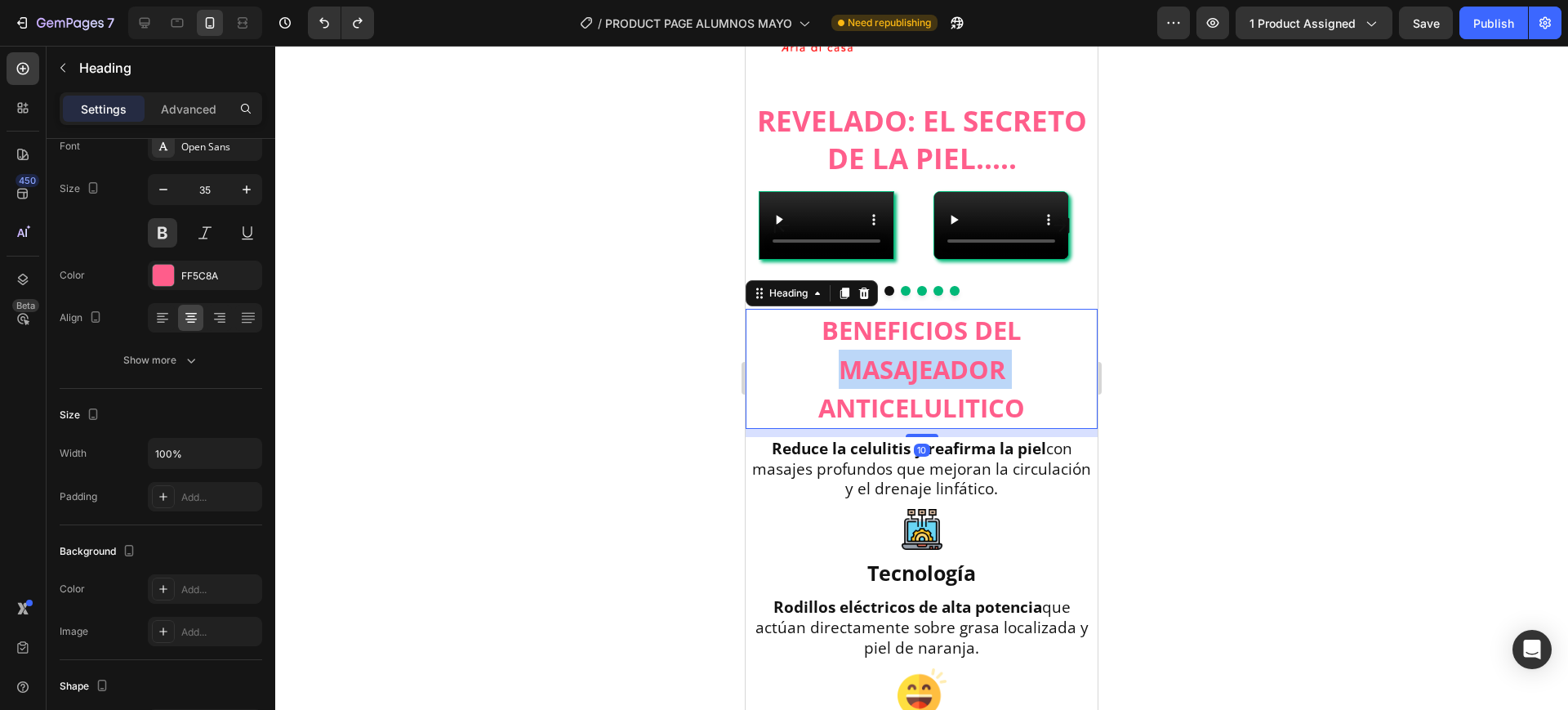
click at [978, 425] on span "BENEFICIOS DEL MASAJEADOR ANTICELULITICO" at bounding box center [922, 369] width 207 height 112
